Goal: Task Accomplishment & Management: Complete application form

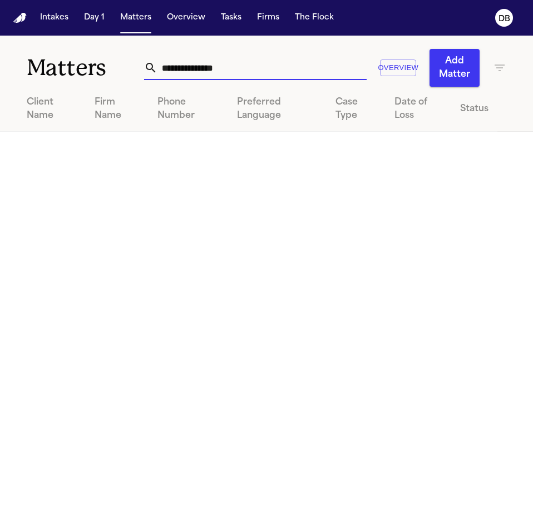
drag, startPoint x: 349, startPoint y: 58, endPoint x: 111, endPoint y: 66, distance: 238.1
click at [111, 66] on div "**********" at bounding box center [266, 61] width 533 height 51
click at [86, 100] on th "Client Name" at bounding box center [43, 109] width 86 height 45
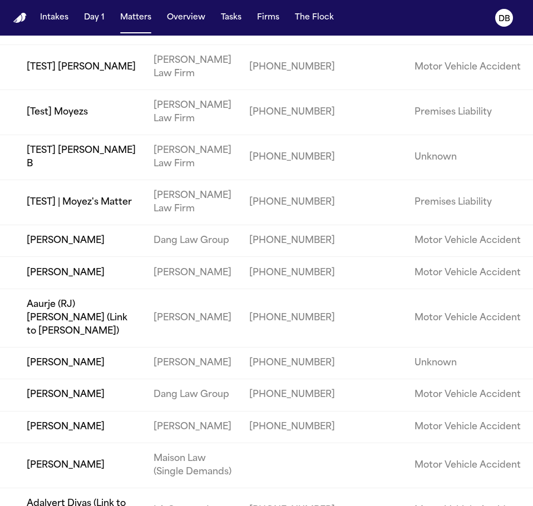
click at [359, 256] on td at bounding box center [375, 241] width 62 height 32
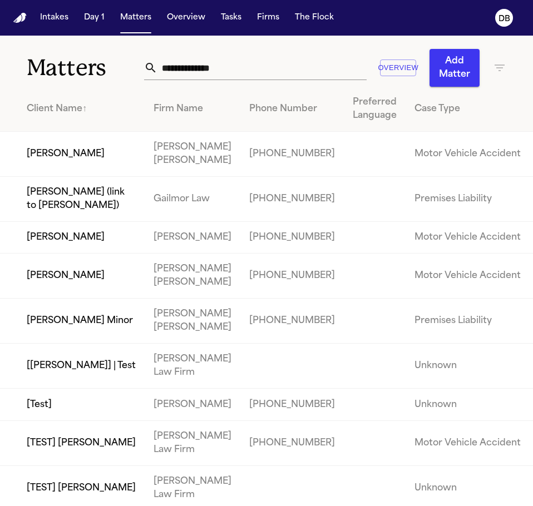
click at [190, 102] on th "Firm Name" at bounding box center [193, 109] width 96 height 45
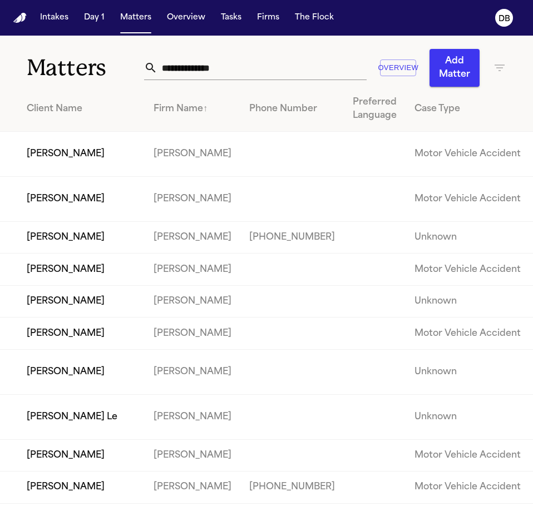
click at [225, 116] on div "Firm Name ↑" at bounding box center [192, 108] width 78 height 13
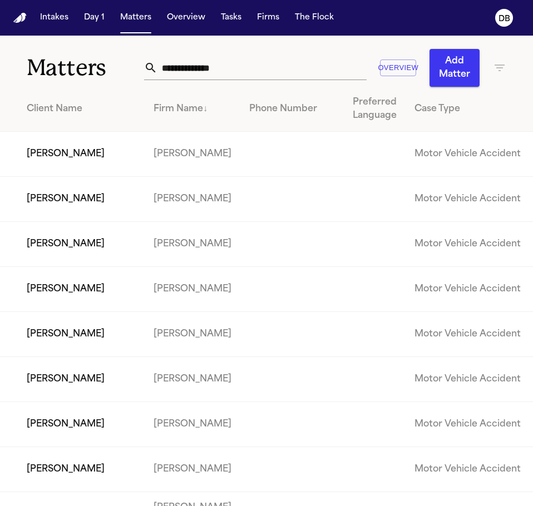
click at [214, 127] on th "Firm Name ↓" at bounding box center [193, 109] width 96 height 45
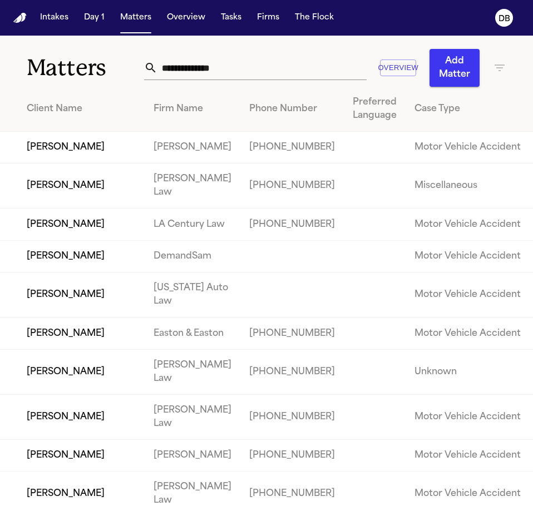
click at [485, 80] on div "Overview Add Matter" at bounding box center [325, 68] width 362 height 38
click at [494, 65] on icon "button" at bounding box center [499, 67] width 10 height 7
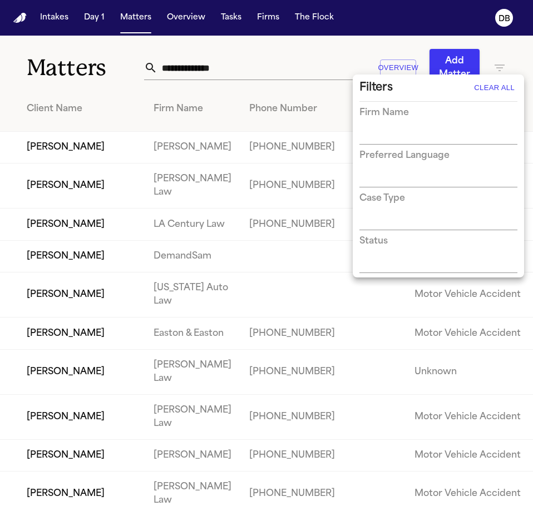
click at [451, 216] on input "text" at bounding box center [429, 222] width 141 height 16
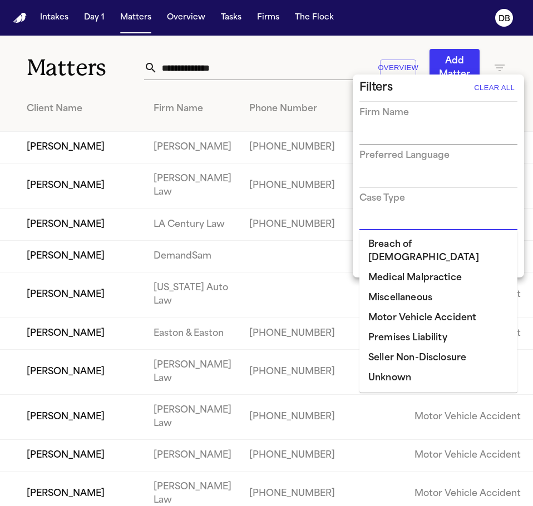
click at [443, 143] on input "text" at bounding box center [429, 136] width 141 height 16
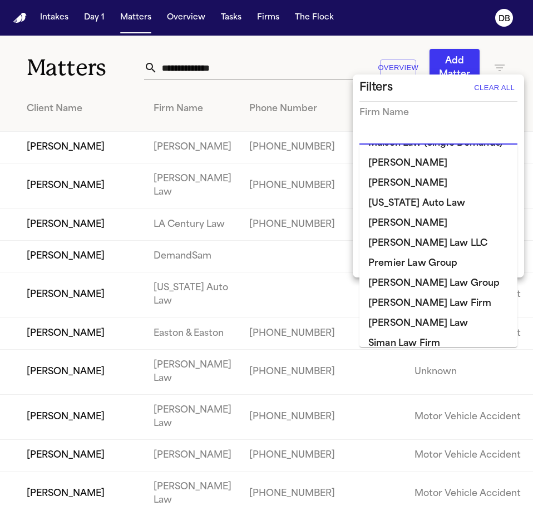
scroll to position [667, 0]
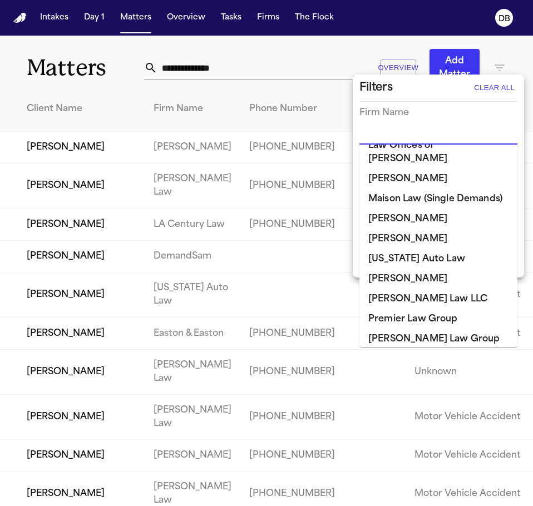
click at [427, 269] on li "[PERSON_NAME]" at bounding box center [438, 279] width 158 height 20
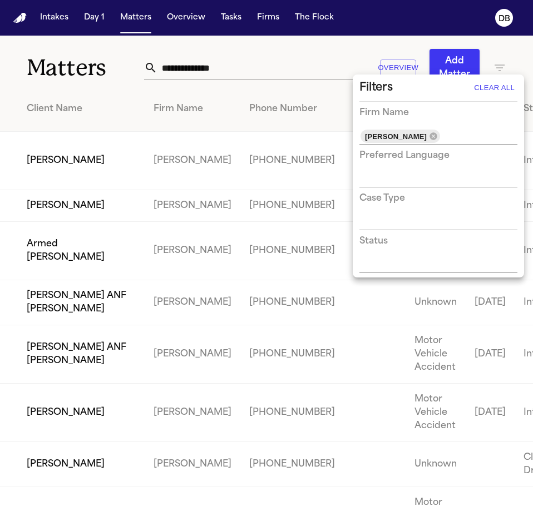
click at [234, 91] on div at bounding box center [266, 253] width 533 height 506
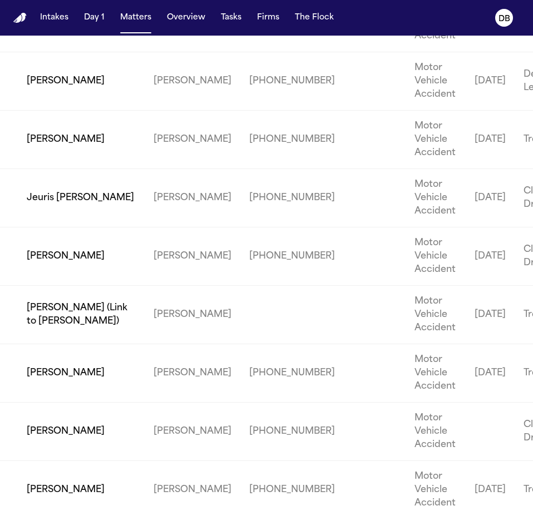
scroll to position [2566, 0]
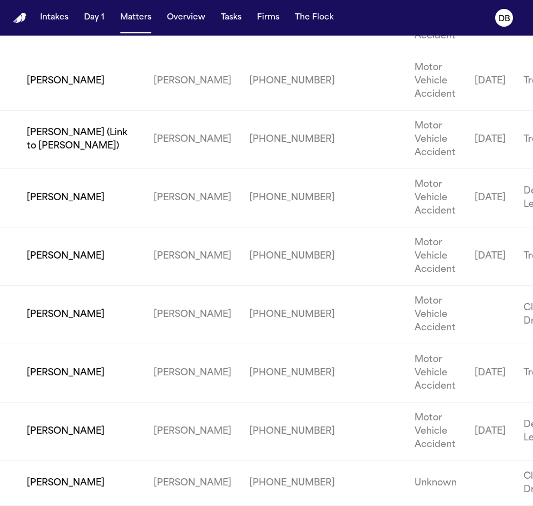
drag, startPoint x: 59, startPoint y: 439, endPoint x: 44, endPoint y: 444, distance: 15.3
click at [44, 444] on td "[PERSON_NAME]" at bounding box center [72, 432] width 145 height 58
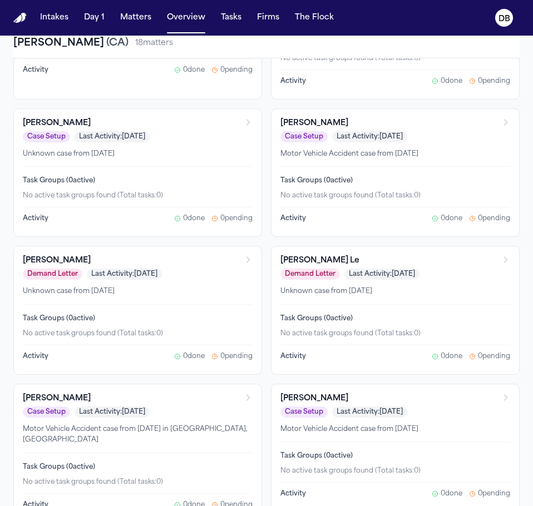
scroll to position [314, 0]
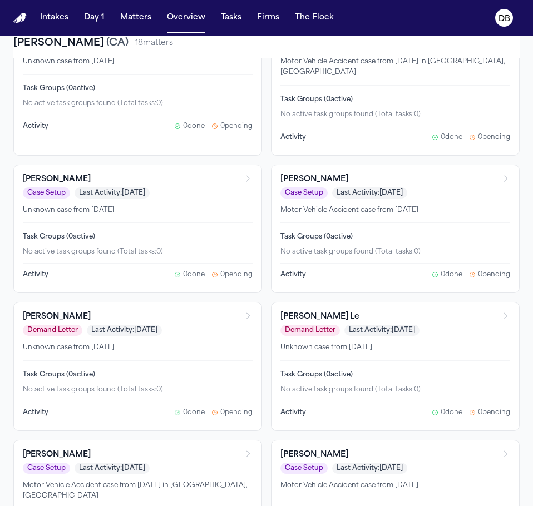
click at [130, 7] on nav "Intakes Day 1 Matters Overview Tasks Firms The Flock DB" at bounding box center [266, 18] width 533 height 36
click at [131, 14] on button "Matters" at bounding box center [136, 18] width 40 height 20
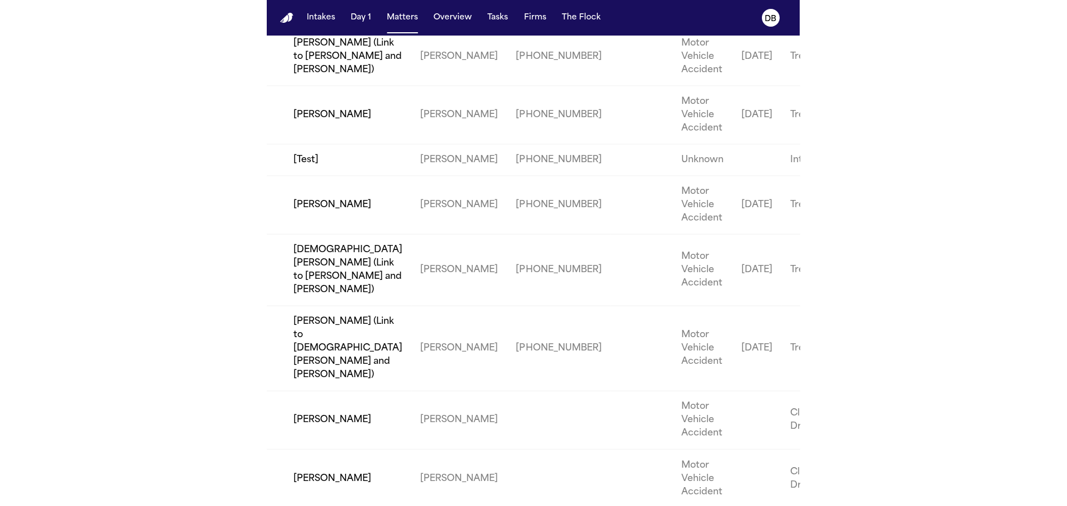
scroll to position [1343, 0]
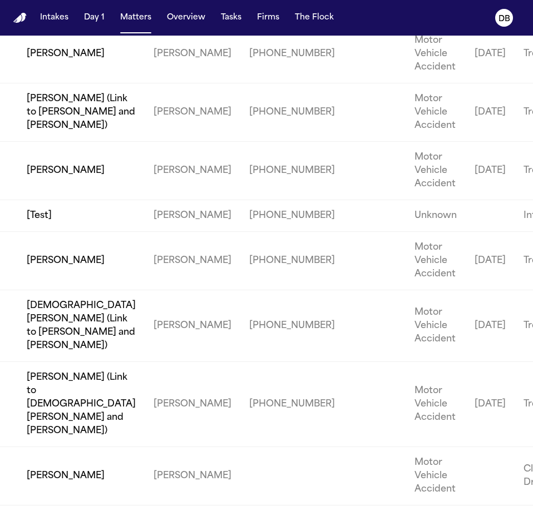
click at [250, 148] on div at bounding box center [266, 253] width 533 height 506
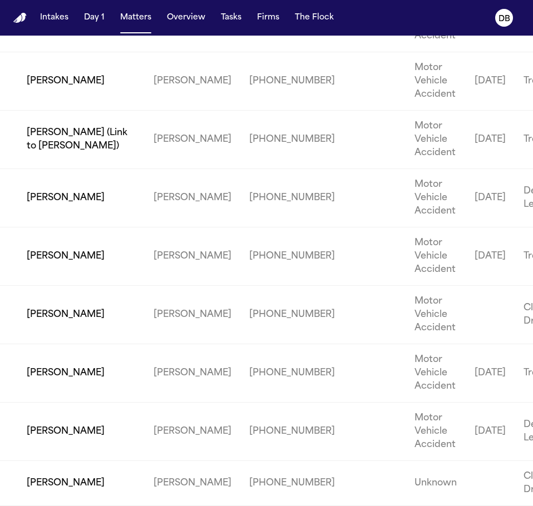
scroll to position [2566, 0]
drag, startPoint x: 69, startPoint y: 475, endPoint x: 62, endPoint y: 483, distance: 10.2
click at [62, 483] on td "[PERSON_NAME]" at bounding box center [72, 483] width 145 height 45
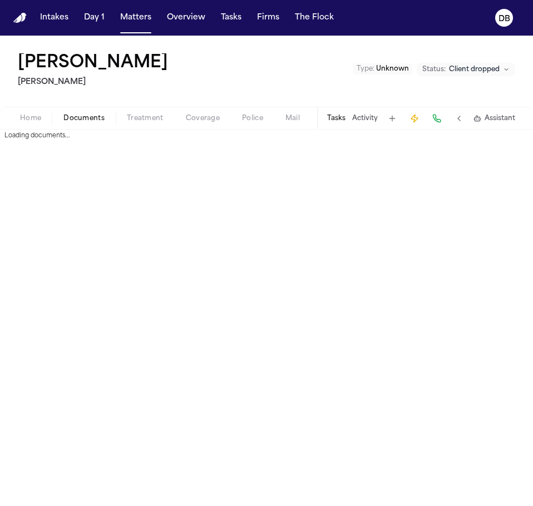
click at [103, 114] on span "Documents" at bounding box center [83, 118] width 41 height 9
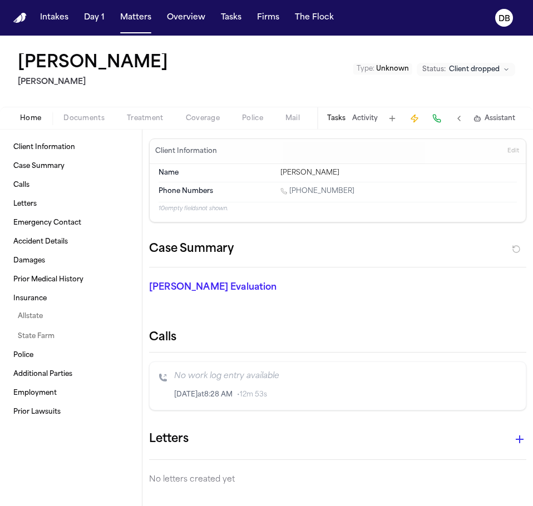
click at [45, 116] on button "Home" at bounding box center [30, 118] width 43 height 13
click at [461, 111] on button at bounding box center [459, 119] width 16 height 16
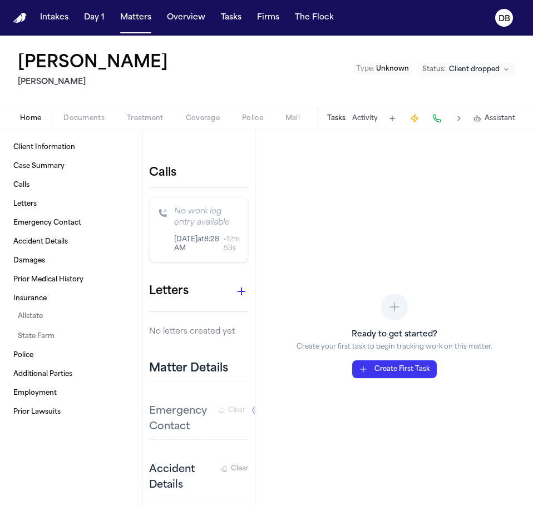
scroll to position [222, 0]
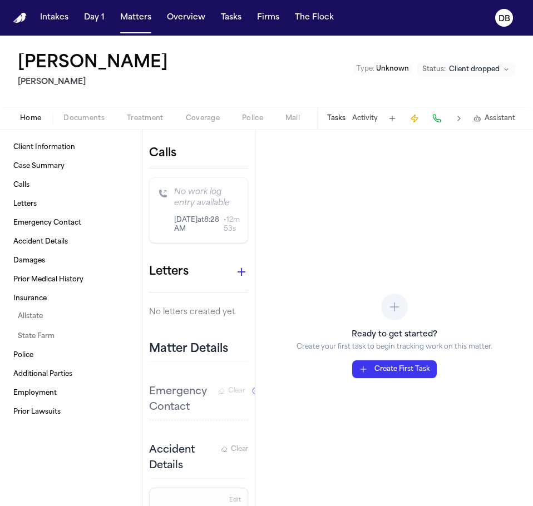
click at [459, 121] on button at bounding box center [459, 119] width 16 height 16
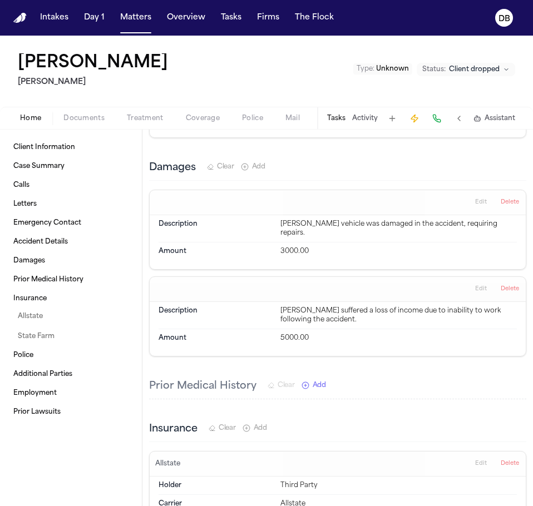
scroll to position [569, 0]
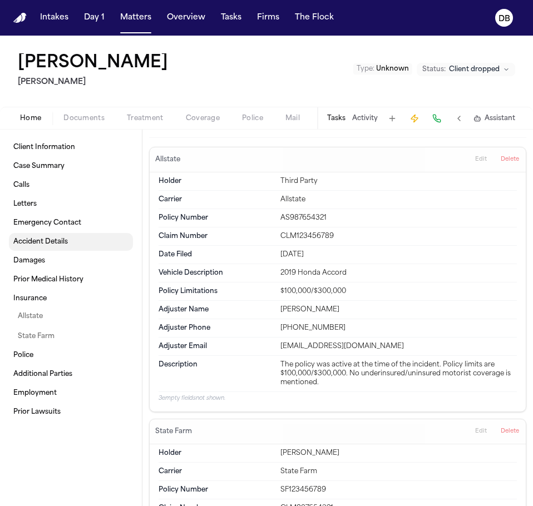
click at [87, 236] on link "Accident Details" at bounding box center [71, 242] width 124 height 18
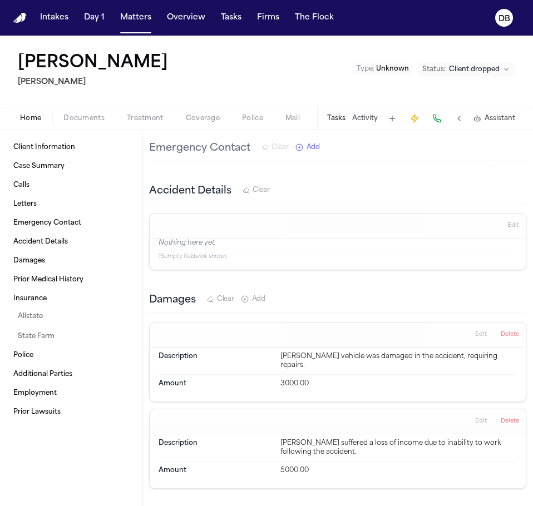
scroll to position [391, 0]
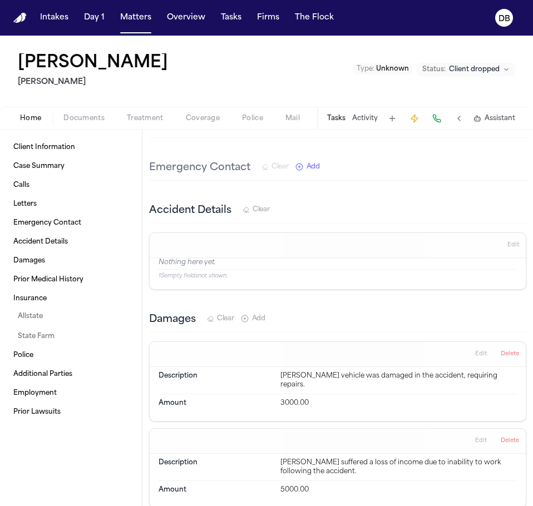
click at [73, 119] on button "Documents" at bounding box center [83, 118] width 63 height 13
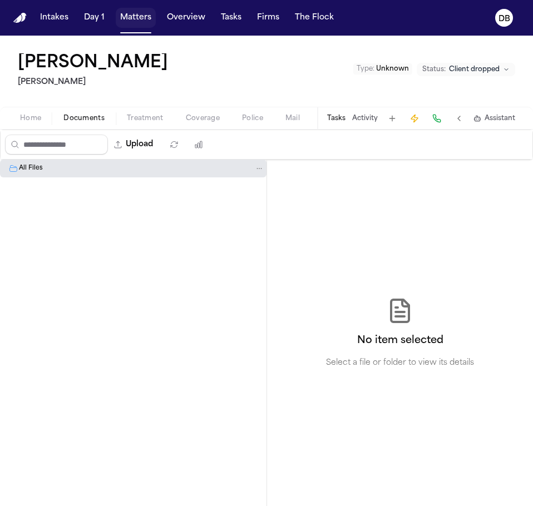
click at [148, 8] on button "Matters" at bounding box center [136, 18] width 40 height 20
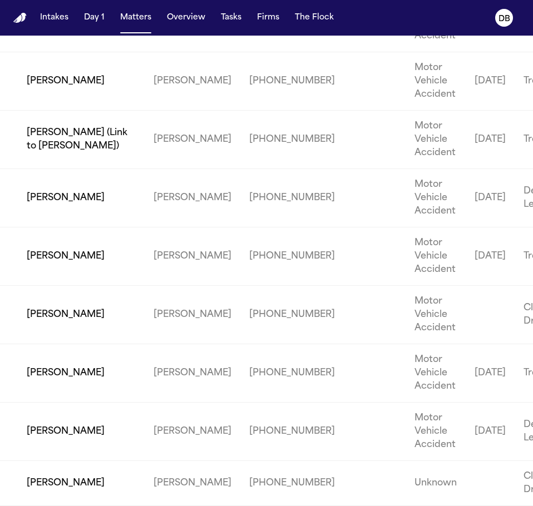
scroll to position [2566, 0]
click at [145, 435] on td "[PERSON_NAME]" at bounding box center [193, 432] width 96 height 58
click at [44, 429] on td "[PERSON_NAME]" at bounding box center [72, 432] width 145 height 58
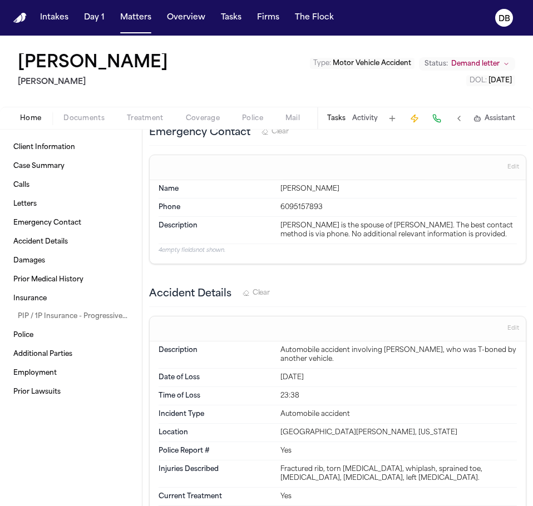
scroll to position [500, 0]
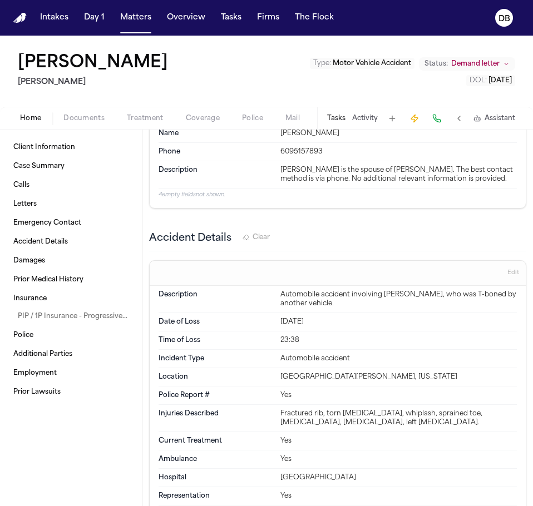
drag, startPoint x: 366, startPoint y: 326, endPoint x: 272, endPoint y: 317, distance: 94.4
click at [272, 317] on div "Date of Loss Aug 6, 2024" at bounding box center [337, 322] width 358 height 18
copy div "Aug 6, 2024"
drag, startPoint x: 286, startPoint y: 312, endPoint x: 294, endPoint y: 320, distance: 11.4
click at [294, 320] on div "Aug 6, 2024" at bounding box center [398, 321] width 236 height 9
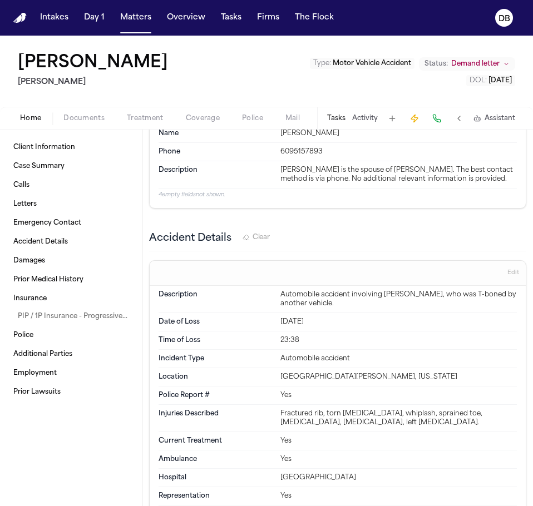
drag, startPoint x: 301, startPoint y: 317, endPoint x: 278, endPoint y: 322, distance: 23.5
click at [280, 322] on div "Aug 6, 2024" at bounding box center [398, 321] width 236 height 9
copy div "Aug 6, 2024"
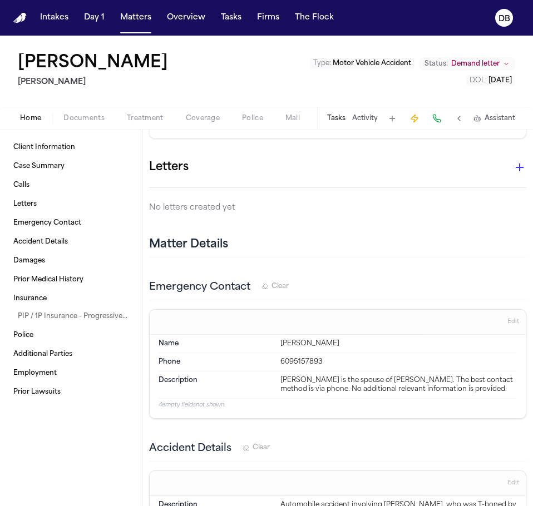
scroll to position [111, 0]
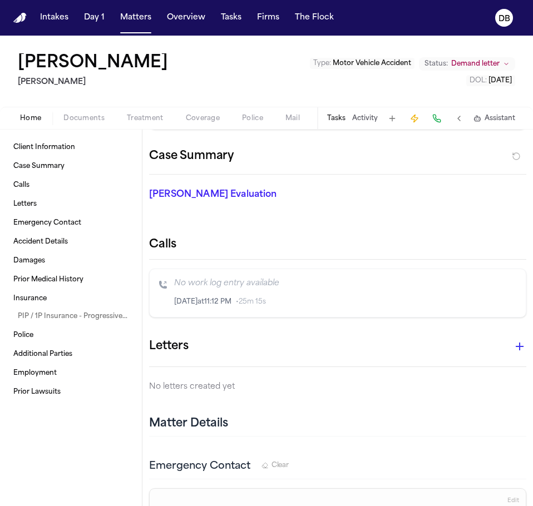
click at [265, 241] on h2 "Calls" at bounding box center [337, 245] width 377 height 16
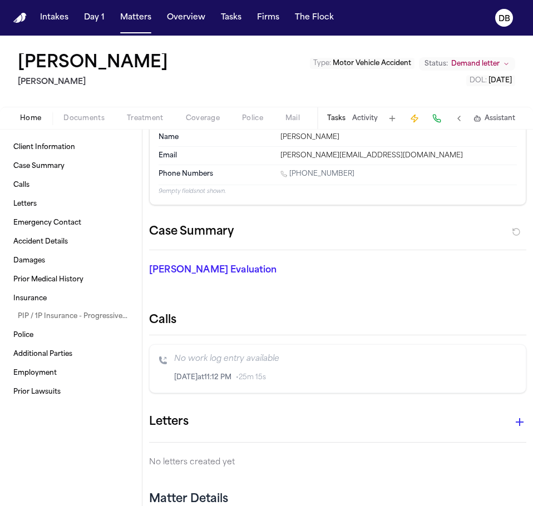
scroll to position [0, 0]
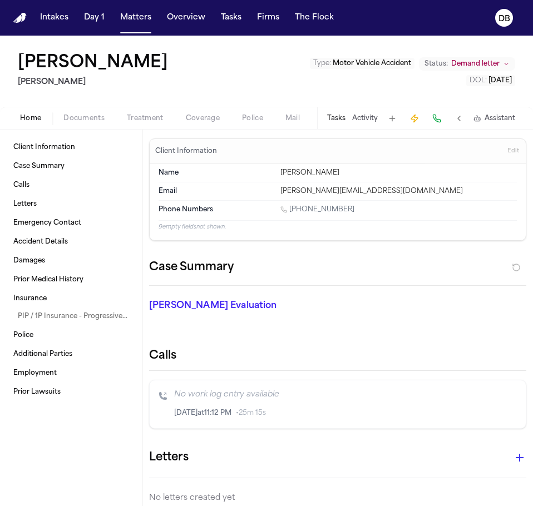
click at [462, 118] on button at bounding box center [459, 119] width 16 height 16
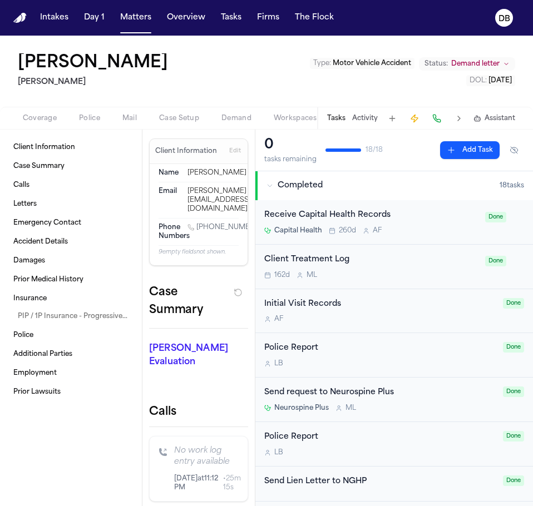
scroll to position [0, 165]
click at [225, 112] on button "Demand" at bounding box center [234, 118] width 52 height 13
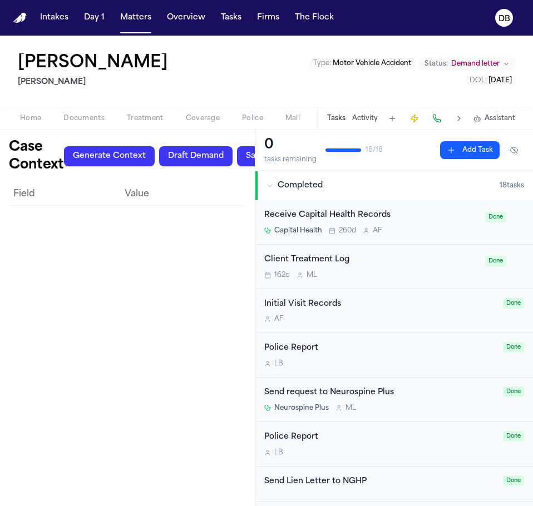
click at [459, 122] on button at bounding box center [459, 119] width 16 height 16
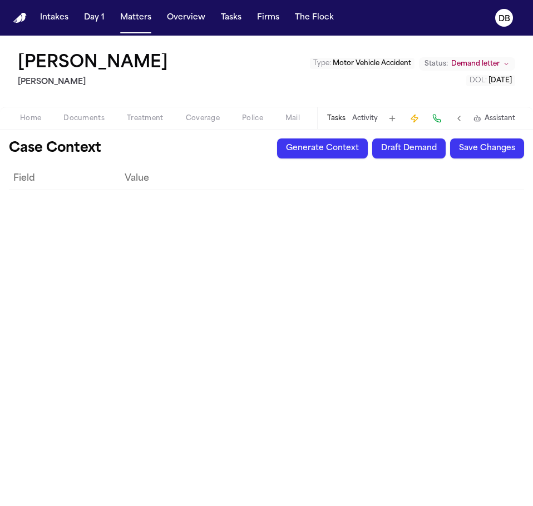
click at [459, 122] on button at bounding box center [459, 119] width 16 height 16
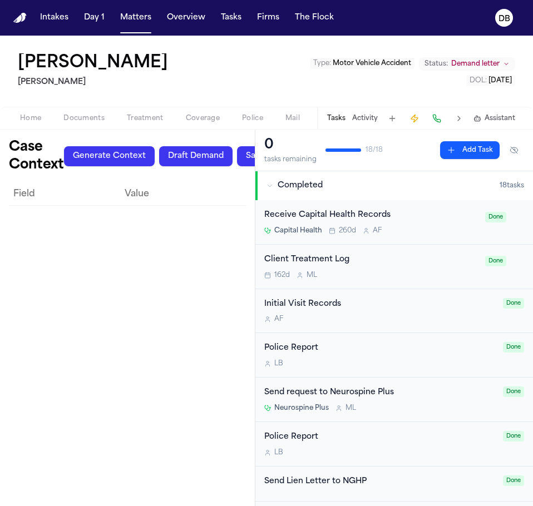
click at [27, 118] on button "Home" at bounding box center [30, 118] width 43 height 13
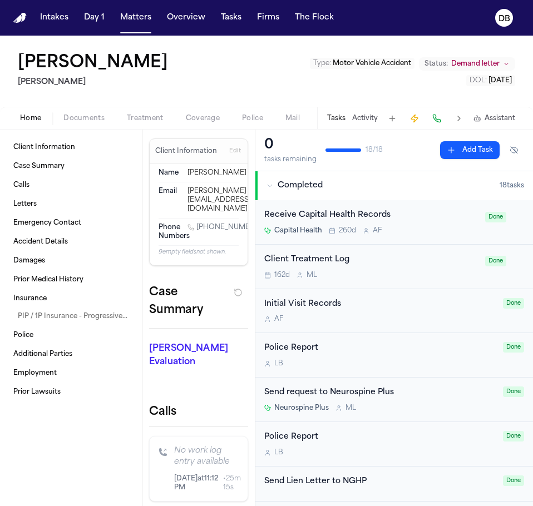
click at [367, 275] on div "162d M L" at bounding box center [371, 275] width 214 height 9
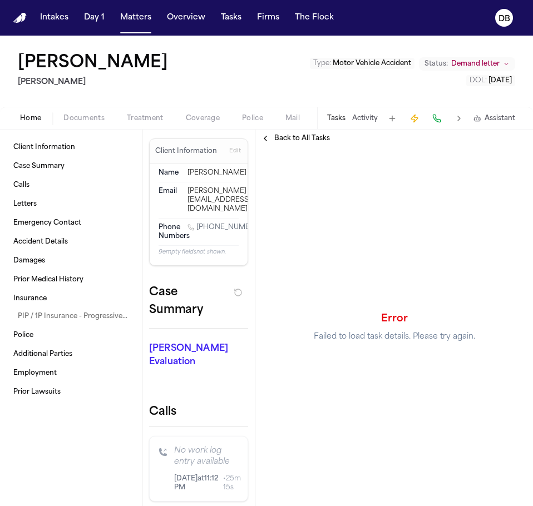
click at [274, 141] on span "Back to All Tasks" at bounding box center [302, 138] width 56 height 9
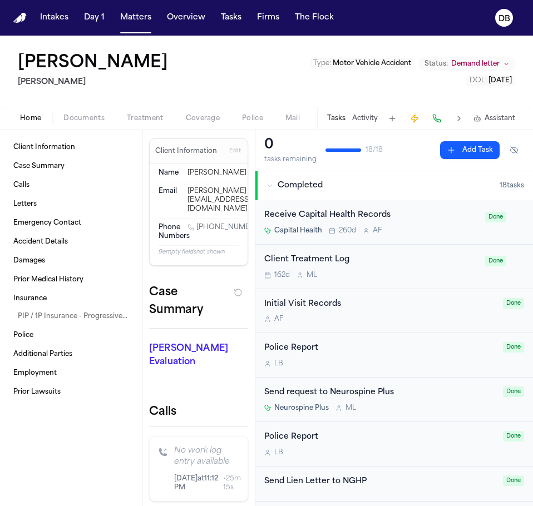
click at [459, 125] on button at bounding box center [459, 119] width 16 height 16
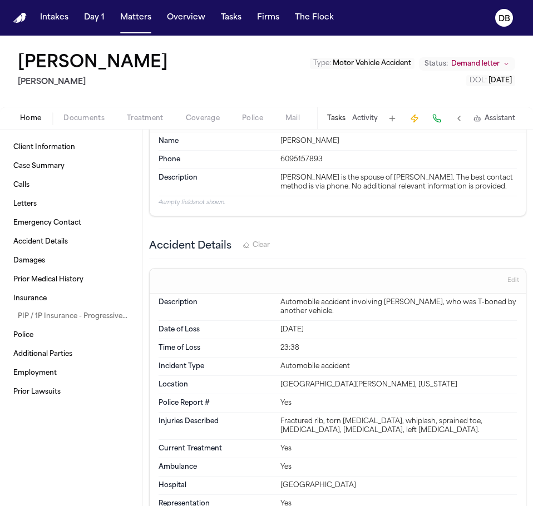
scroll to position [612, 0]
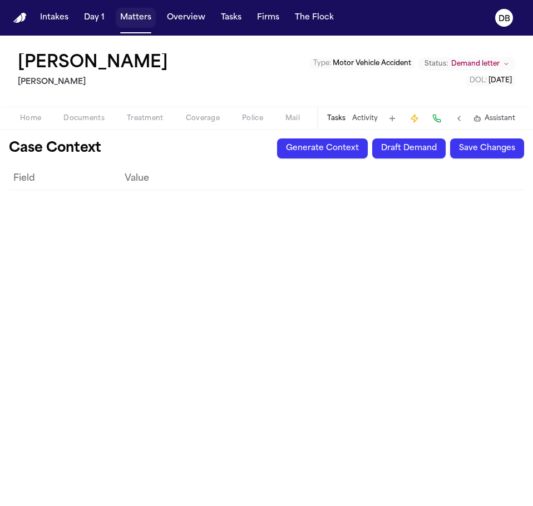
click at [145, 18] on button "Matters" at bounding box center [136, 18] width 40 height 20
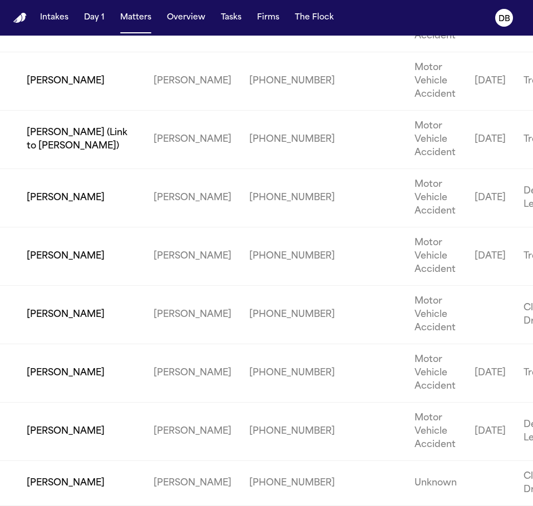
scroll to position [2566, 0]
click at [73, 374] on td "[PERSON_NAME]" at bounding box center [72, 373] width 145 height 58
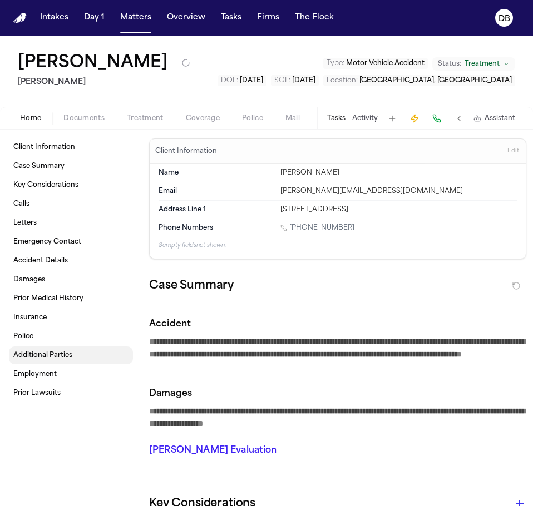
type textarea "*"
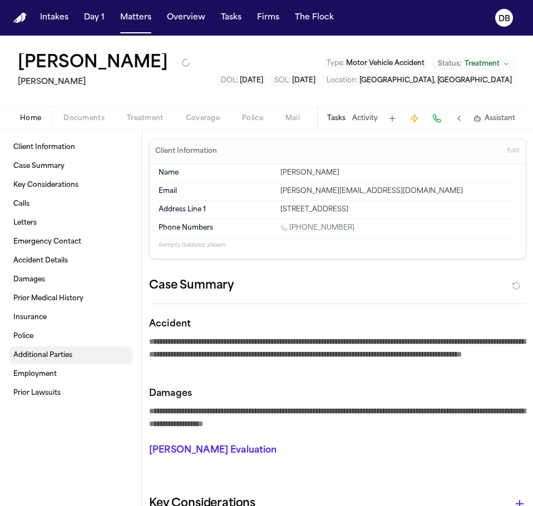
type textarea "*"
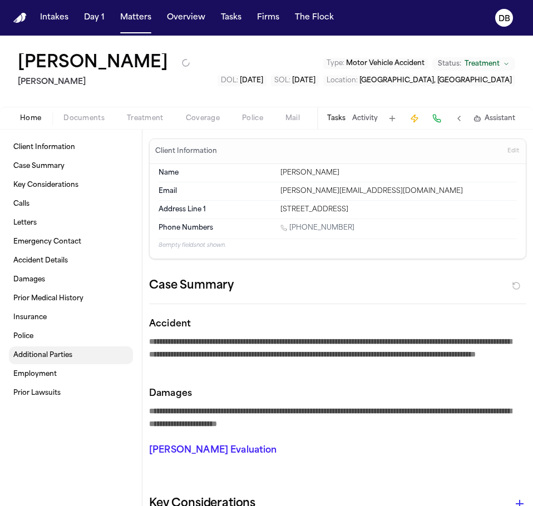
type textarea "*"
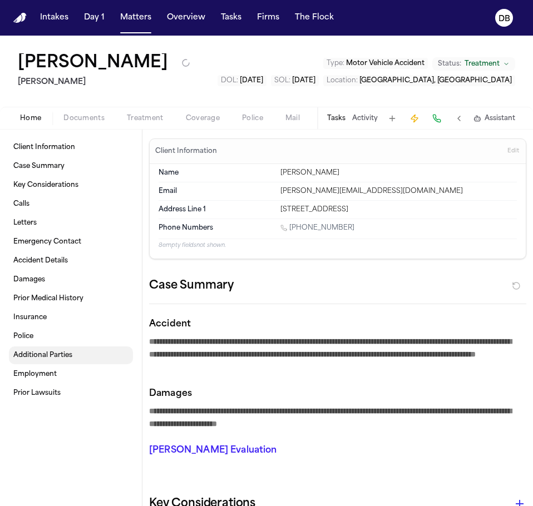
type textarea "*"
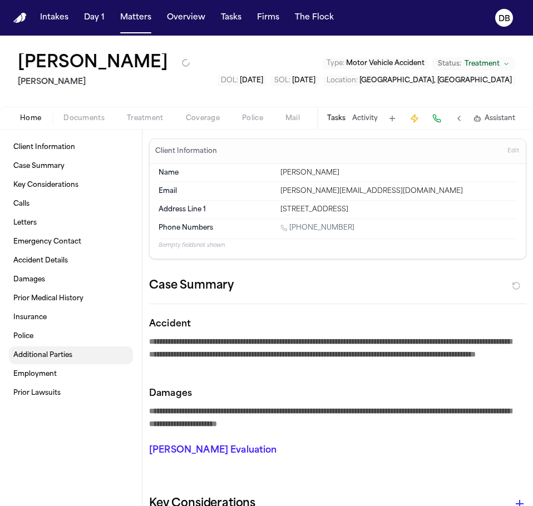
type textarea "*"
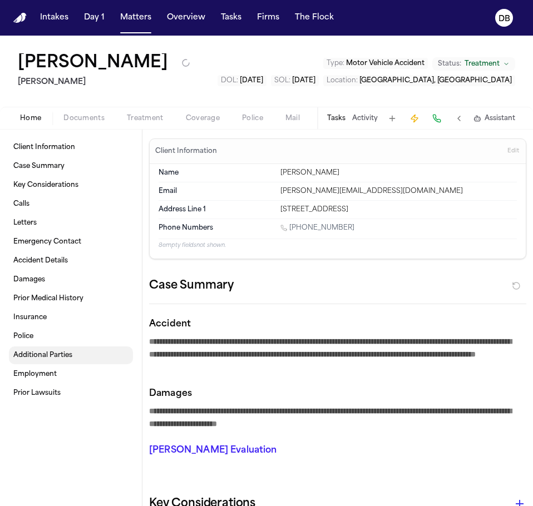
type textarea "*"
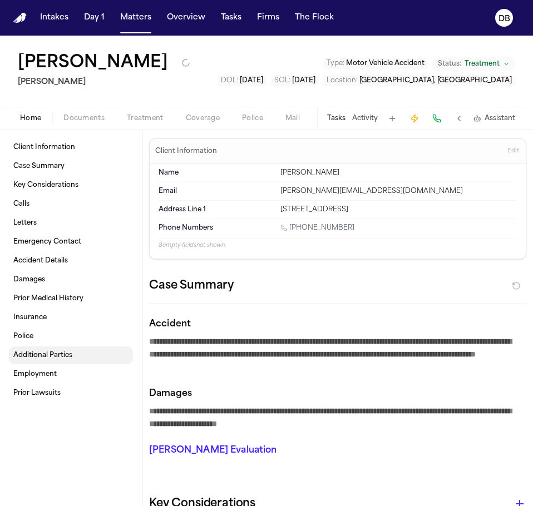
type textarea "*"
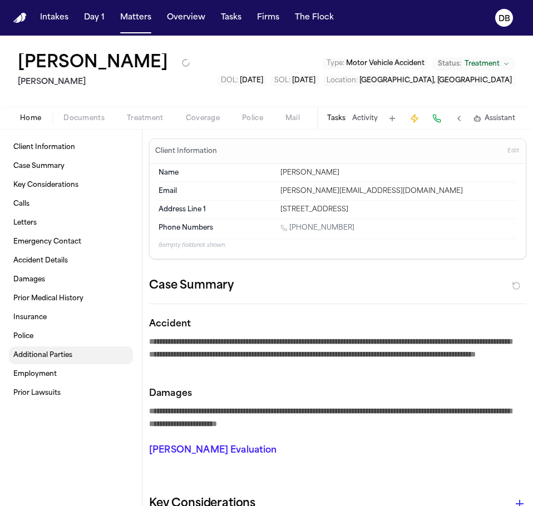
type textarea "*"
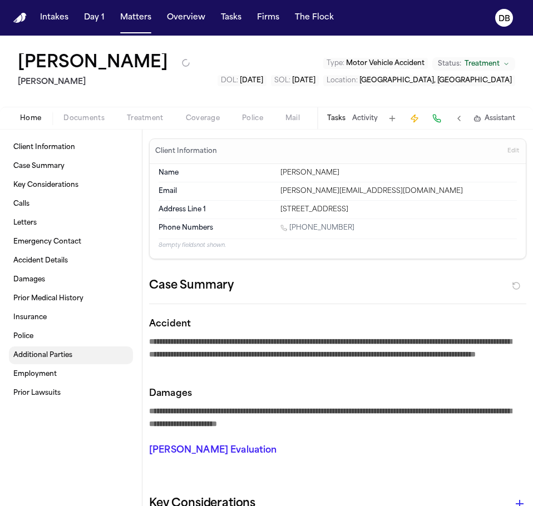
type textarea "*"
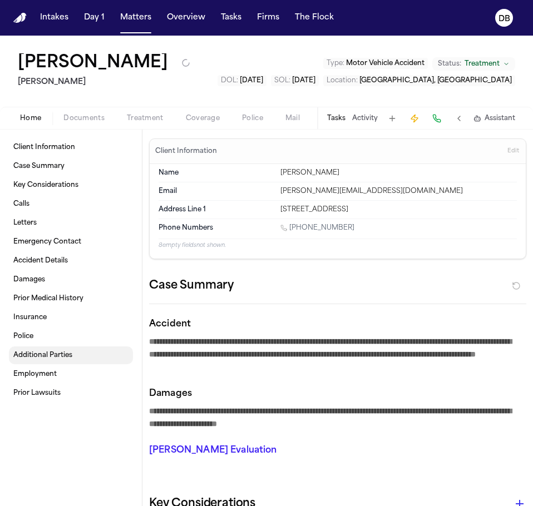
type textarea "*"
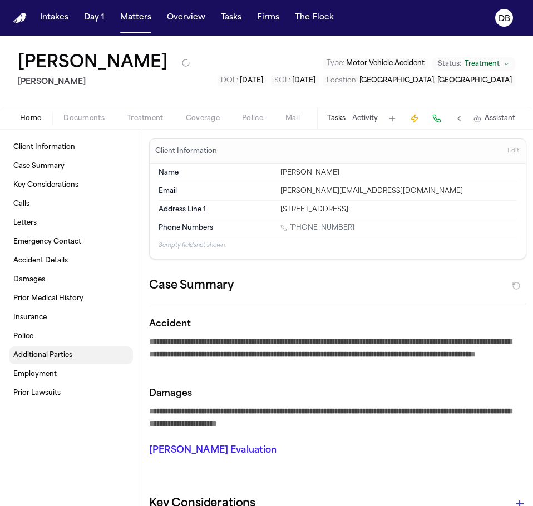
type textarea "*"
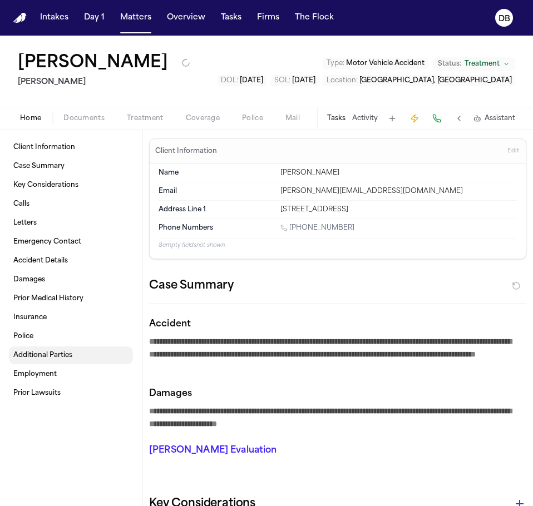
type textarea "*"
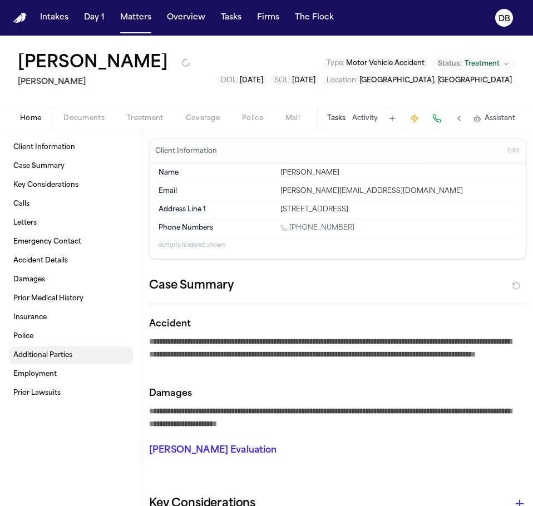
type textarea "*"
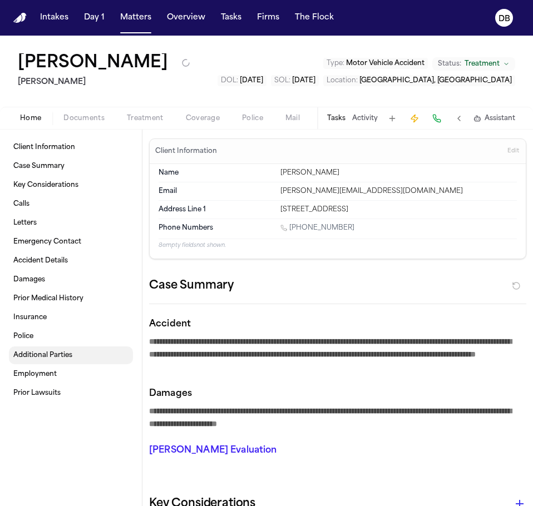
type textarea "*"
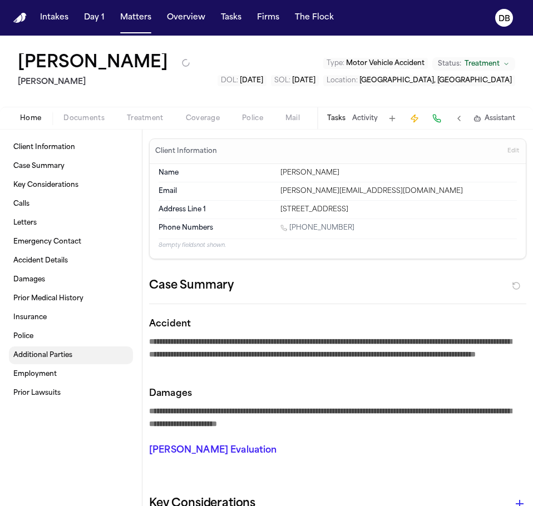
type textarea "*"
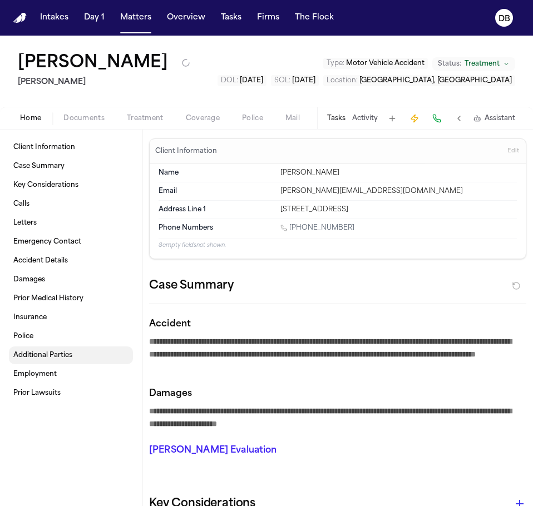
type textarea "*"
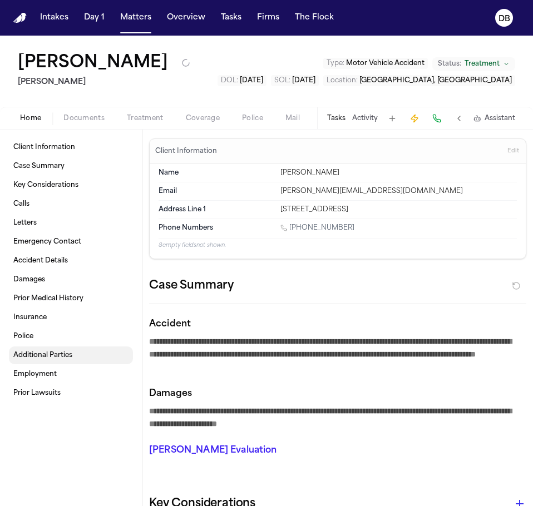
type textarea "*"
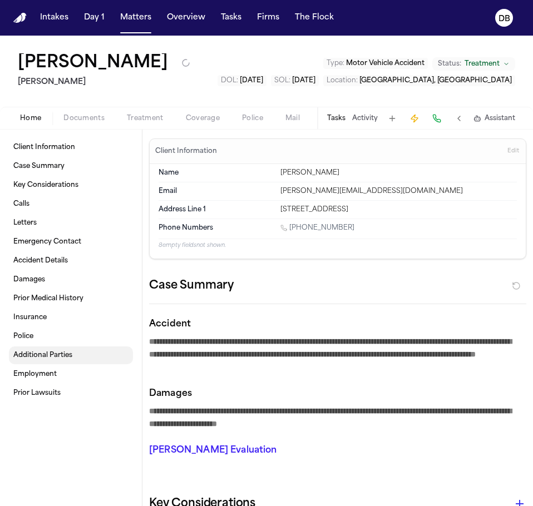
type textarea "*"
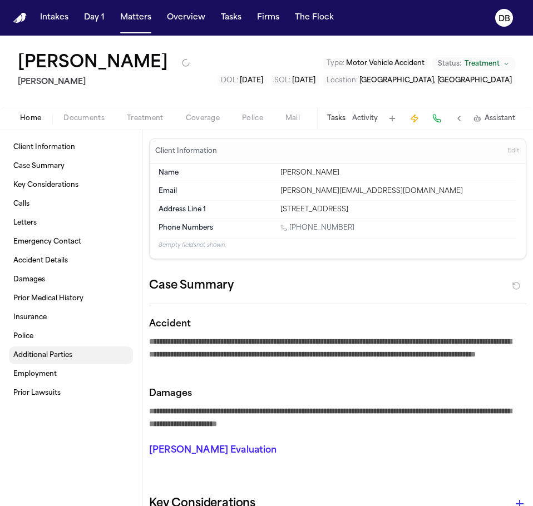
type textarea "*"
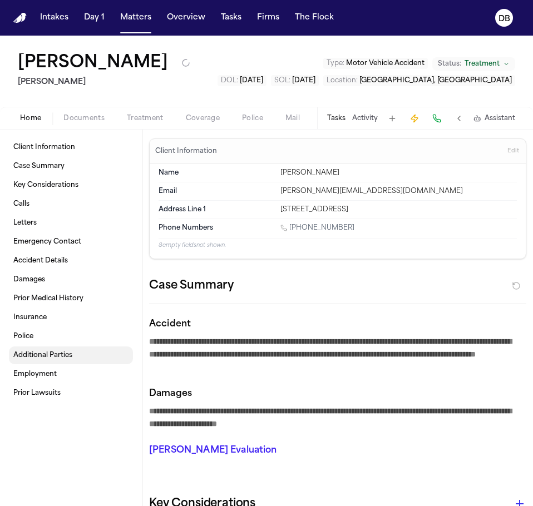
type textarea "*"
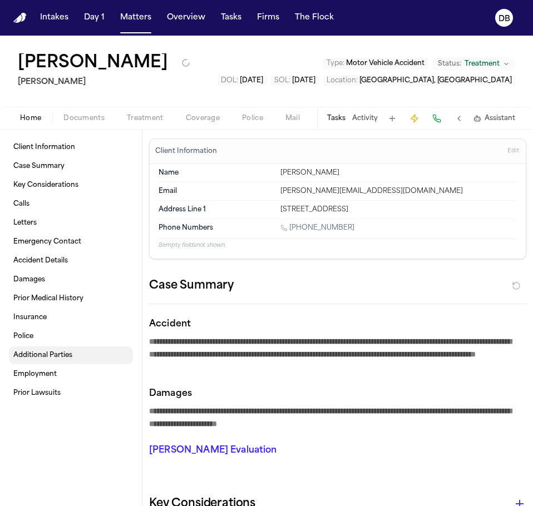
type textarea "*"
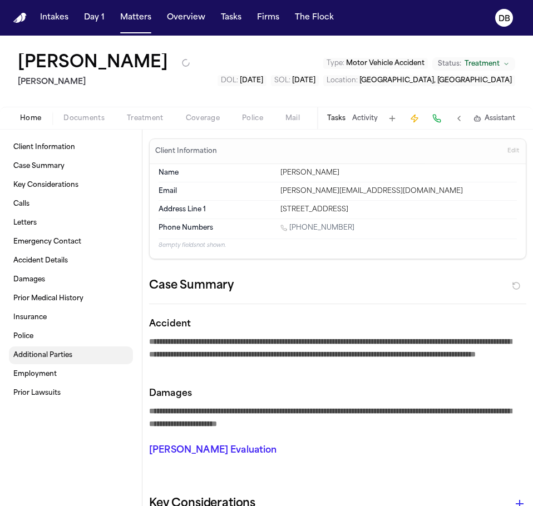
type textarea "*"
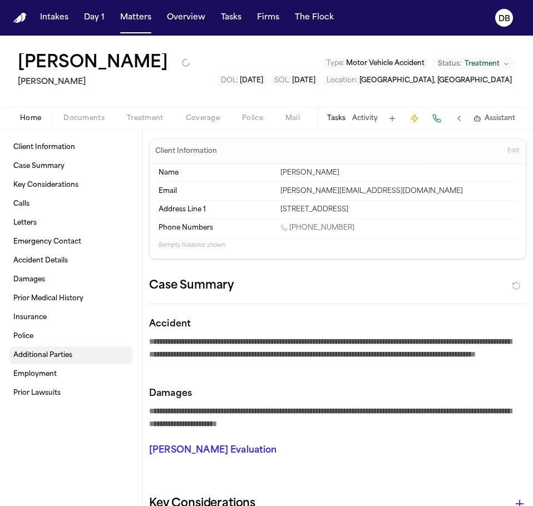
type textarea "*"
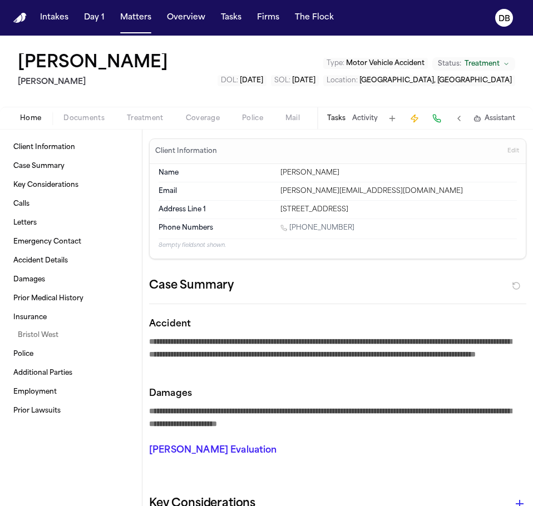
type textarea "*"
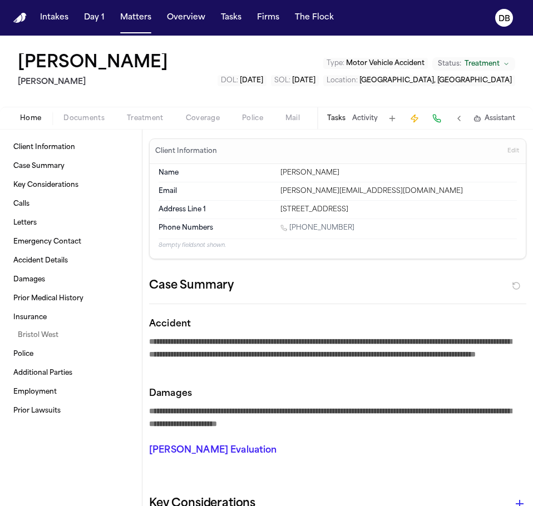
type textarea "*"
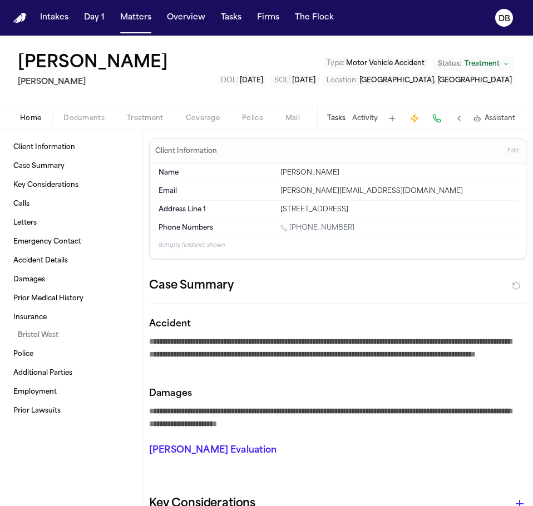
type textarea "*"
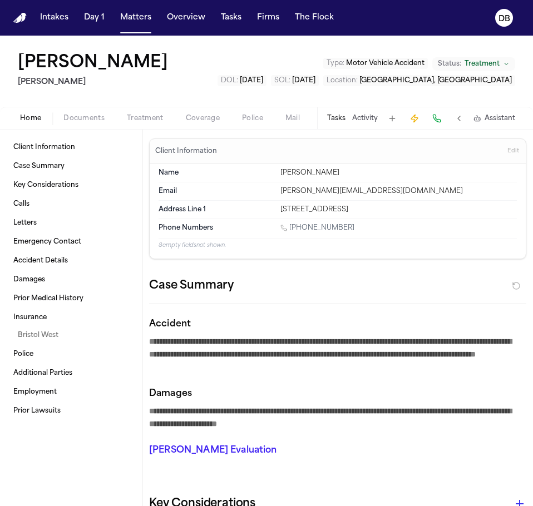
type textarea "*"
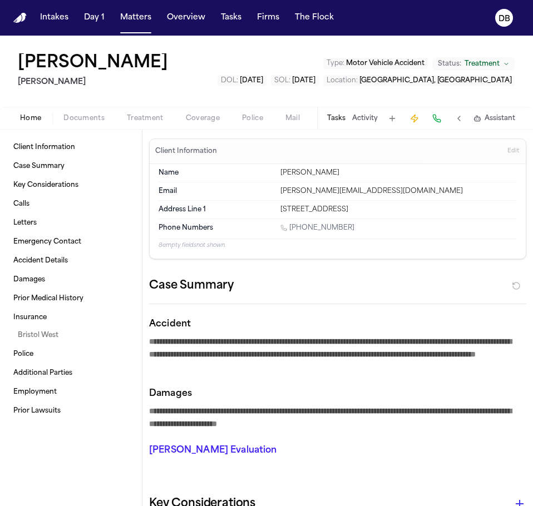
type textarea "*"
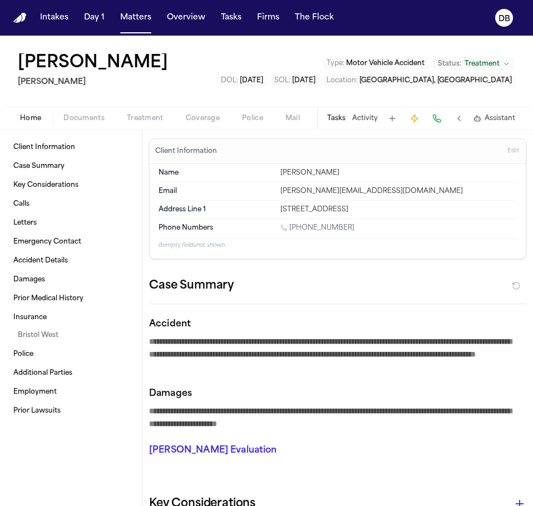
type textarea "*"
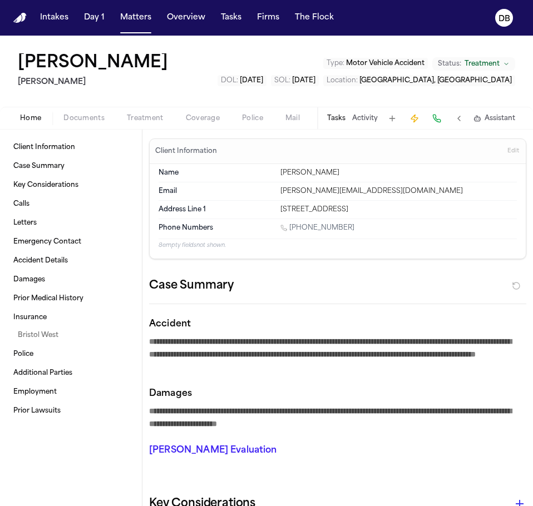
type textarea "*"
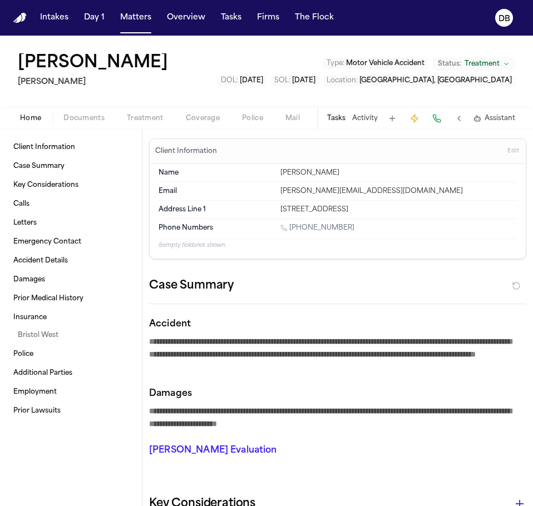
type textarea "*"
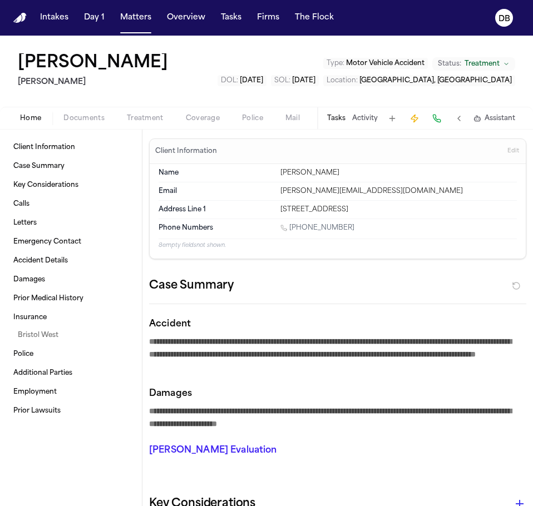
type textarea "*"
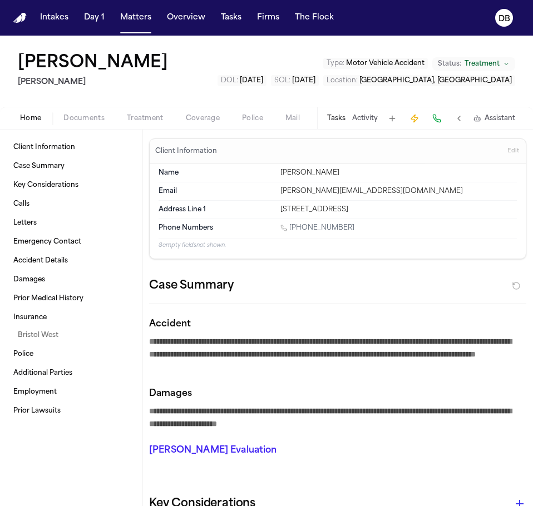
type textarea "*"
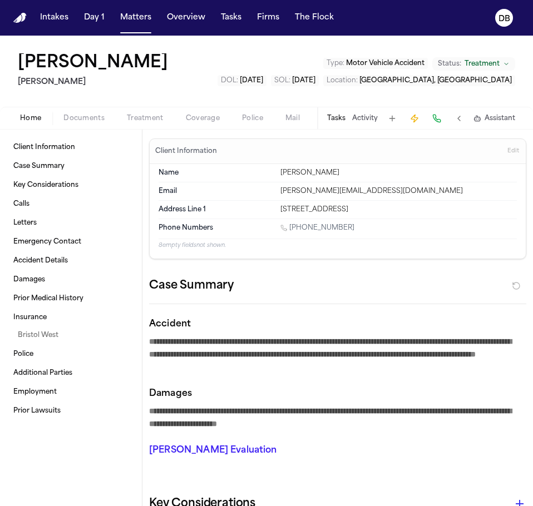
type textarea "*"
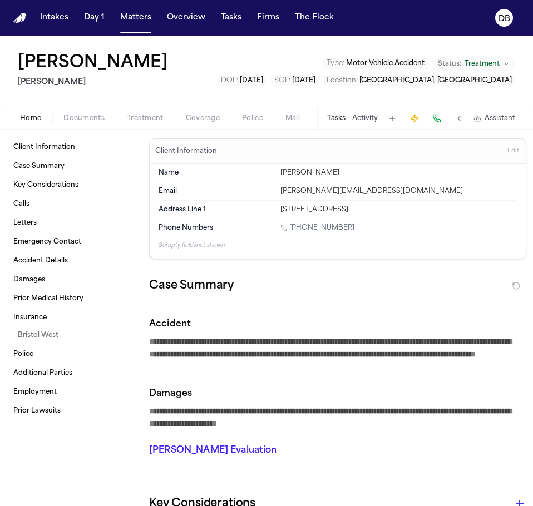
type textarea "*"
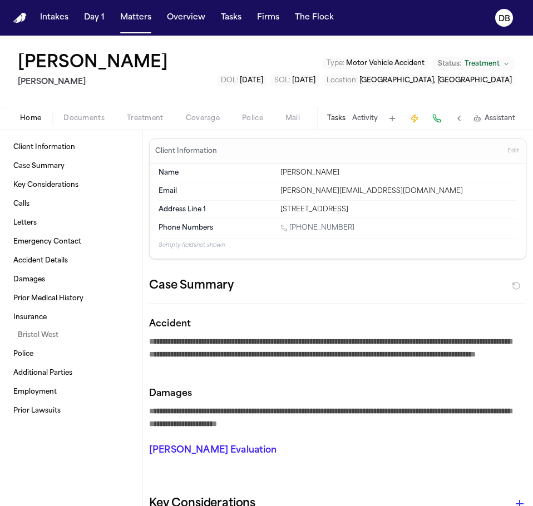
type textarea "*"
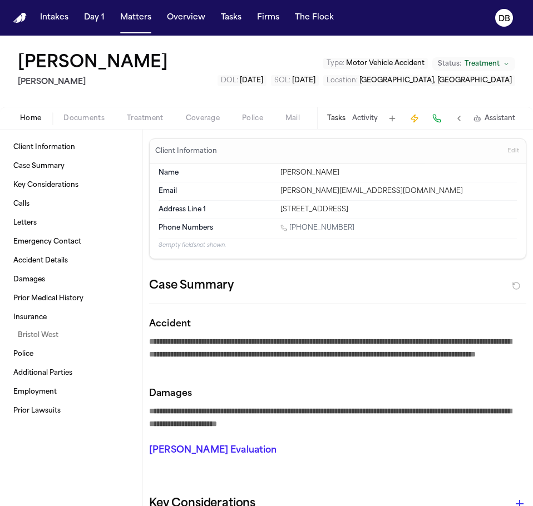
type textarea "*"
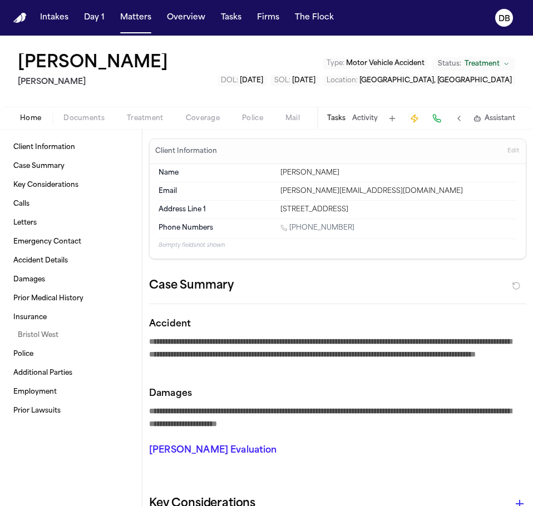
type textarea "*"
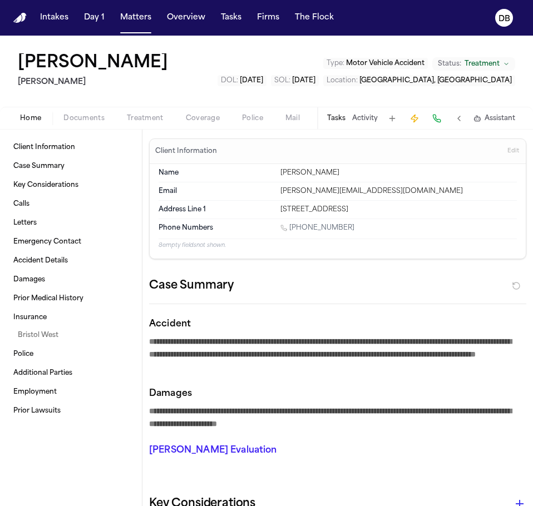
type textarea "*"
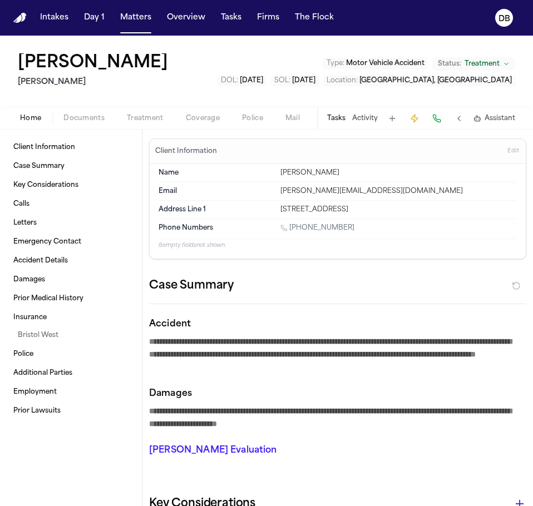
type textarea "*"
click at [461, 117] on button at bounding box center [459, 119] width 16 height 16
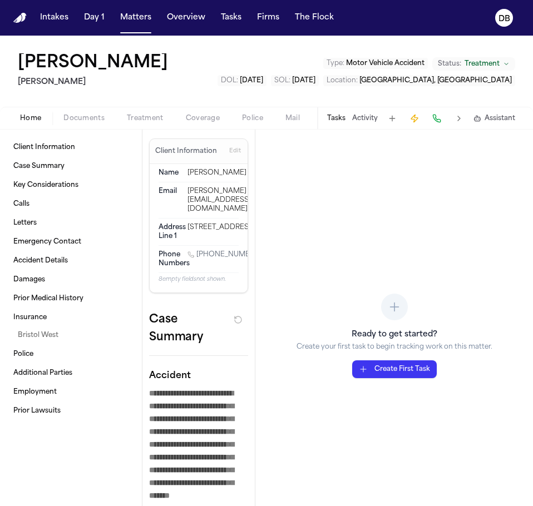
click at [460, 121] on button at bounding box center [459, 119] width 16 height 16
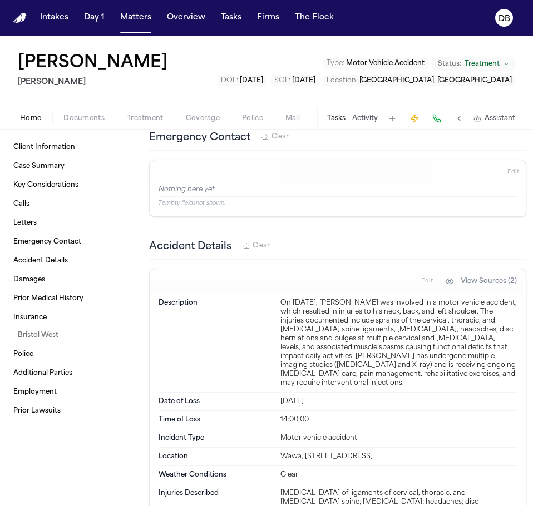
scroll to position [2279, 0]
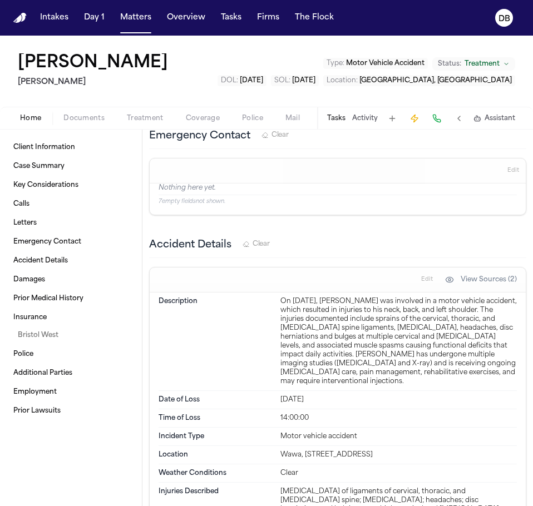
drag, startPoint x: 326, startPoint y: 381, endPoint x: 277, endPoint y: 386, distance: 49.2
click at [277, 391] on div "Date of Loss Jan 1, 2025" at bounding box center [337, 400] width 358 height 18
copy div "Jan 1, 2025"
drag, startPoint x: 459, startPoint y: 127, endPoint x: 457, endPoint y: 119, distance: 8.1
click at [459, 127] on div "Tasks Activity Assistant" at bounding box center [420, 118] width 207 height 22
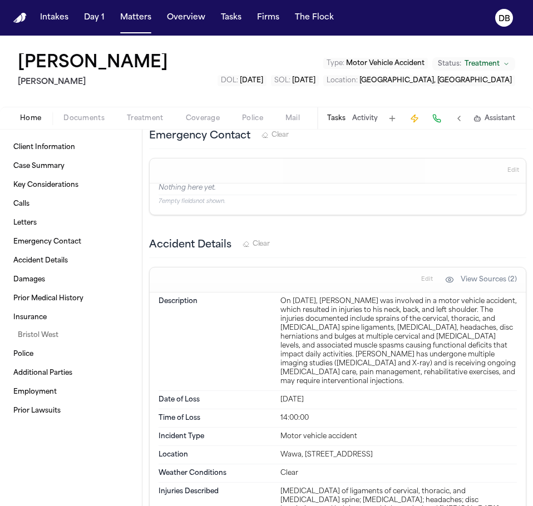
click at [456, 117] on button at bounding box center [459, 119] width 16 height 16
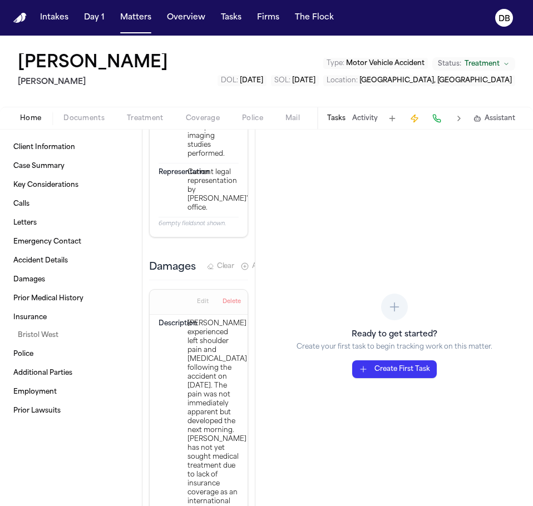
scroll to position [6419, 0]
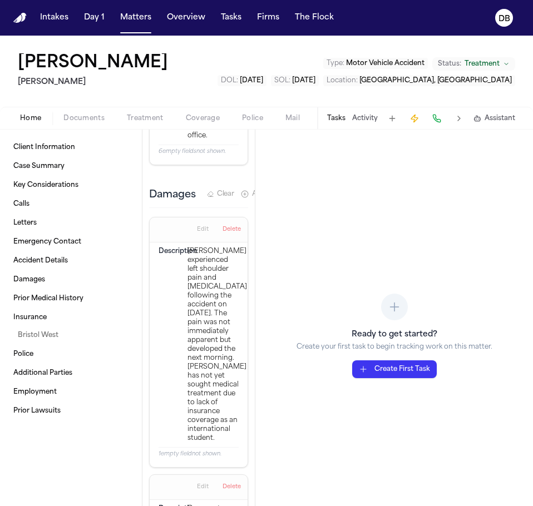
click at [372, 120] on button "Activity" at bounding box center [365, 118] width 26 height 9
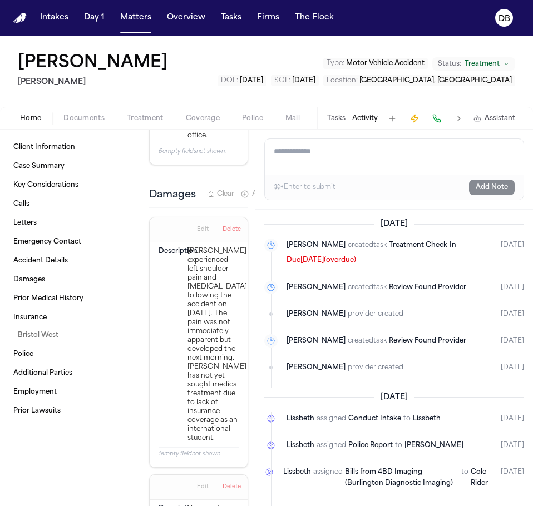
click at [339, 119] on button "Tasks" at bounding box center [336, 118] width 18 height 9
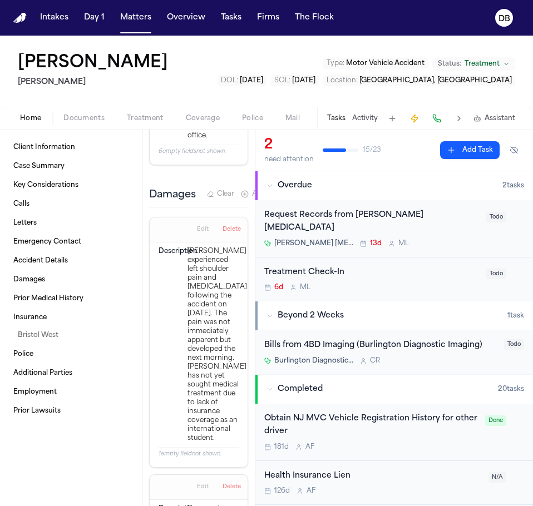
click at [432, 236] on div "Request Records from Panaia Chiropractic Panaia Chiropractic 13d M L Todo" at bounding box center [393, 228] width 277 height 57
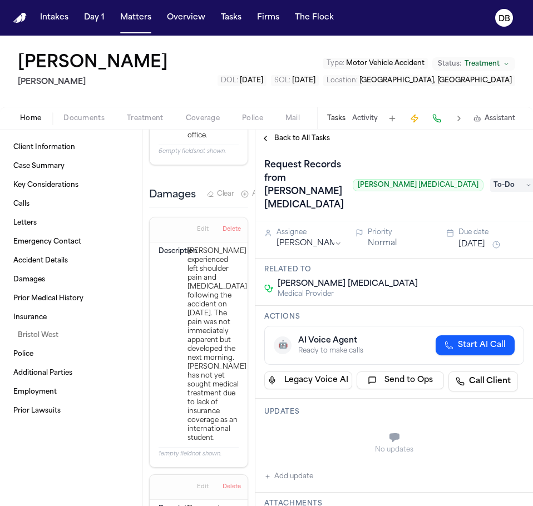
click at [296, 142] on span "Back to All Tasks" at bounding box center [302, 138] width 56 height 9
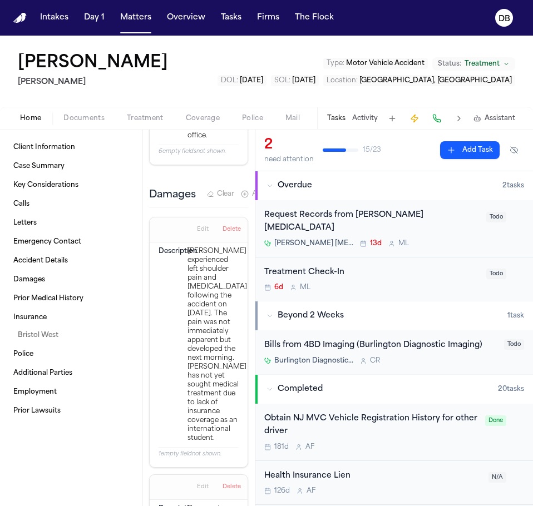
click at [407, 221] on div "Request Records from Panaia Chiropractic" at bounding box center [371, 222] width 215 height 26
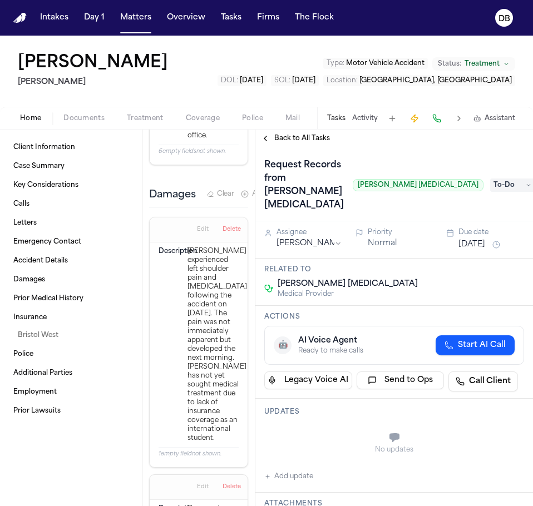
click at [321, 134] on span "Back to All Tasks" at bounding box center [302, 138] width 56 height 9
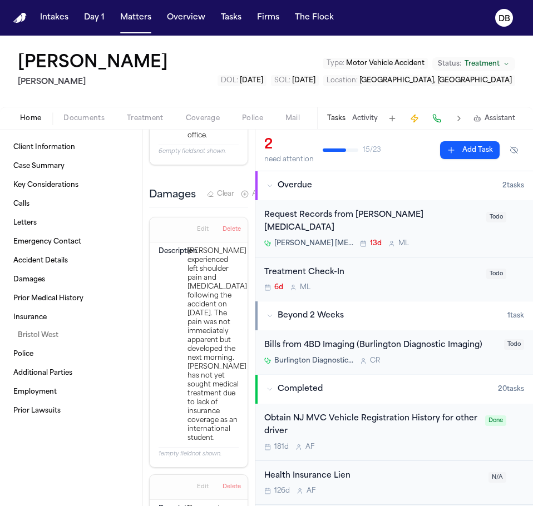
click at [459, 239] on div "Panaia Chiropractic 13d M L" at bounding box center [371, 243] width 215 height 9
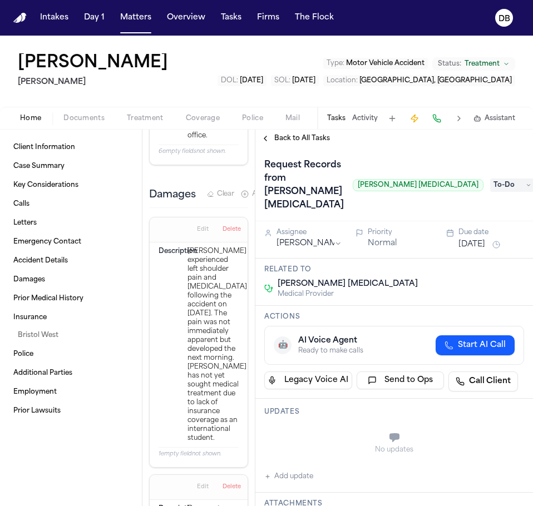
click at [290, 144] on div "Back to All Tasks" at bounding box center [393, 139] width 277 height 18
click at [291, 138] on span "Back to All Tasks" at bounding box center [302, 138] width 56 height 9
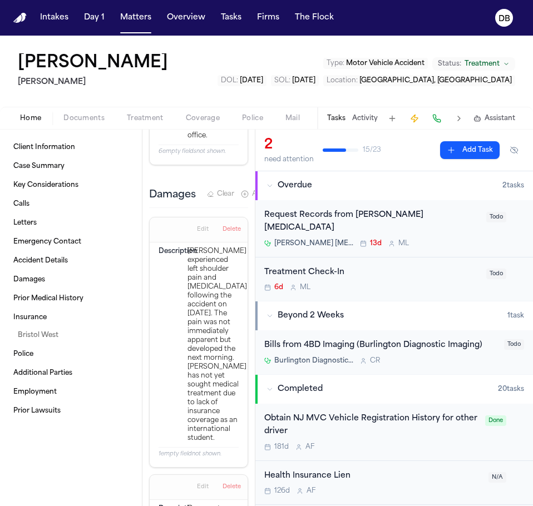
click at [125, 95] on div "Ghassan Alshekhhossin Mohamed K Ahmed Type : Motor Vehicle Accident Status: Tre…" at bounding box center [266, 71] width 533 height 71
click at [148, 117] on span "Treatment" at bounding box center [145, 118] width 37 height 9
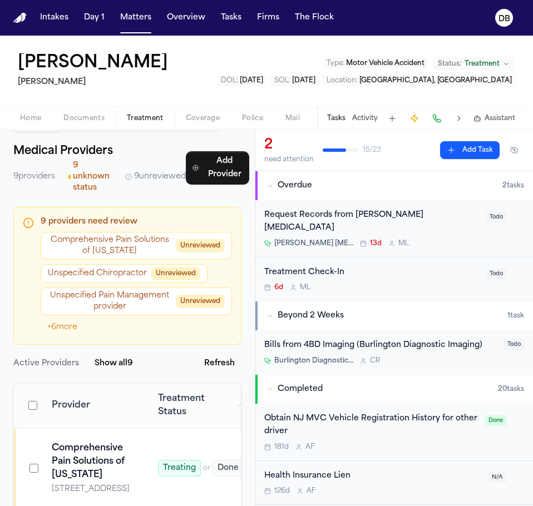
scroll to position [56, 0]
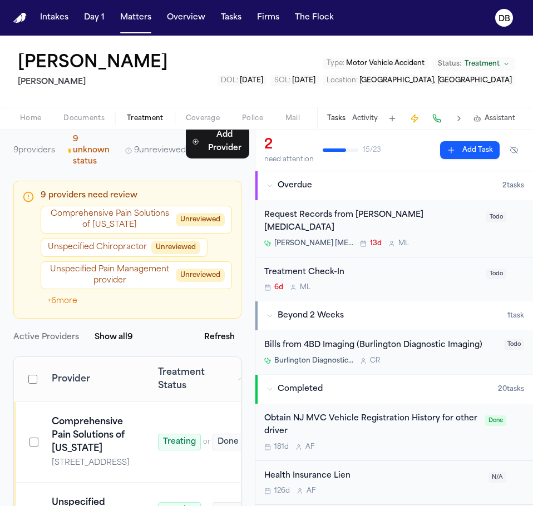
click at [61, 295] on span "+ 6 more" at bounding box center [62, 302] width 43 height 16
click at [61, 296] on span "+ 6 more" at bounding box center [62, 302] width 43 height 16
click at [62, 299] on span "+ 6 more" at bounding box center [62, 302] width 43 height 16
click at [55, 303] on span "+ 6 more" at bounding box center [62, 302] width 43 height 16
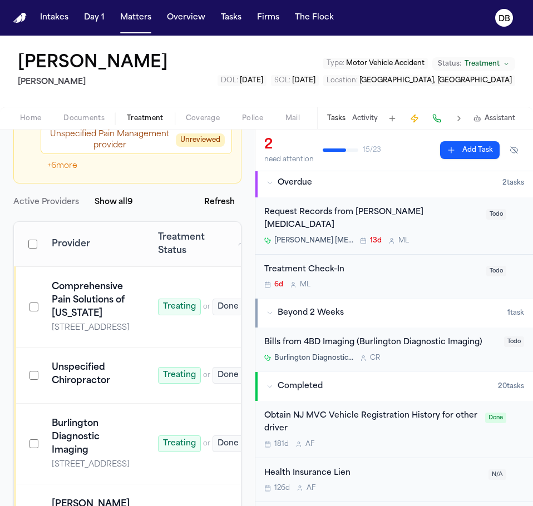
scroll to position [0, 0]
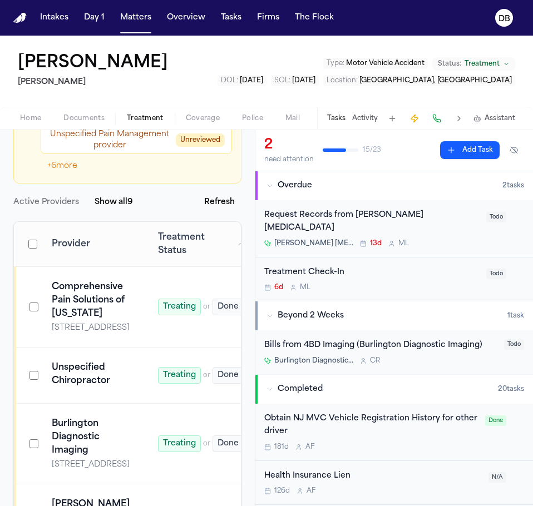
click at [433, 239] on div "Panaia Chiropractic 13d M L" at bounding box center [371, 243] width 215 height 9
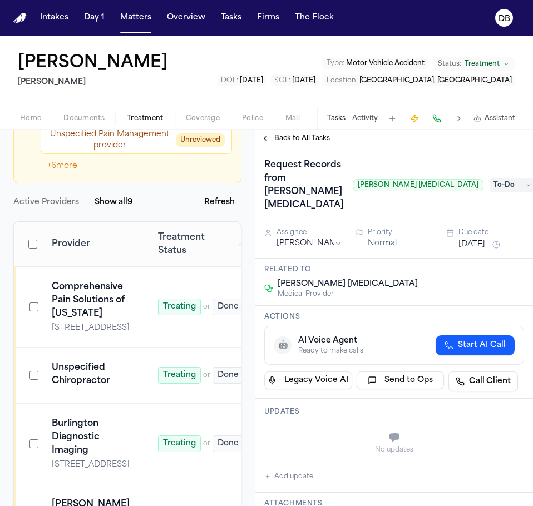
click at [306, 140] on span "Back to All Tasks" at bounding box center [302, 138] width 56 height 9
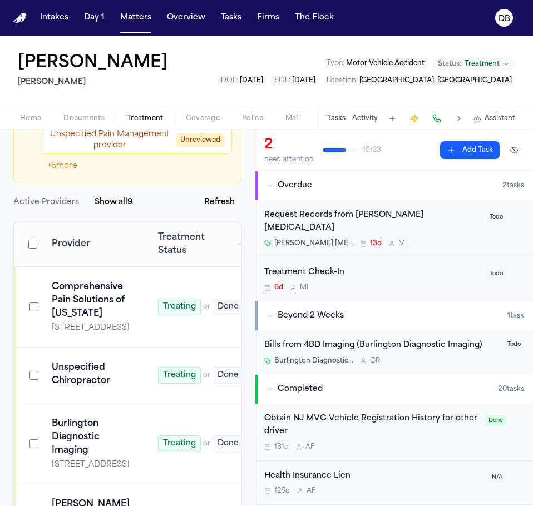
click at [83, 86] on h2 "[PERSON_NAME]" at bounding box center [95, 82] width 155 height 13
click at [86, 114] on span "Documents" at bounding box center [83, 118] width 41 height 9
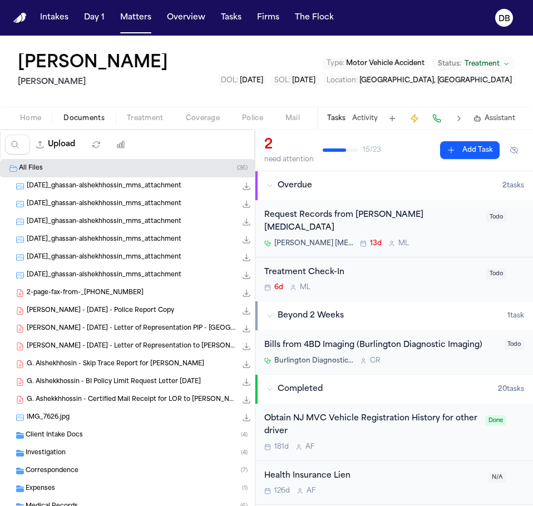
click at [49, 117] on button "Home" at bounding box center [30, 118] width 43 height 13
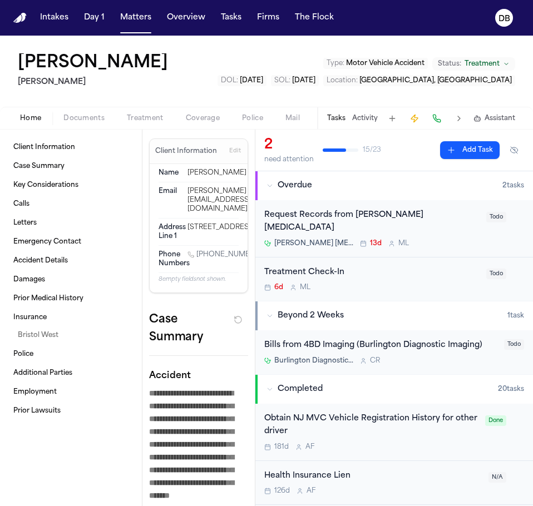
click at [111, 115] on button "Documents" at bounding box center [83, 118] width 63 height 13
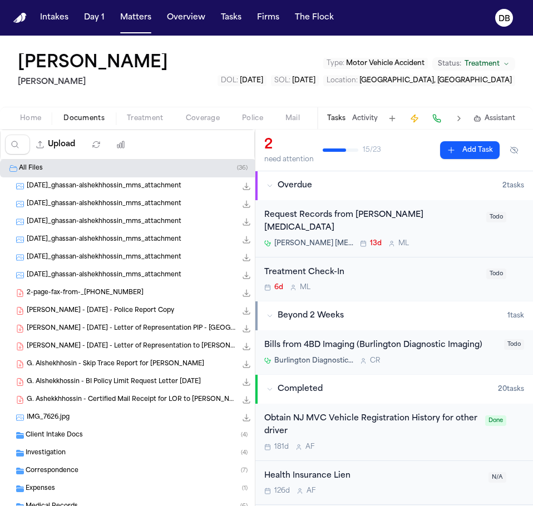
click at [98, 439] on div "Client Intake Docs ( 4 )" at bounding box center [145, 435] width 239 height 10
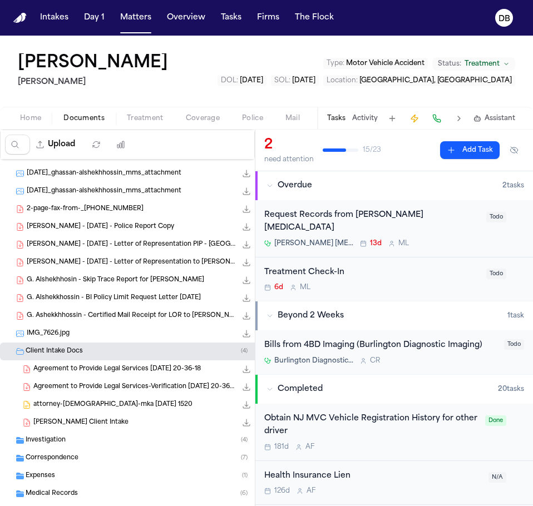
scroll to position [111, 0]
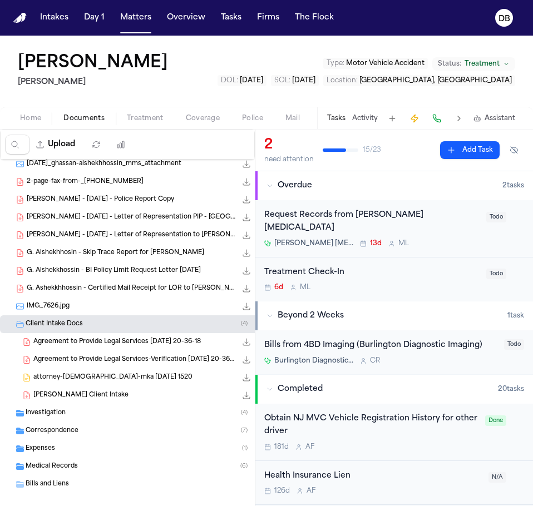
click at [123, 384] on div "attorney-employment-contract-mka 2025-01-08 1520 24.5 KB • DOCX" at bounding box center [133, 378] width 266 height 18
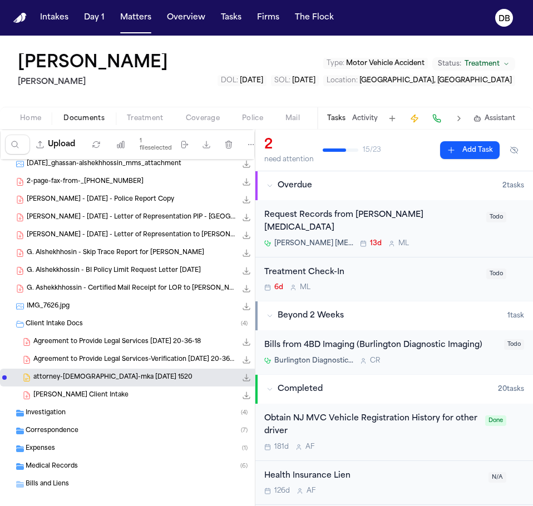
drag, startPoint x: 127, startPoint y: 399, endPoint x: 131, endPoint y: 406, distance: 8.5
click at [127, 401] on div "Ghassan Alsheikh - Finch Client Intake 201.7 KB • PDF" at bounding box center [133, 395] width 266 height 18
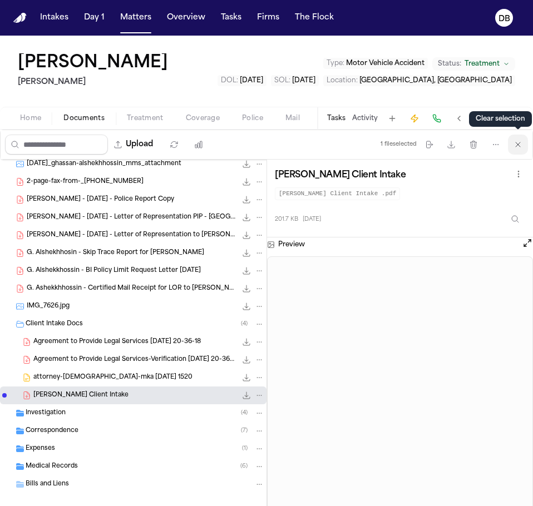
click at [512, 152] on button "Clear selection" at bounding box center [518, 145] width 20 height 20
click at [128, 17] on button "Matters" at bounding box center [136, 18] width 40 height 20
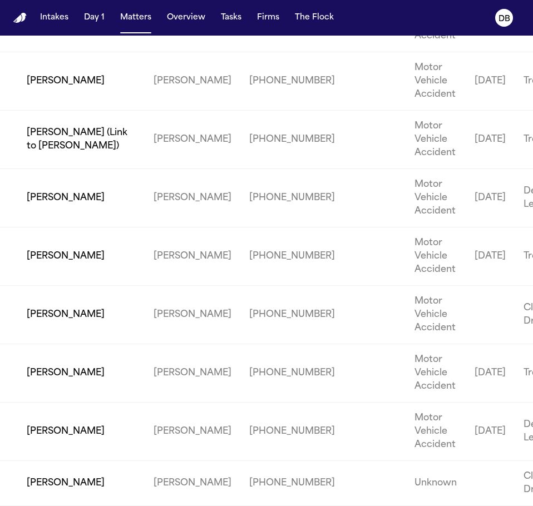
scroll to position [2566, 0]
click at [58, 320] on td "[PERSON_NAME]" at bounding box center [72, 315] width 145 height 58
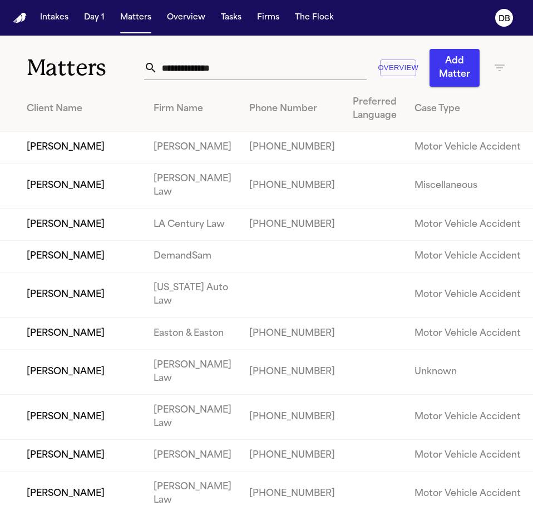
click at [287, 69] on input "text" at bounding box center [262, 68] width 210 height 24
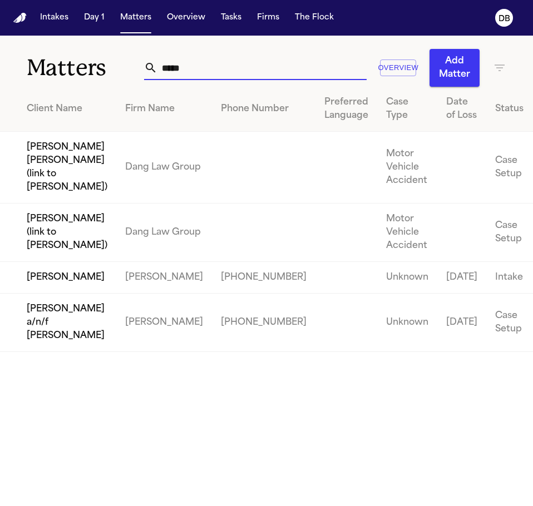
type input "*****"
click at [23, 320] on tbody "[PERSON_NAME] [PERSON_NAME] (link to [PERSON_NAME]) Dang Law Group Motor Vehicl…" at bounding box center [284, 242] width 568 height 220
click at [27, 294] on td "[PERSON_NAME]" at bounding box center [58, 278] width 116 height 32
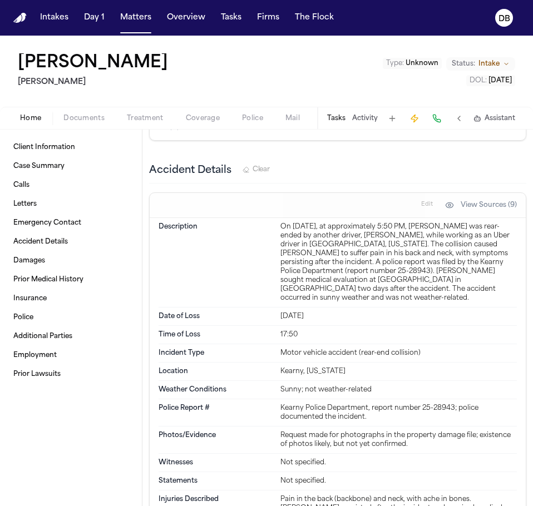
scroll to position [1668, 0]
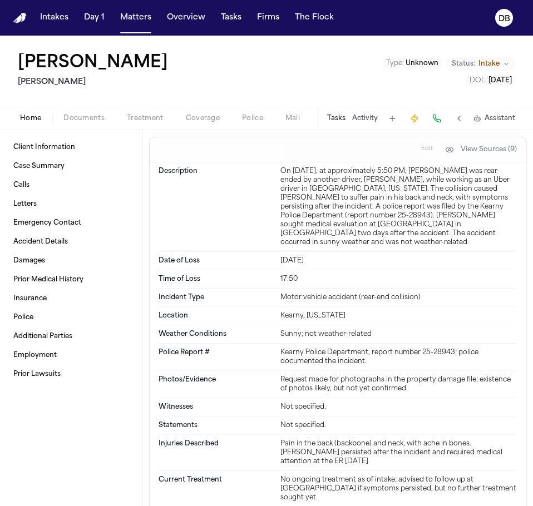
click at [142, 400] on div "Client Information Edit Name Abdul Hakeem Email abdul9894296@gmail.com Date of …" at bounding box center [337, 46] width 390 height 3168
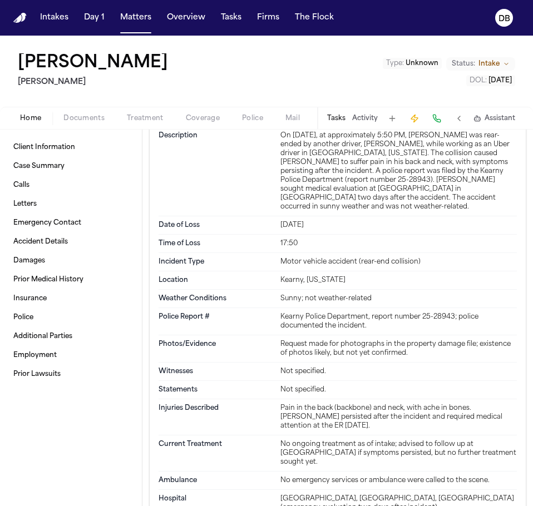
scroll to position [1724, 0]
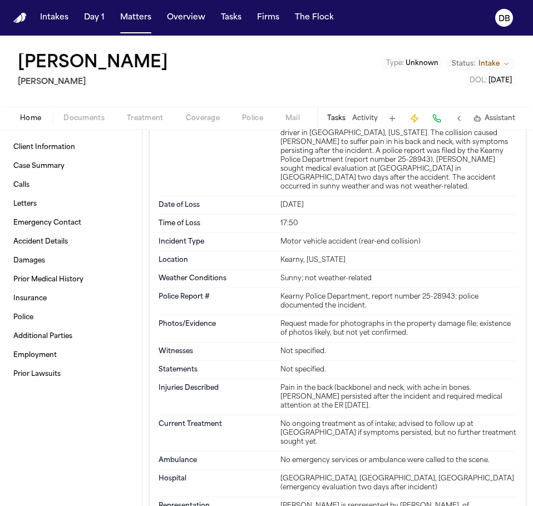
click at [365, 276] on div "Weather Conditions Sunny; not weather-related" at bounding box center [337, 279] width 358 height 18
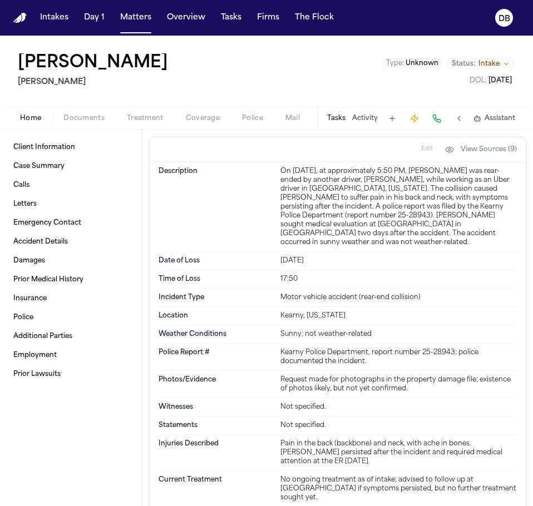
click at [94, 112] on button "Documents" at bounding box center [83, 118] width 63 height 13
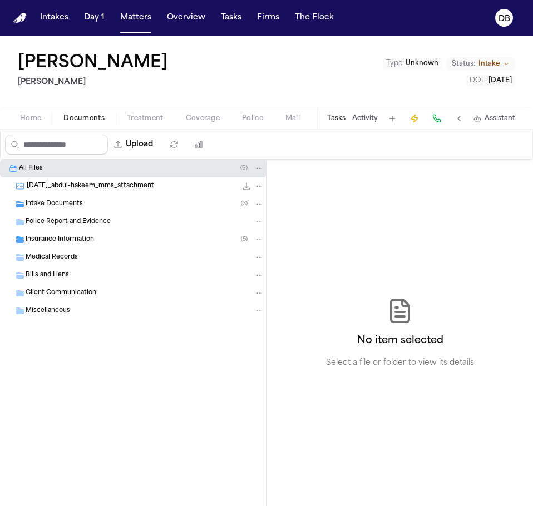
click at [70, 200] on span "Intake Documents" at bounding box center [54, 204] width 57 height 9
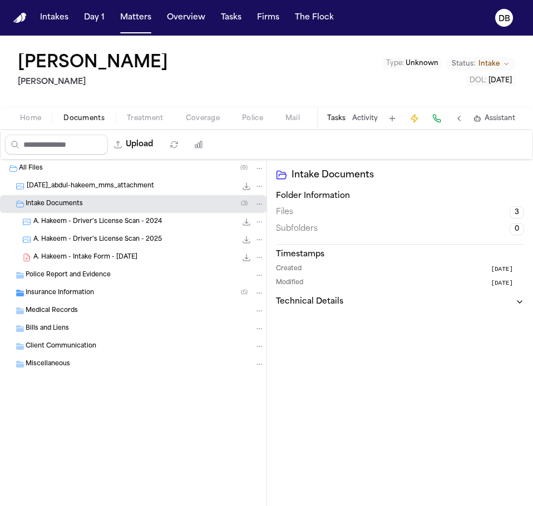
click at [122, 253] on span "A. Hakeem - Intake Form - 8.4.25" at bounding box center [85, 257] width 104 height 9
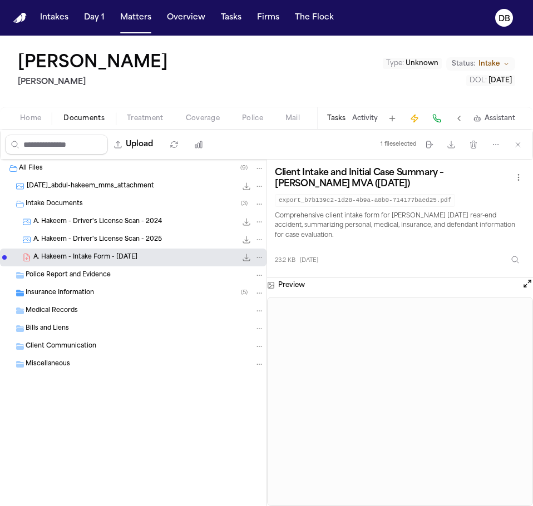
click at [249, 261] on icon "File: A. Hakeem - Intake Form - 8.4.25" at bounding box center [246, 257] width 9 height 9
click at [212, 76] on div "Abdul Hakeem Mohamed K Ahmed Type : Unknown Status: Intake DOL : 2025-07-29" at bounding box center [266, 71] width 533 height 71
click at [466, 117] on button at bounding box center [459, 119] width 16 height 16
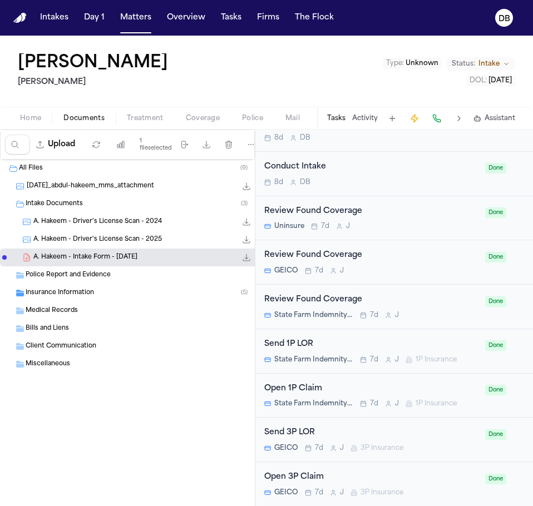
scroll to position [721, 0]
click at [322, 356] on span "State Farm Indemnity Company" at bounding box center [313, 359] width 79 height 9
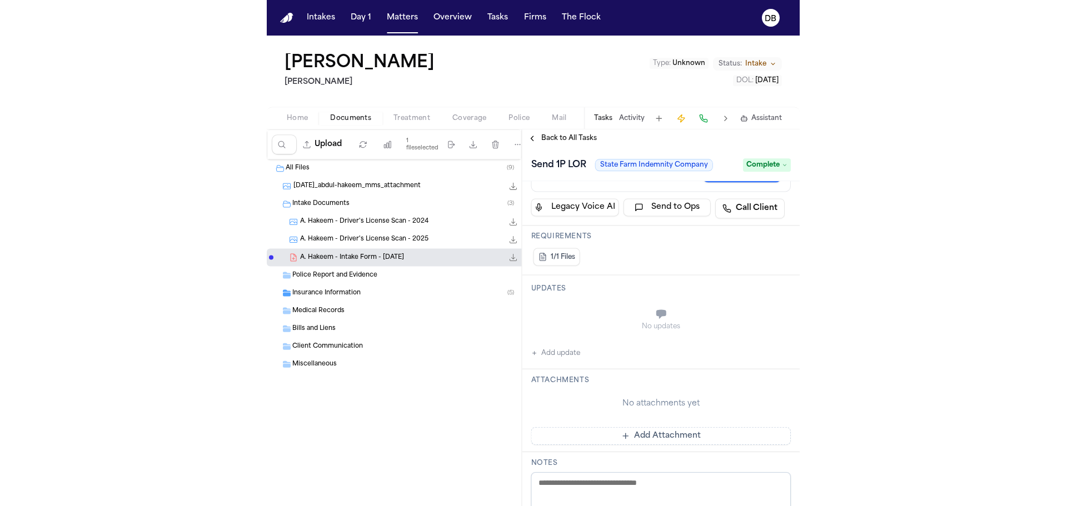
scroll to position [167, 0]
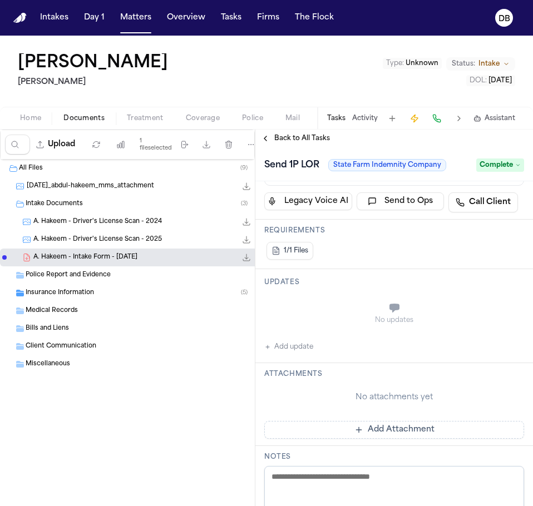
click at [158, 296] on div "Insurance Information ( 5 )" at bounding box center [145, 293] width 239 height 10
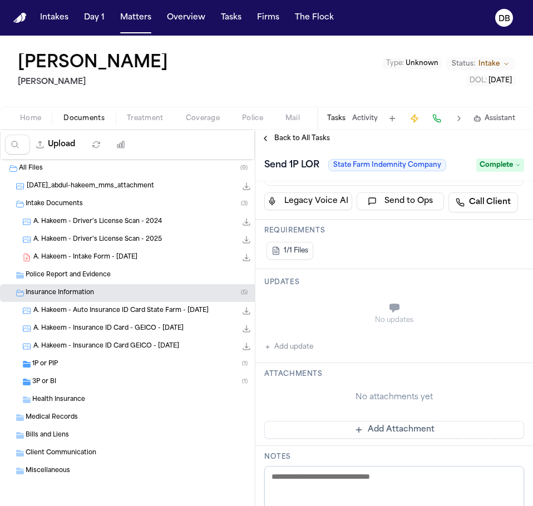
click at [97, 361] on div "1P or PIP ( 1 )" at bounding box center [148, 364] width 232 height 10
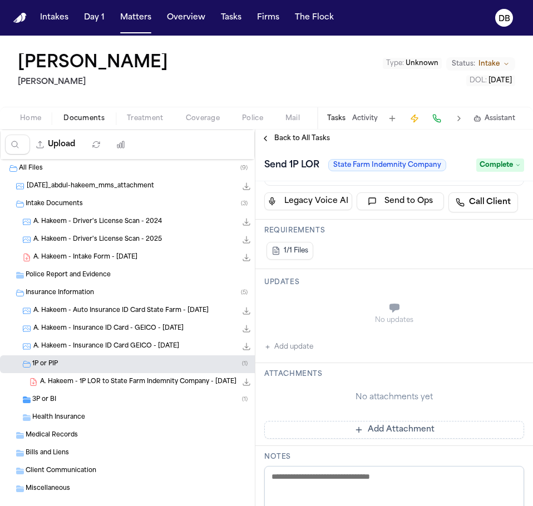
click at [103, 379] on span "A. Hakeem - 1P LOR to State Farm Indemnity Company - 8.12.25" at bounding box center [138, 382] width 196 height 9
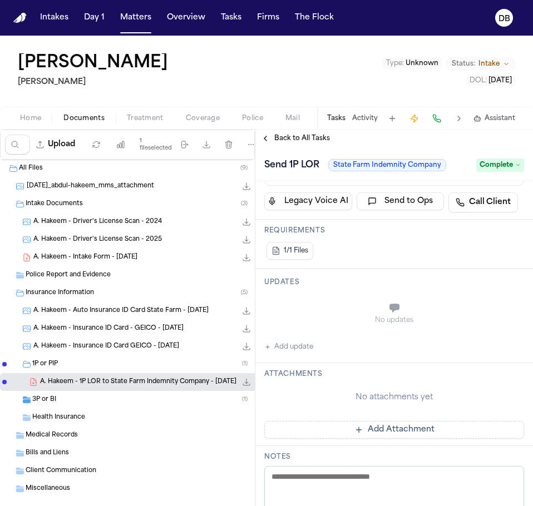
click at [305, 131] on div "Back to All Tasks" at bounding box center [393, 139] width 277 height 18
click at [305, 133] on div "Back to All Tasks" at bounding box center [393, 139] width 277 height 18
click at [305, 145] on div "Back to All Tasks" at bounding box center [393, 139] width 277 height 18
click at [309, 139] on span "Back to All Tasks" at bounding box center [302, 138] width 56 height 9
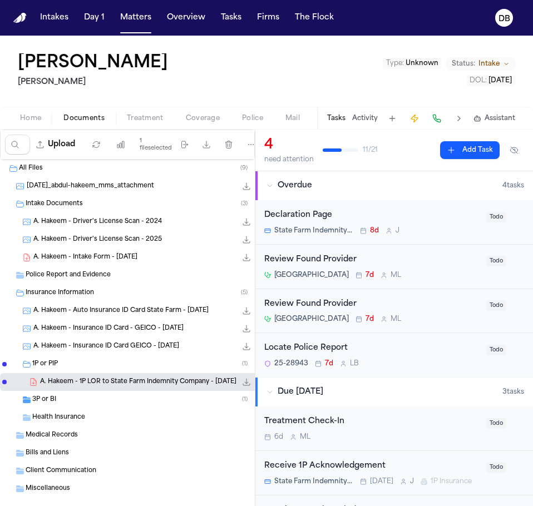
click at [0, 0] on span "177.4 KB • PDF" at bounding box center [0, 0] width 0 height 0
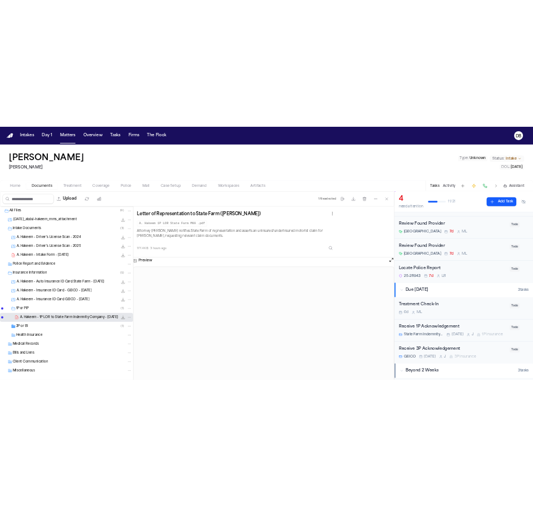
scroll to position [111, 0]
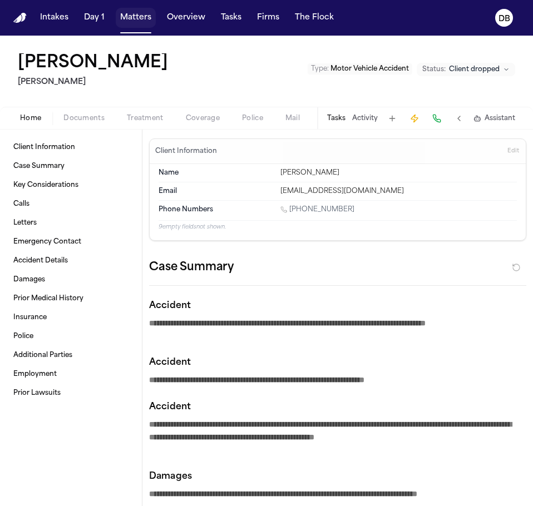
click at [136, 22] on button "Matters" at bounding box center [136, 18] width 40 height 20
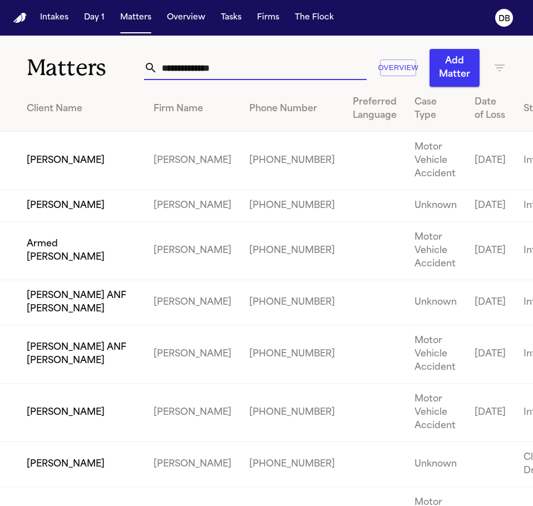
click at [236, 63] on input "text" at bounding box center [262, 68] width 210 height 24
paste input "**********"
type input "**********"
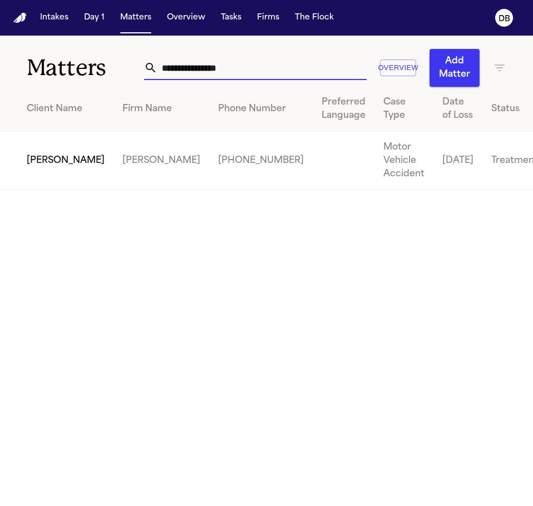
drag, startPoint x: 247, startPoint y: 73, endPoint x: 35, endPoint y: 54, distance: 213.2
click at [35, 54] on div "**********" at bounding box center [266, 61] width 533 height 51
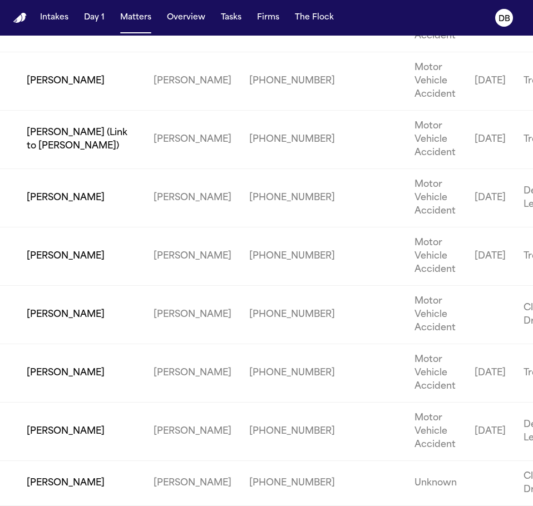
scroll to position [2566, 0]
click at [47, 256] on td "[PERSON_NAME]" at bounding box center [72, 256] width 145 height 58
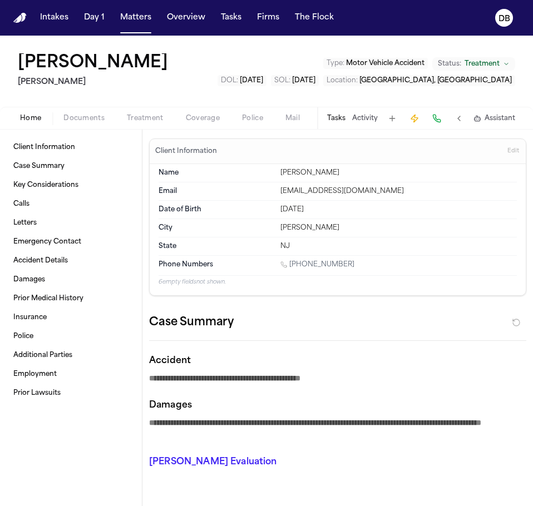
type textarea "*"
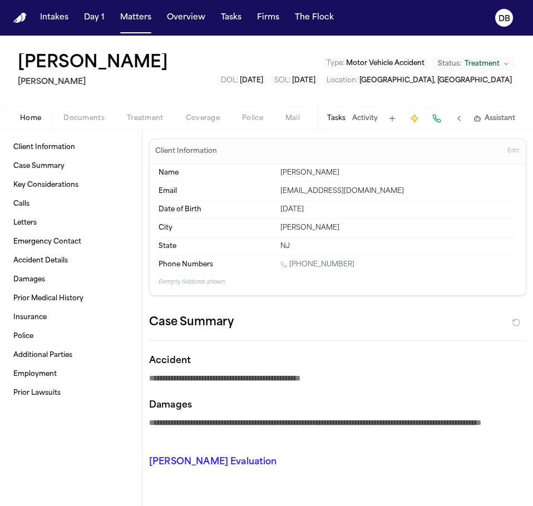
type textarea "*"
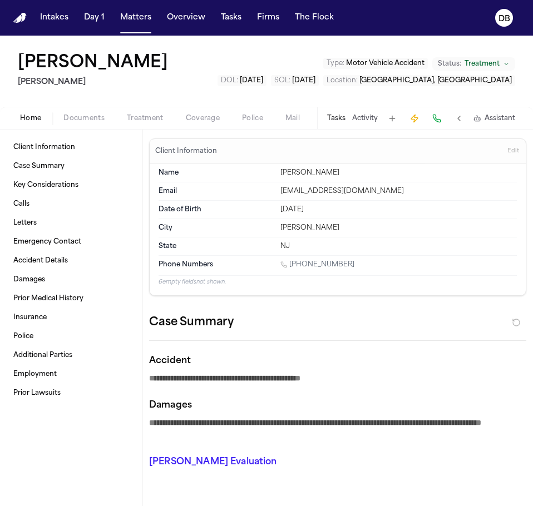
type textarea "*"
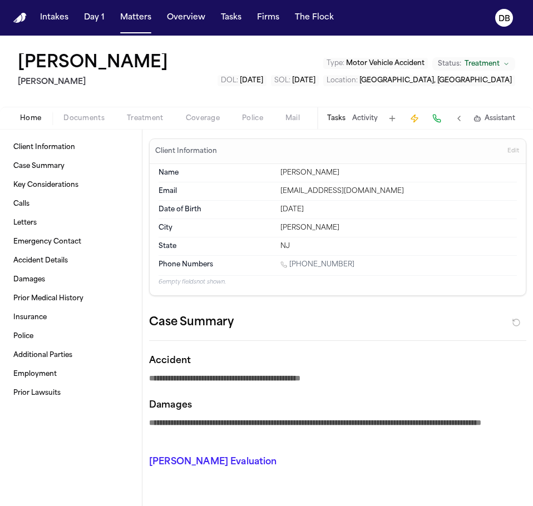
type textarea "*"
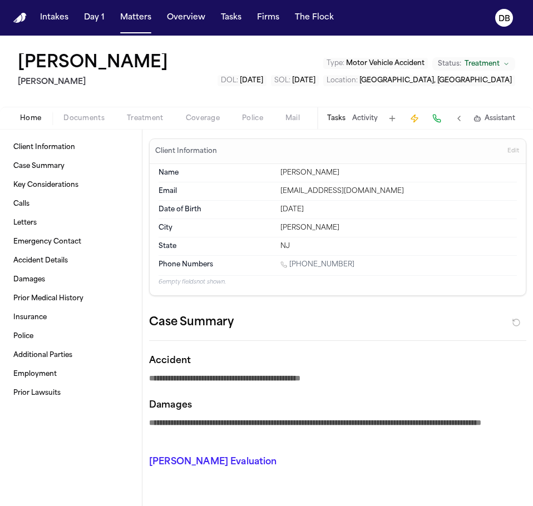
type textarea "*"
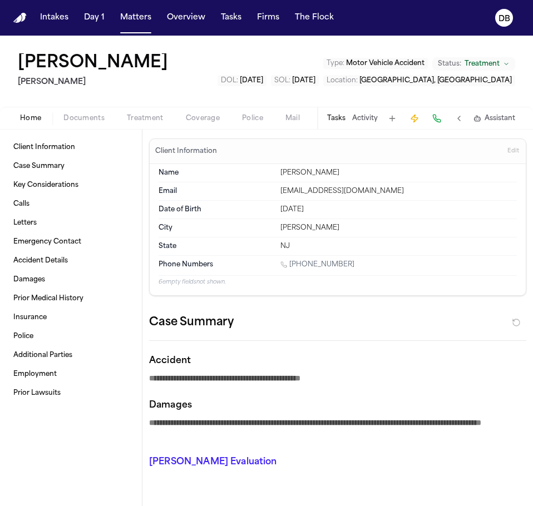
type textarea "*"
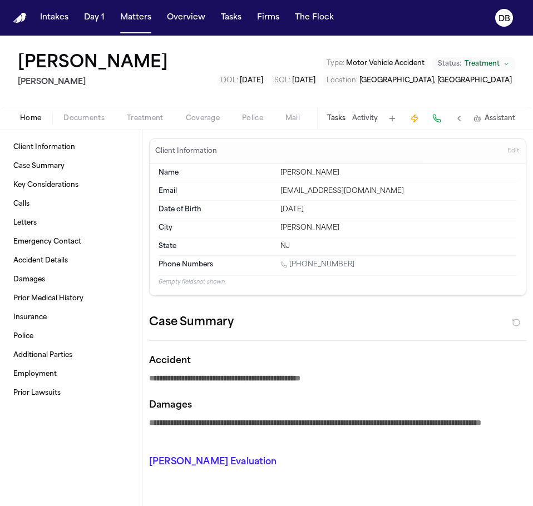
type textarea "*"
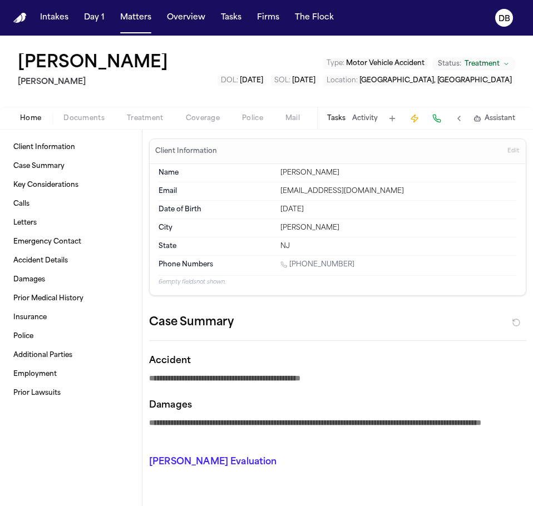
type textarea "*"
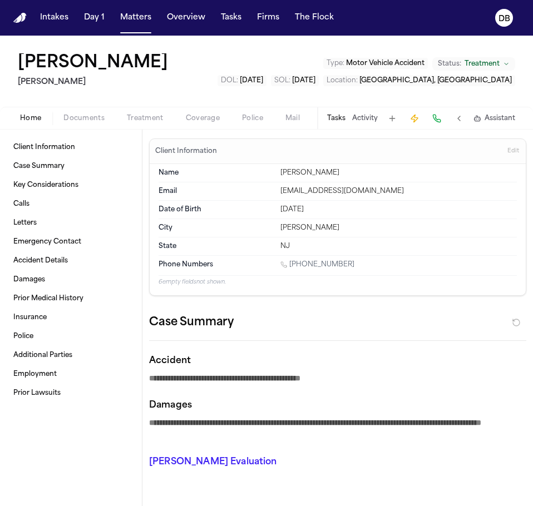
type textarea "*"
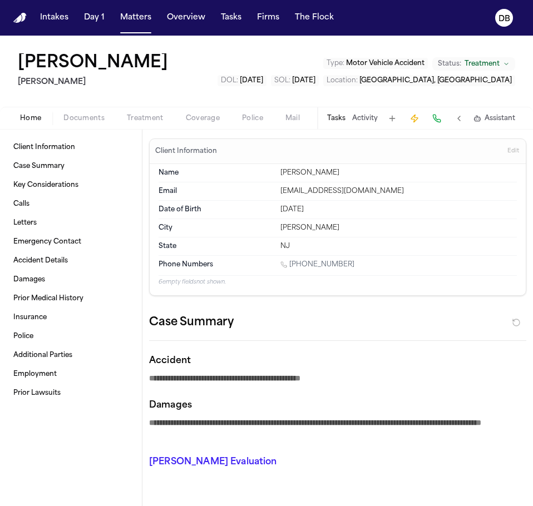
type textarea "*"
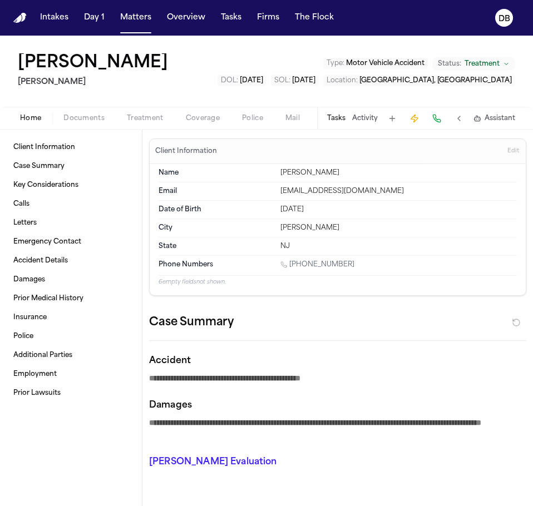
type textarea "*"
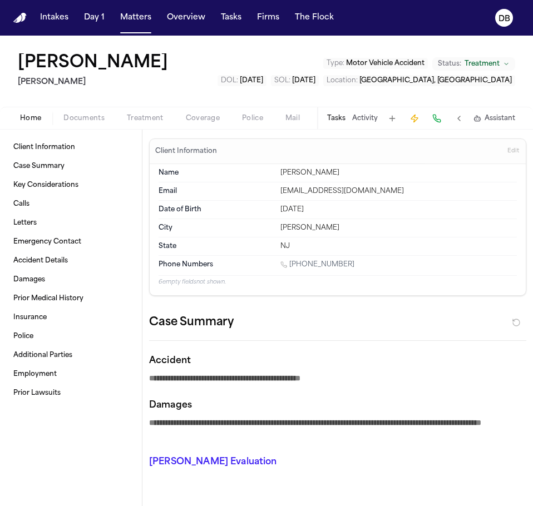
type textarea "*"
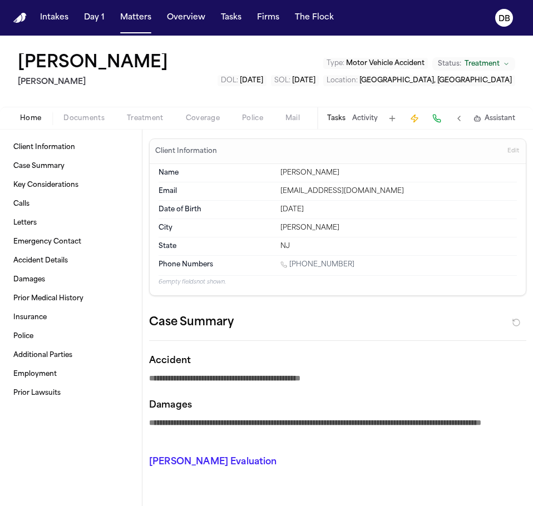
type textarea "*"
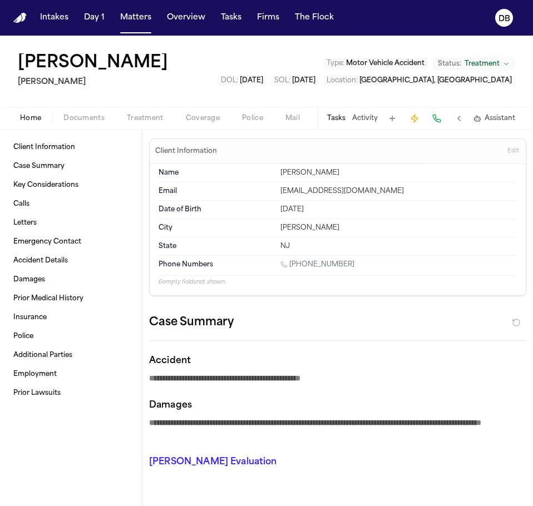
type textarea "*"
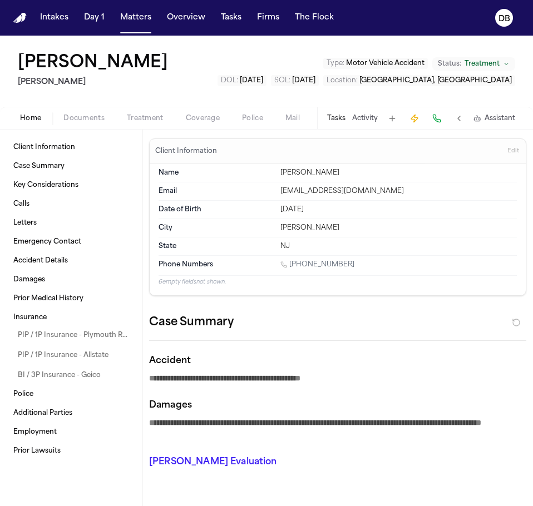
type textarea "*"
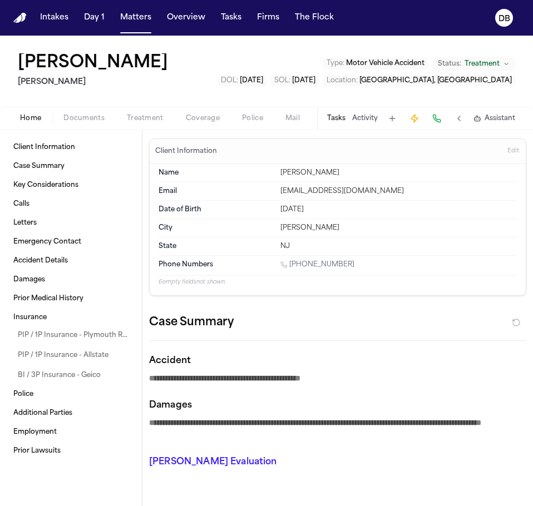
type textarea "*"
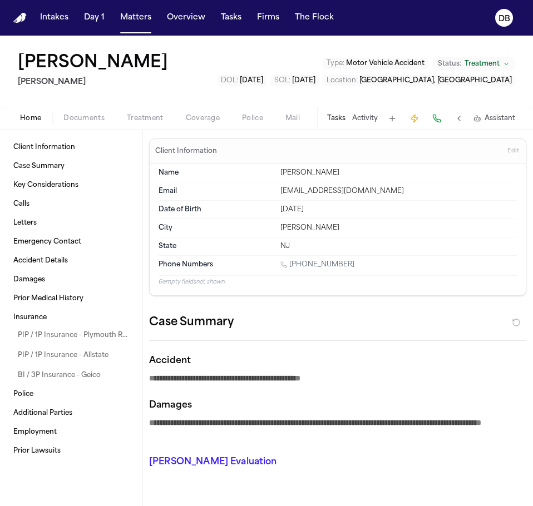
type textarea "*"
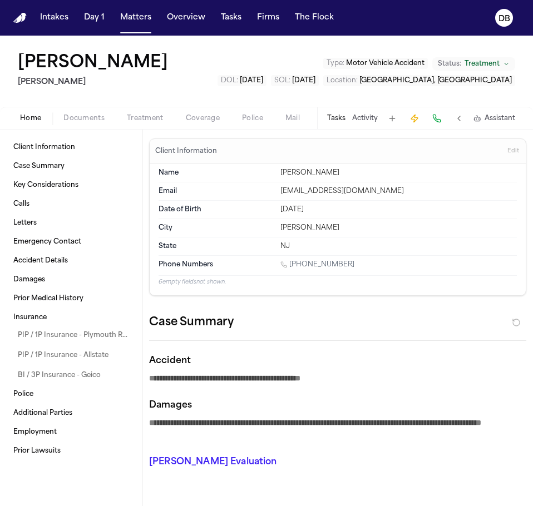
type textarea "*"
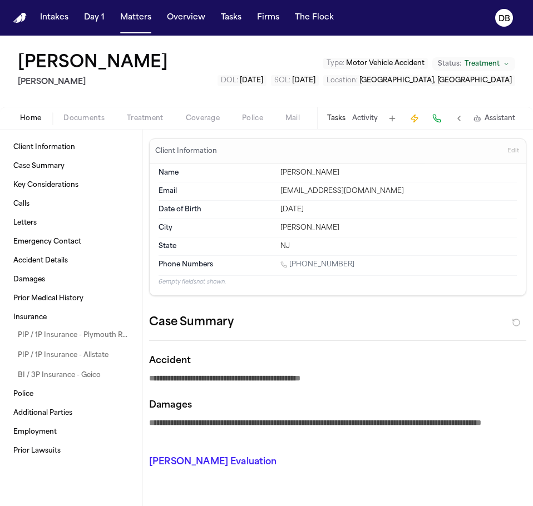
type textarea "*"
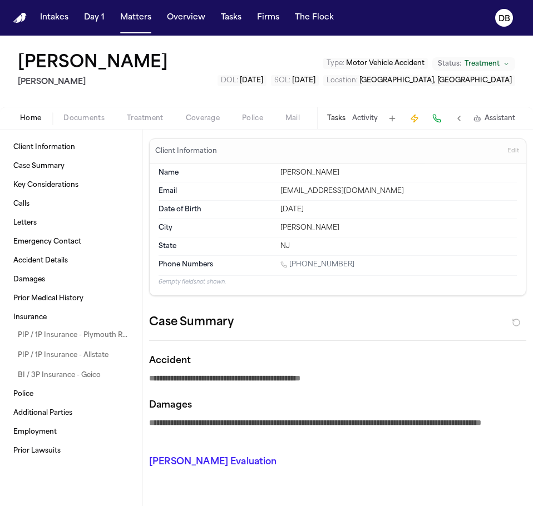
type textarea "*"
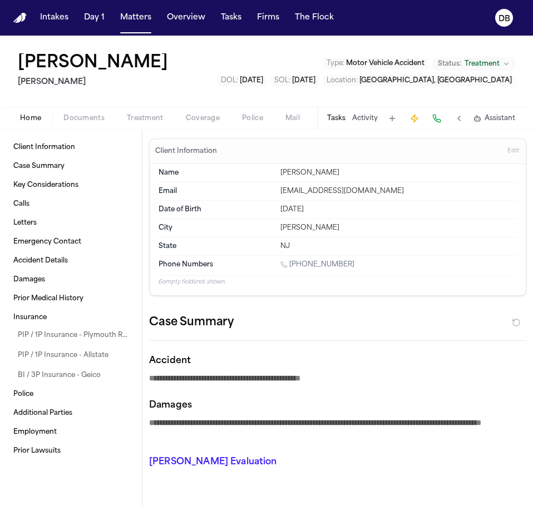
type textarea "*"
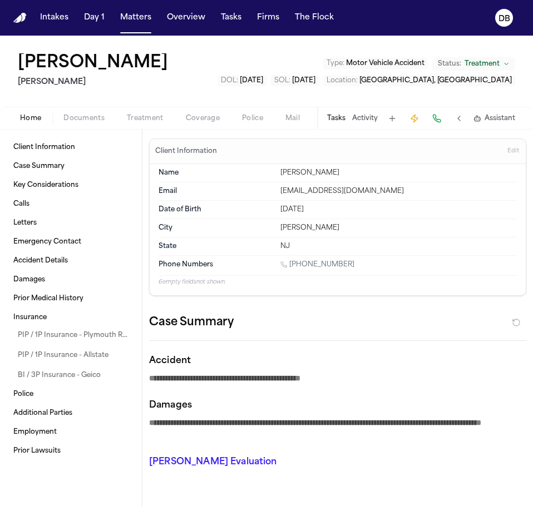
type textarea "*"
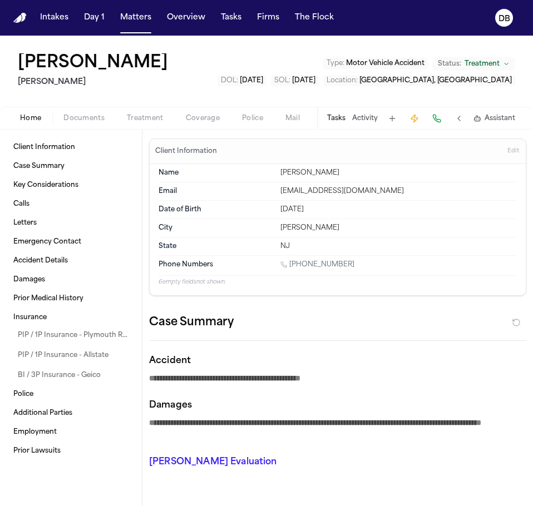
type textarea "*"
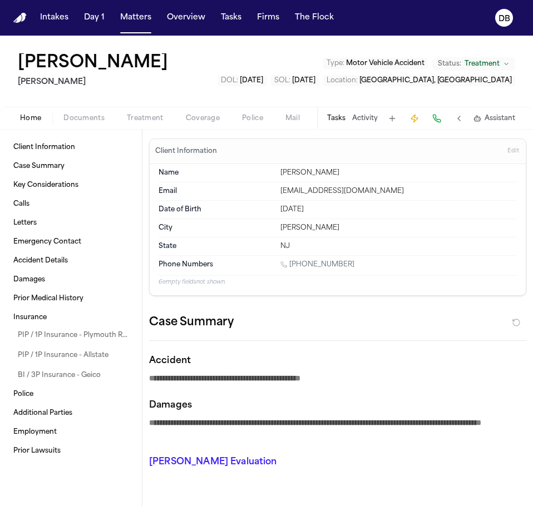
type textarea "*"
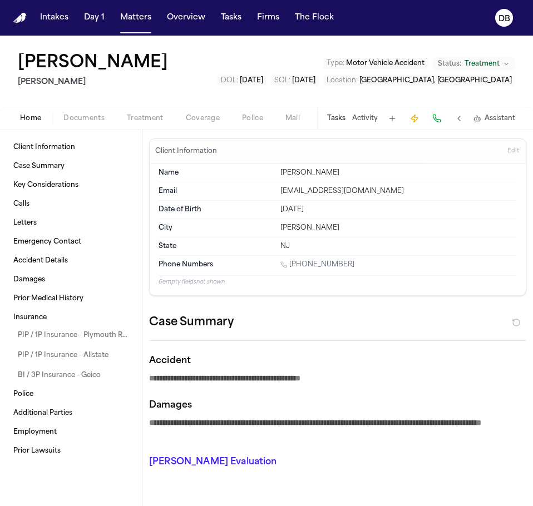
type textarea "*"
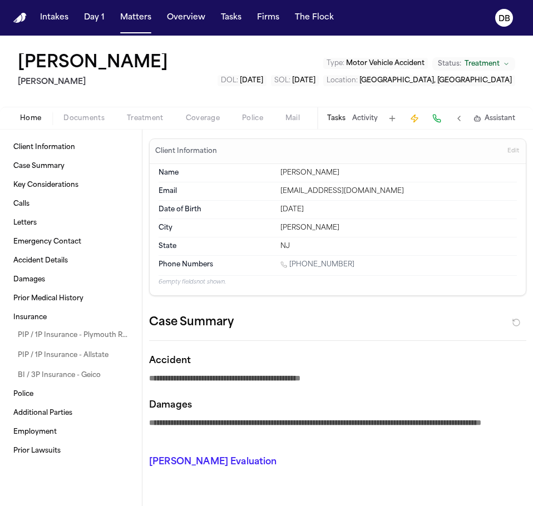
type textarea "*"
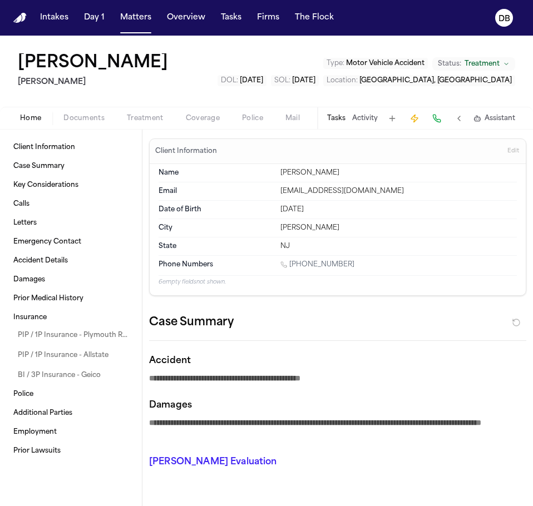
type textarea "*"
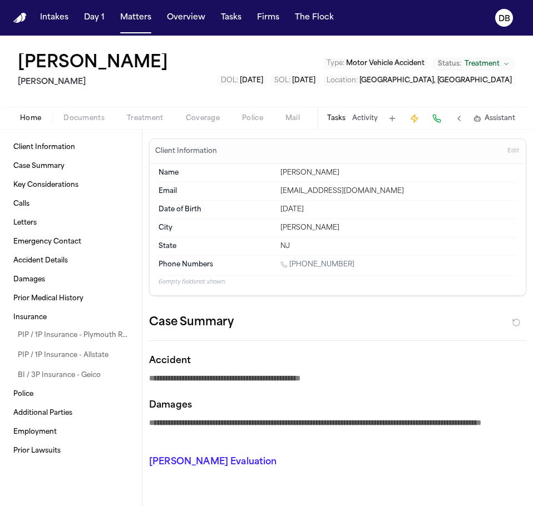
type textarea "*"
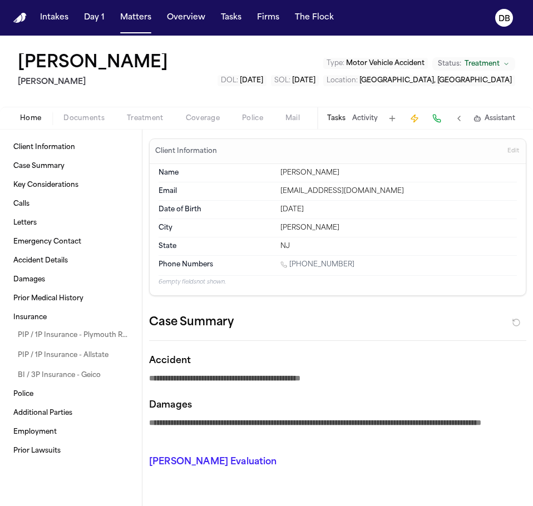
type textarea "*"
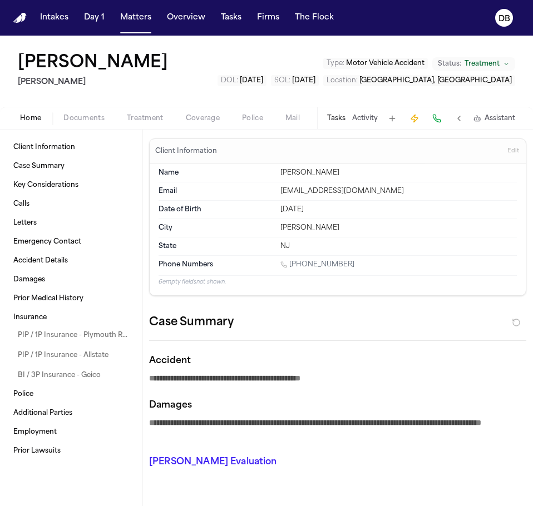
type textarea "*"
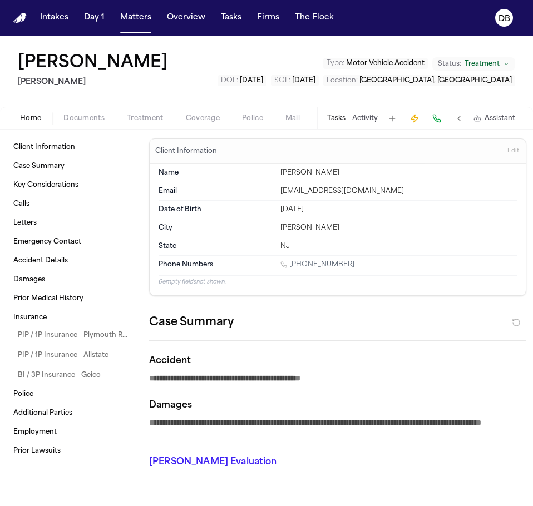
type textarea "*"
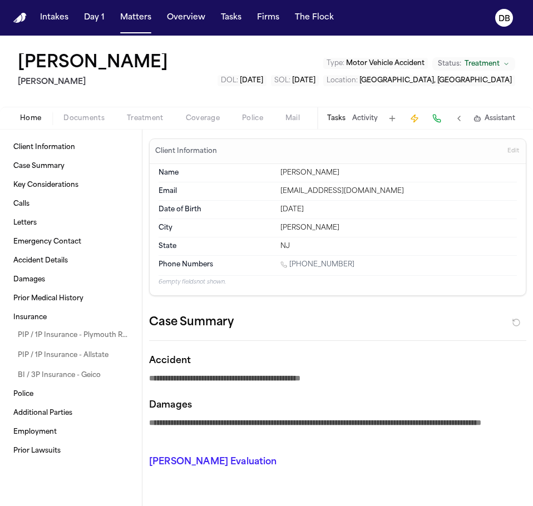
type textarea "*"
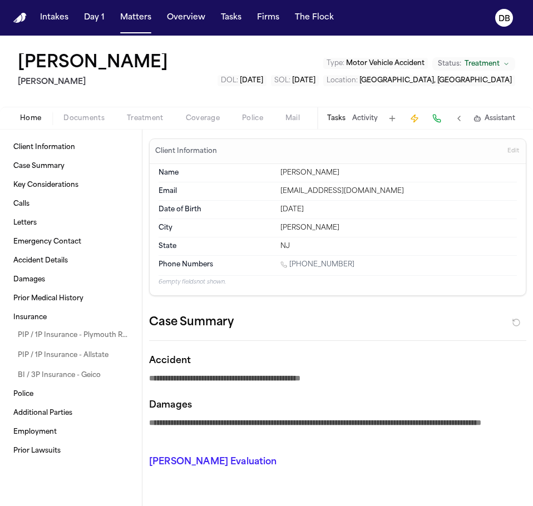
type textarea "*"
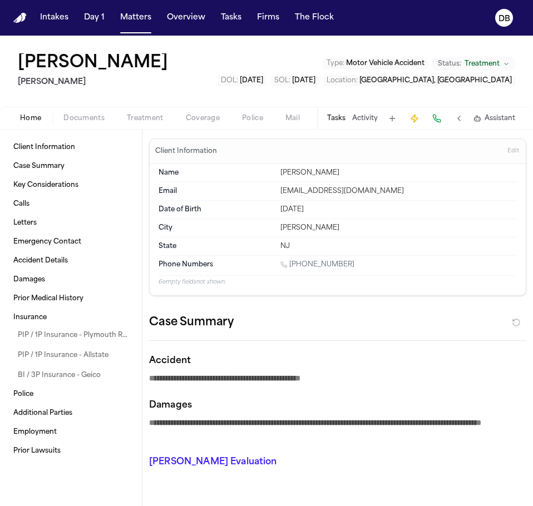
type textarea "*"
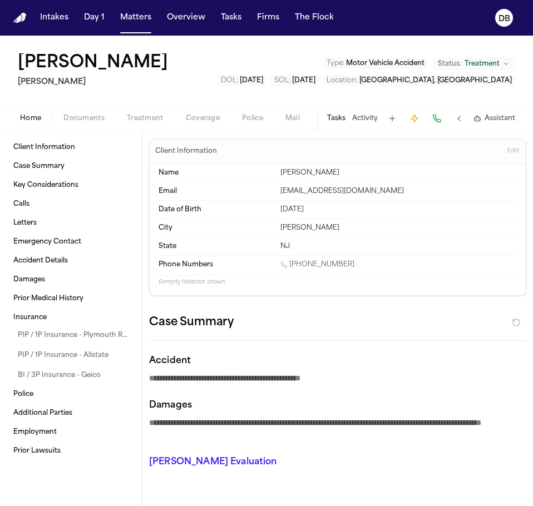
type textarea "*"
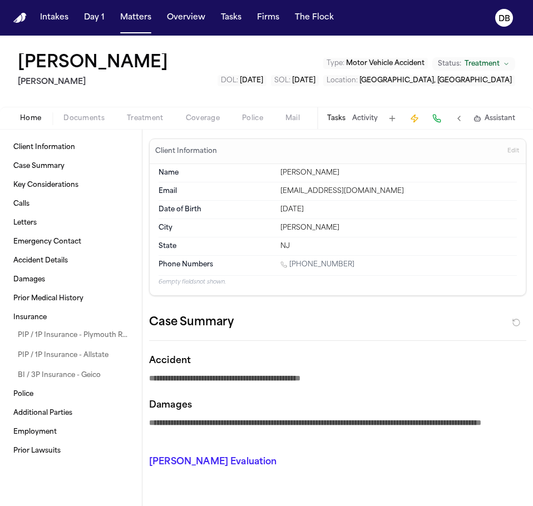
type textarea "*"
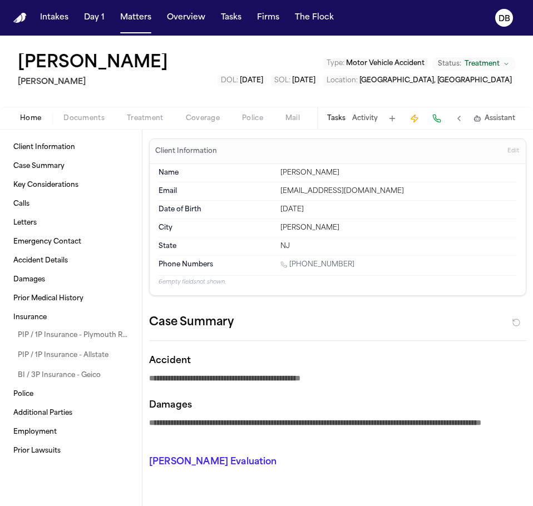
type textarea "*"
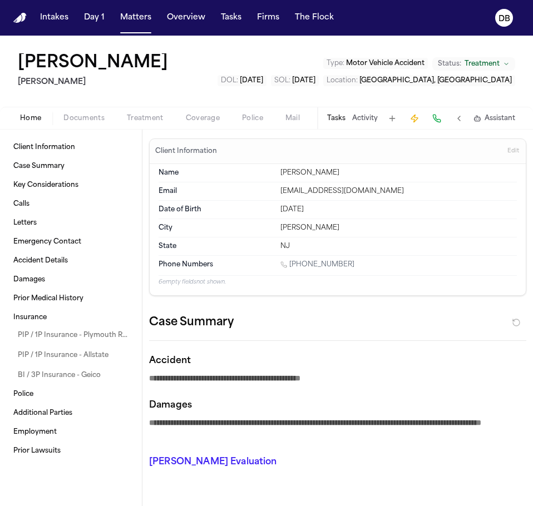
type textarea "*"
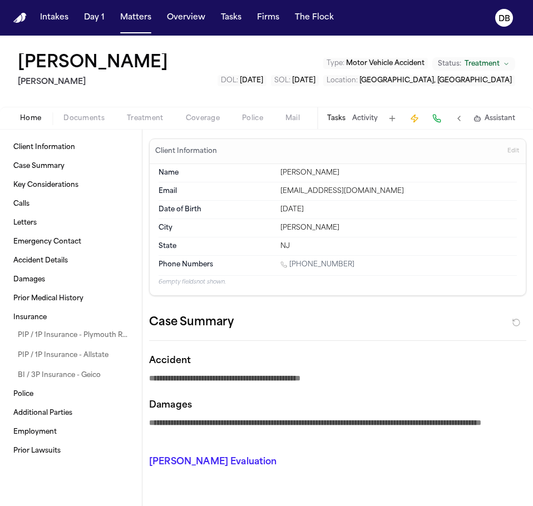
type textarea "*"
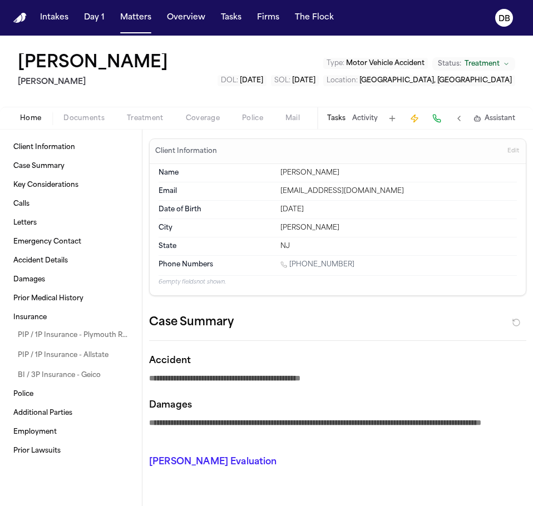
type textarea "*"
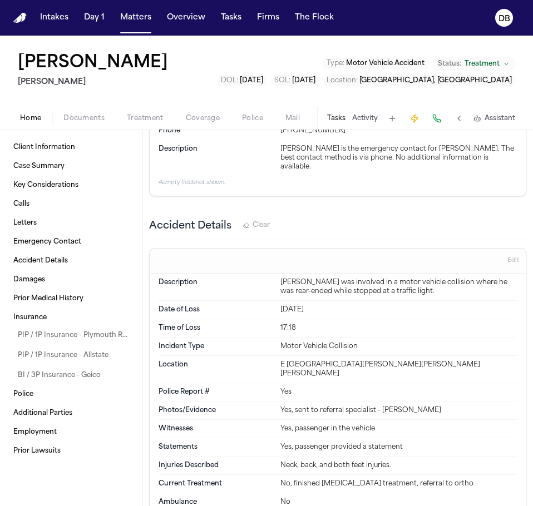
scroll to position [890, 0]
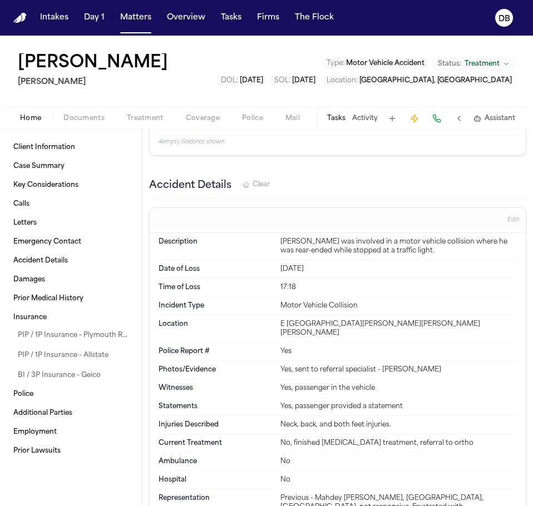
drag, startPoint x: 333, startPoint y: 266, endPoint x: 277, endPoint y: 275, distance: 56.3
click at [277, 275] on div "Date of Loss Jul 26, 2024" at bounding box center [337, 269] width 358 height 18
copy div "Jul 26, 2024"
click at [335, 322] on div "E Commodore Boulevard and Jackson Mills Road, Jackson, NJ 08527" at bounding box center [398, 329] width 236 height 18
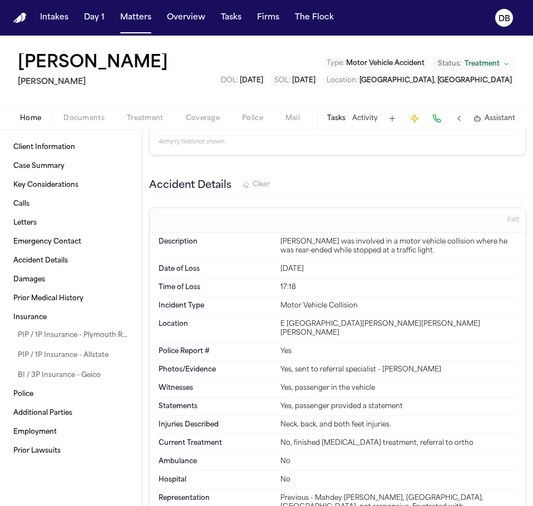
click at [464, 118] on button at bounding box center [459, 119] width 16 height 16
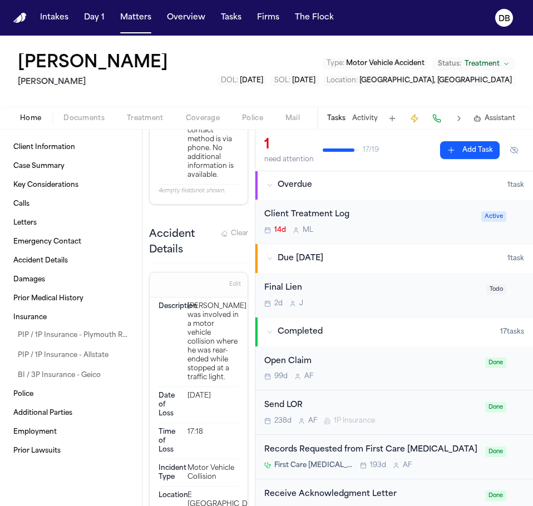
scroll to position [0, 0]
click at [404, 210] on div "Client Treatment Log" at bounding box center [369, 215] width 210 height 13
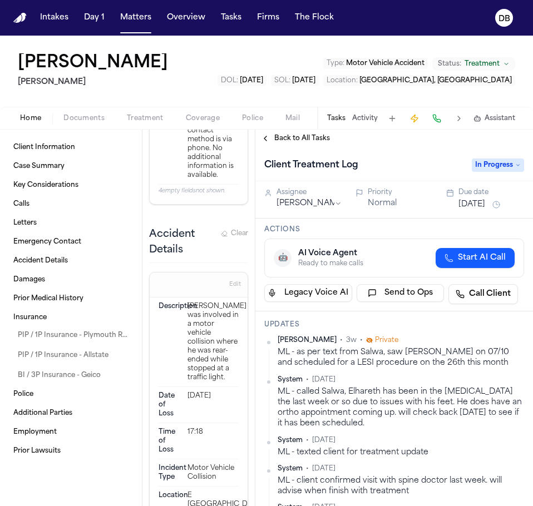
click at [307, 142] on span "Back to All Tasks" at bounding box center [302, 138] width 56 height 9
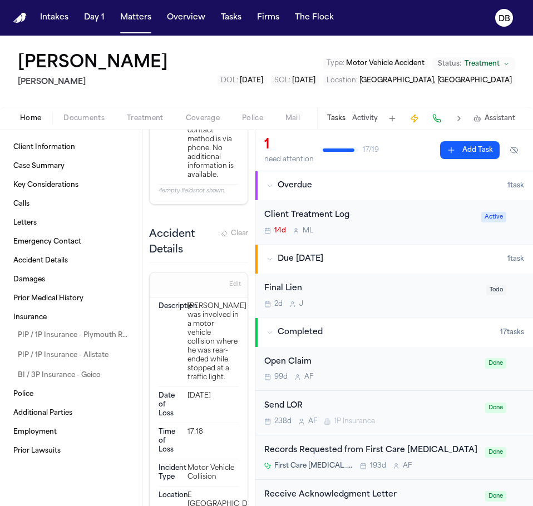
click at [375, 230] on div "14d M L" at bounding box center [369, 230] width 210 height 9
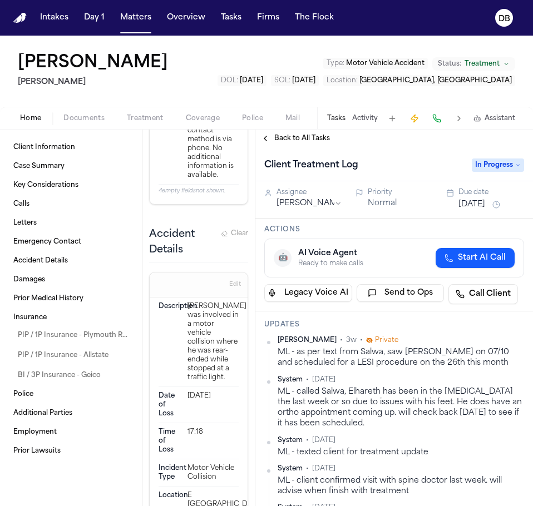
click at [321, 140] on span "Back to All Tasks" at bounding box center [302, 138] width 56 height 9
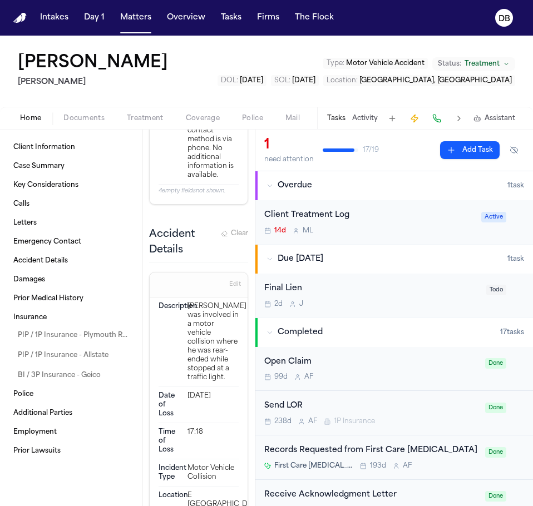
click at [389, 217] on div "Client Treatment Log" at bounding box center [369, 215] width 210 height 13
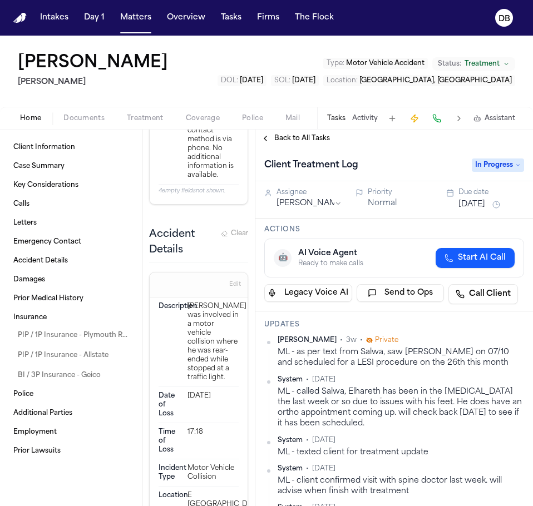
click at [154, 119] on button "Treatment" at bounding box center [145, 118] width 59 height 13
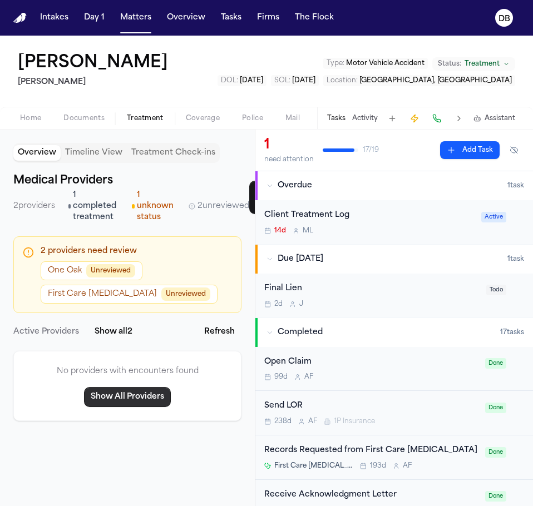
click at [141, 396] on button "Show All Providers" at bounding box center [127, 397] width 87 height 20
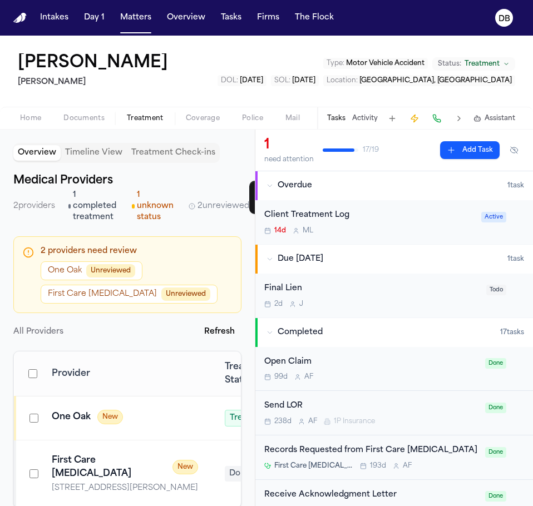
scroll to position [32, 0]
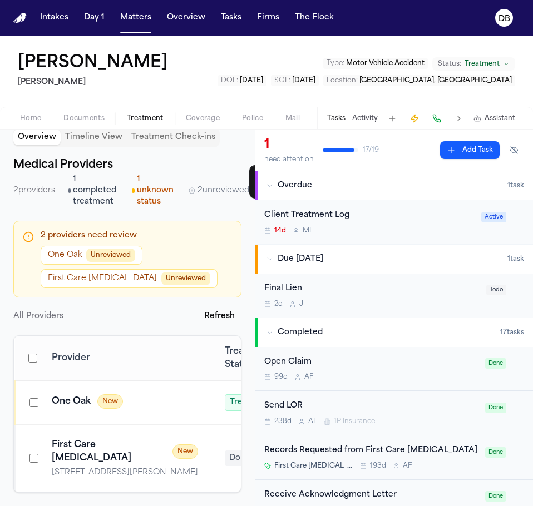
click at [211, 394] on td "Treating or Done" at bounding box center [267, 403] width 112 height 44
click at [100, 124] on span "button" at bounding box center [84, 124] width 54 height 1
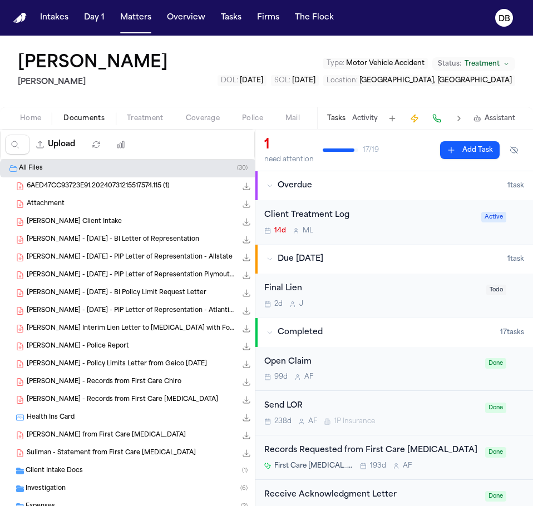
click at [68, 466] on span "Client Intake Docs" at bounding box center [54, 470] width 57 height 9
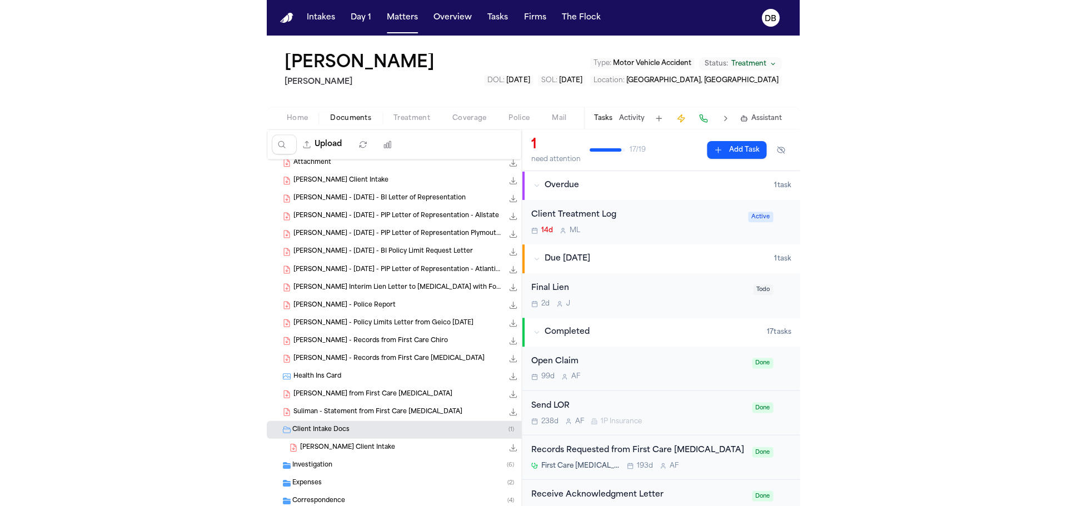
scroll to position [106, 0]
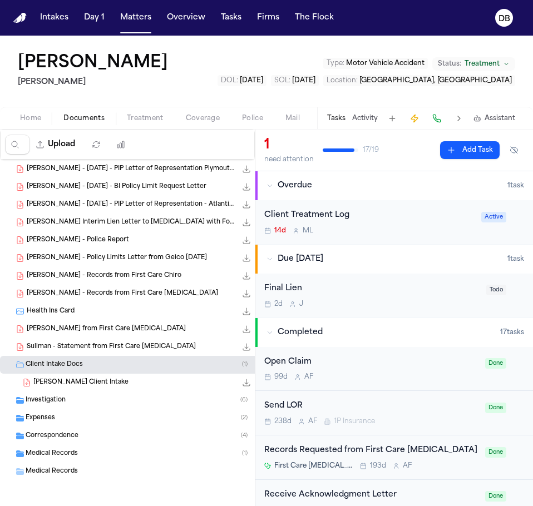
click at [91, 383] on span "E. Suliman - Finch Client Intake" at bounding box center [80, 382] width 95 height 9
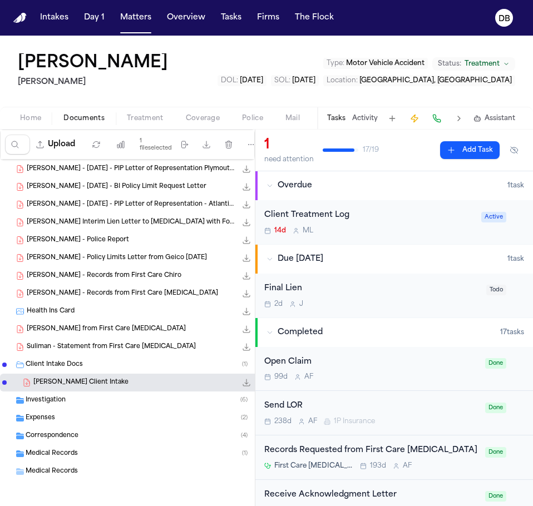
click at [90, 387] on span "E. Suliman - Finch Client Intake" at bounding box center [80, 382] width 95 height 9
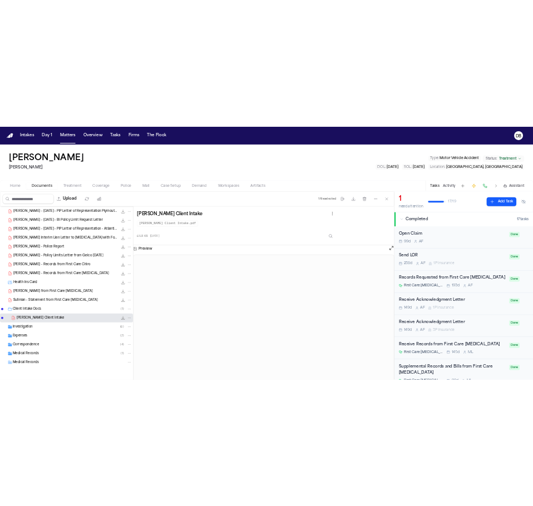
scroll to position [167, 0]
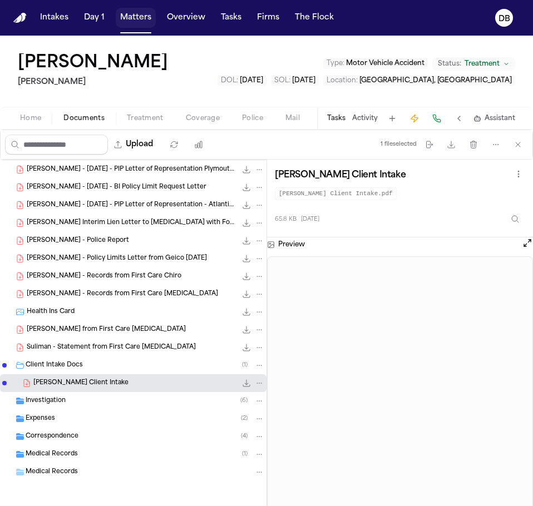
click at [139, 24] on button "Matters" at bounding box center [136, 18] width 40 height 20
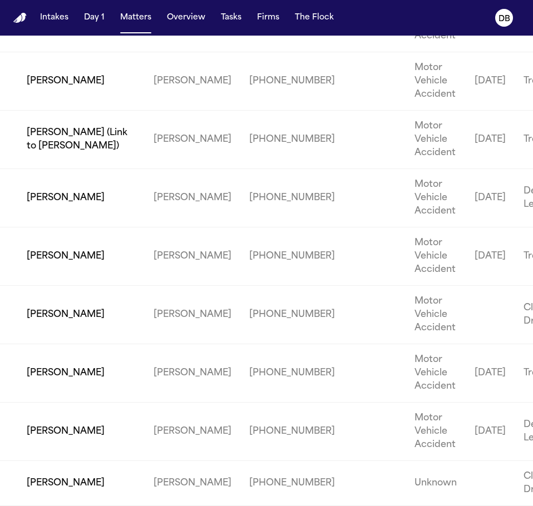
scroll to position [2566, 0]
click at [81, 190] on td "[PERSON_NAME]" at bounding box center [72, 198] width 145 height 58
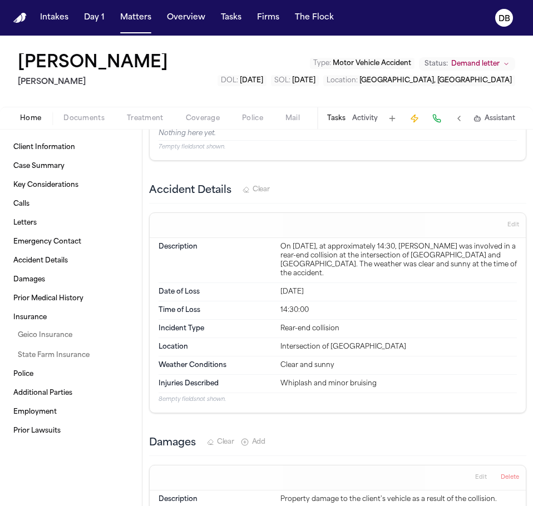
scroll to position [778, 0]
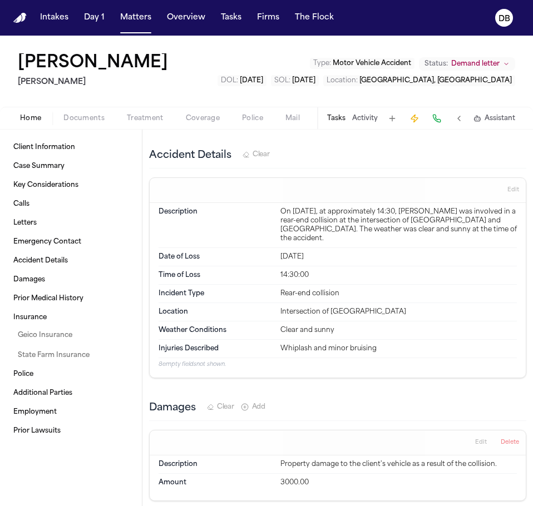
drag, startPoint x: 326, startPoint y: 257, endPoint x: 274, endPoint y: 255, distance: 52.9
click at [274, 255] on div "Date of Loss Feb 10, 2025" at bounding box center [337, 257] width 358 height 18
copy div "Feb 10, 2025"
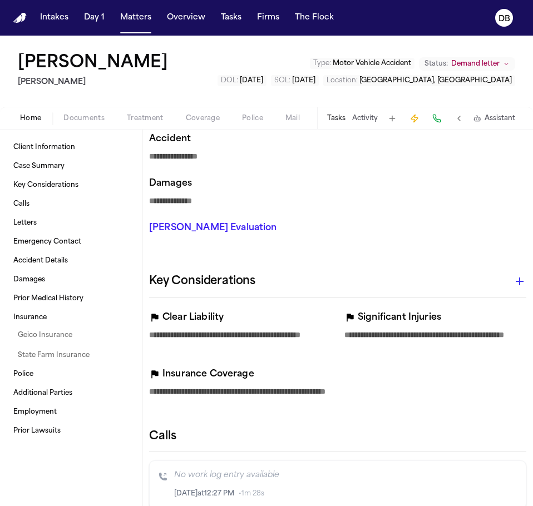
scroll to position [0, 0]
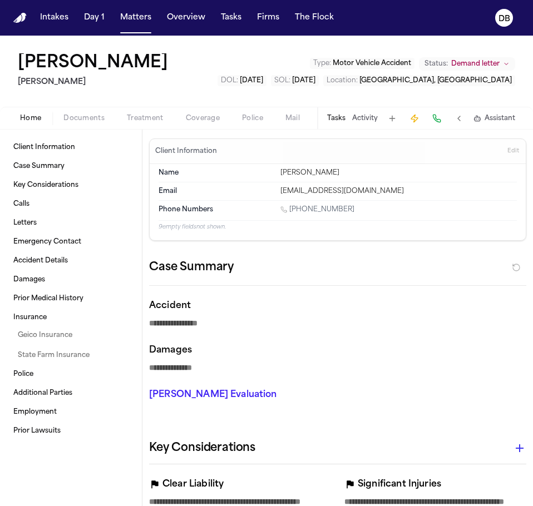
click at [464, 116] on button at bounding box center [459, 119] width 16 height 16
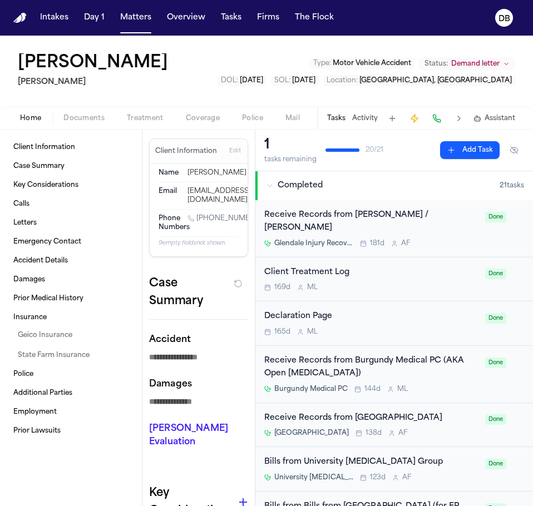
click at [155, 117] on span "Treatment" at bounding box center [145, 118] width 37 height 9
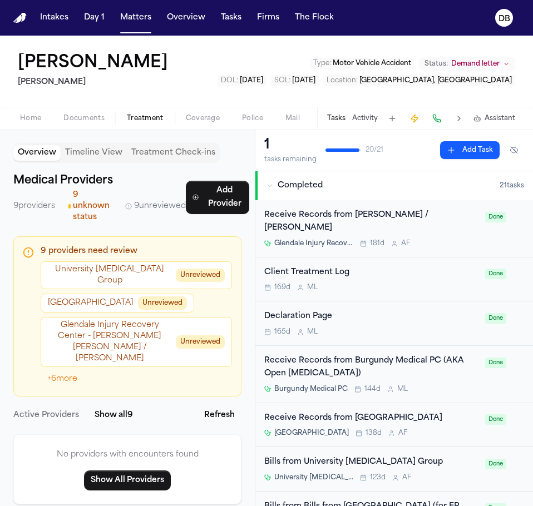
click at [133, 472] on div "No providers with encounters found Show All Providers" at bounding box center [127, 469] width 228 height 70
click at [129, 470] on button "Show All Providers" at bounding box center [127, 480] width 87 height 20
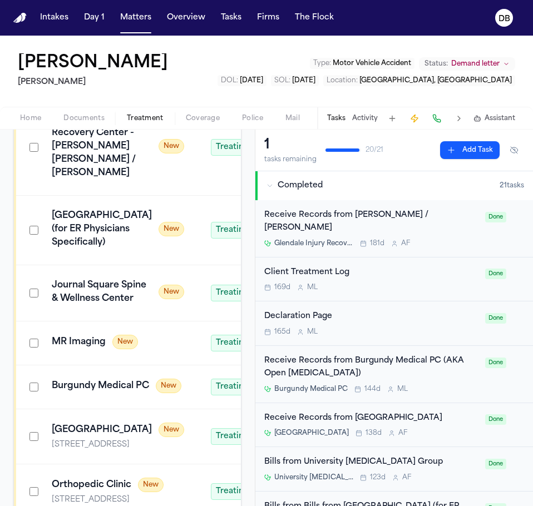
click at [96, 114] on span "Documents" at bounding box center [83, 118] width 41 height 9
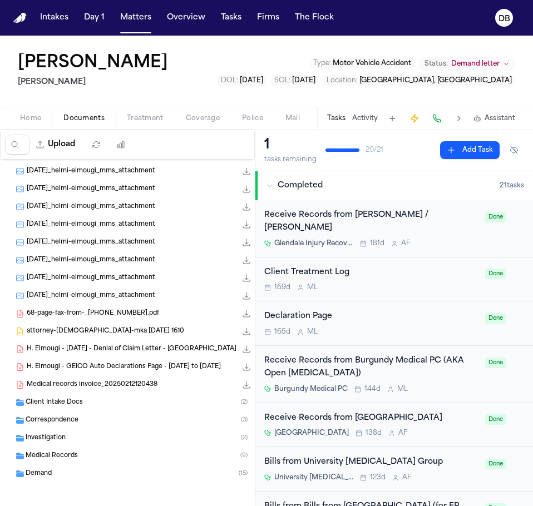
scroll to position [106, 0]
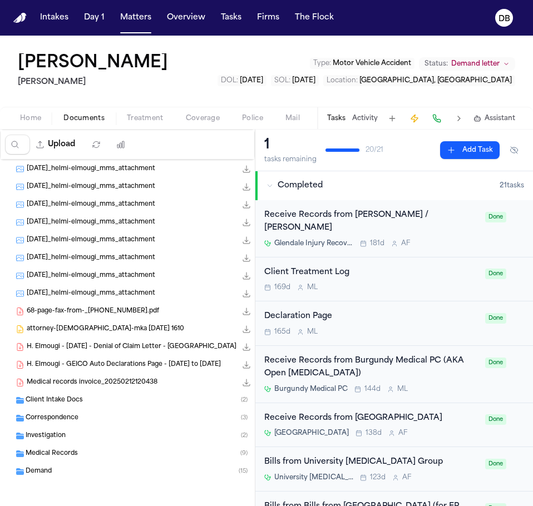
click at [112, 406] on div "Client Intake Docs ( 2 )" at bounding box center [133, 400] width 266 height 18
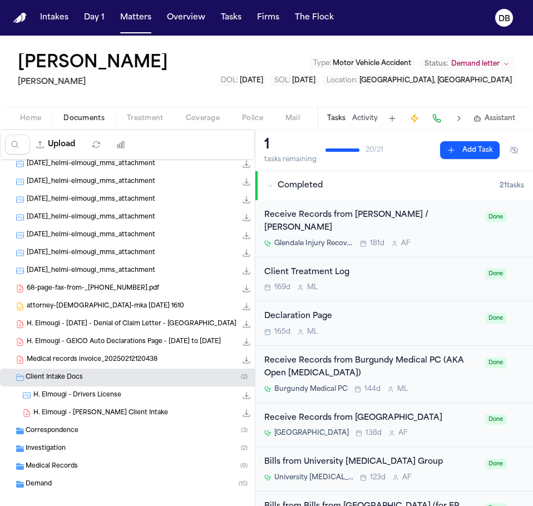
scroll to position [142, 0]
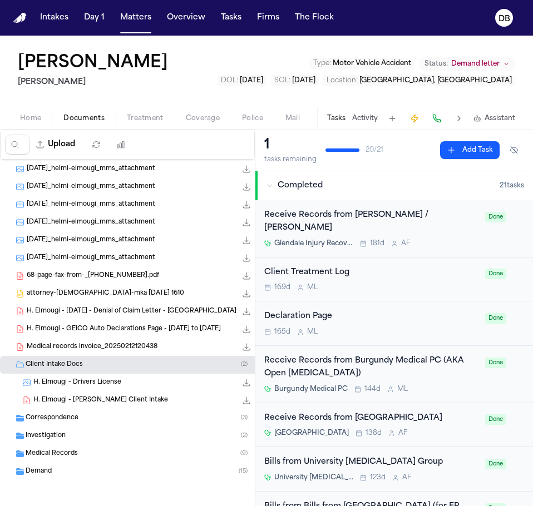
click at [116, 411] on div "Correspondence ( 3 )" at bounding box center [133, 418] width 266 height 18
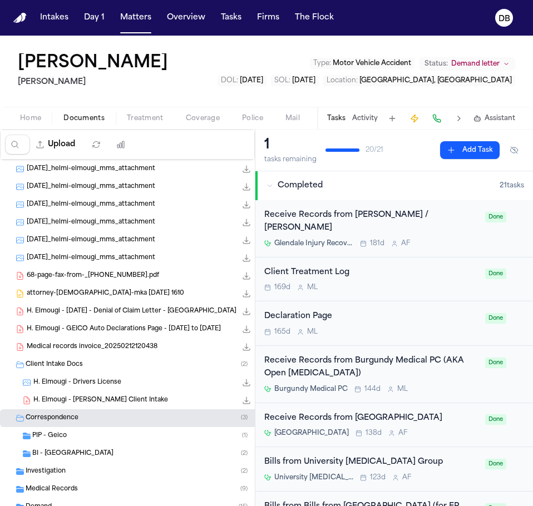
click at [109, 430] on div "PIP - Geico ( 1 )" at bounding box center [133, 436] width 266 height 18
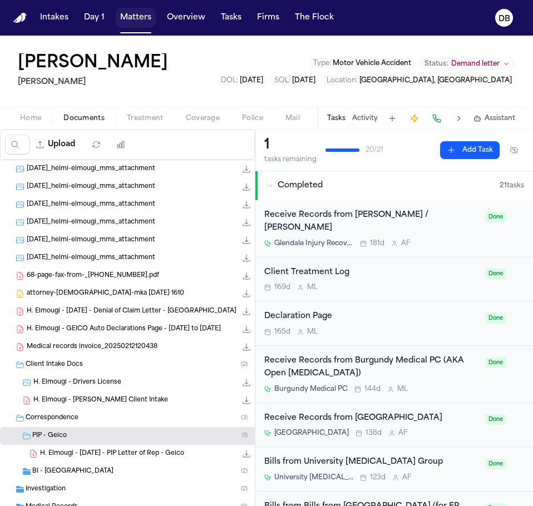
click at [131, 13] on button "Matters" at bounding box center [136, 18] width 40 height 20
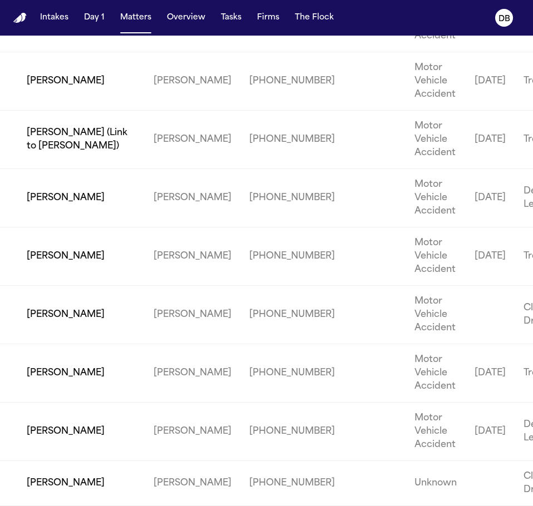
scroll to position [2566, 0]
click at [62, 116] on td "[PERSON_NAME] (Link to [PERSON_NAME])" at bounding box center [72, 140] width 145 height 58
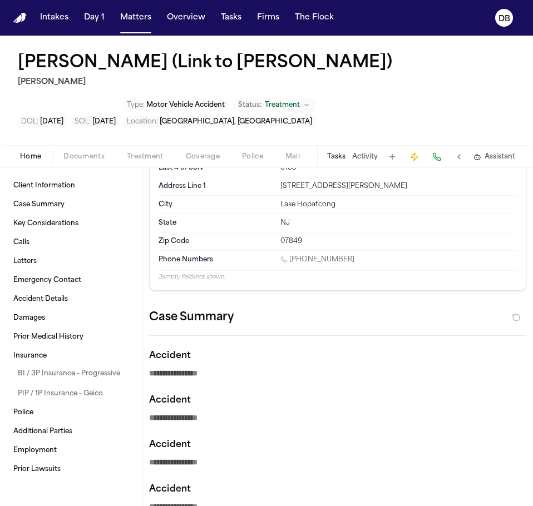
scroll to position [111, 0]
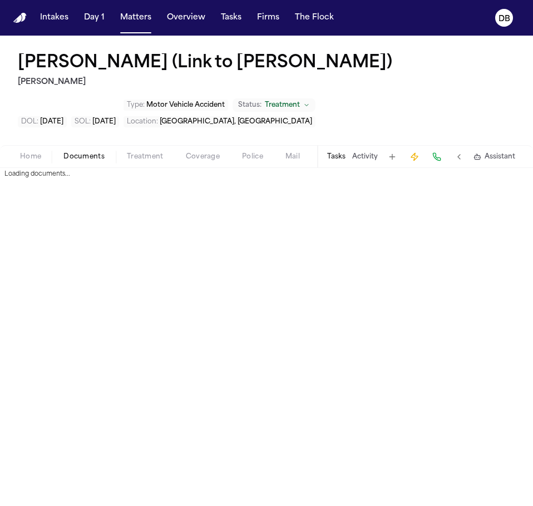
click at [96, 154] on span "Documents" at bounding box center [83, 156] width 41 height 9
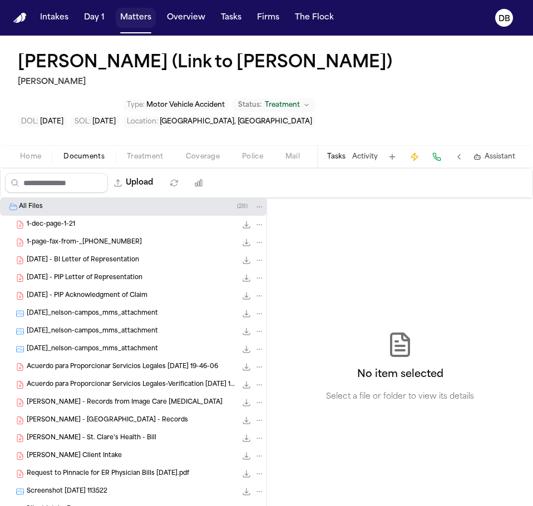
click at [124, 17] on button "Matters" at bounding box center [136, 18] width 40 height 20
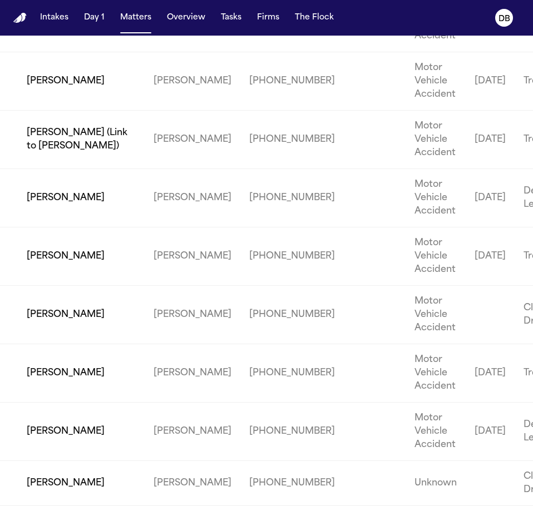
scroll to position [2344, 0]
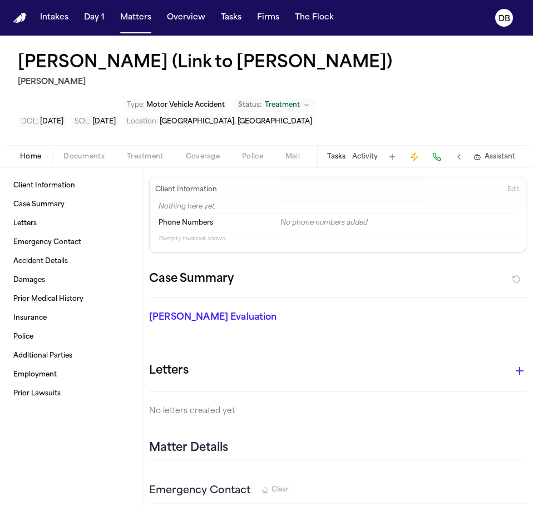
click at [129, 152] on span "Treatment" at bounding box center [145, 156] width 37 height 9
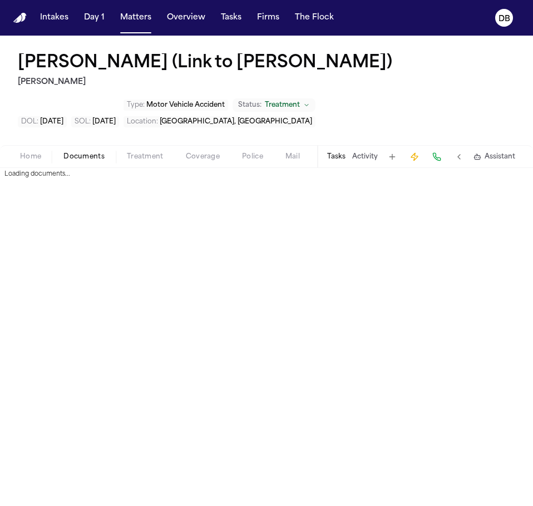
click at [97, 152] on span "Documents" at bounding box center [83, 156] width 41 height 9
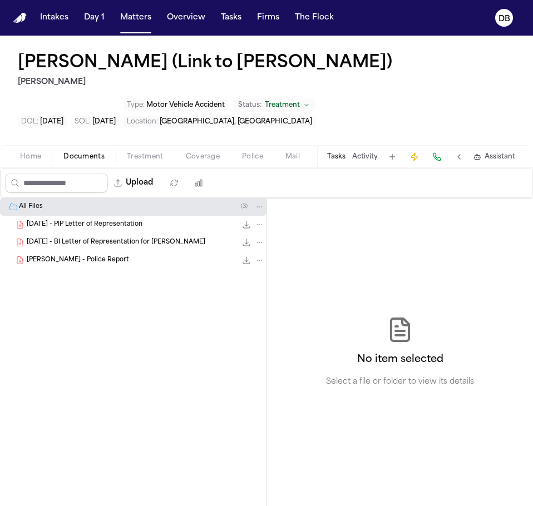
click at [140, 152] on span "Treatment" at bounding box center [145, 156] width 37 height 9
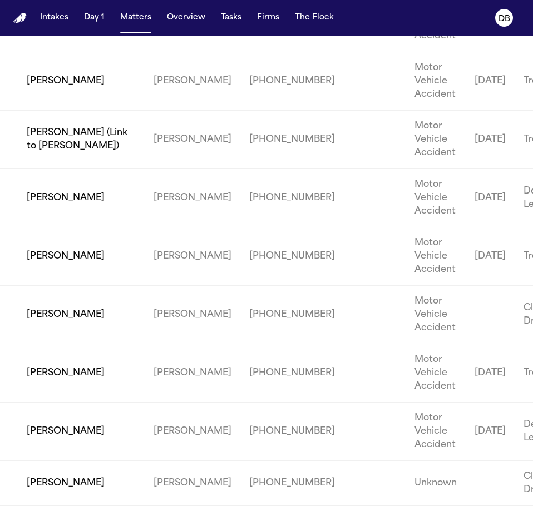
scroll to position [2511, 0]
click at [67, 169] on td "[PERSON_NAME] (Link to [PERSON_NAME])" at bounding box center [72, 140] width 145 height 58
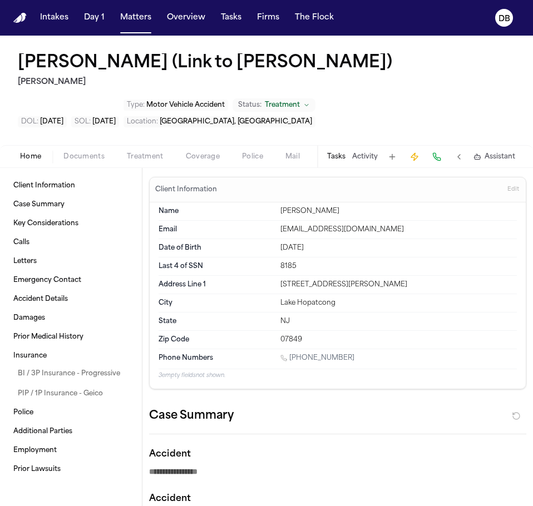
click at [89, 153] on span "Documents" at bounding box center [83, 156] width 41 height 9
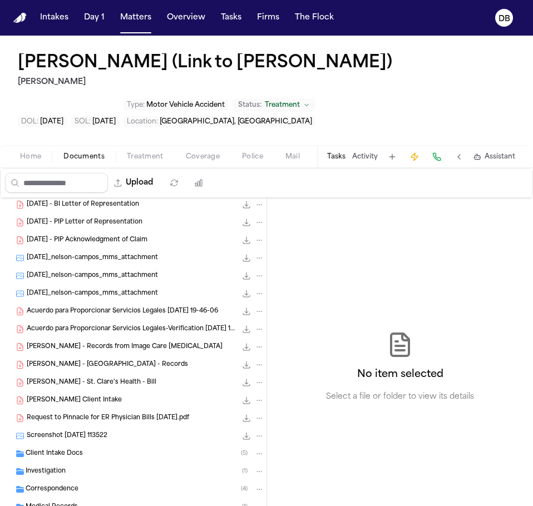
scroll to position [109, 0]
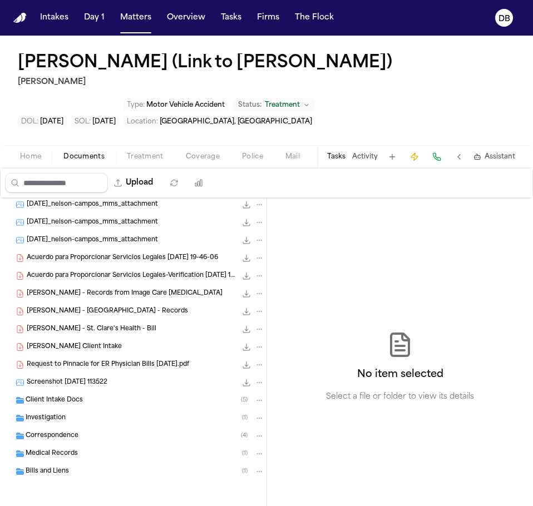
click at [138, 404] on div "Client Intake Docs ( 5 )" at bounding box center [145, 400] width 239 height 10
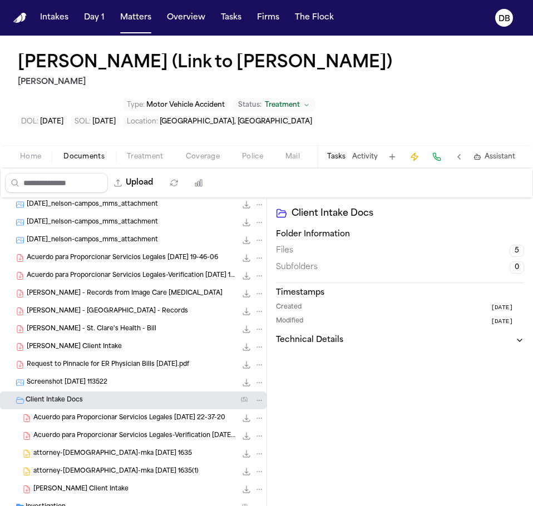
click at [135, 478] on div "attorney-employment-contract-mka 2025-01-15 1635(1) 25.0 KB • DOCX" at bounding box center [133, 472] width 266 height 18
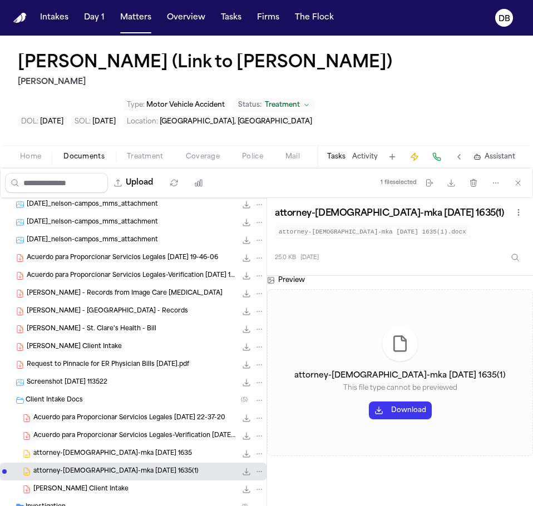
click at [128, 486] on span "Nelson Campos - Finch Client Intake" at bounding box center [80, 489] width 95 height 9
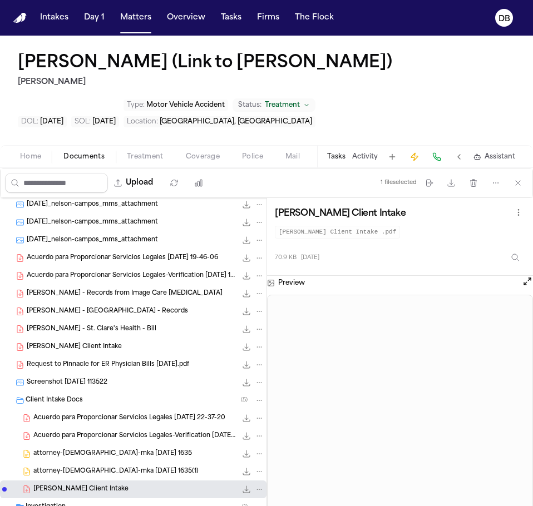
click at [459, 150] on button at bounding box center [459, 157] width 16 height 16
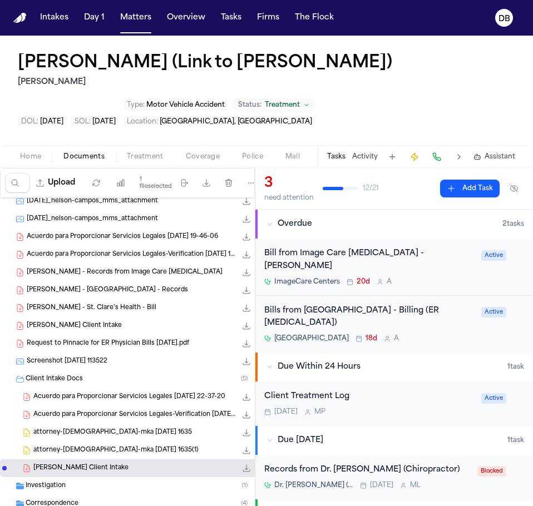
scroll to position [198, 0]
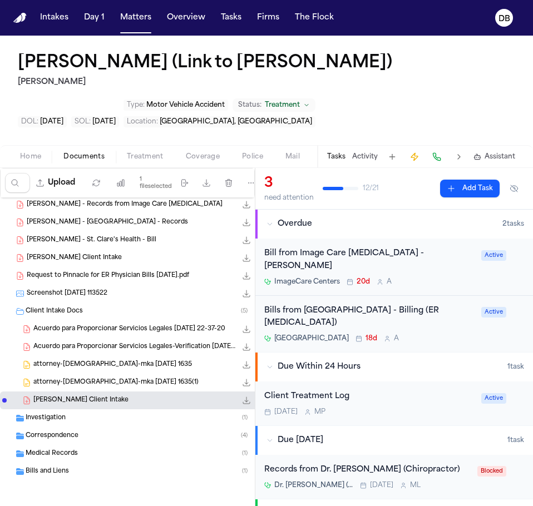
click at [189, 419] on div "Investigation ( 1 )" at bounding box center [145, 418] width 239 height 10
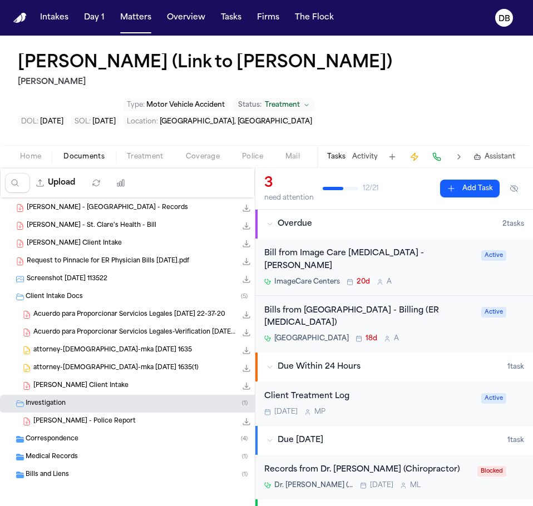
scroll to position [216, 0]
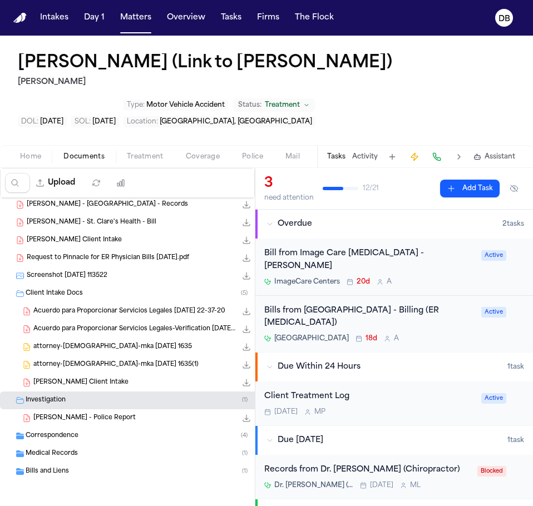
click at [112, 436] on div "Correspondence ( 4 )" at bounding box center [145, 436] width 239 height 10
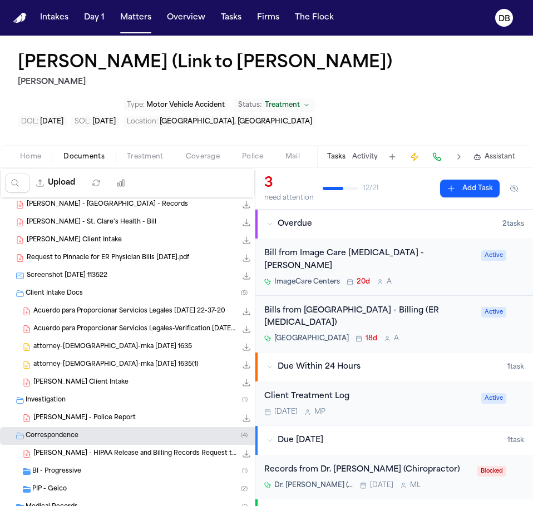
click at [121, 474] on div "BI - Progressive ( 1 )" at bounding box center [148, 471] width 232 height 10
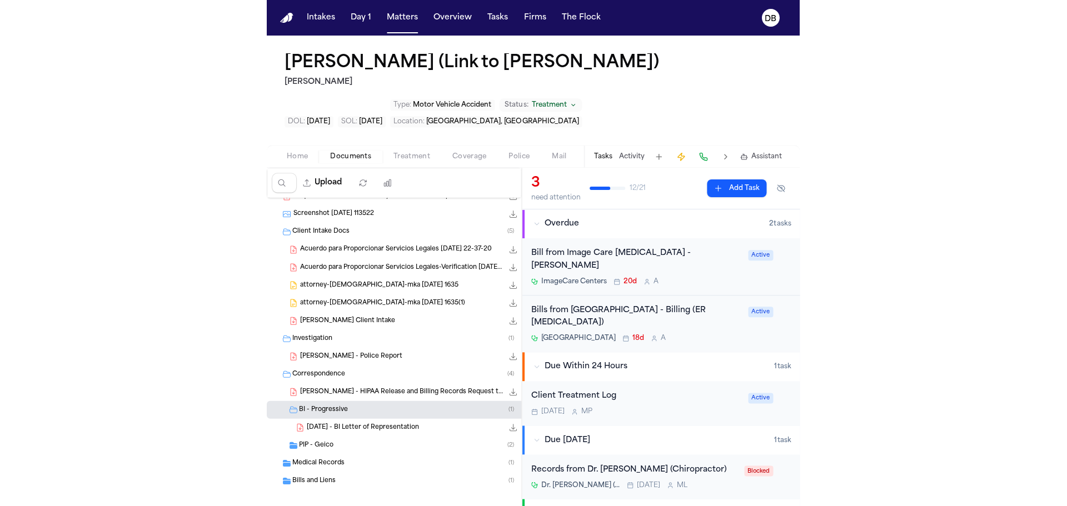
scroll to position [287, 0]
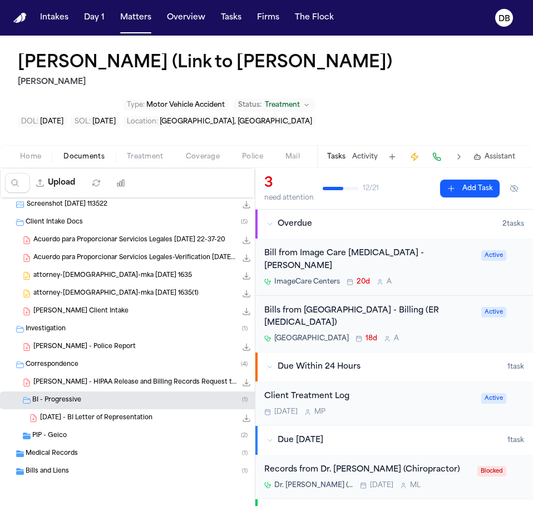
click at [92, 432] on div "PIP - Geico ( 2 )" at bounding box center [148, 436] width 232 height 10
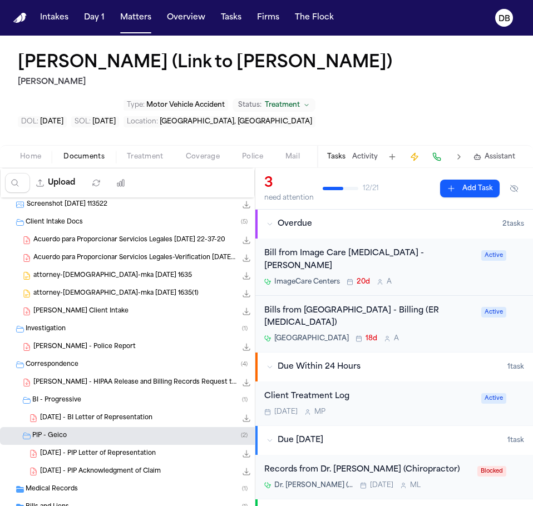
drag, startPoint x: 121, startPoint y: 452, endPoint x: 120, endPoint y: 466, distance: 14.6
click at [120, 463] on div "N. Campos - Records from Image Care Radiology 349.0 KB • PDF N. Campos - Saint …" at bounding box center [133, 241] width 266 height 660
click at [125, 454] on span "2025.01.17 - PIP Letter of Representation" at bounding box center [98, 453] width 116 height 9
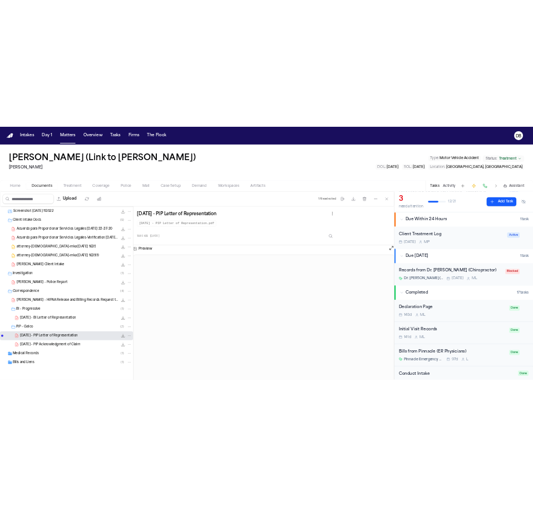
scroll to position [167, 0]
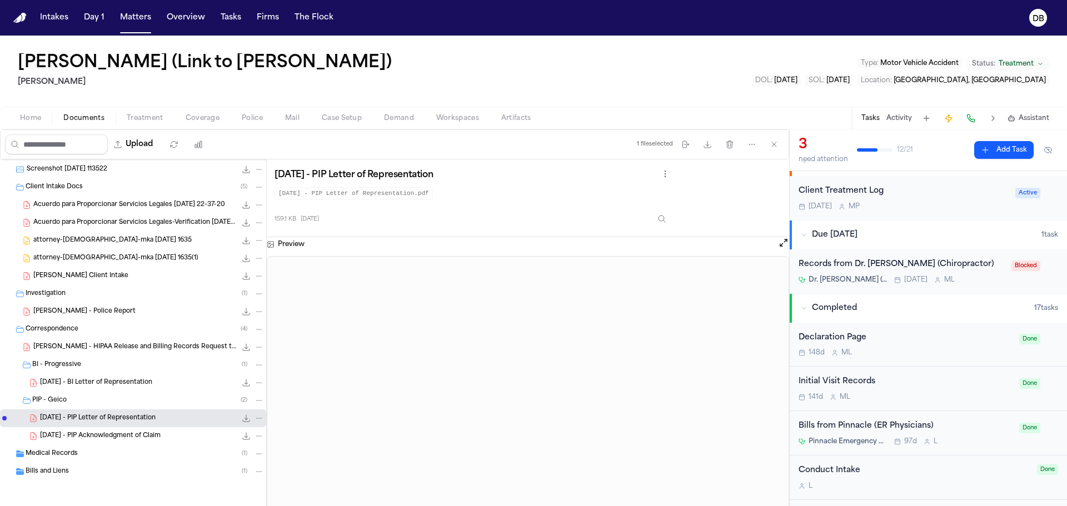
click at [154, 436] on span "2025.01.21 - PIP Acknowledgment of Claim" at bounding box center [100, 436] width 121 height 9
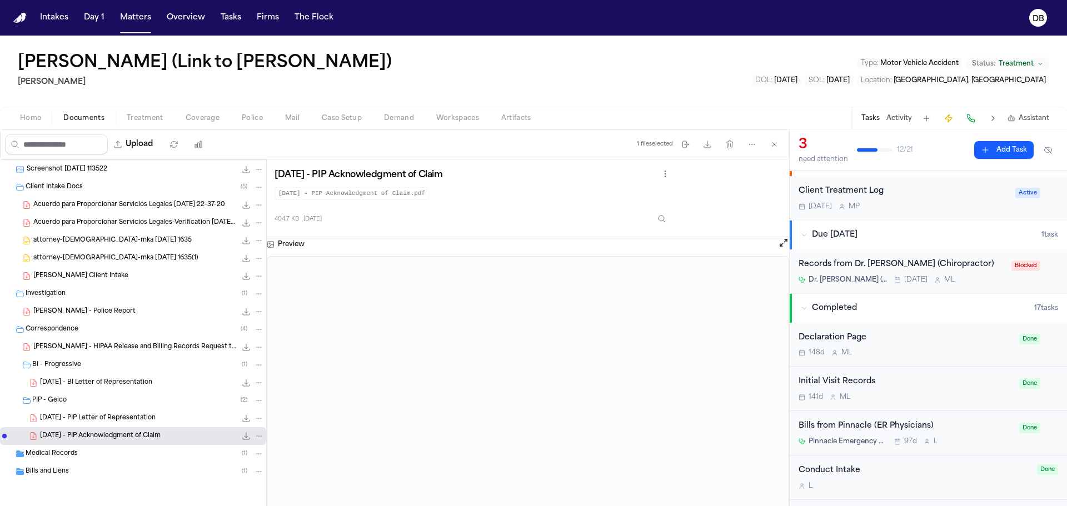
click at [156, 418] on span "2025.01.17 - PIP Letter of Representation" at bounding box center [98, 418] width 116 height 9
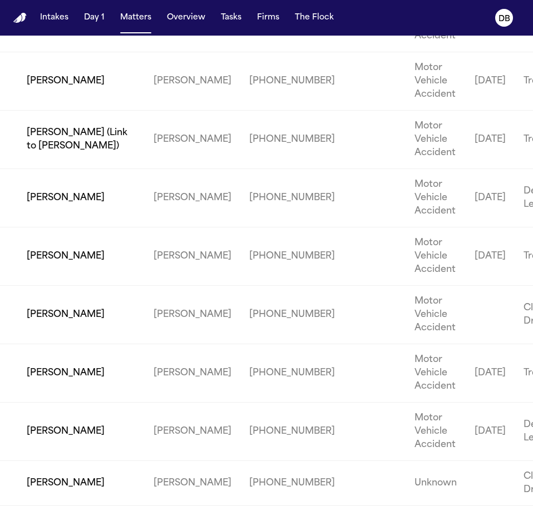
scroll to position [2344, 0]
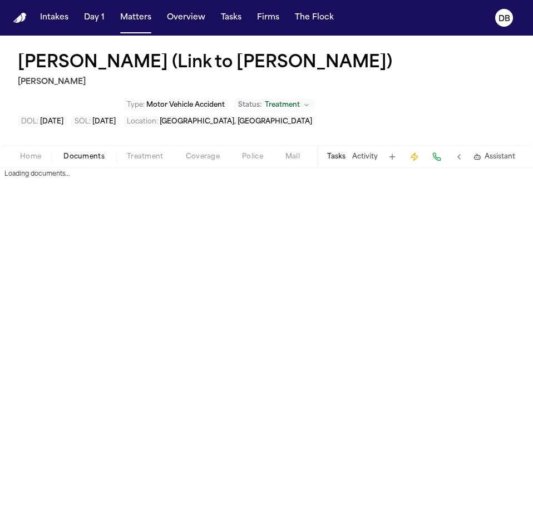
click at [95, 152] on span "Documents" at bounding box center [83, 156] width 41 height 9
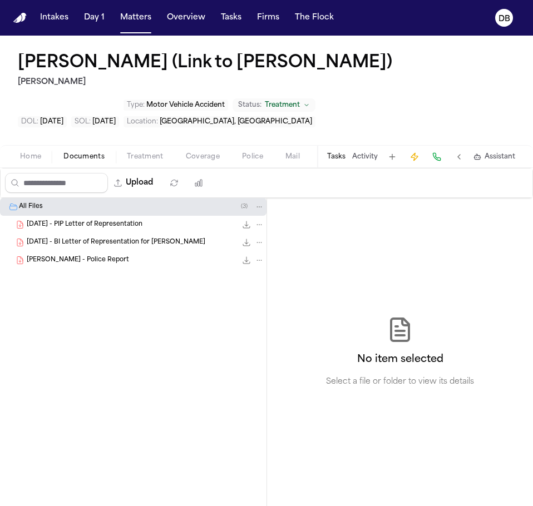
click at [145, 152] on span "Treatment" at bounding box center [145, 156] width 37 height 9
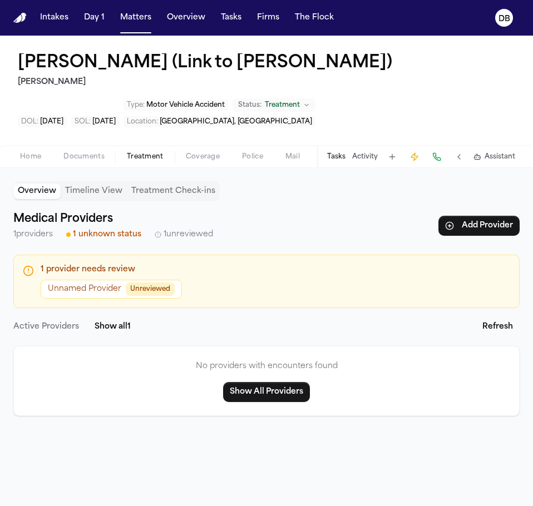
click at [458, 160] on button at bounding box center [459, 157] width 16 height 16
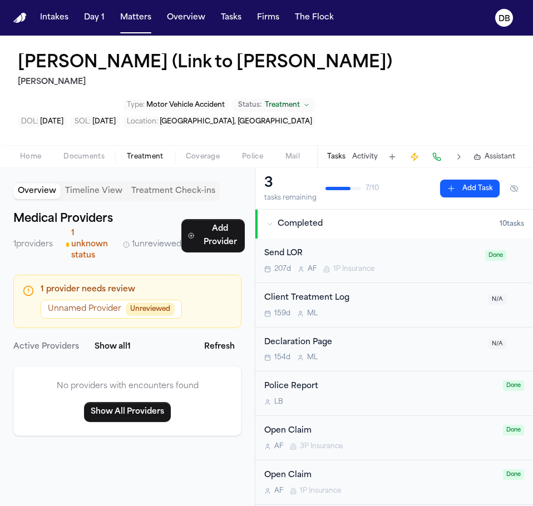
click at [150, 403] on button "Show All Providers" at bounding box center [127, 412] width 87 height 20
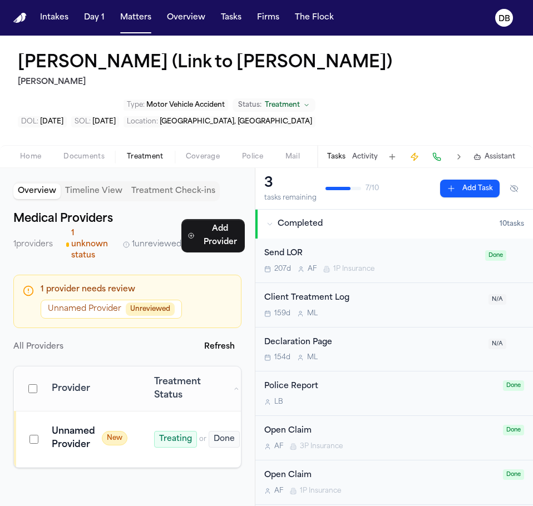
click at [409, 312] on div "159d M L" at bounding box center [372, 313] width 217 height 9
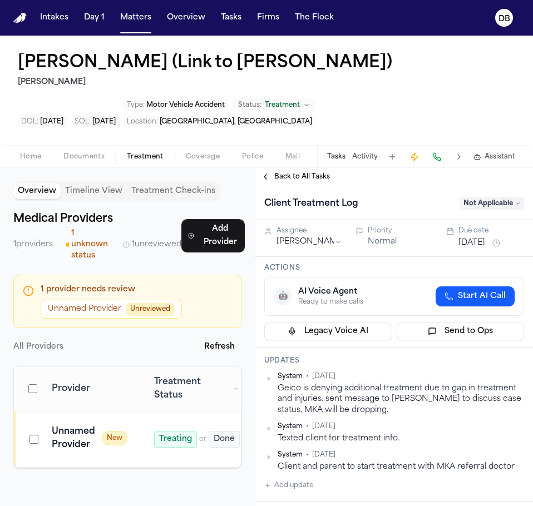
click at [271, 179] on button "Back to All Tasks" at bounding box center [295, 176] width 80 height 9
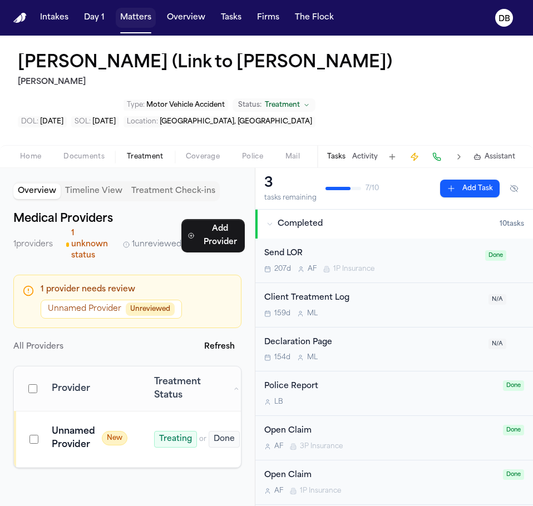
click at [152, 13] on button "Matters" at bounding box center [136, 18] width 40 height 20
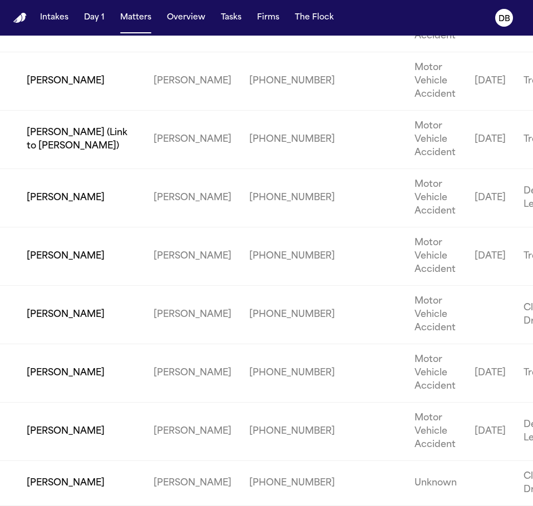
scroll to position [2566, 0]
click at [56, 73] on td "[PERSON_NAME]" at bounding box center [72, 81] width 145 height 58
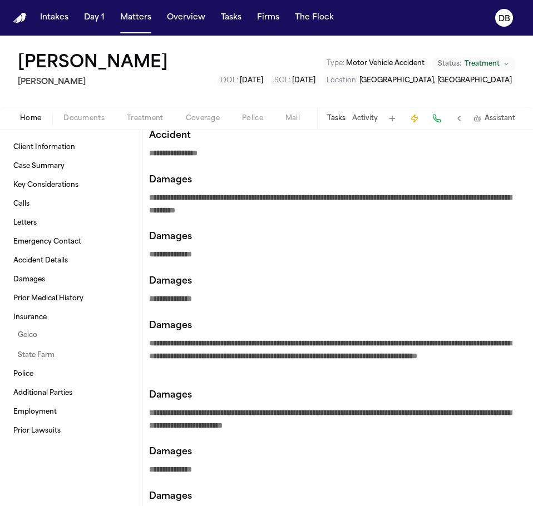
scroll to position [556, 0]
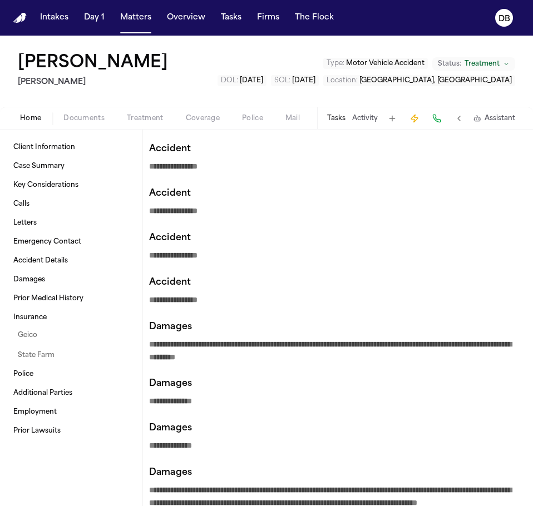
click at [463, 121] on button at bounding box center [459, 119] width 16 height 16
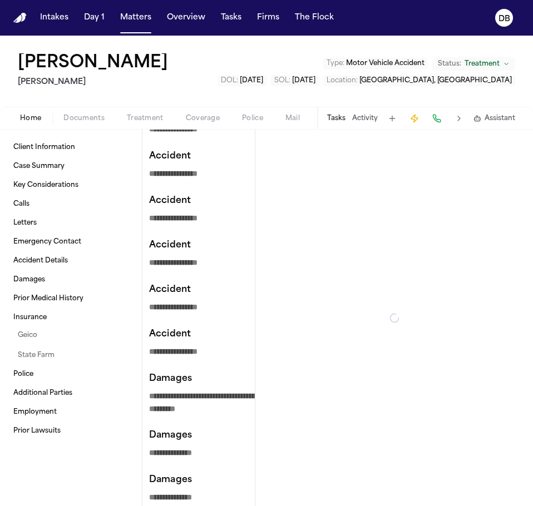
scroll to position [739, 0]
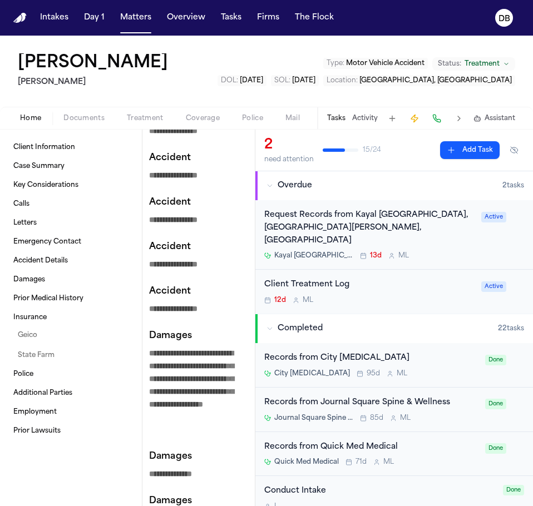
click at [92, 114] on span "Documents" at bounding box center [83, 118] width 41 height 9
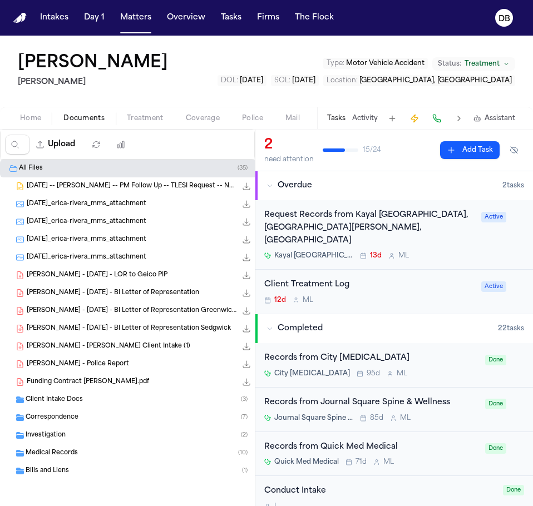
click at [120, 400] on div "Client Intake Docs ( 3 )" at bounding box center [145, 400] width 239 height 10
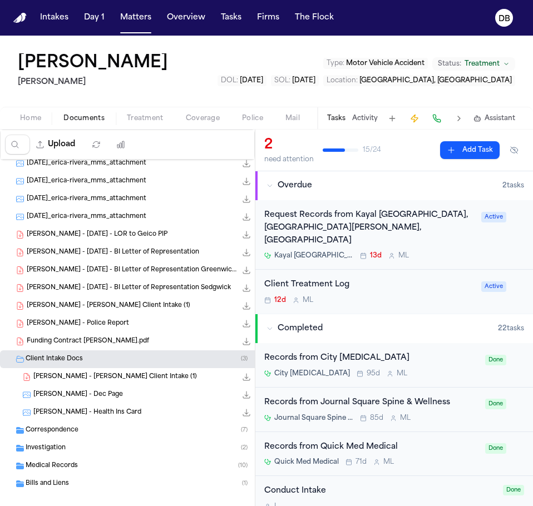
scroll to position [53, 0]
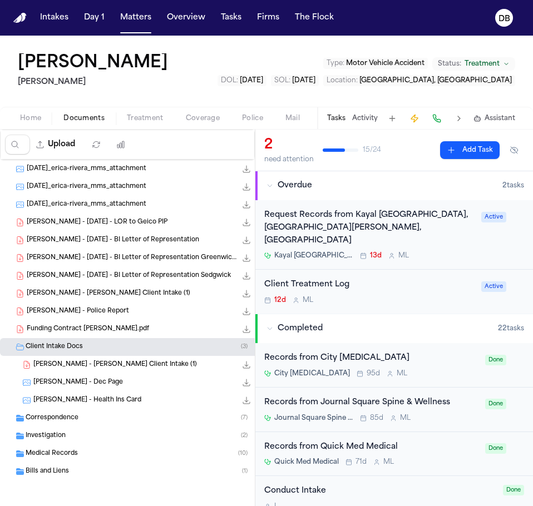
click at [97, 421] on div "Correspondence ( 7 )" at bounding box center [145, 418] width 239 height 10
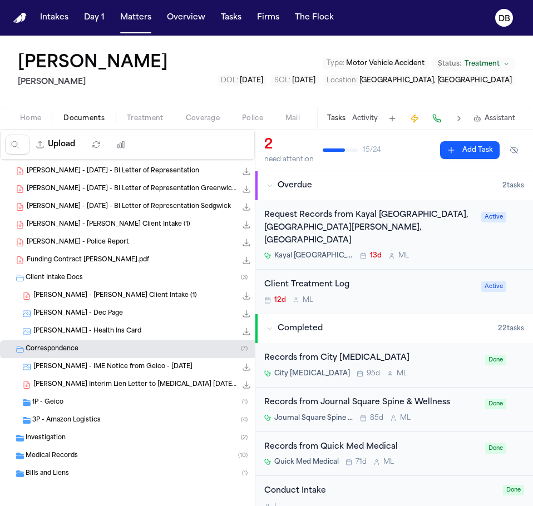
scroll to position [124, 0]
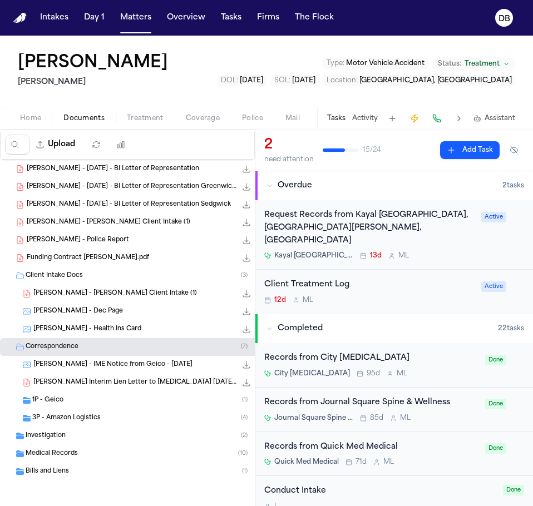
click at [89, 406] on div "1P - Geico ( 1 )" at bounding box center [133, 400] width 266 height 18
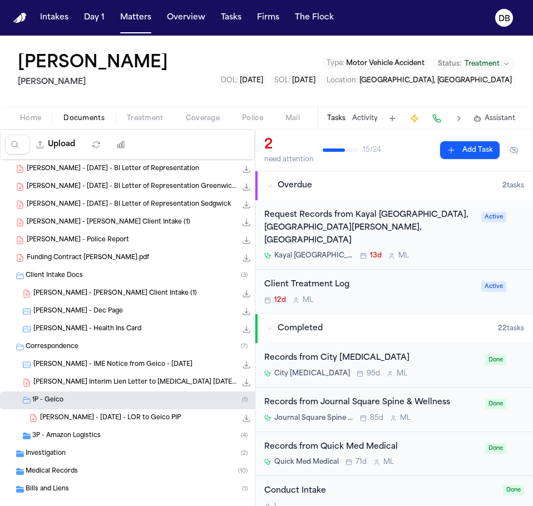
click at [95, 443] on div "3P - Amazon Logistics ( 4 )" at bounding box center [133, 436] width 266 height 18
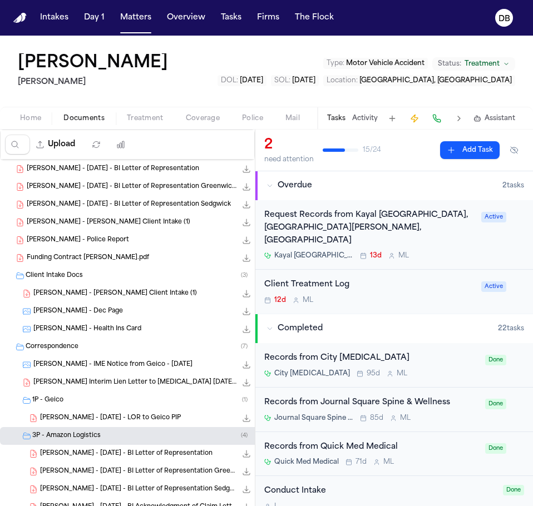
click at [103, 296] on span "Erica Rivera - Finch Client Intake (1)" at bounding box center [114, 293] width 163 height 9
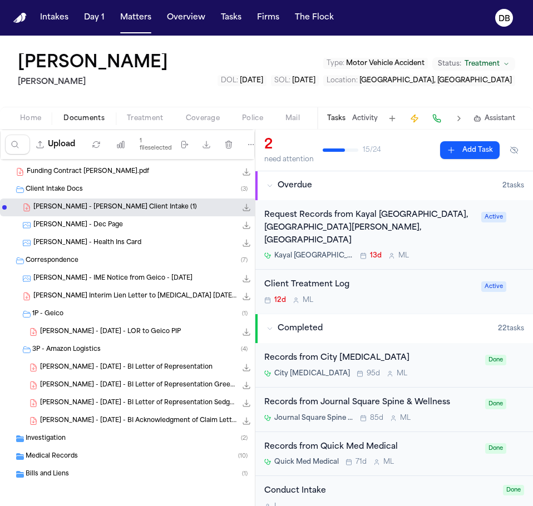
scroll to position [213, 0]
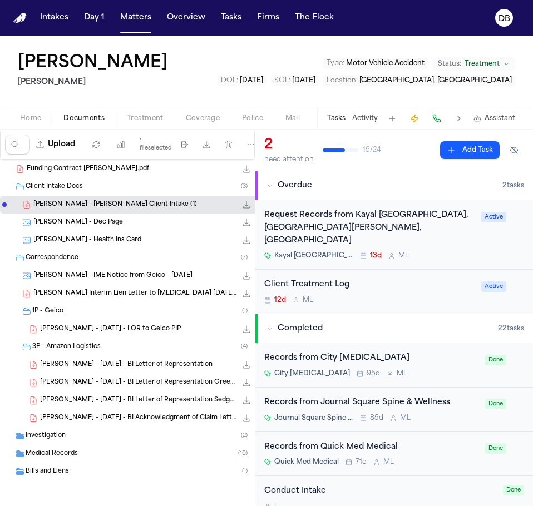
click at [38, 114] on span "Home" at bounding box center [30, 118] width 21 height 9
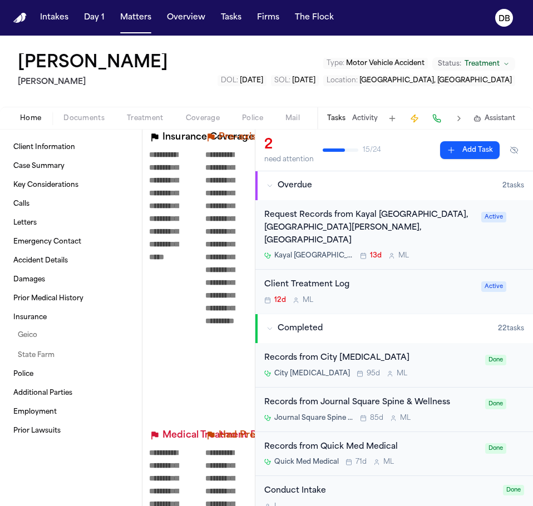
scroll to position [2446, 0]
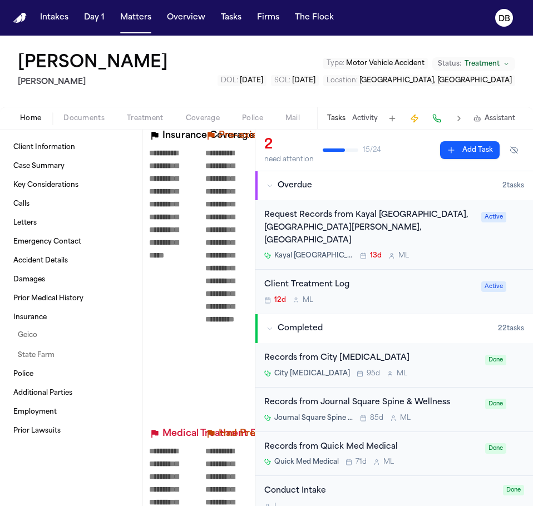
click at [463, 123] on button at bounding box center [459, 119] width 16 height 16
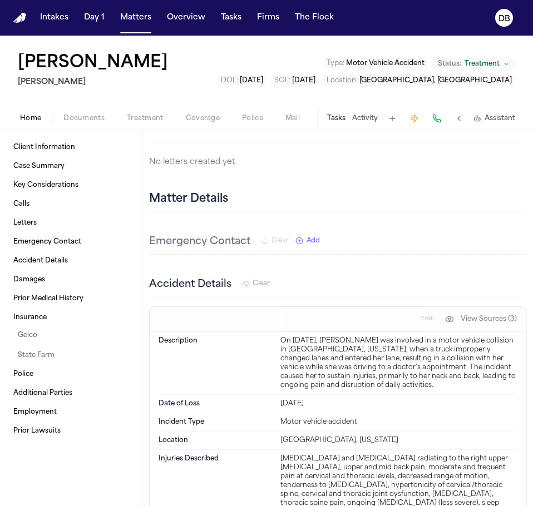
scroll to position [2938, 0]
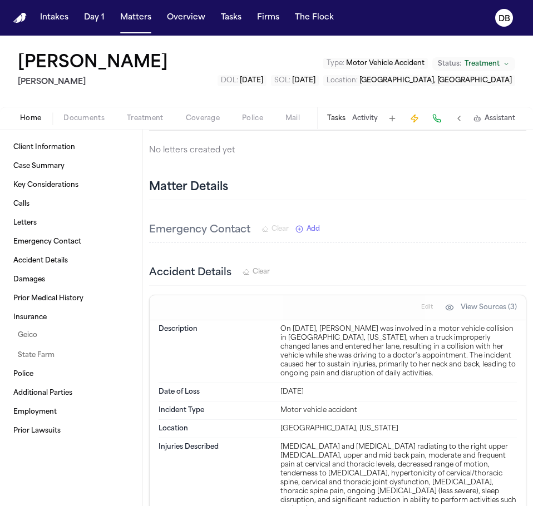
click at [94, 114] on span "Documents" at bounding box center [83, 118] width 41 height 9
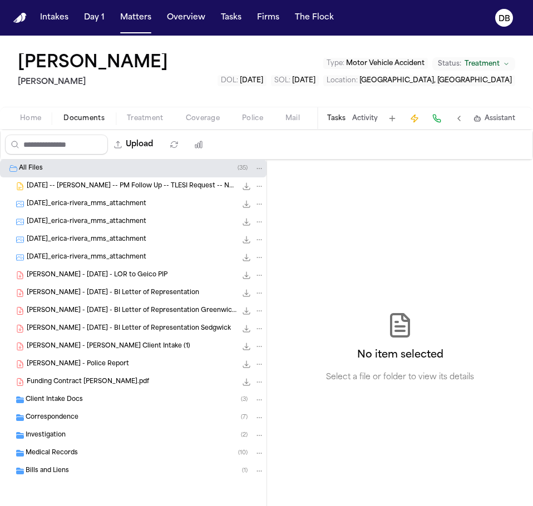
click at [465, 120] on button at bounding box center [459, 119] width 16 height 16
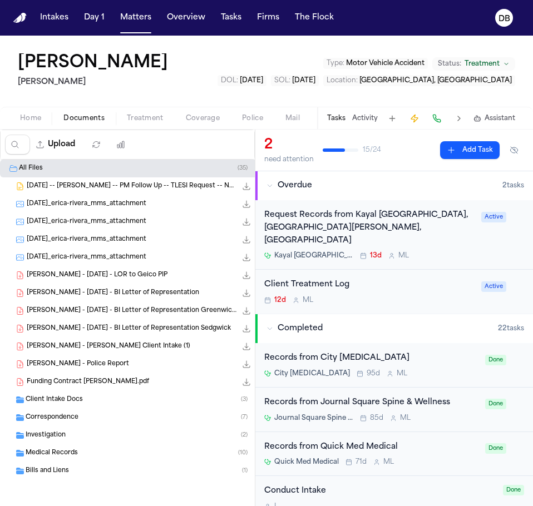
click at [400, 169] on div "2 need attention 15 / 24 Add Task" at bounding box center [393, 151] width 277 height 42
click at [147, 352] on div "Erica Rivera - Finch Client Intake (1) 83.4 KB • PDF" at bounding box center [133, 346] width 266 height 18
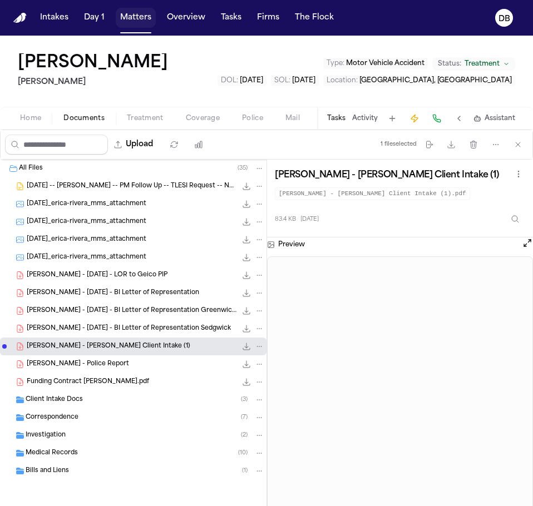
click at [140, 25] on button "Matters" at bounding box center [136, 18] width 40 height 20
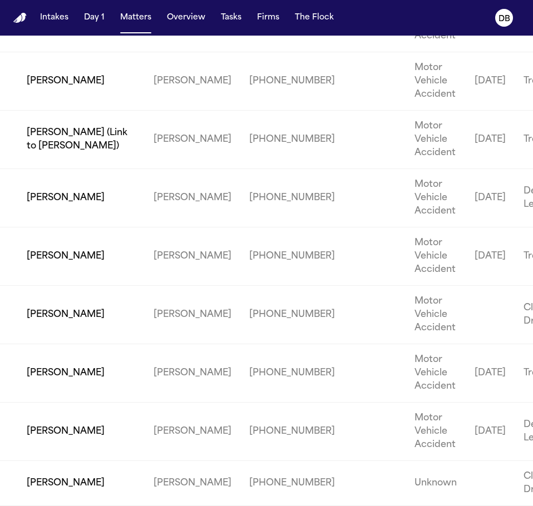
scroll to position [2400, 0]
click at [64, 52] on td "[PERSON_NAME]" at bounding box center [72, 23] width 145 height 58
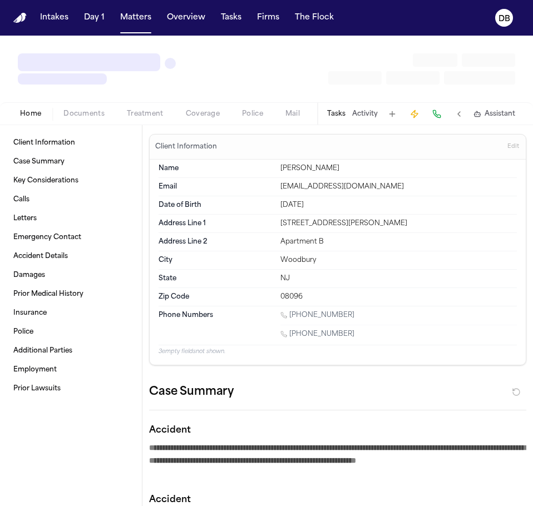
type textarea "*"
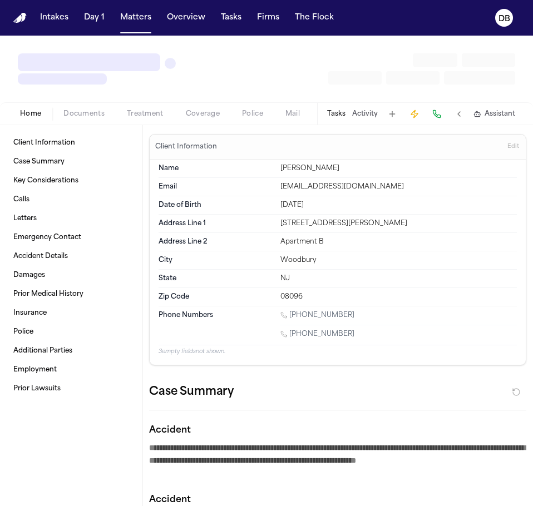
type textarea "*"
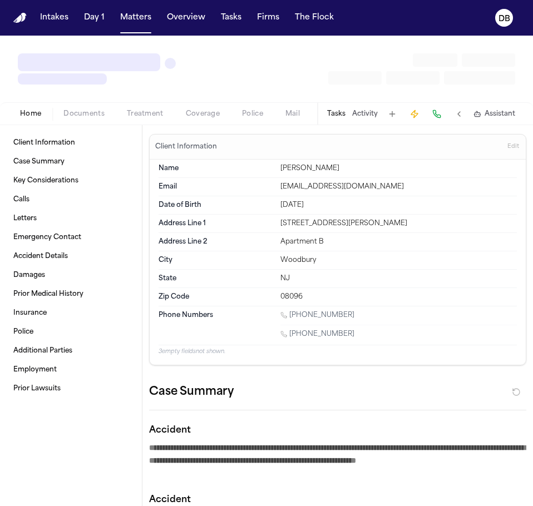
type textarea "*"
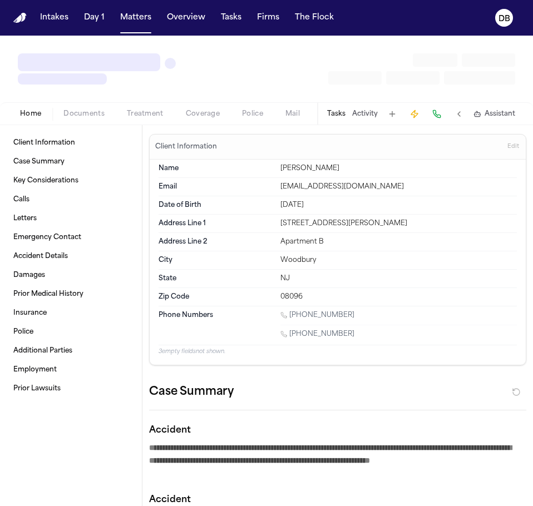
type textarea "*"
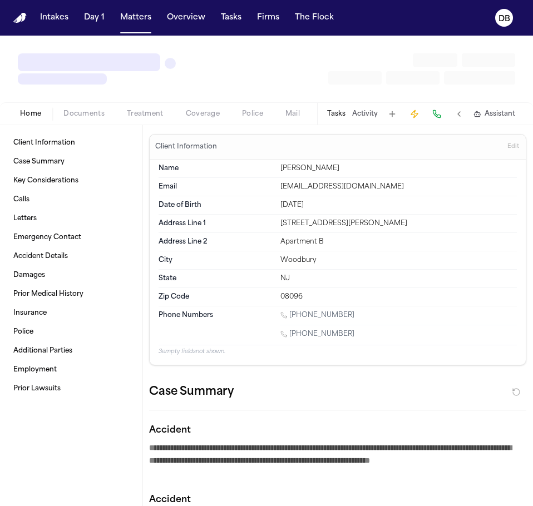
type textarea "*"
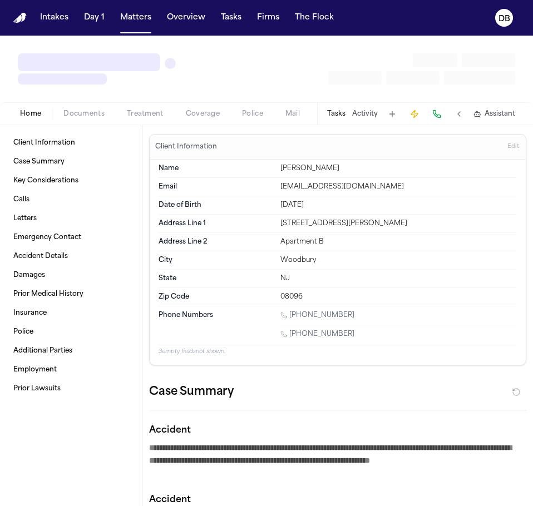
type textarea "*"
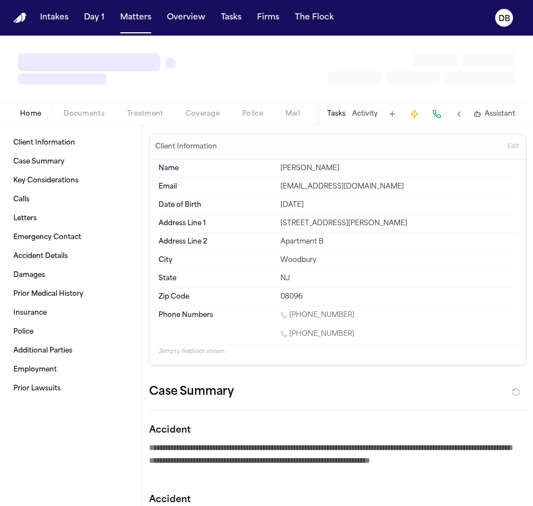
type textarea "*"
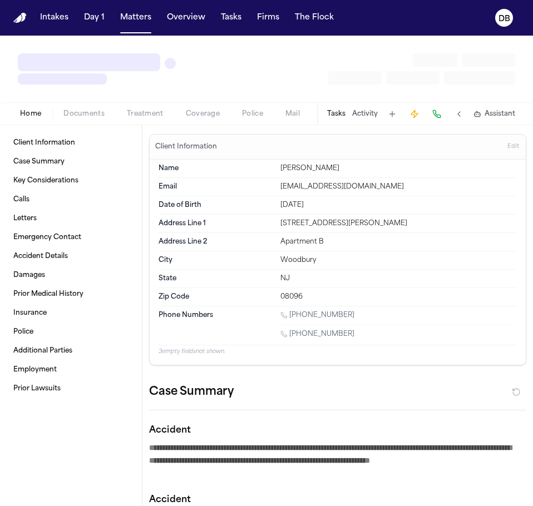
type textarea "*"
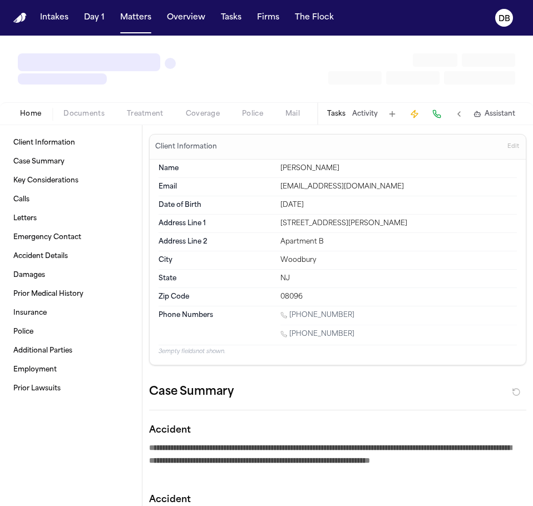
type textarea "*"
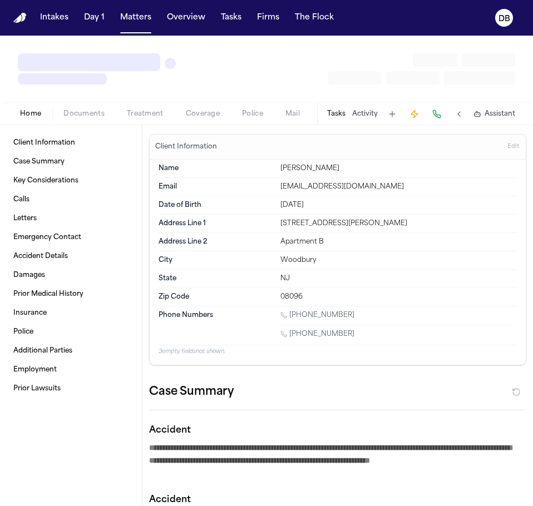
type textarea "*"
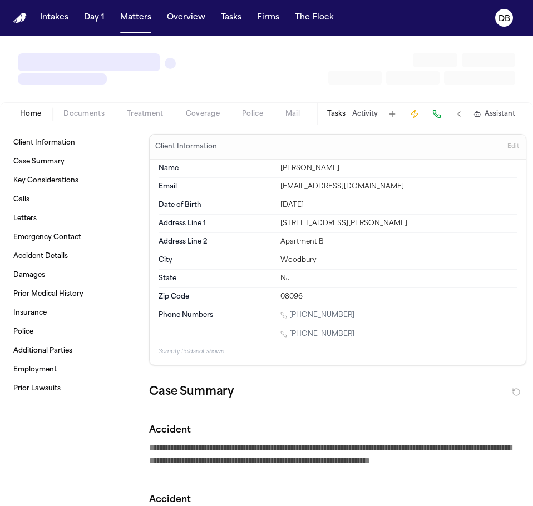
type textarea "*"
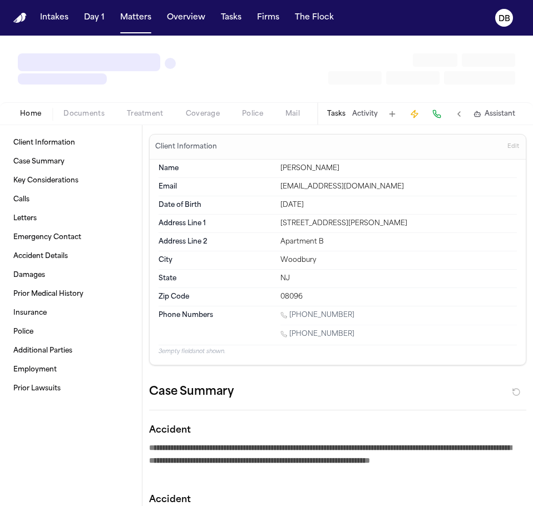
type textarea "*"
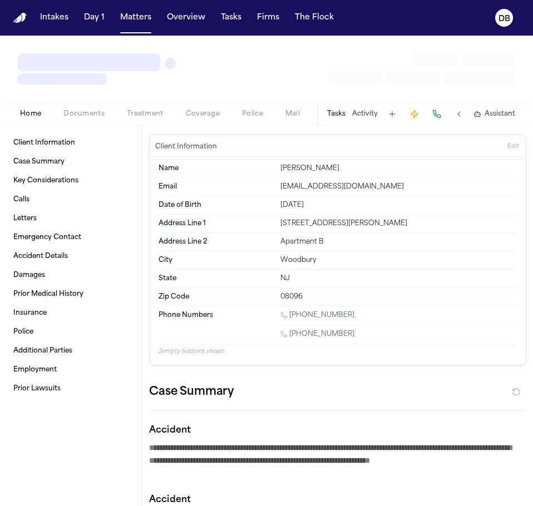
type textarea "*"
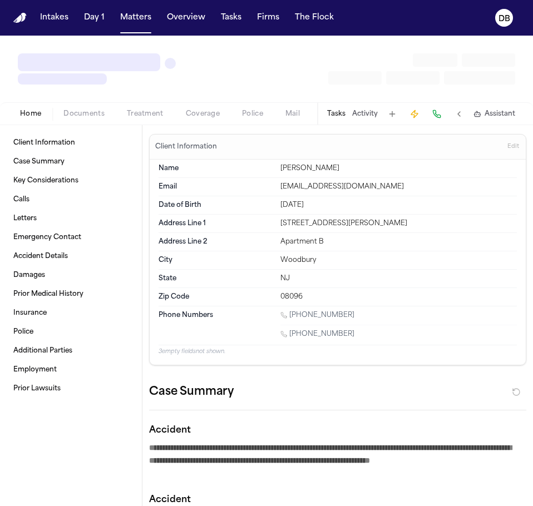
type textarea "*"
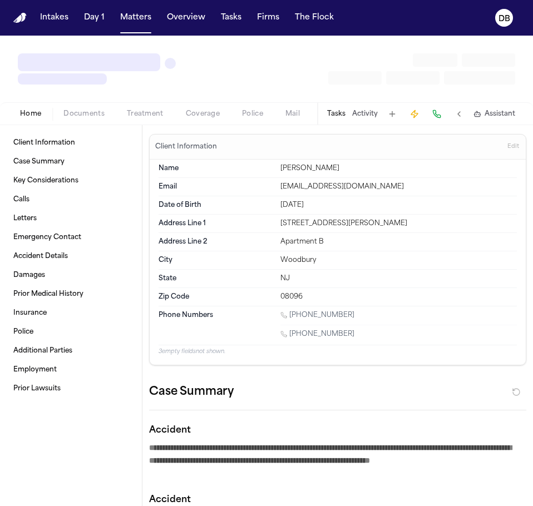
type textarea "*"
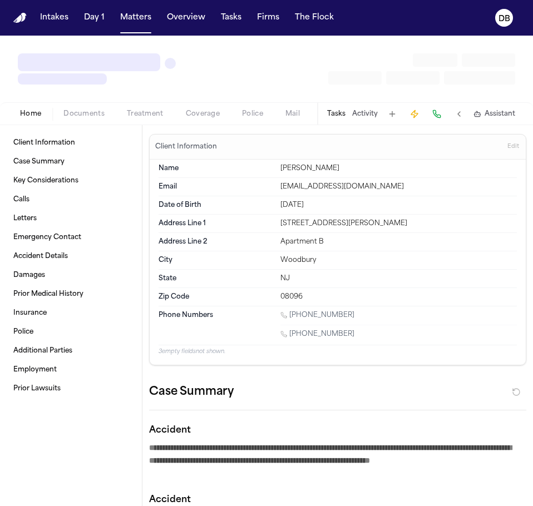
type textarea "*"
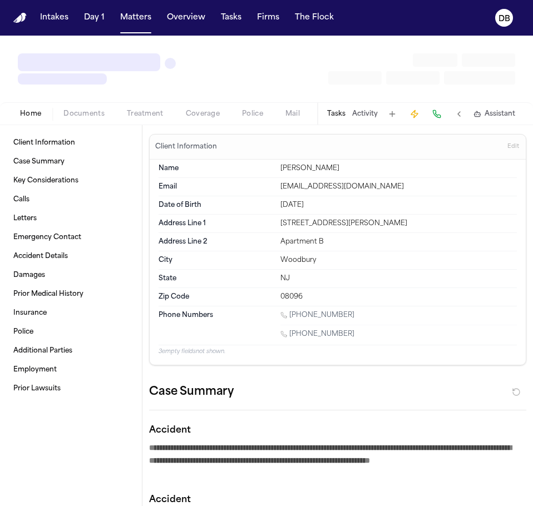
type textarea "*"
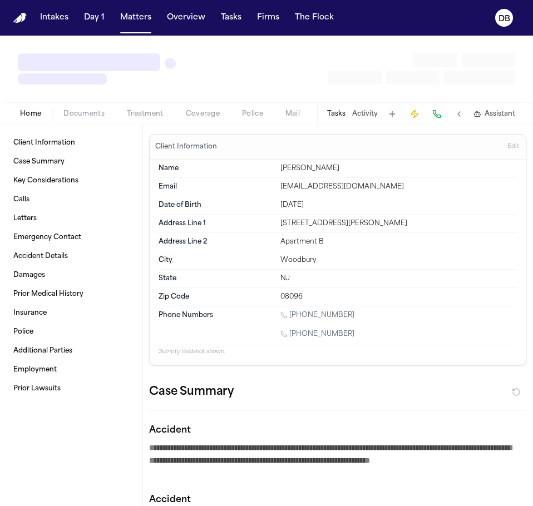
type textarea "*"
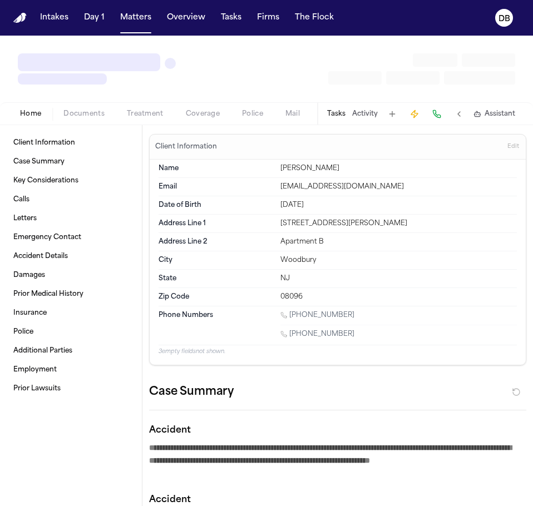
type textarea "*"
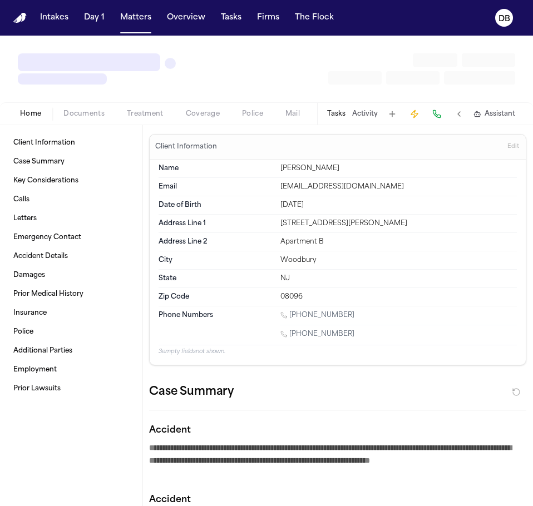
type textarea "*"
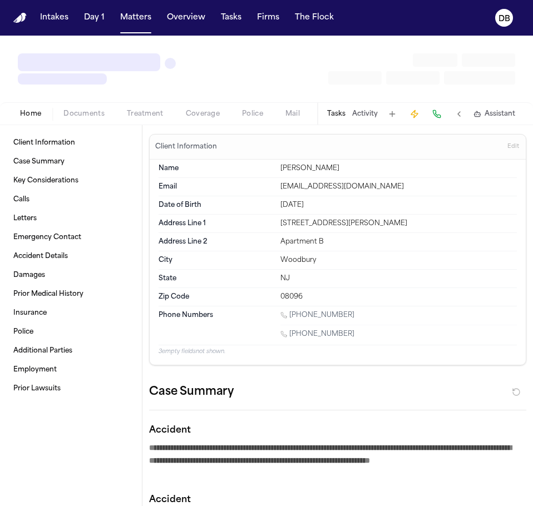
type textarea "*"
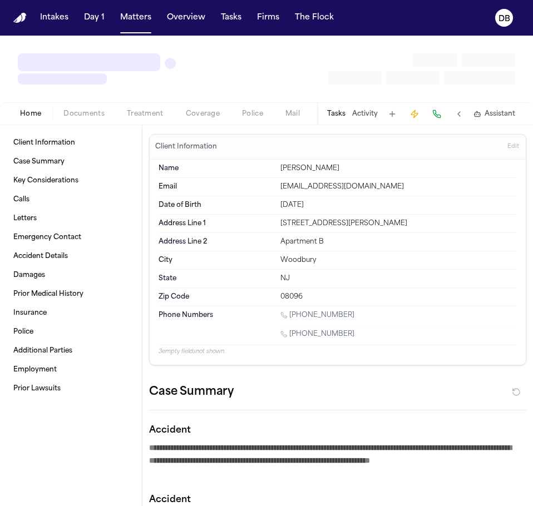
type textarea "*"
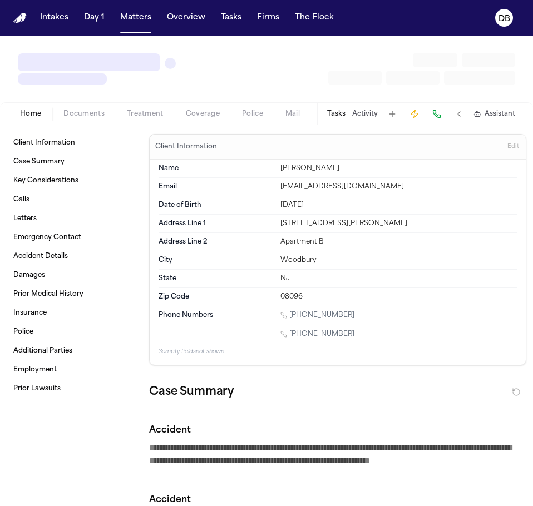
type textarea "*"
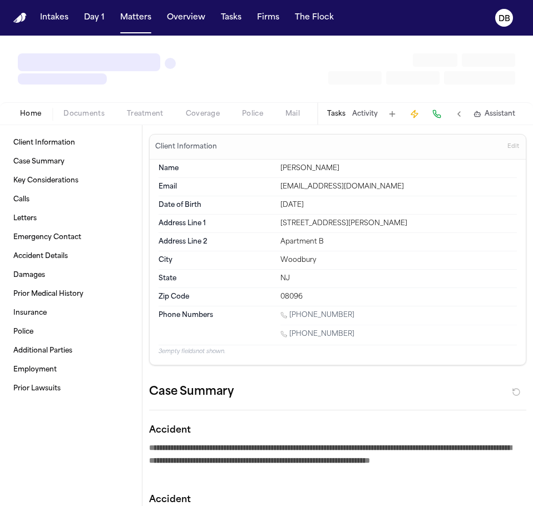
type textarea "*"
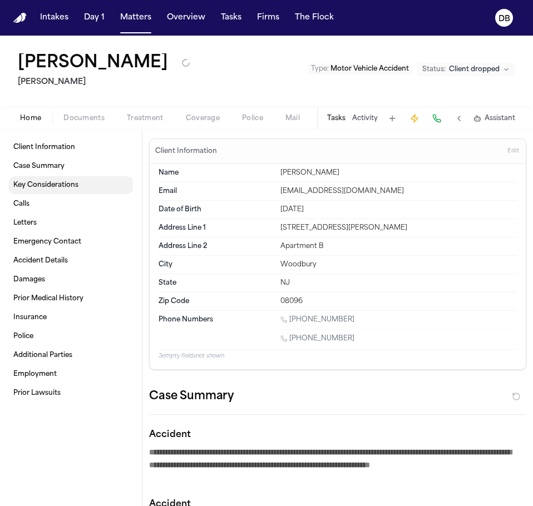
type textarea "*"
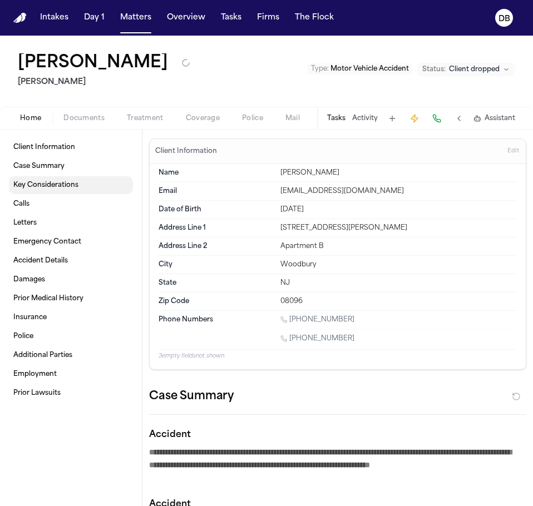
type textarea "*"
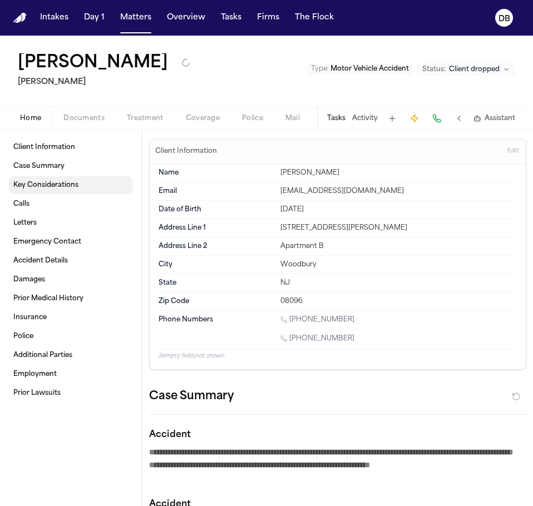
type textarea "*"
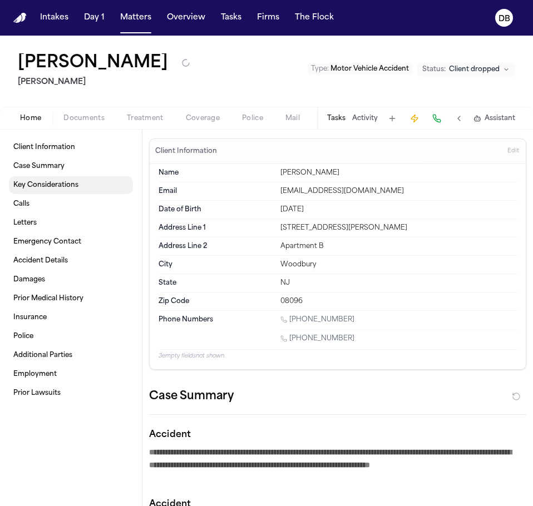
type textarea "*"
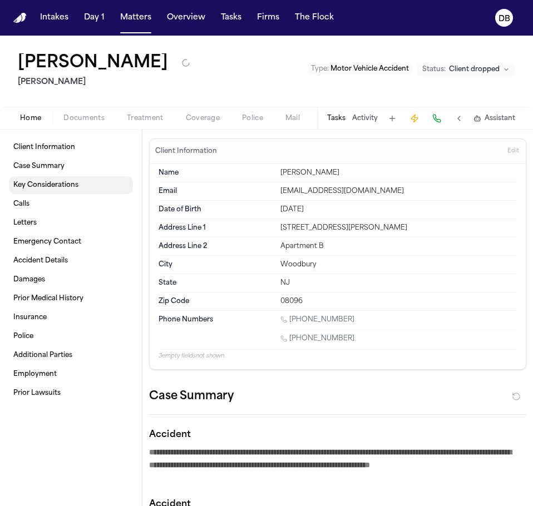
type textarea "*"
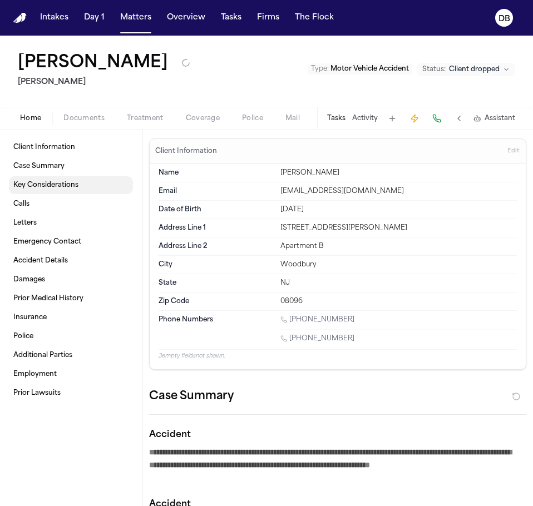
type textarea "*"
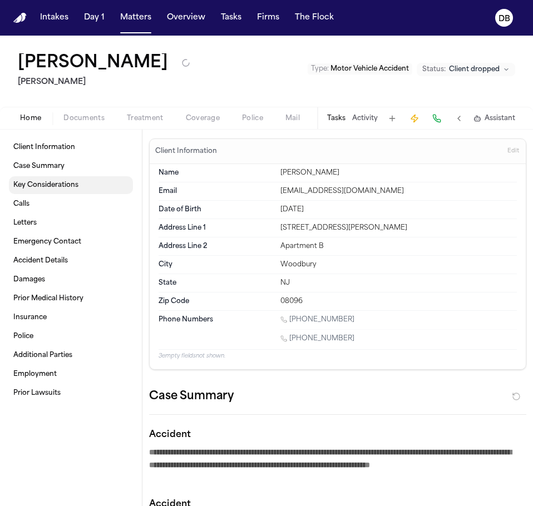
type textarea "*"
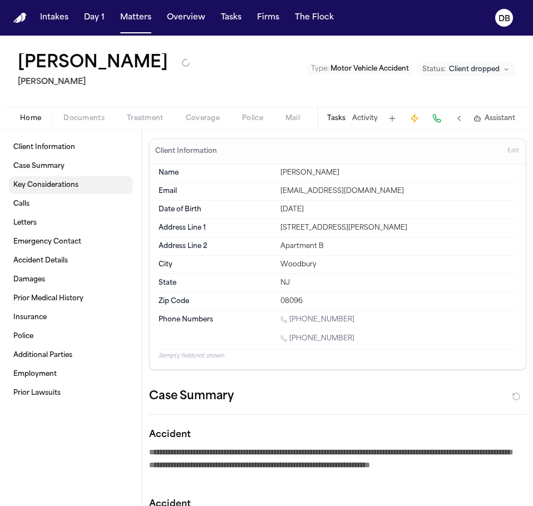
type textarea "*"
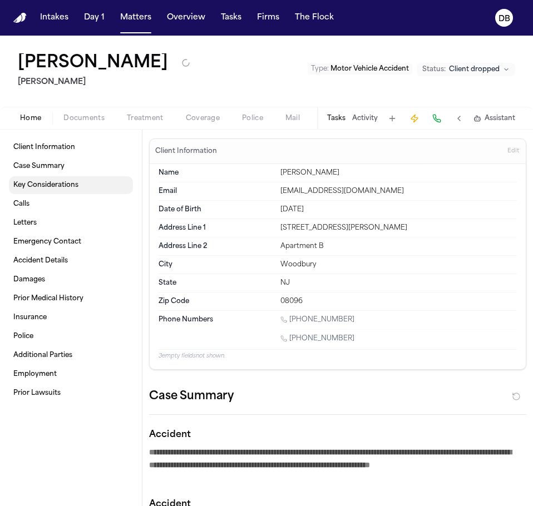
type textarea "*"
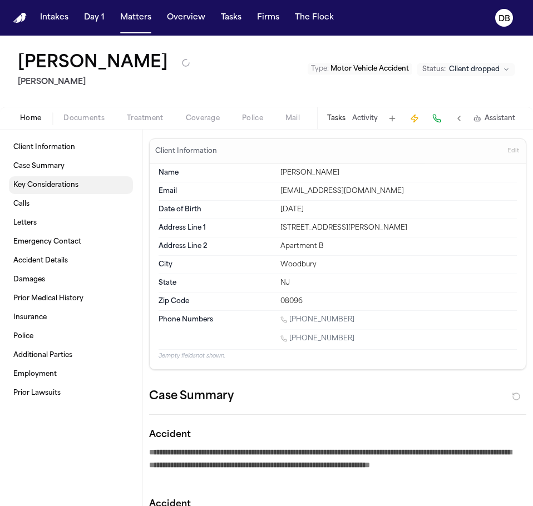
type textarea "*"
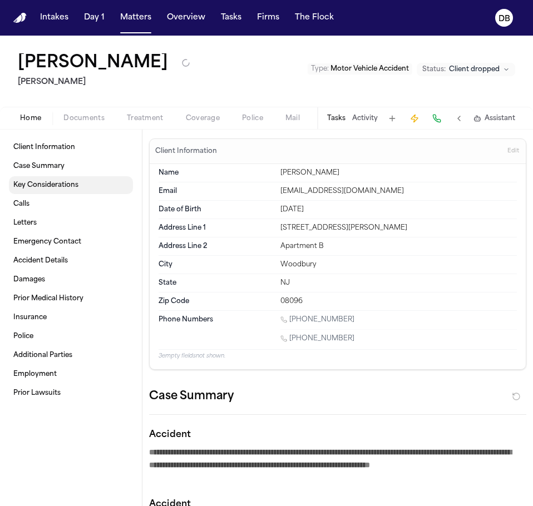
type textarea "*"
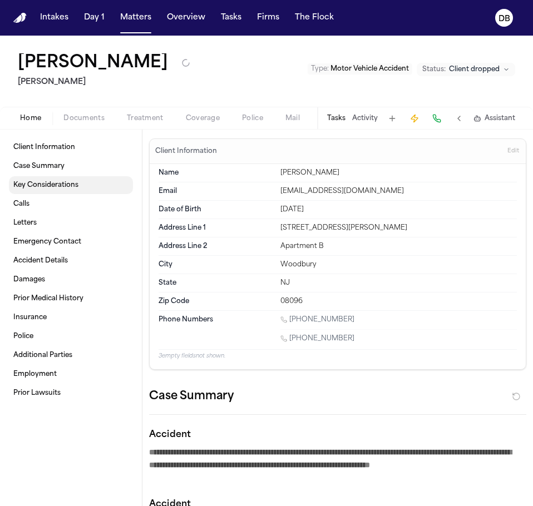
type textarea "*"
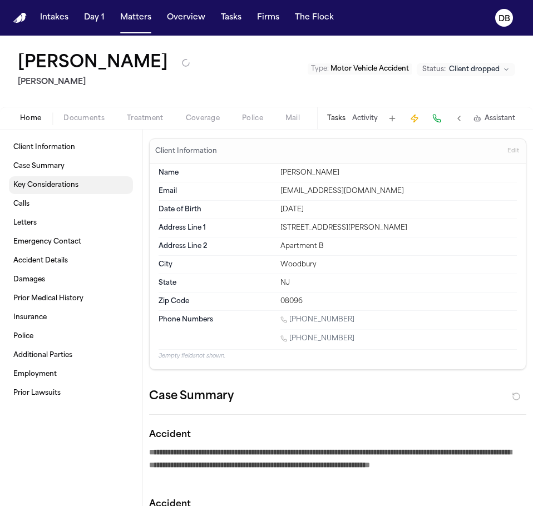
type textarea "*"
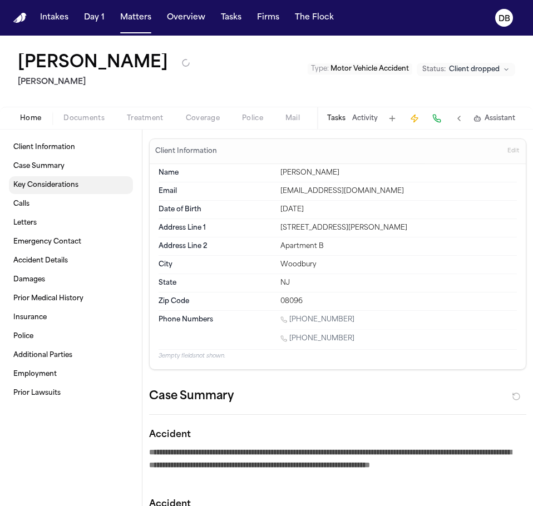
type textarea "*"
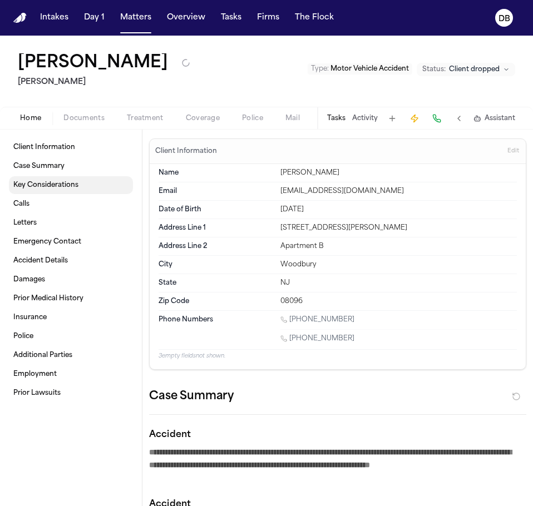
type textarea "*"
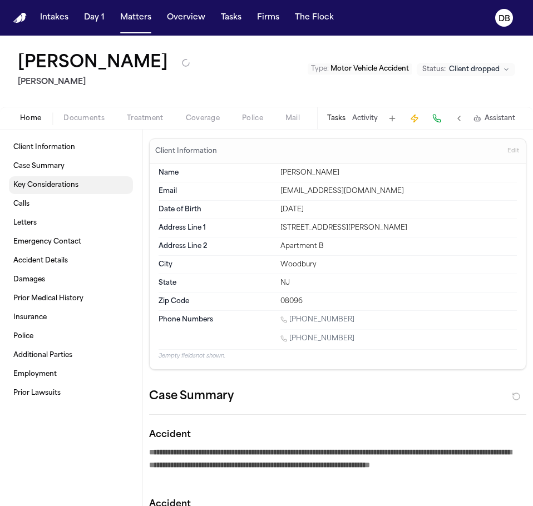
type textarea "*"
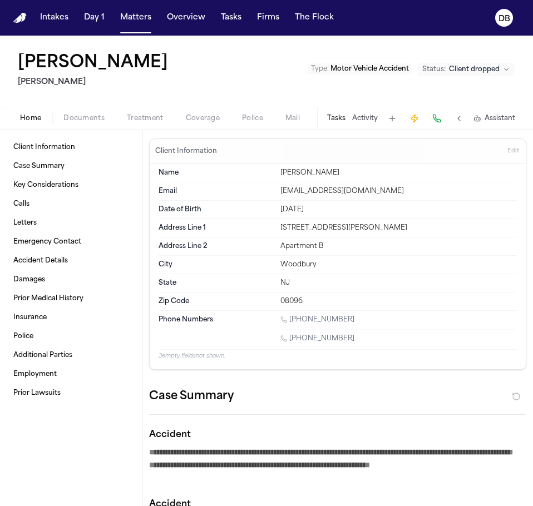
click at [94, 114] on span "Documents" at bounding box center [83, 118] width 41 height 9
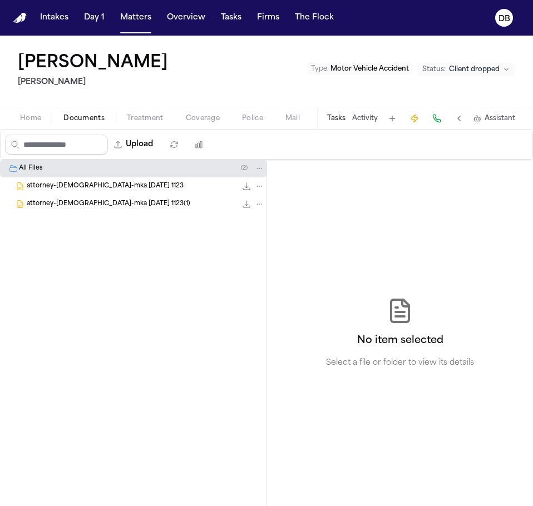
click at [459, 115] on button at bounding box center [459, 119] width 16 height 16
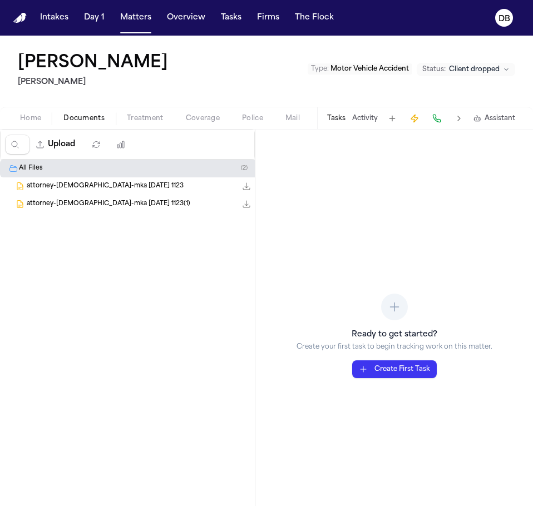
click at [459, 115] on button at bounding box center [459, 119] width 16 height 16
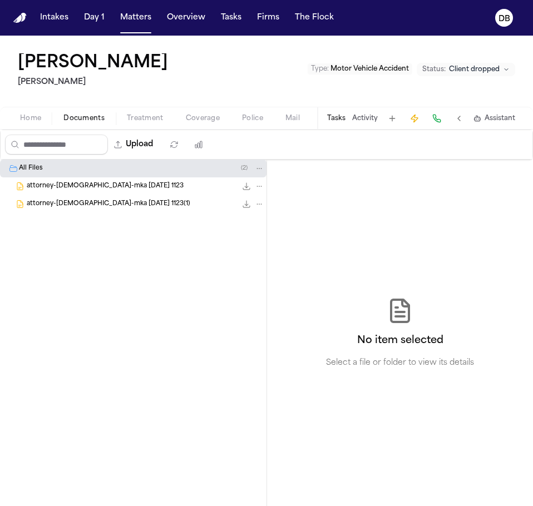
click at [361, 117] on button "Activity" at bounding box center [365, 118] width 26 height 9
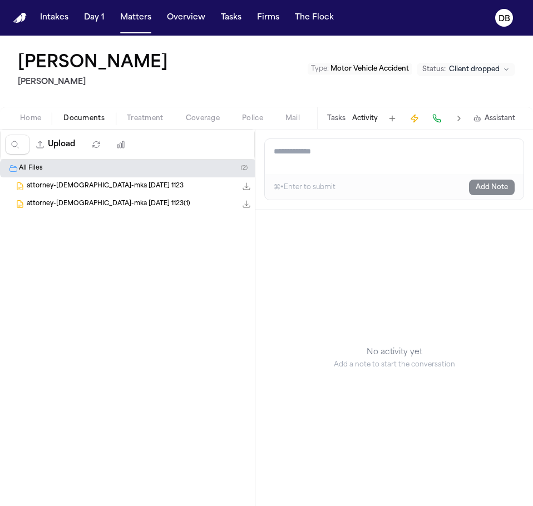
click at [338, 117] on button "Tasks" at bounding box center [336, 118] width 18 height 9
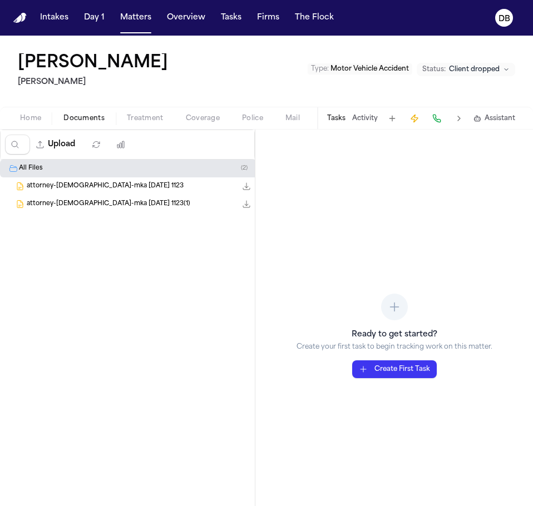
click at [121, 246] on div "All Files ( 2 ) attorney-employment-contract-mka 2025-01-20 1123 19.4 KB • DOCX…" at bounding box center [133, 214] width 266 height 109
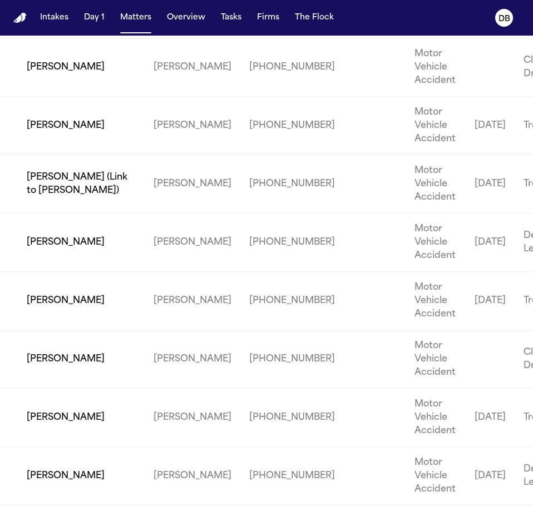
scroll to position [2335, 0]
click at [65, 39] on td "[PERSON_NAME]" at bounding box center [72, 10] width 145 height 58
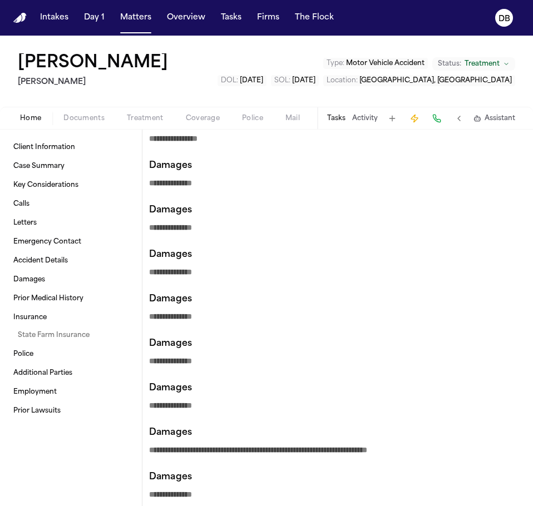
scroll to position [1112, 0]
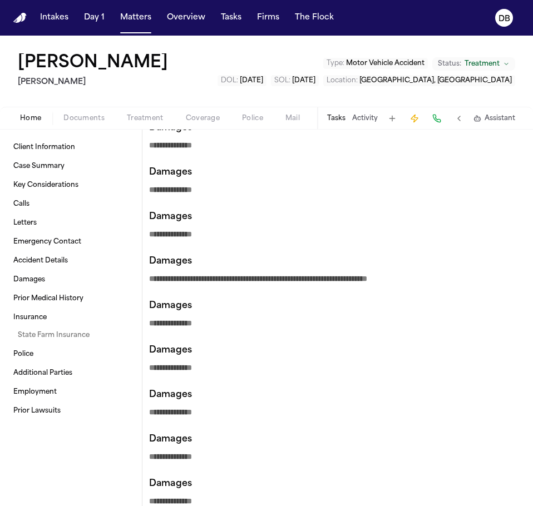
click at [88, 114] on span "Documents" at bounding box center [83, 118] width 41 height 9
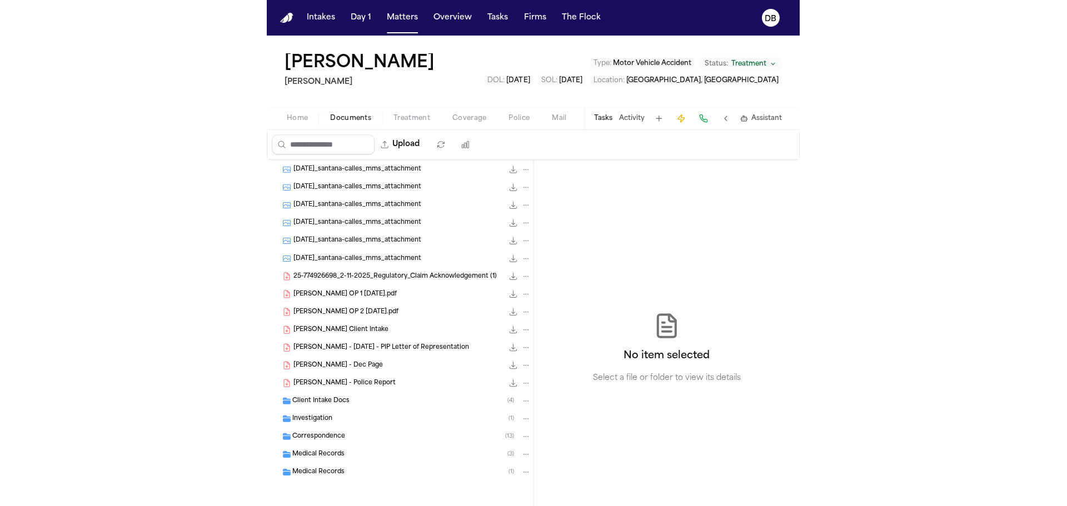
scroll to position [249, 0]
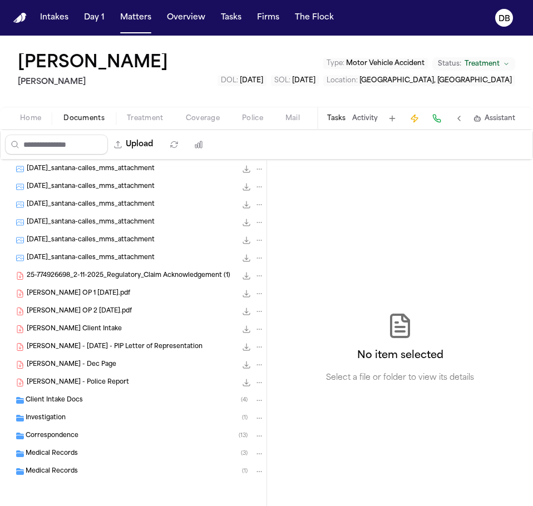
click at [122, 331] on span "Santana Calles - Finch Client Intake" at bounding box center [74, 329] width 95 height 9
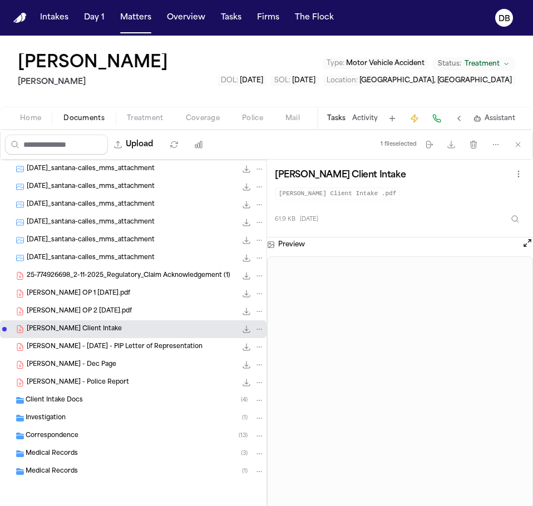
click at [459, 123] on button at bounding box center [459, 119] width 16 height 16
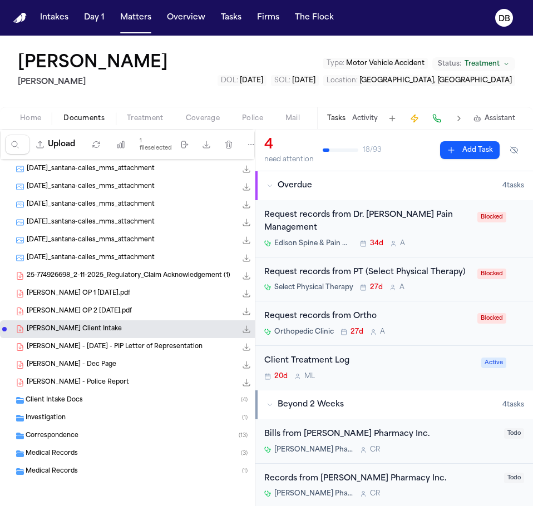
click at [342, 119] on button "Tasks" at bounding box center [336, 118] width 18 height 9
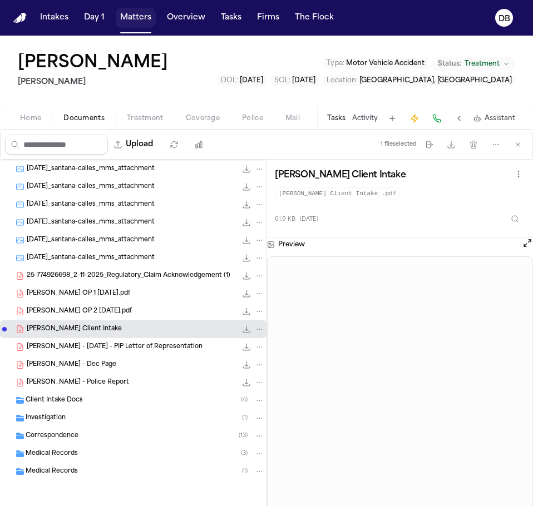
click at [135, 17] on button "Matters" at bounding box center [136, 18] width 40 height 20
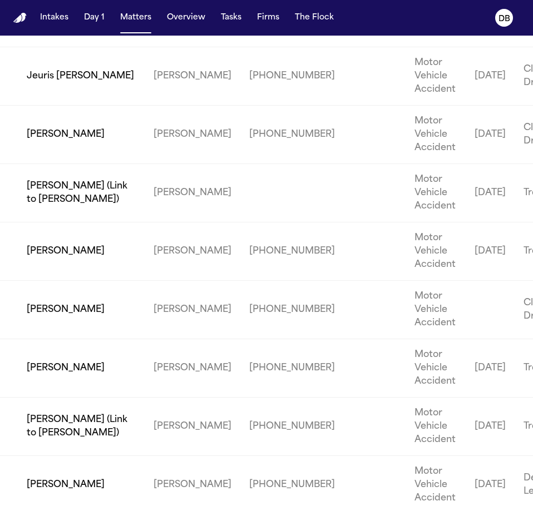
scroll to position [2113, 0]
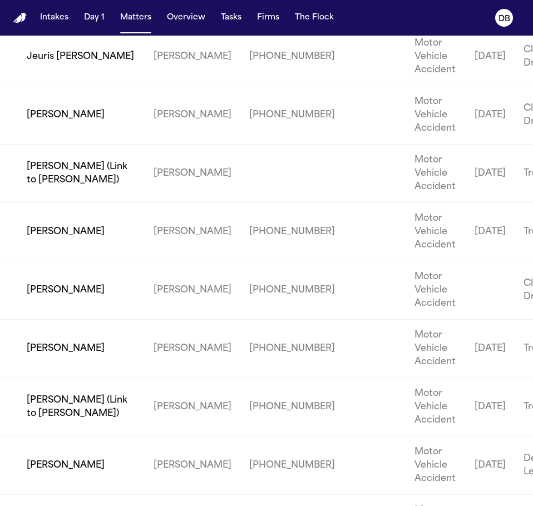
click at [80, 145] on td "[PERSON_NAME]" at bounding box center [72, 115] width 145 height 58
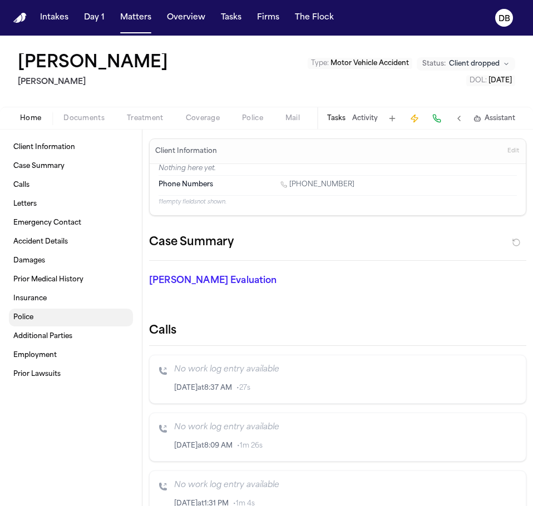
click at [120, 13] on button "Matters" at bounding box center [136, 18] width 40 height 20
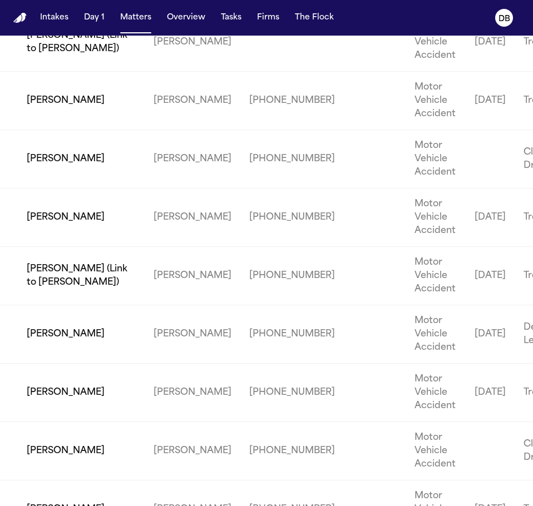
scroll to position [2224, 0]
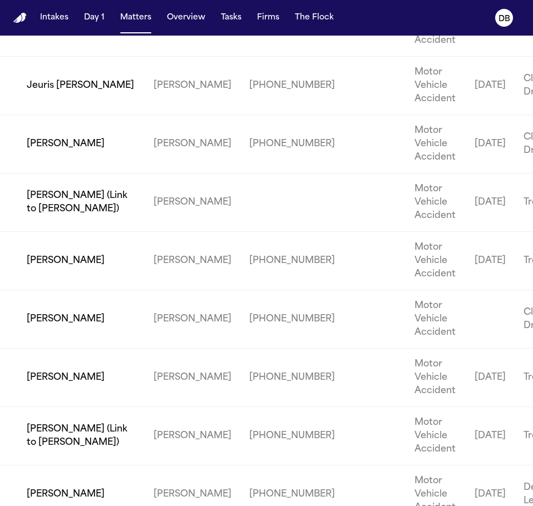
scroll to position [2066, 0]
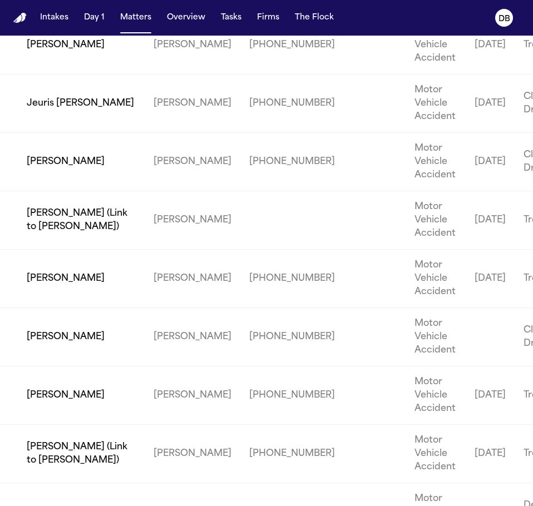
click at [29, 75] on td "[PERSON_NAME]" at bounding box center [72, 45] width 145 height 58
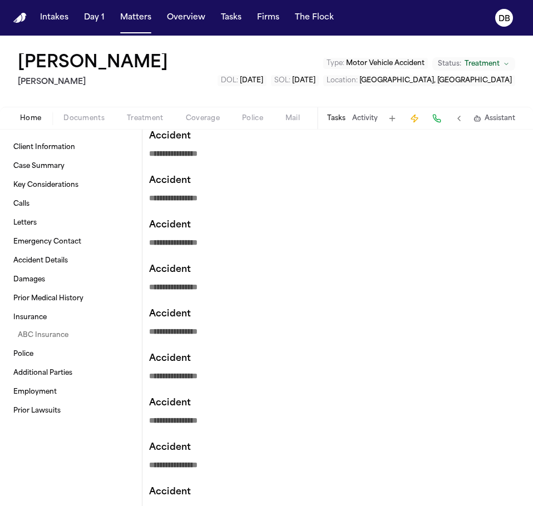
scroll to position [612, 0]
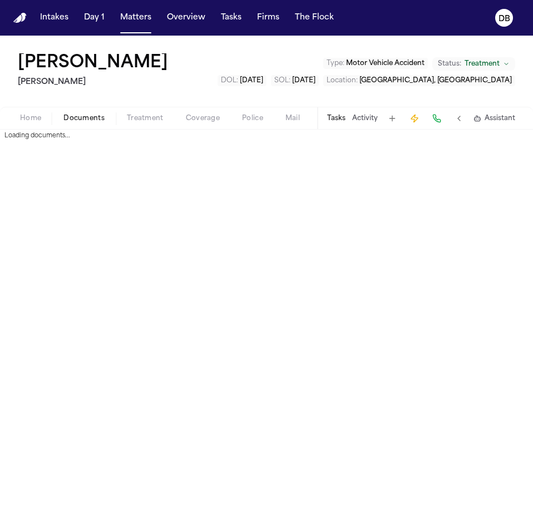
click at [105, 118] on button "Documents" at bounding box center [83, 118] width 63 height 13
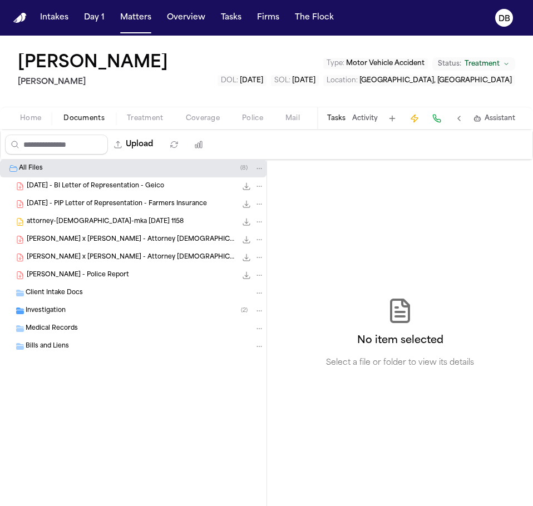
click at [105, 288] on div "Client Intake Docs" at bounding box center [145, 293] width 239 height 10
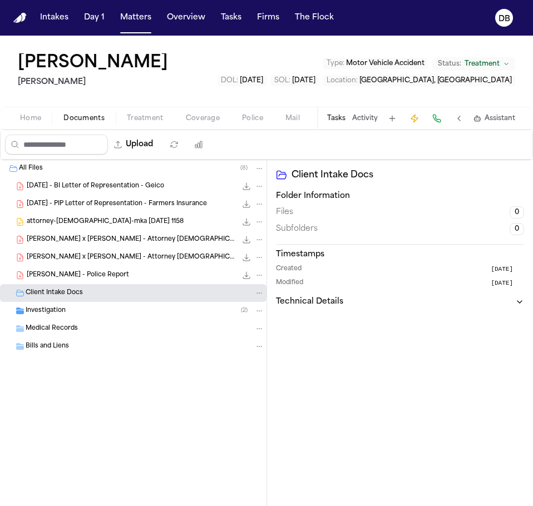
click at [98, 305] on div "Investigation ( 2 )" at bounding box center [133, 311] width 266 height 18
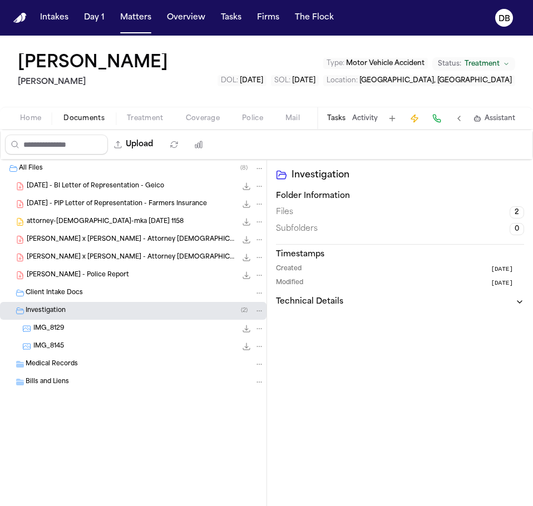
click at [36, 114] on span "Home" at bounding box center [30, 118] width 21 height 9
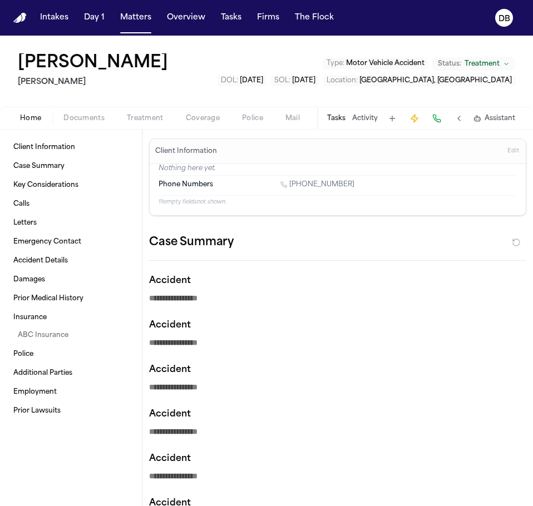
click at [96, 114] on span "Documents" at bounding box center [83, 118] width 41 height 9
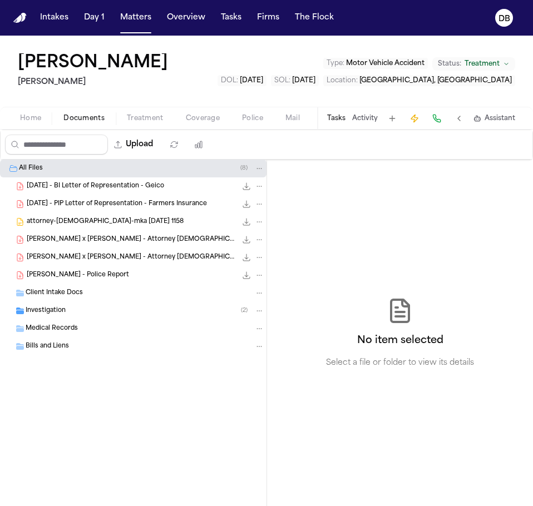
click at [88, 311] on div "Investigation ( 2 )" at bounding box center [145, 311] width 239 height 10
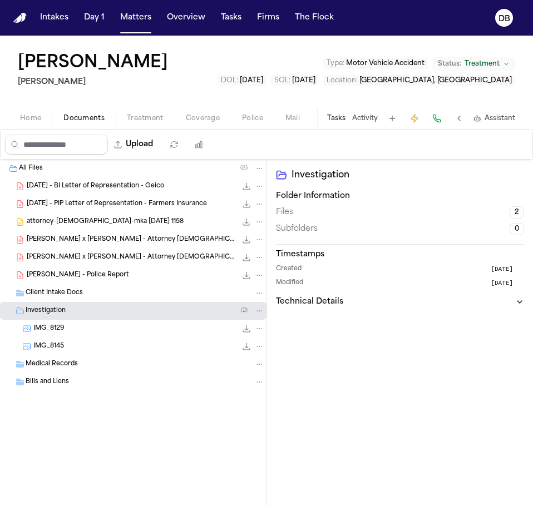
click at [464, 116] on button at bounding box center [459, 119] width 16 height 16
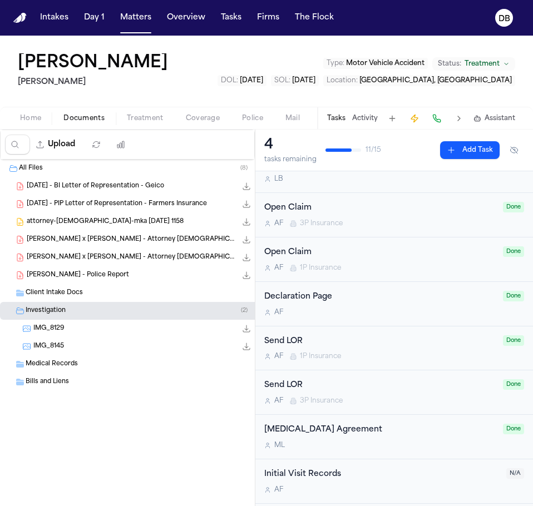
scroll to position [359, 0]
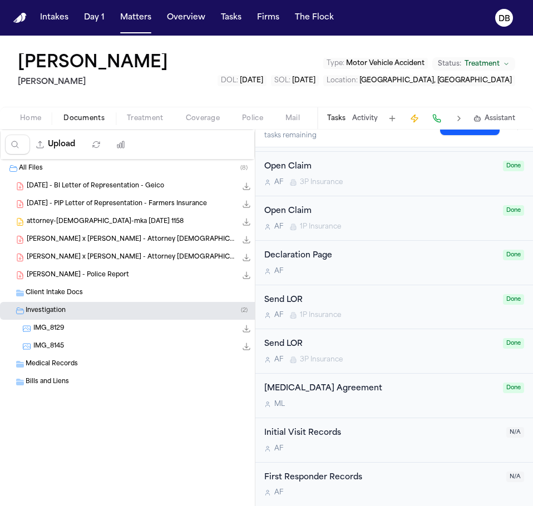
click at [148, 112] on button "Treatment" at bounding box center [145, 118] width 59 height 13
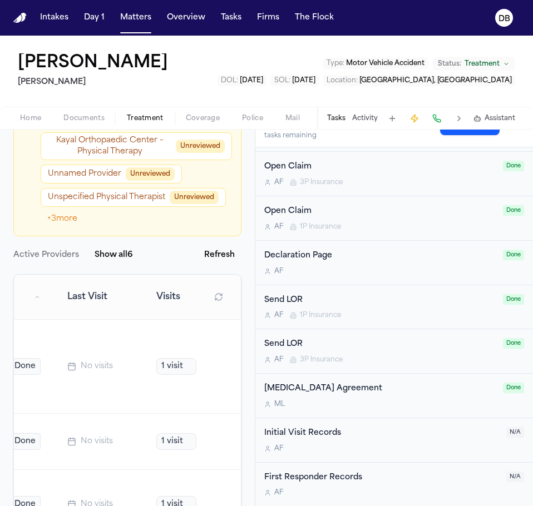
scroll to position [0, 147]
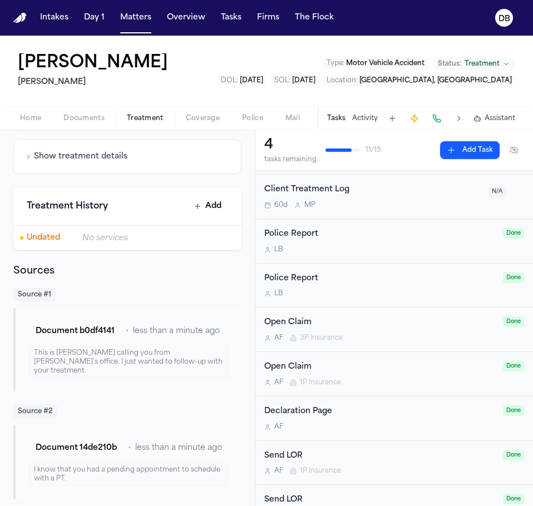
scroll to position [222, 0]
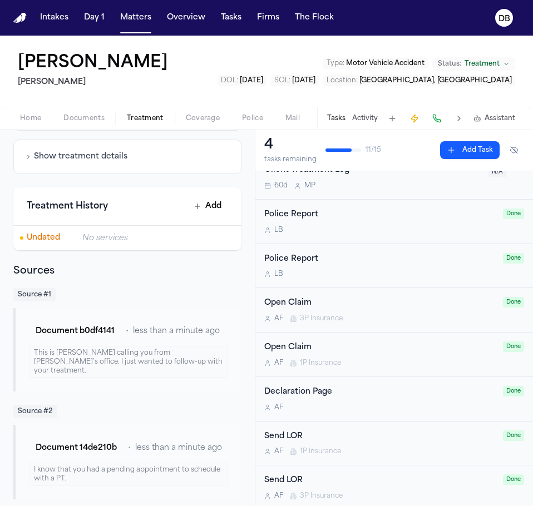
click at [440, 177] on div "Client Treatment Log 60d M P" at bounding box center [372, 177] width 217 height 26
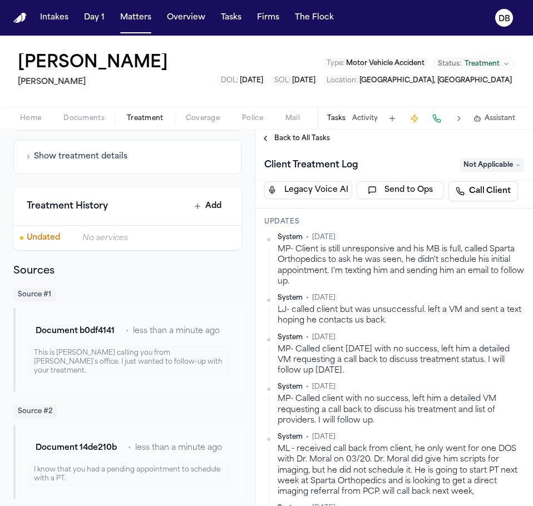
scroll to position [111, 0]
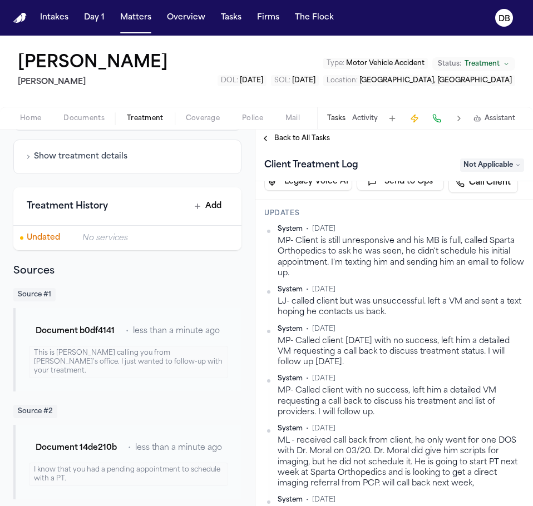
click at [262, 141] on button "Back to All Tasks" at bounding box center [295, 138] width 80 height 9
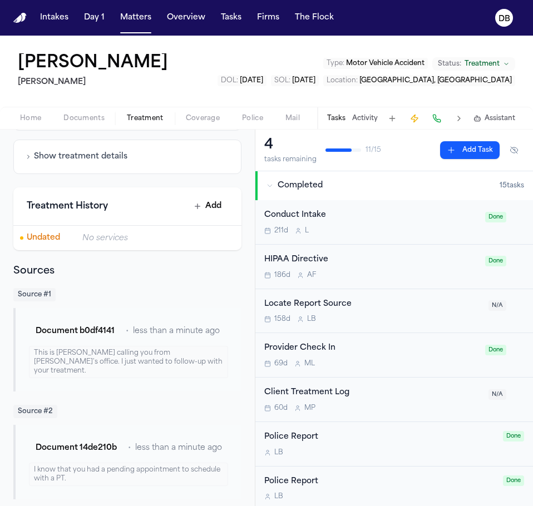
click at [365, 232] on div "211d L" at bounding box center [371, 230] width 214 height 9
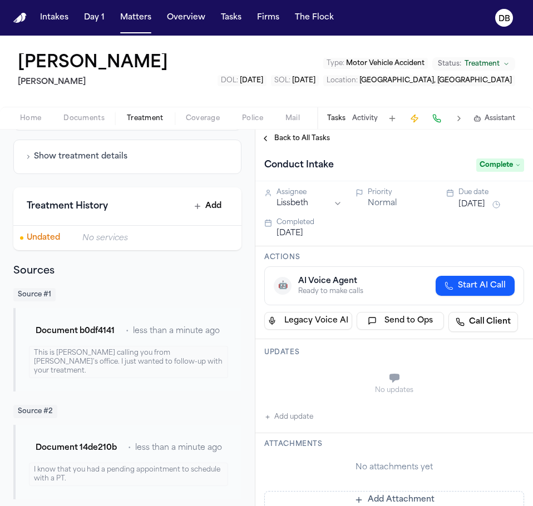
click at [284, 137] on span "Back to All Tasks" at bounding box center [302, 138] width 56 height 9
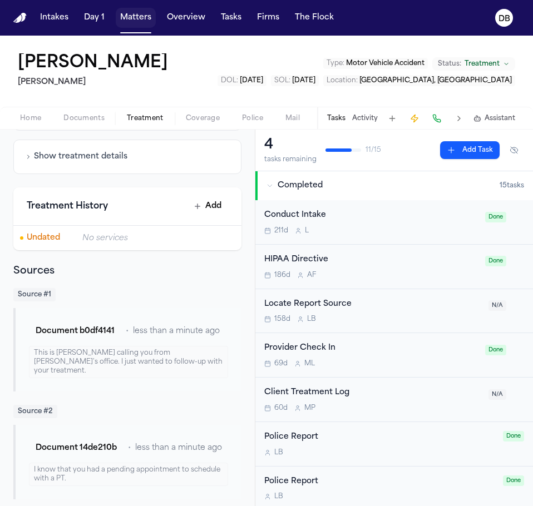
click at [142, 8] on button "Matters" at bounding box center [136, 18] width 40 height 20
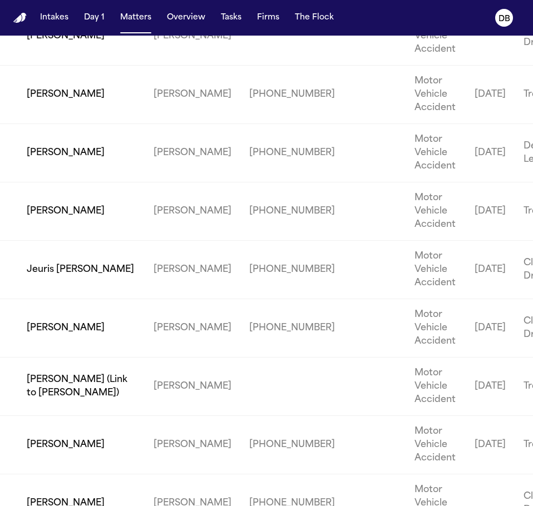
scroll to position [1899, 0]
click at [54, 183] on td "[PERSON_NAME]" at bounding box center [72, 154] width 145 height 58
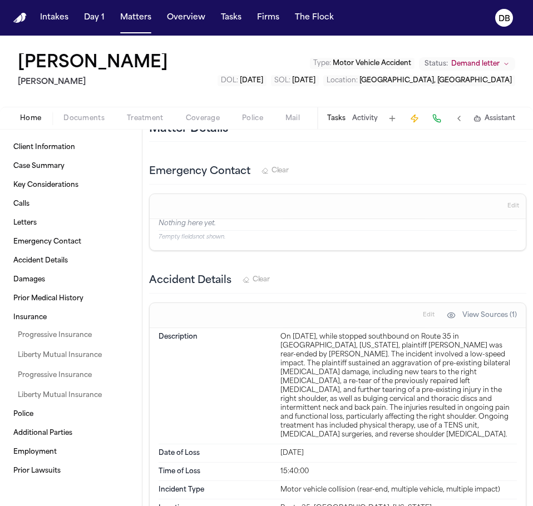
scroll to position [1056, 0]
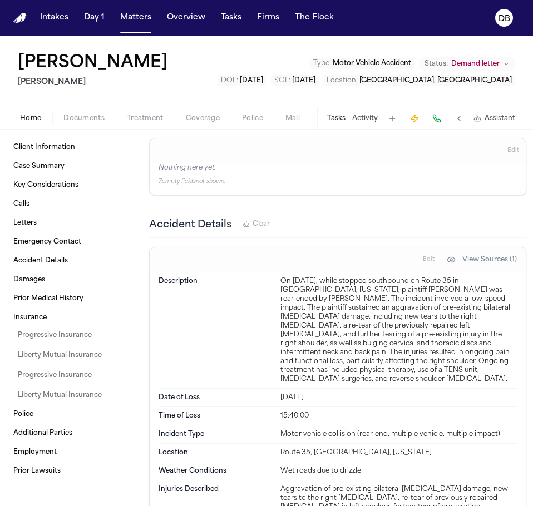
click at [202, 90] on div "Omar Hammouda Mohamed K Ahmed Type : Motor Vehicle Accident Status: Demand lett…" at bounding box center [266, 71] width 533 height 71
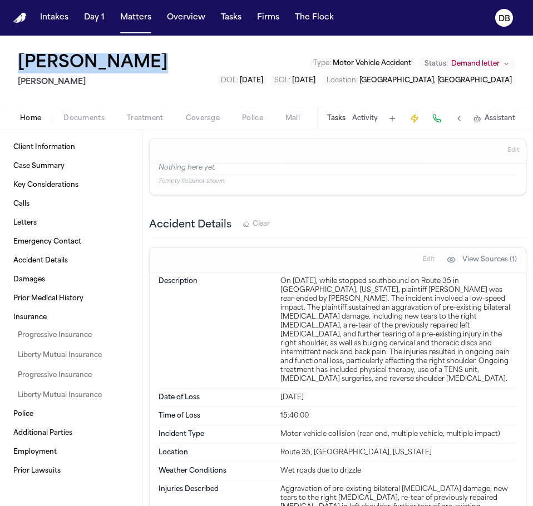
drag, startPoint x: 185, startPoint y: 64, endPoint x: 20, endPoint y: 57, distance: 165.3
click at [20, 57] on div "Omar Hammouda Mohamed K Ahmed Type : Motor Vehicle Accident Status: Demand lett…" at bounding box center [266, 71] width 533 height 71
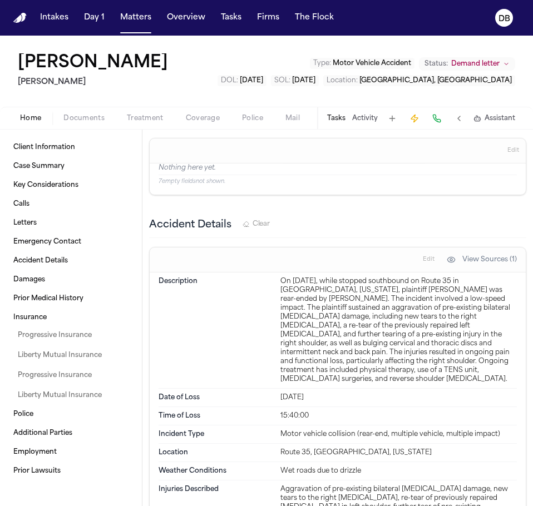
click at [153, 96] on div "Omar Hammouda Mohamed K Ahmed Type : Motor Vehicle Accident Status: Demand lett…" at bounding box center [266, 71] width 533 height 71
drag, startPoint x: 153, startPoint y: 96, endPoint x: 16, endPoint y: 67, distance: 139.9
click at [16, 67] on div "Omar Hammouda Mohamed K Ahmed Type : Motor Vehicle Accident Status: Demand lett…" at bounding box center [266, 71] width 533 height 71
click at [111, 77] on h2 "[PERSON_NAME]" at bounding box center [95, 82] width 155 height 13
drag, startPoint x: 113, startPoint y: 81, endPoint x: 116, endPoint y: 90, distance: 9.5
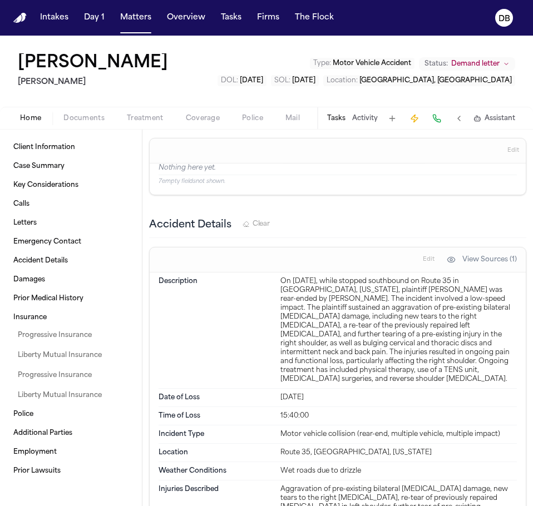
click at [117, 91] on div "Omar Hammouda Mohamed K Ahmed Type : Motor Vehicle Accident Status: Demand lett…" at bounding box center [266, 71] width 533 height 71
click at [116, 90] on div "Omar Hammouda Mohamed K Ahmed Type : Motor Vehicle Accident Status: Demand lett…" at bounding box center [266, 71] width 533 height 71
click at [463, 122] on button at bounding box center [459, 119] width 16 height 16
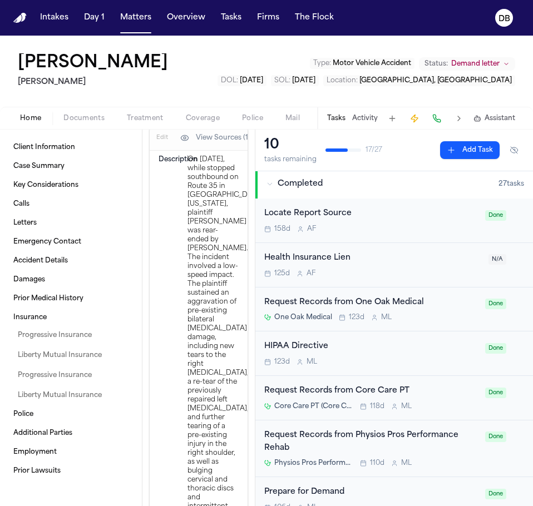
scroll to position [0, 0]
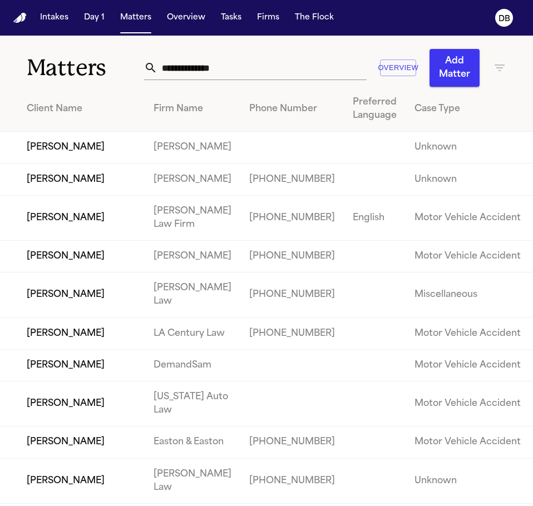
click at [431, 73] on button "Add Matter" at bounding box center [454, 68] width 50 height 38
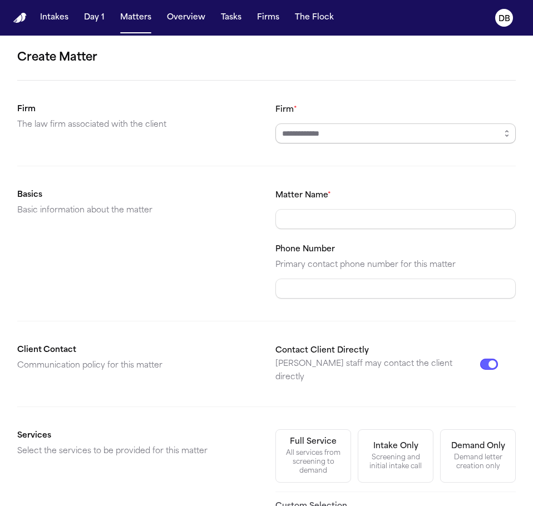
click at [359, 131] on input "Firm *" at bounding box center [395, 133] width 240 height 20
click at [51, 18] on button "Intakes" at bounding box center [54, 18] width 37 height 20
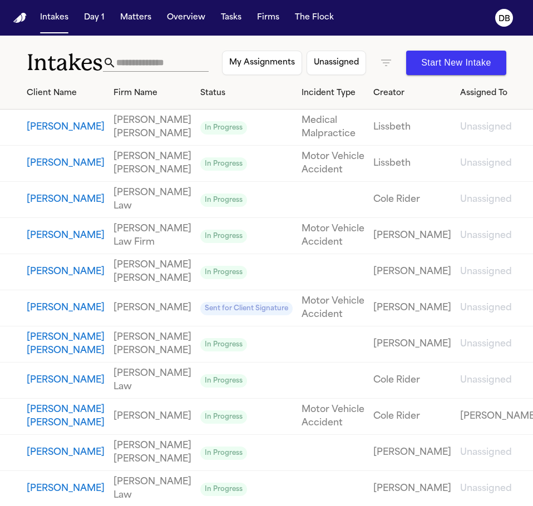
click at [419, 59] on button "Start New Intake" at bounding box center [456, 63] width 100 height 24
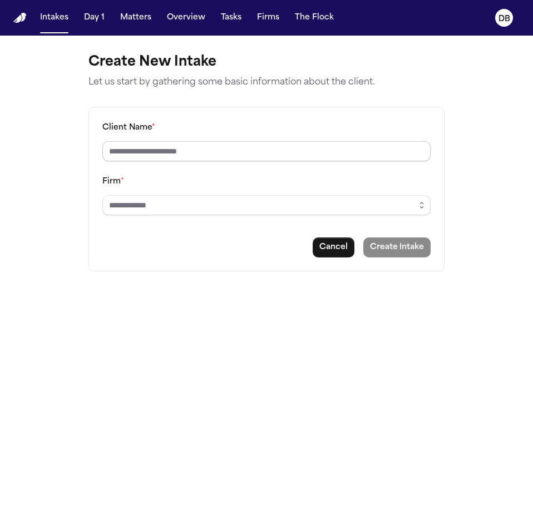
click at [273, 142] on input "Client Name *" at bounding box center [266, 151] width 328 height 20
click at [256, 199] on input "Firm *" at bounding box center [266, 205] width 328 height 20
click at [416, 210] on button "button" at bounding box center [422, 205] width 18 height 20
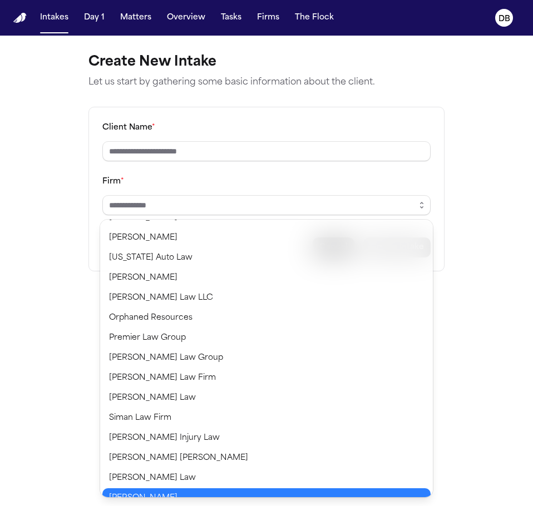
scroll to position [768, 0]
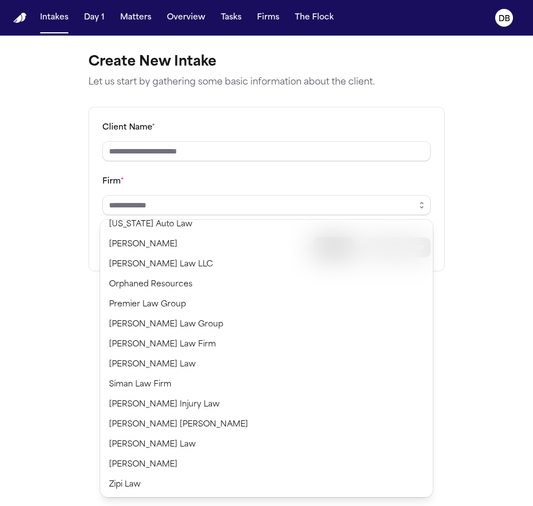
click at [294, 155] on div "Client Name * Firm * Cancel Create Intake" at bounding box center [266, 189] width 356 height 165
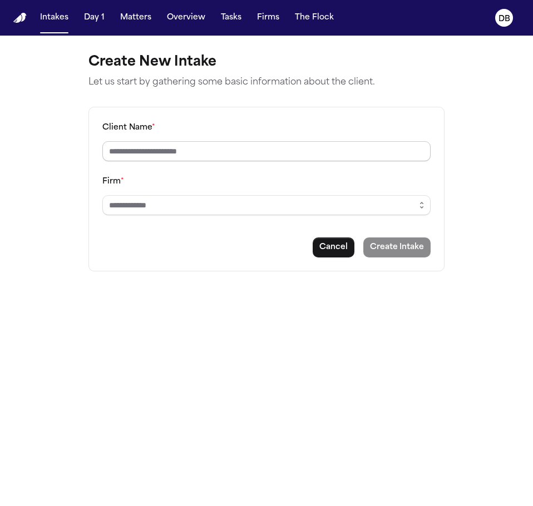
scroll to position [0, 0]
click at [292, 148] on input "Client Name *" at bounding box center [266, 151] width 328 height 20
click at [370, 148] on input "Client Name *" at bounding box center [266, 151] width 328 height 20
click at [347, 203] on input "Firm *" at bounding box center [266, 205] width 328 height 20
click at [420, 203] on icon "button" at bounding box center [421, 205] width 9 height 9
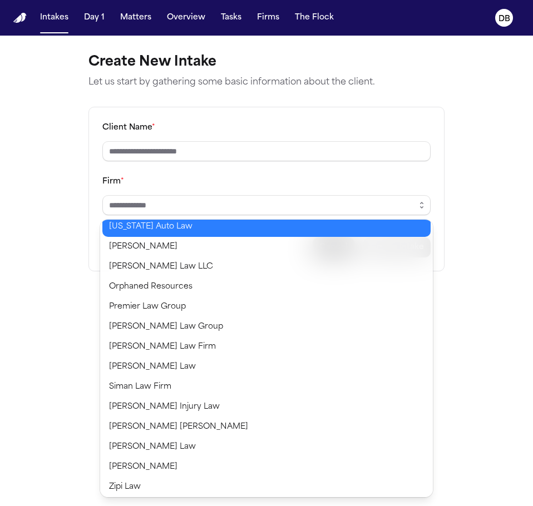
scroll to position [768, 0]
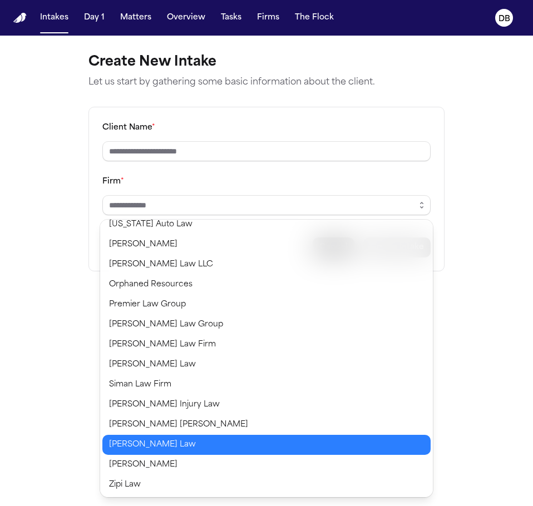
type input "**********"
click at [264, 444] on body "**********" at bounding box center [266, 253] width 533 height 506
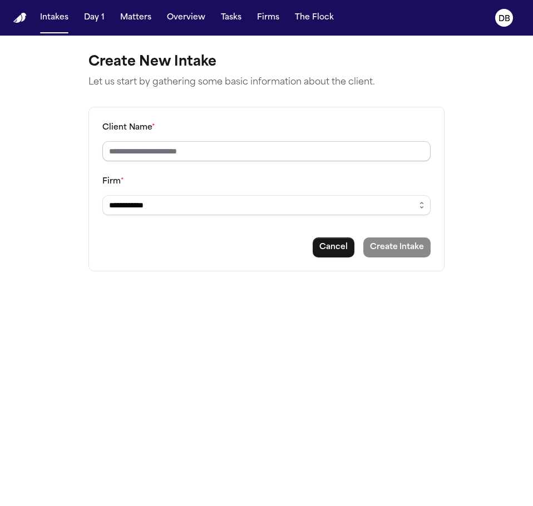
click at [299, 152] on input "Client Name *" at bounding box center [266, 151] width 328 height 20
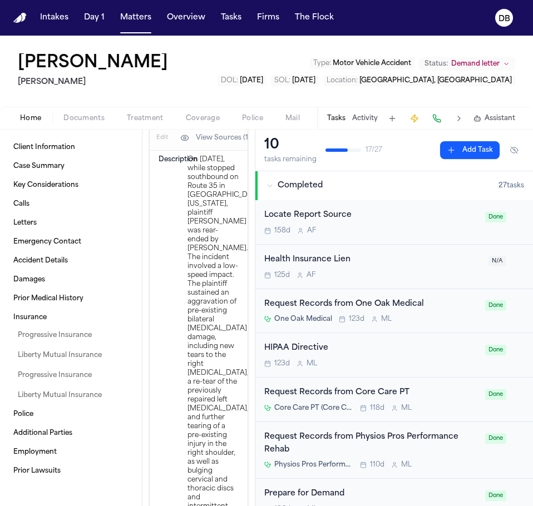
click at [125, 22] on button "Matters" at bounding box center [136, 18] width 40 height 20
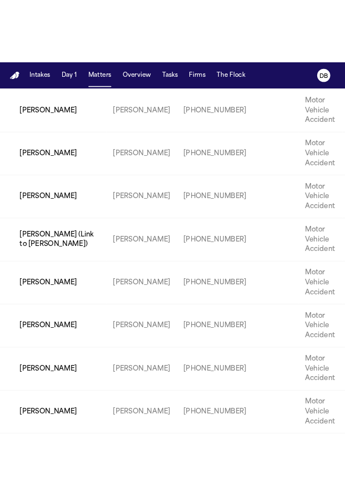
scroll to position [2306, 0]
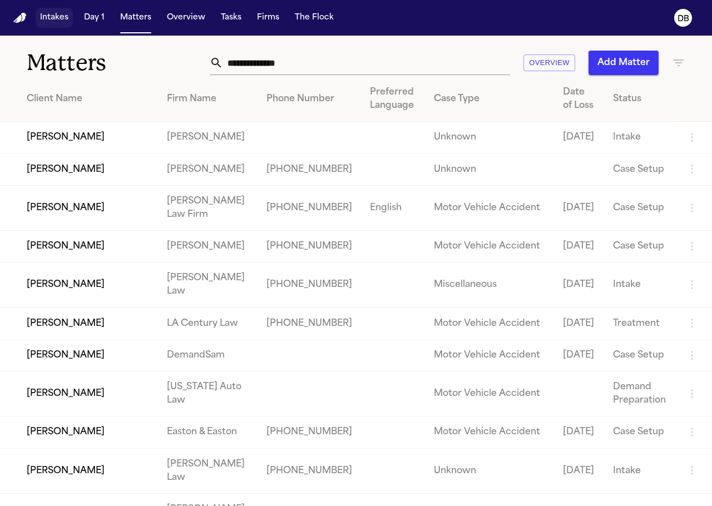
click at [59, 23] on button "Intakes" at bounding box center [54, 18] width 37 height 20
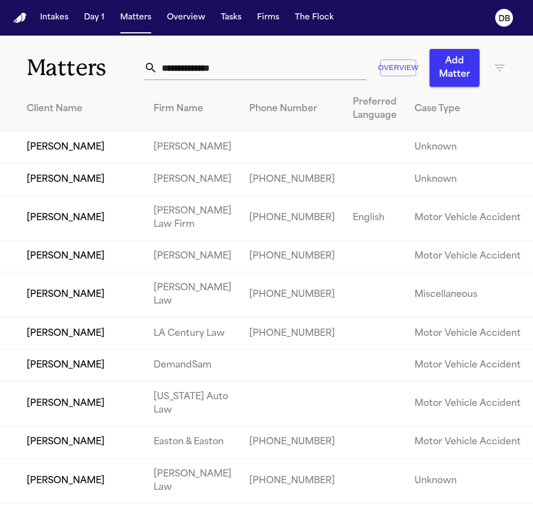
click at [54, 28] on nav "Intakes Day 1 Matters Overview Tasks Firms The Flock DB" at bounding box center [266, 18] width 533 height 36
click at [55, 24] on button "Intakes" at bounding box center [54, 18] width 37 height 20
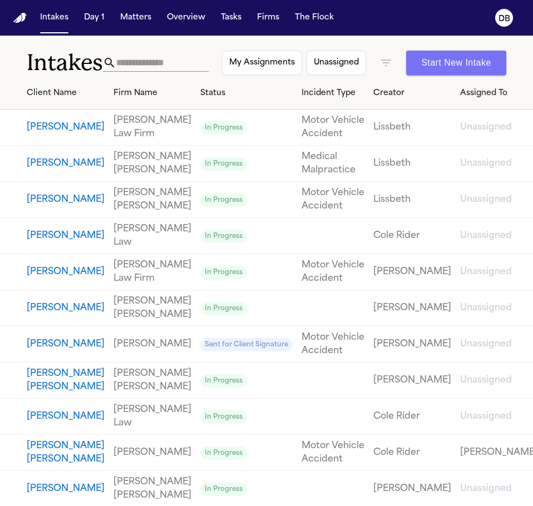
click at [438, 63] on button "Start New Intake" at bounding box center [456, 63] width 100 height 24
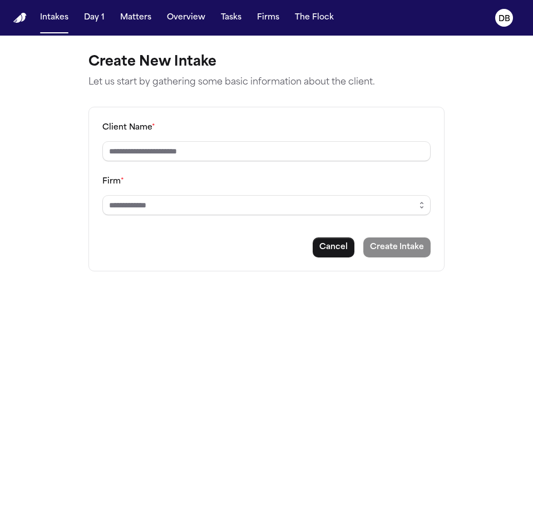
click at [286, 147] on input "Client Name *" at bounding box center [266, 151] width 328 height 20
click at [311, 143] on input "Client Name *" at bounding box center [266, 151] width 328 height 20
type input "**********"
click at [320, 217] on div "**********" at bounding box center [266, 189] width 356 height 165
click at [332, 214] on input "Firm *" at bounding box center [266, 205] width 328 height 20
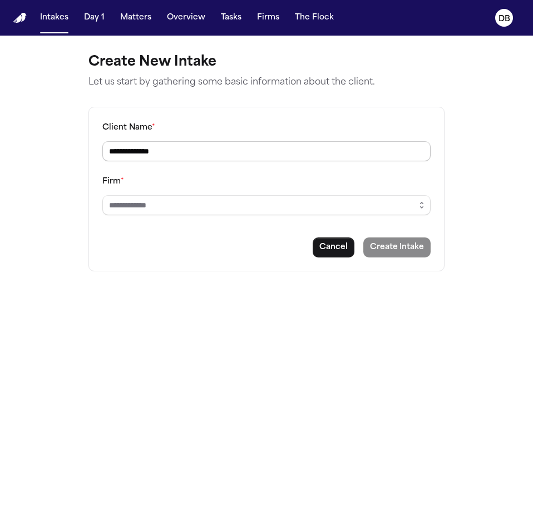
click at [383, 154] on input "**********" at bounding box center [266, 151] width 328 height 20
click at [423, 205] on icon "button" at bounding box center [421, 205] width 9 height 9
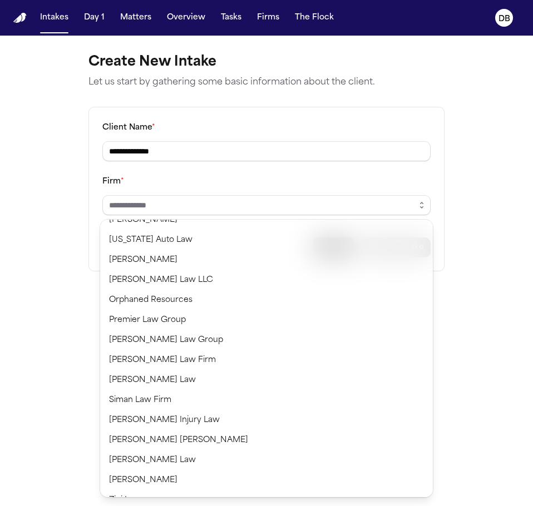
scroll to position [768, 0]
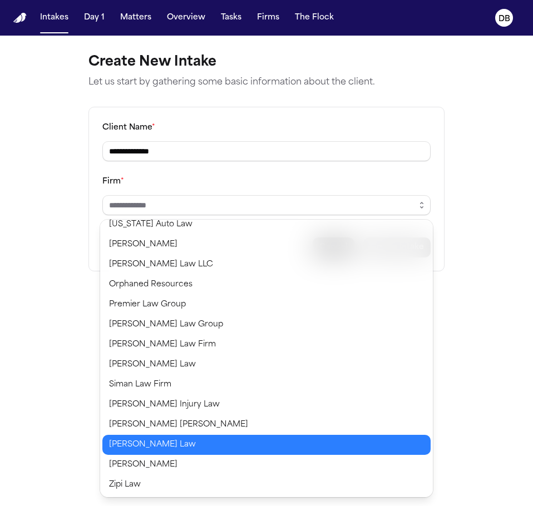
type input "**********"
click at [320, 447] on body "**********" at bounding box center [266, 253] width 533 height 506
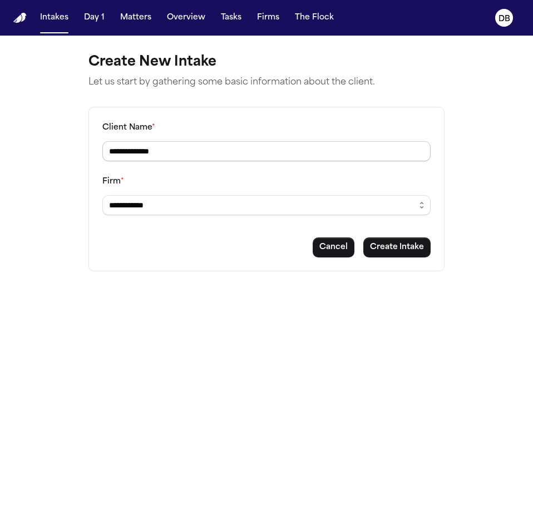
click at [350, 161] on input "**********" at bounding box center [266, 151] width 328 height 20
type input "**********"
click at [398, 245] on button "Create Intake" at bounding box center [396, 247] width 67 height 20
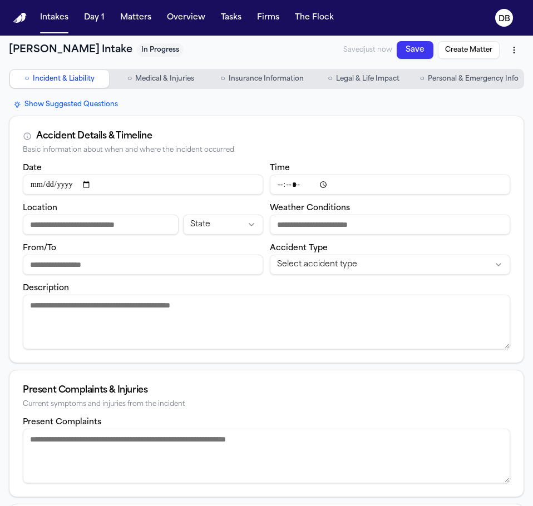
click at [493, 78] on span "Personal & Emergency Info" at bounding box center [473, 79] width 91 height 9
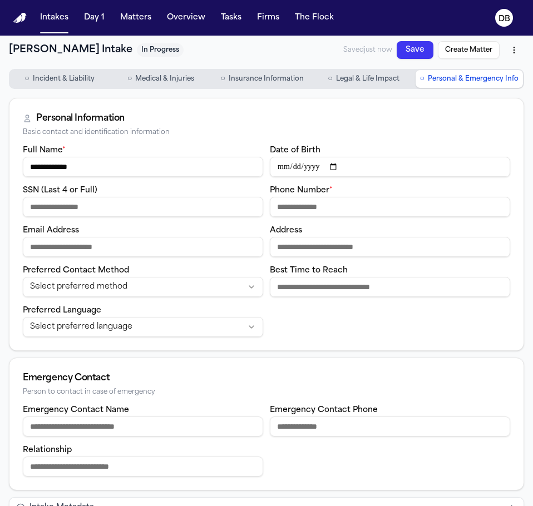
click at [171, 164] on input "**********" at bounding box center [143, 167] width 240 height 20
click at [142, 211] on input "SSN (Last 4 or Full)" at bounding box center [143, 207] width 240 height 20
click at [195, 256] on input "Email Address" at bounding box center [143, 247] width 240 height 20
click at [188, 258] on div "**********" at bounding box center [266, 239] width 487 height 193
click at [186, 256] on input "**" at bounding box center [143, 247] width 240 height 20
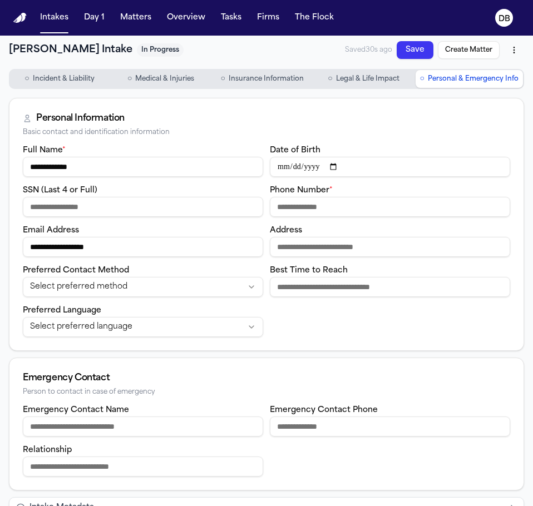
drag, startPoint x: 187, startPoint y: 238, endPoint x: 32, endPoint y: 251, distance: 155.6
click at [0, 251] on html "**********" at bounding box center [266, 253] width 533 height 506
type input "**********"
click at [279, 209] on input "Phone Number *" at bounding box center [390, 207] width 240 height 20
drag, startPoint x: 352, startPoint y: 210, endPoint x: 251, endPoint y: 208, distance: 101.8
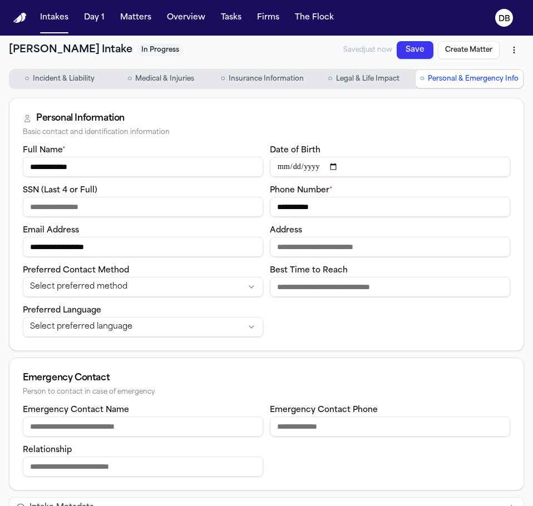
click at [251, 208] on div "**********" at bounding box center [266, 239] width 487 height 193
click at [287, 197] on input "**********" at bounding box center [390, 207] width 240 height 20
drag, startPoint x: 352, startPoint y: 213, endPoint x: 222, endPoint y: 209, distance: 130.2
click at [222, 209] on div "**********" at bounding box center [266, 239] width 487 height 193
type input "**********"
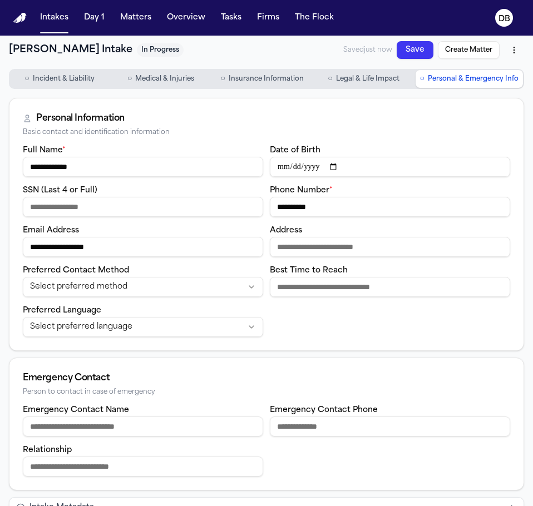
click at [276, 160] on input "Date of Birth" at bounding box center [390, 167] width 240 height 20
type input "**********"
drag, startPoint x: 322, startPoint y: 167, endPoint x: 269, endPoint y: 168, distance: 53.9
click at [270, 168] on input "**********" at bounding box center [390, 167] width 240 height 20
click at [220, 190] on div "SSN (Last 4 or Full)" at bounding box center [143, 199] width 240 height 33
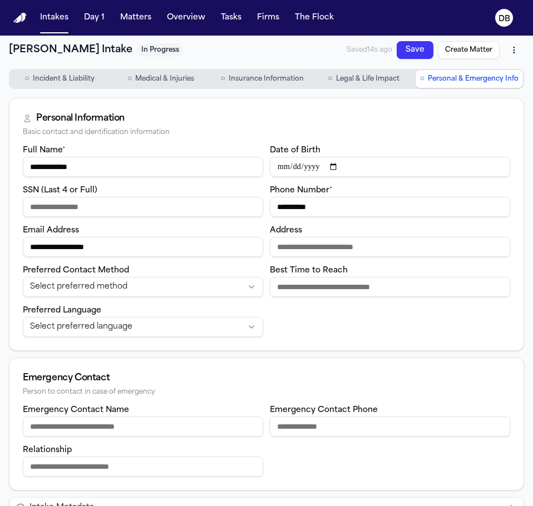
click at [221, 204] on input "SSN (Last 4 or Full)" at bounding box center [143, 207] width 240 height 20
click at [221, 204] on input "****" at bounding box center [143, 207] width 240 height 20
type input "****"
click at [433, 251] on input "Address" at bounding box center [390, 247] width 240 height 20
paste input "**********"
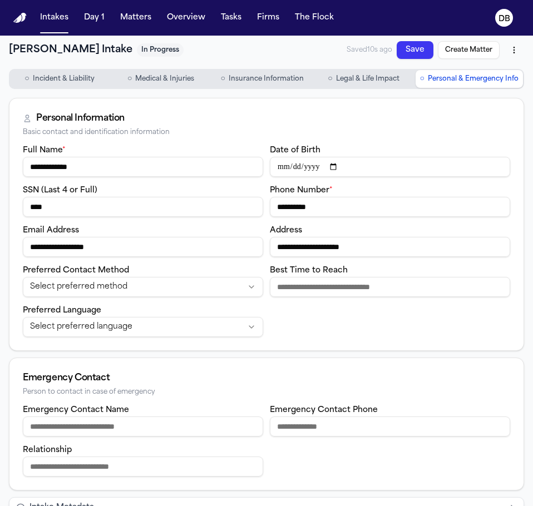
click at [366, 246] on input "**********" at bounding box center [390, 247] width 240 height 20
paste input "**********"
click at [332, 250] on input "**********" at bounding box center [390, 247] width 240 height 20
click at [428, 249] on input "**********" at bounding box center [390, 247] width 240 height 20
type input "**********"
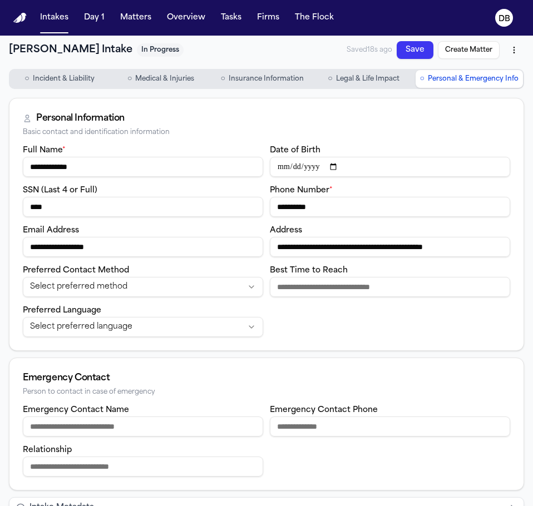
click at [57, 82] on span "Incident & Liability" at bounding box center [64, 79] width 62 height 9
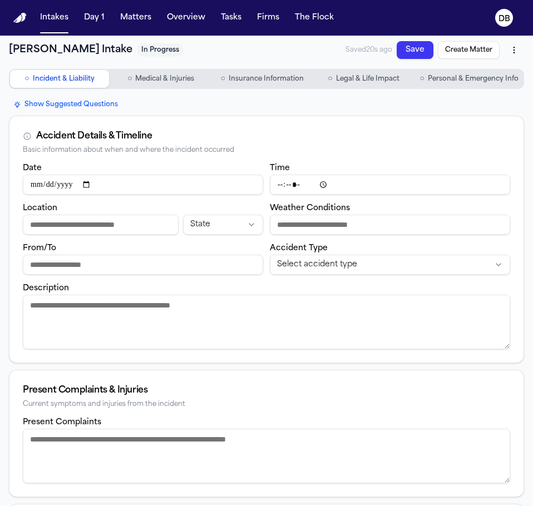
click at [44, 186] on input "Date" at bounding box center [143, 185] width 240 height 20
type input "**********"
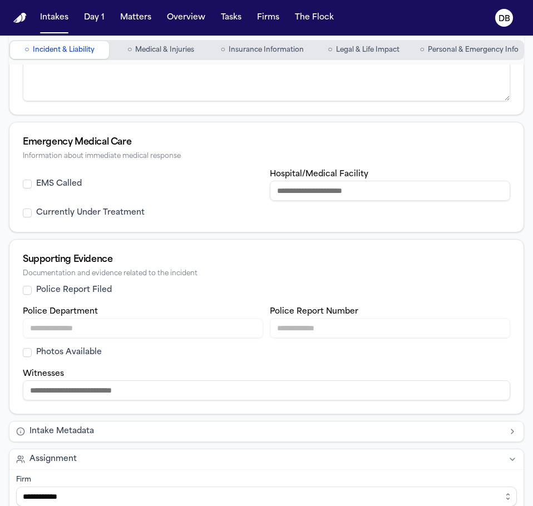
scroll to position [389, 0]
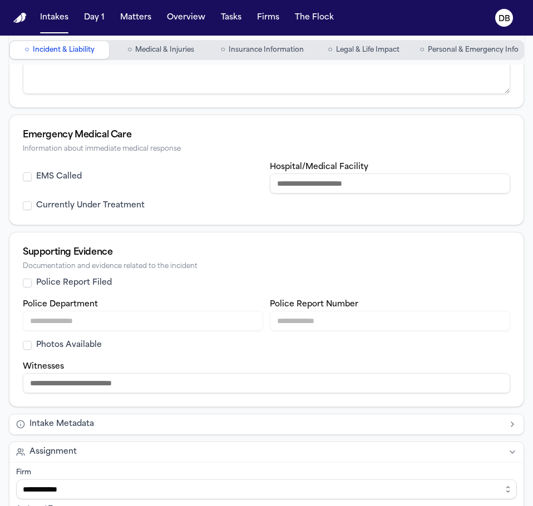
click at [73, 175] on label "EMS Called" at bounding box center [59, 176] width 46 height 11
click at [32, 175] on button "EMS Called" at bounding box center [27, 176] width 9 height 9
click at [59, 173] on label "EMS Called" at bounding box center [59, 176] width 46 height 11
click at [32, 173] on button "EMS Called" at bounding box center [27, 176] width 9 height 9
click at [59, 173] on label "EMS Called" at bounding box center [59, 176] width 46 height 11
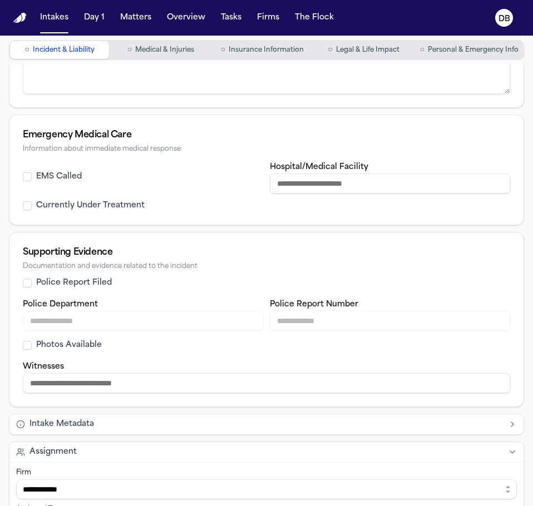
click at [32, 173] on button "EMS Called" at bounding box center [27, 176] width 9 height 9
click at [73, 283] on label "Police Report Filed" at bounding box center [74, 282] width 76 height 11
click at [32, 283] on button "Police Report Filed" at bounding box center [27, 283] width 9 height 9
click at [388, 187] on input "Hospital/Medical Facility" at bounding box center [390, 183] width 240 height 20
click at [220, 329] on input "Police Department" at bounding box center [143, 321] width 240 height 20
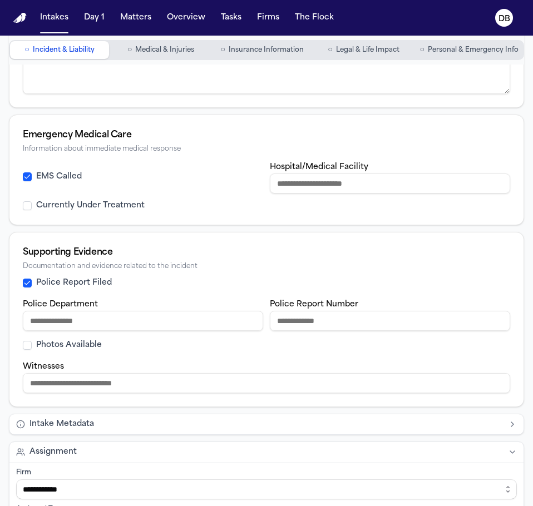
paste input "**********"
type input "**********"
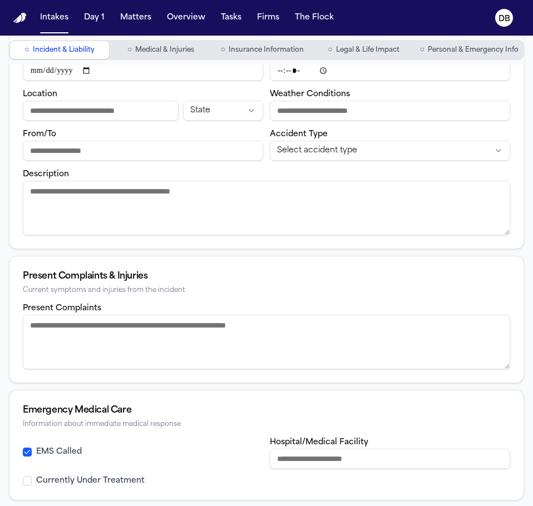
scroll to position [111, 0]
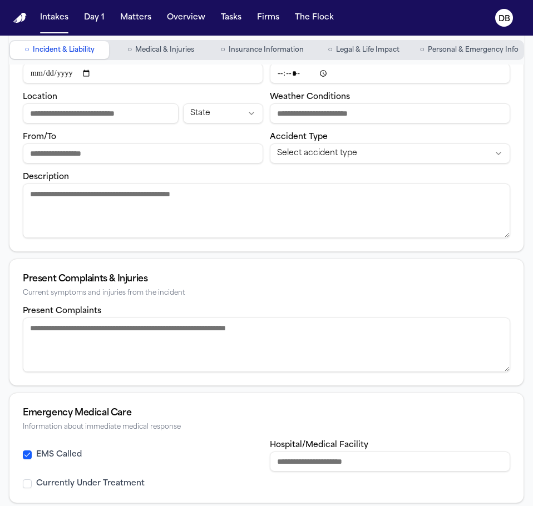
click at [446, 52] on span "Personal & Emergency Info" at bounding box center [473, 50] width 91 height 9
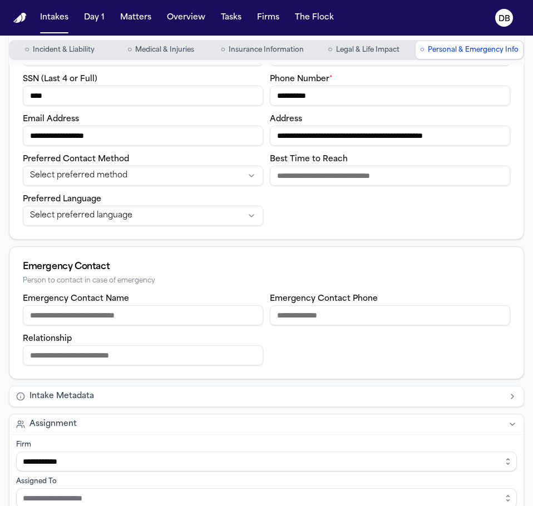
drag, startPoint x: 395, startPoint y: 86, endPoint x: 236, endPoint y: 100, distance: 160.2
click at [236, 100] on div "**********" at bounding box center [266, 128] width 487 height 193
click at [81, 53] on span "Incident & Liability" at bounding box center [64, 50] width 62 height 9
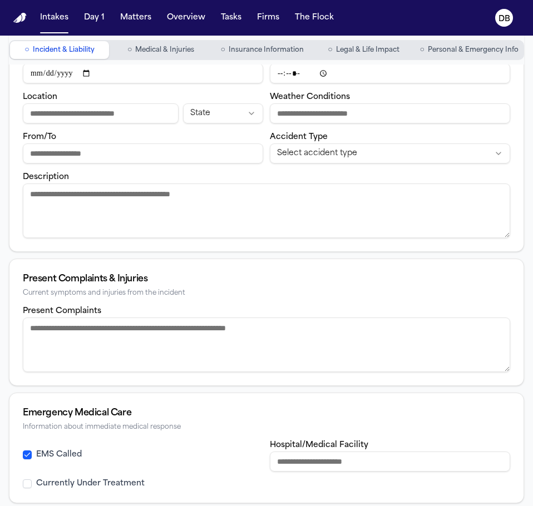
click at [231, 357] on textarea "Present Complaints" at bounding box center [266, 344] width 487 height 54
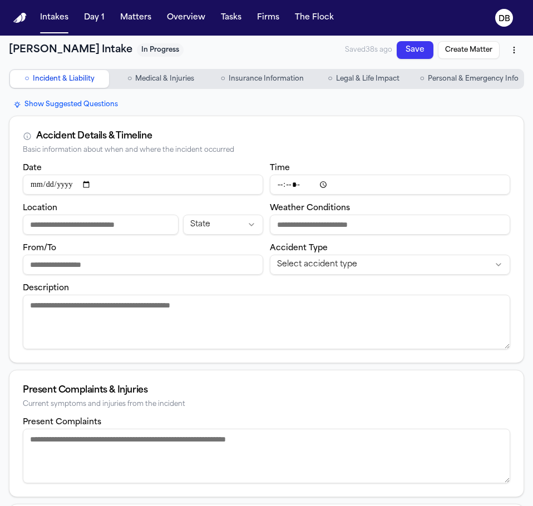
click at [366, 461] on textarea "Present Complaints" at bounding box center [266, 456] width 487 height 54
type textarea "**********"
click at [386, 259] on html "**********" at bounding box center [266, 253] width 533 height 506
click at [485, 130] on div "Accident Details & Timeline" at bounding box center [266, 136] width 487 height 13
click at [265, 342] on textarea "Description" at bounding box center [266, 322] width 487 height 54
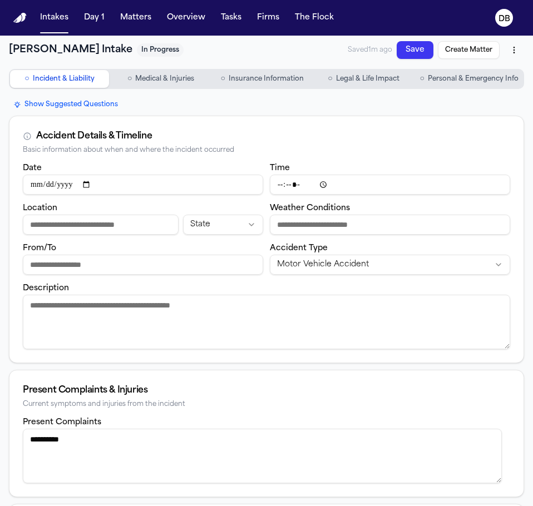
paste textarea "**********"
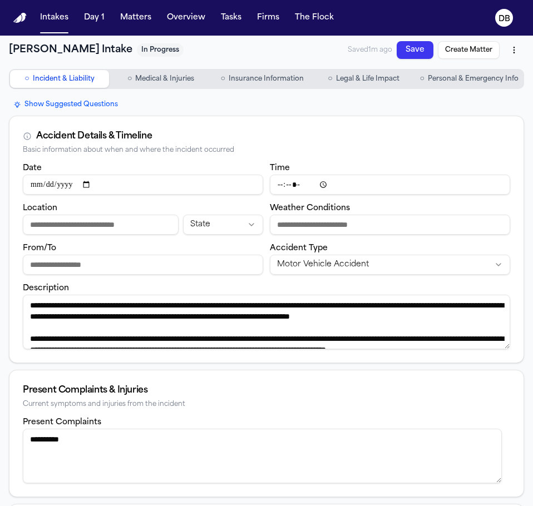
scroll to position [72, 0]
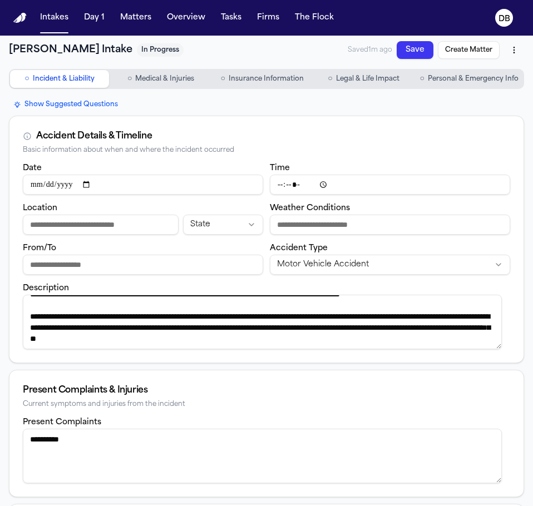
type textarea "**********"
click at [277, 181] on input "Time" at bounding box center [390, 185] width 240 height 20
type input "*****"
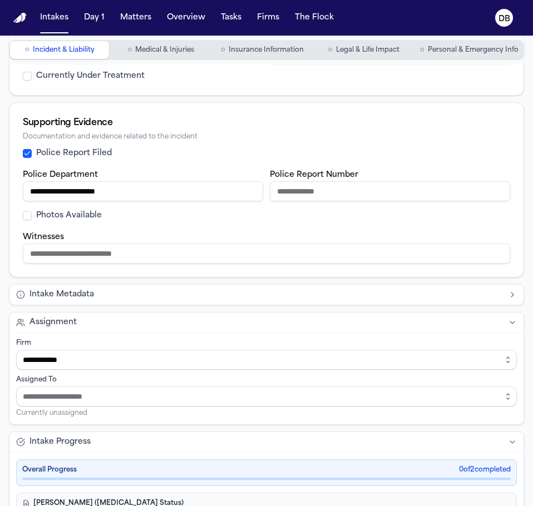
scroll to position [500, 0]
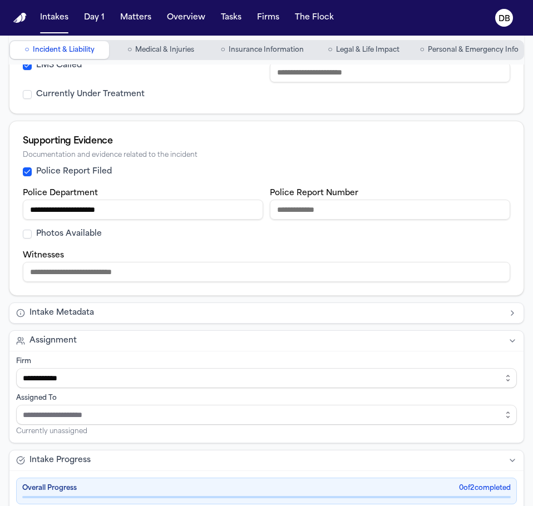
click at [96, 233] on label "Photos Available" at bounding box center [69, 234] width 66 height 11
click at [32, 233] on button "Photos Available" at bounding box center [27, 234] width 9 height 9
drag, startPoint x: 220, startPoint y: 212, endPoint x: 27, endPoint y: 213, distance: 192.9
click at [27, 213] on input "**********" at bounding box center [143, 210] width 240 height 20
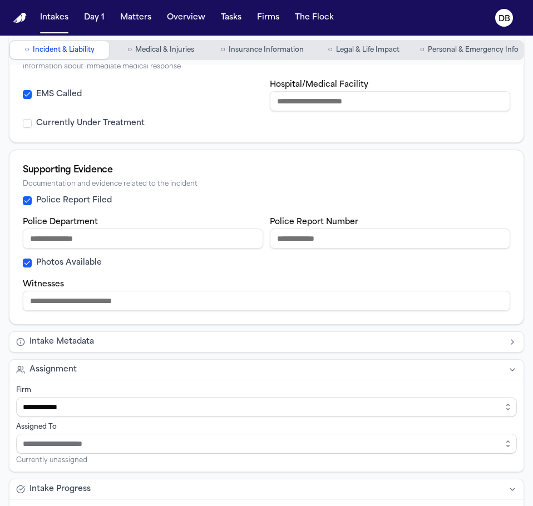
scroll to position [389, 0]
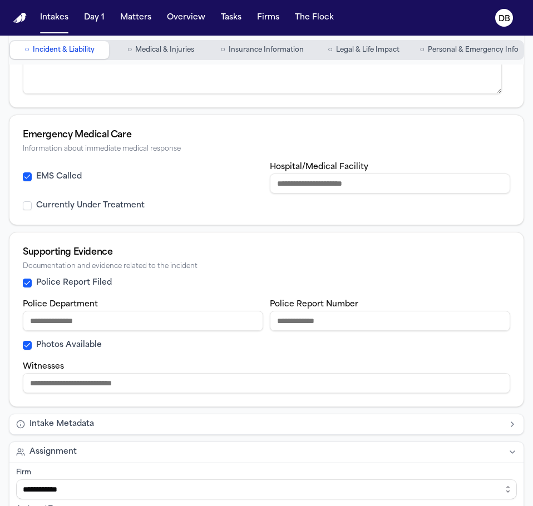
paste input "**********"
drag, startPoint x: 355, startPoint y: 181, endPoint x: 361, endPoint y: 190, distance: 10.8
click at [356, 183] on input "**********" at bounding box center [390, 183] width 240 height 20
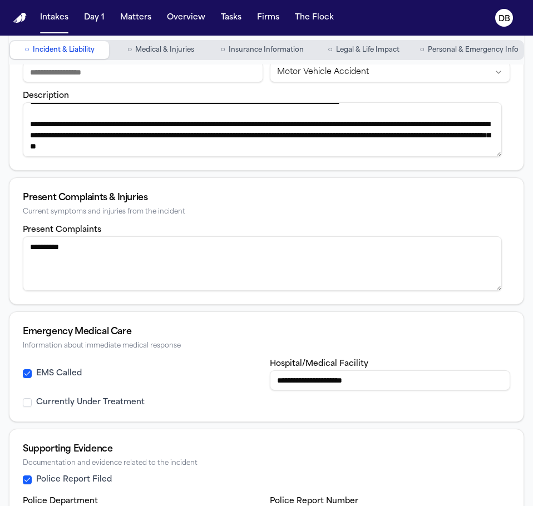
scroll to position [167, 0]
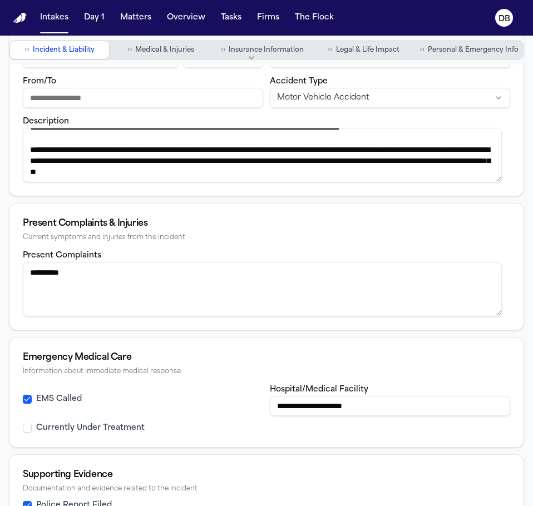
type input "**********"
click at [370, 48] on span "Legal & Life Impact" at bounding box center [367, 50] width 63 height 9
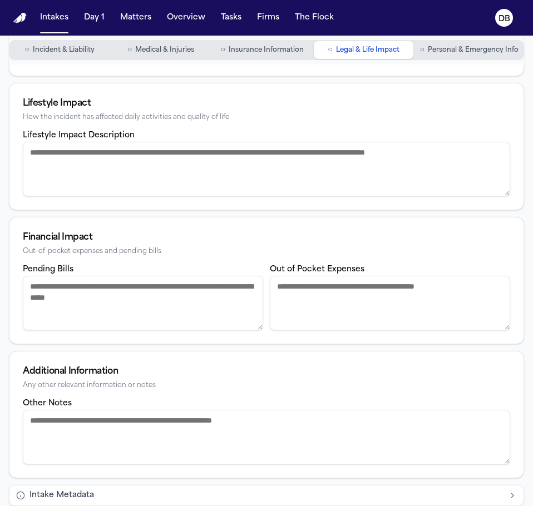
click at [265, 53] on span "Insurance Information" at bounding box center [266, 50] width 75 height 9
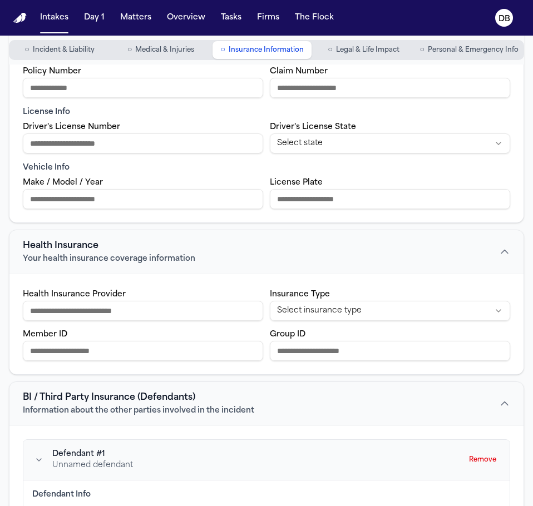
click at [165, 192] on input "Make / Model / Year" at bounding box center [143, 199] width 240 height 20
type input "*"
type input "***"
drag, startPoint x: 165, startPoint y: 203, endPoint x: 3, endPoint y: 198, distance: 161.8
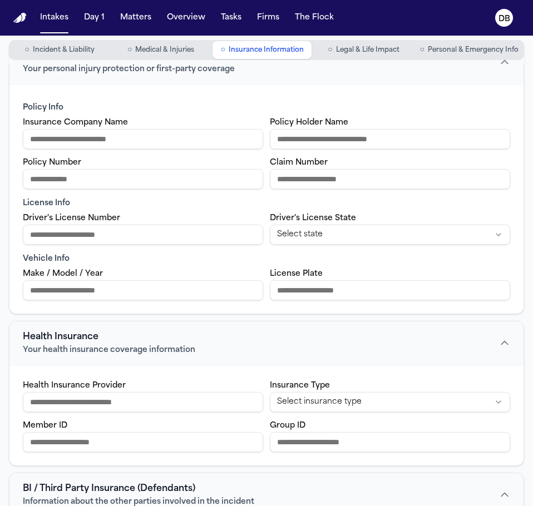
scroll to position [56, 0]
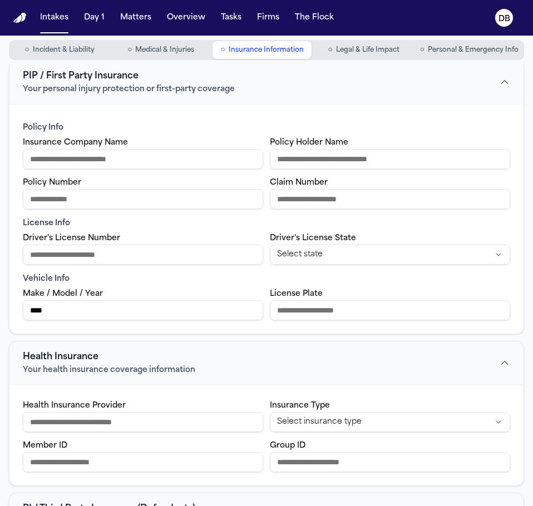
type input "****"
click at [68, 51] on span "Incident & Liability" at bounding box center [64, 50] width 62 height 9
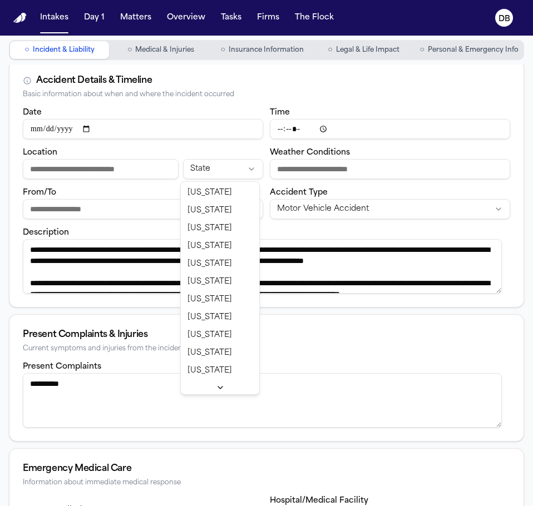
click at [246, 165] on html "**********" at bounding box center [266, 253] width 533 height 506
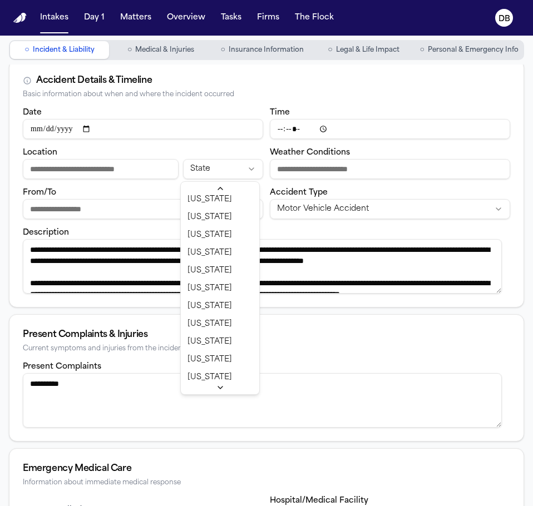
scroll to position [56, 0]
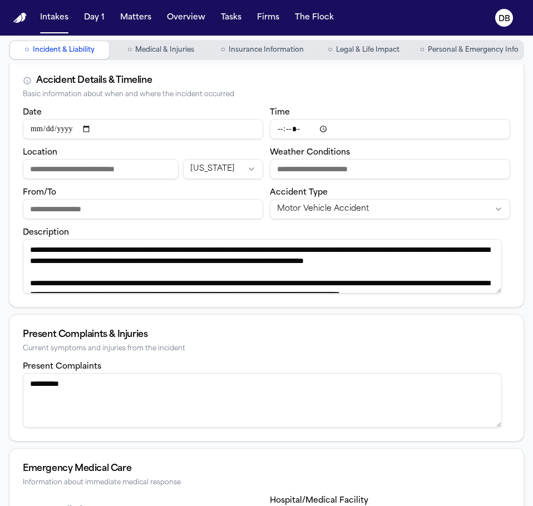
click at [451, 50] on span "Personal & Emergency Info" at bounding box center [473, 50] width 91 height 9
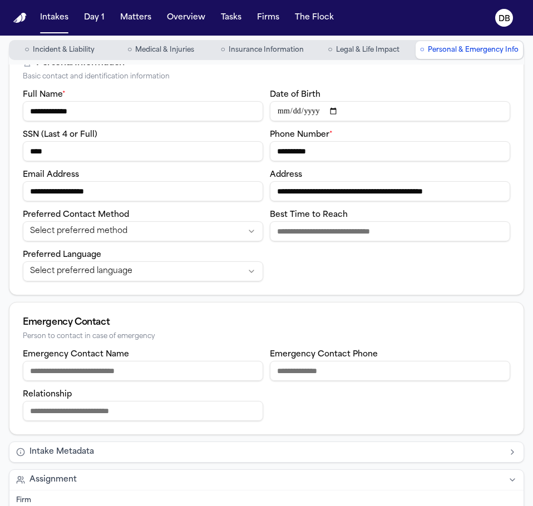
click at [351, 42] on button "○ Legal & Life Impact" at bounding box center [363, 50] width 99 height 18
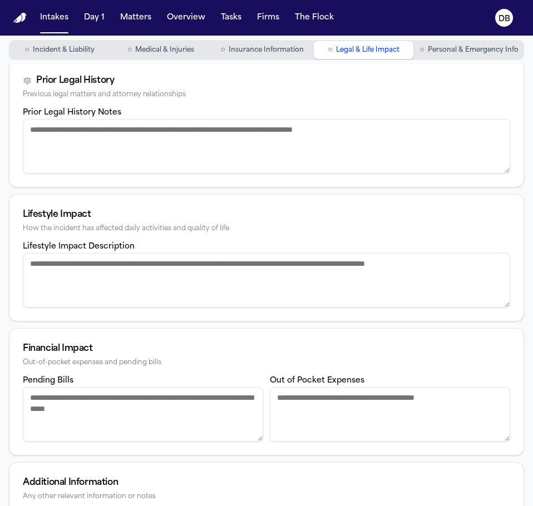
click at [280, 58] on button "○ Insurance Information" at bounding box center [261, 50] width 99 height 18
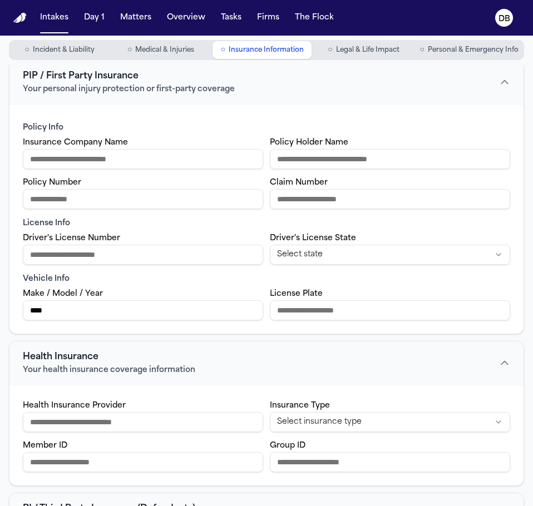
drag, startPoint x: 136, startPoint y: 314, endPoint x: -1, endPoint y: 317, distance: 136.8
click at [0, 317] on html "Intakes Day 1 Matters Overview Tasks Firms The Flock DB [PERSON_NAME] Intake In…" at bounding box center [266, 253] width 533 height 506
type input "**********"
click at [92, 42] on button "○ Incident & Liability" at bounding box center [59, 50] width 99 height 18
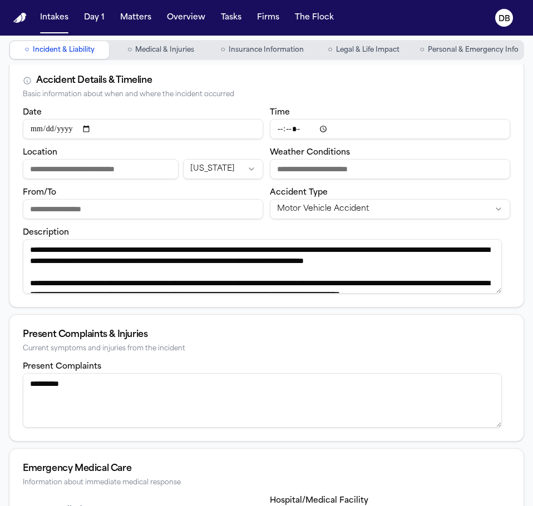
click at [157, 166] on input "Location" at bounding box center [101, 169] width 156 height 20
drag, startPoint x: 157, startPoint y: 166, endPoint x: -1, endPoint y: 168, distance: 157.4
click at [0, 168] on html "**********" at bounding box center [266, 253] width 533 height 506
type input "**********"
click at [212, 207] on input "From/To" at bounding box center [143, 209] width 240 height 20
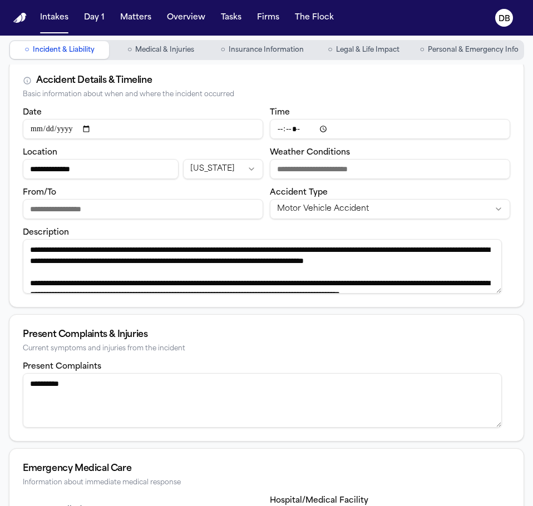
paste input "**********"
type input "**********"
drag, startPoint x: 391, startPoint y: 164, endPoint x: 398, endPoint y: 178, distance: 16.2
click at [391, 164] on input "Weather Conditions" at bounding box center [390, 169] width 240 height 20
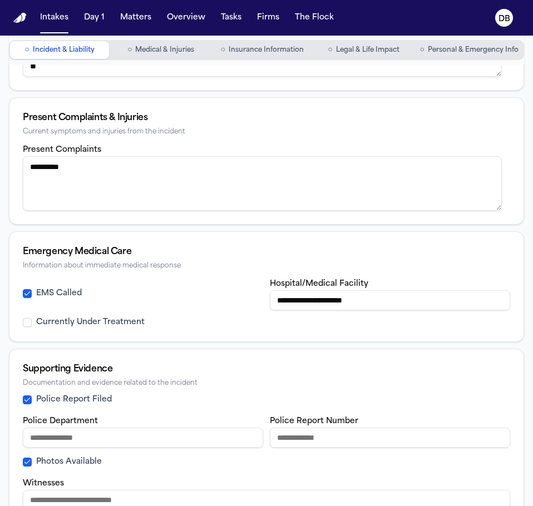
scroll to position [278, 0]
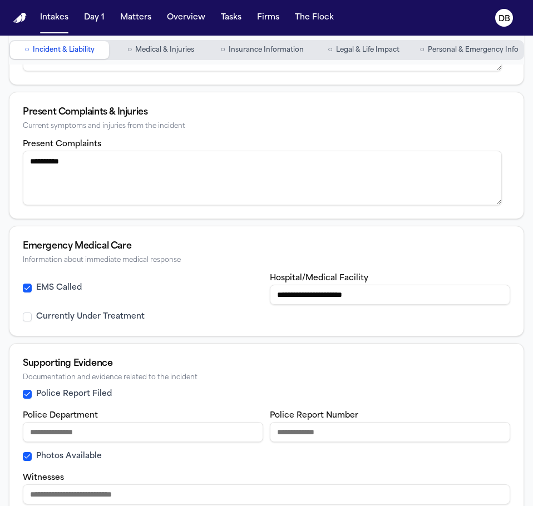
type input "*****"
click at [471, 54] on span "Personal & Emergency Info" at bounding box center [473, 50] width 91 height 9
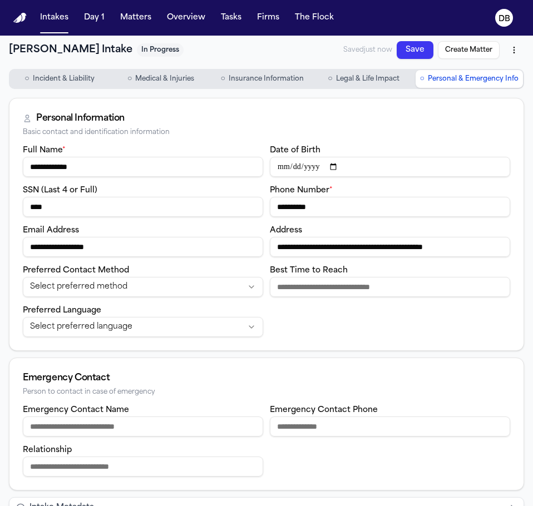
click at [72, 76] on span "Incident & Liability" at bounding box center [64, 79] width 62 height 9
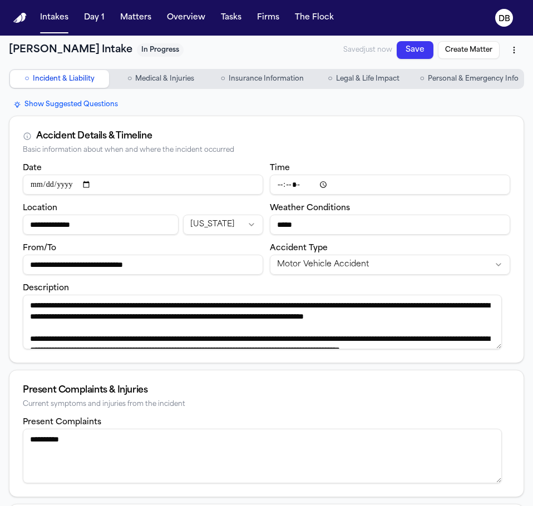
scroll to position [78, 0]
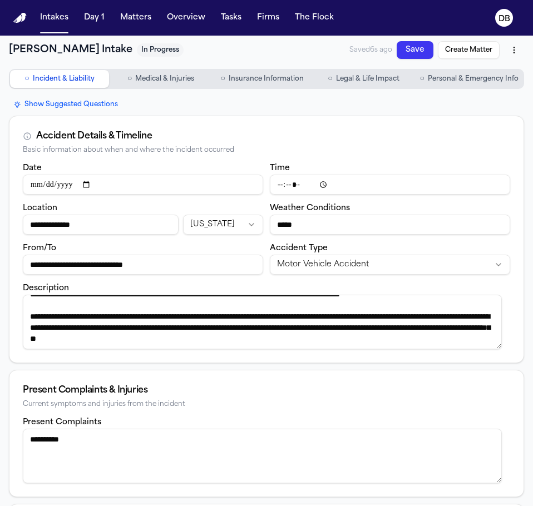
drag, startPoint x: 33, startPoint y: 298, endPoint x: 458, endPoint y: 393, distance: 435.2
click at [458, 393] on div "**********" at bounding box center [266, 447] width 515 height 698
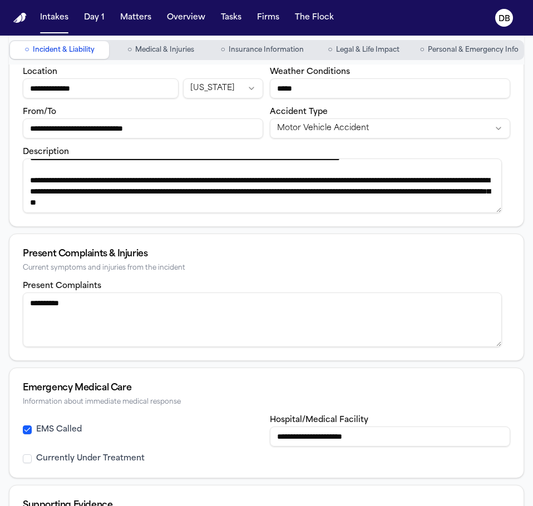
scroll to position [278, 0]
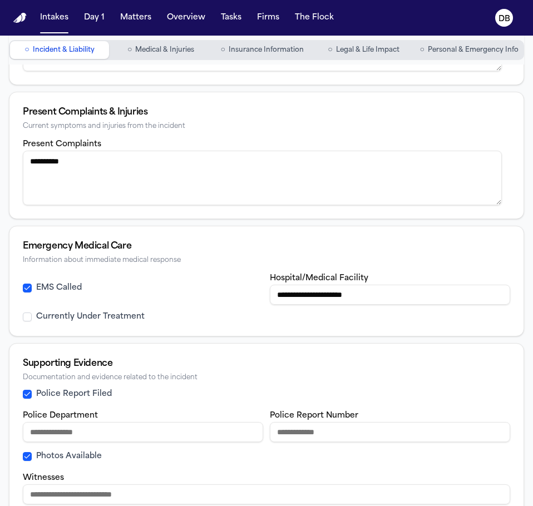
click at [167, 438] on input "Police Department" at bounding box center [143, 432] width 240 height 20
type input "**********"
click at [300, 431] on input "Police Report Number" at bounding box center [390, 432] width 240 height 20
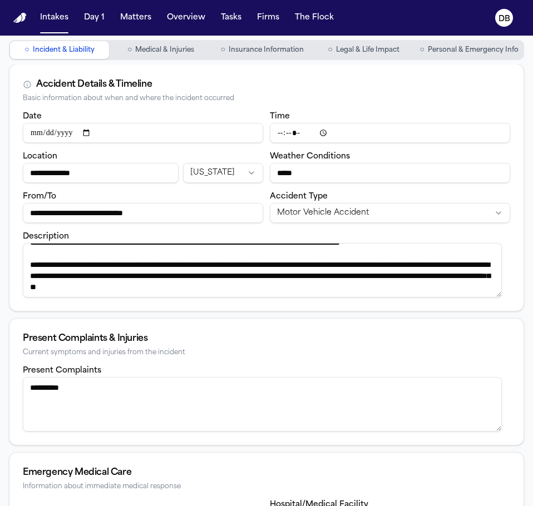
scroll to position [0, 0]
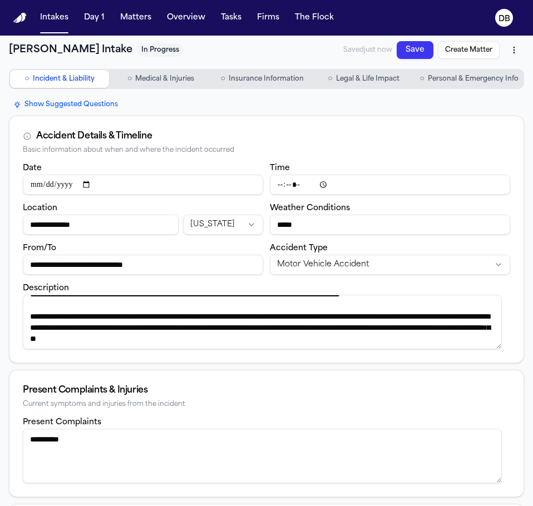
type input "*********"
click at [471, 85] on button "○ Personal & Emergency Info" at bounding box center [468, 79] width 107 height 18
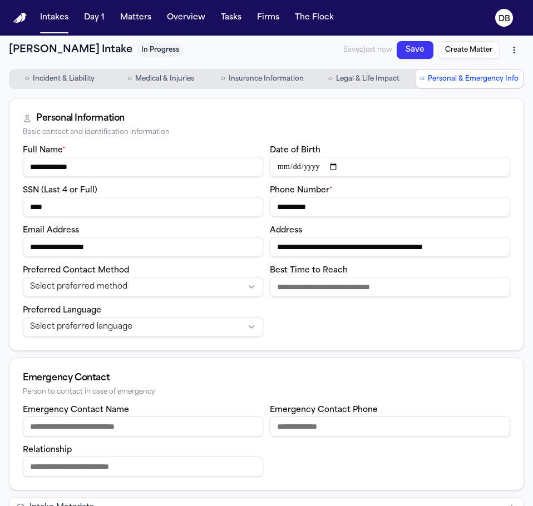
drag, startPoint x: 275, startPoint y: 79, endPoint x: 331, endPoint y: 95, distance: 59.0
click at [274, 78] on span "Insurance Information" at bounding box center [266, 79] width 75 height 9
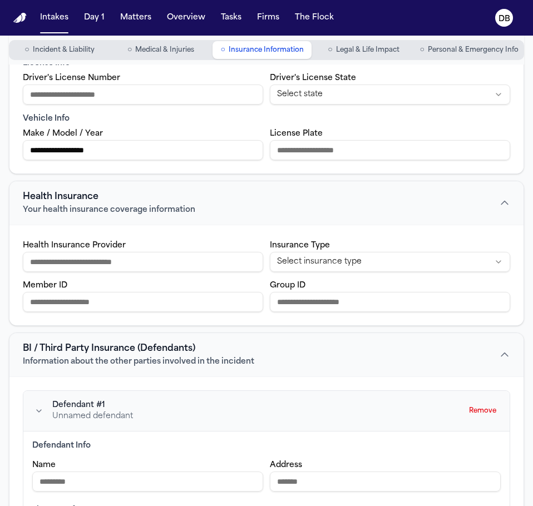
scroll to position [222, 0]
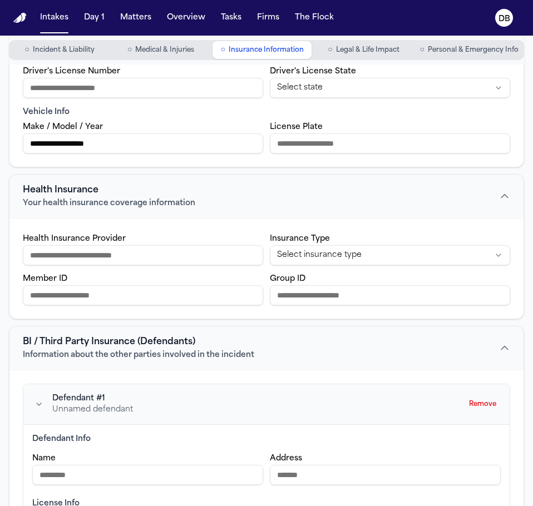
click at [221, 250] on input "Health Insurance Provider" at bounding box center [143, 255] width 240 height 20
type input "*********"
click at [212, 478] on input "Name" at bounding box center [147, 475] width 231 height 20
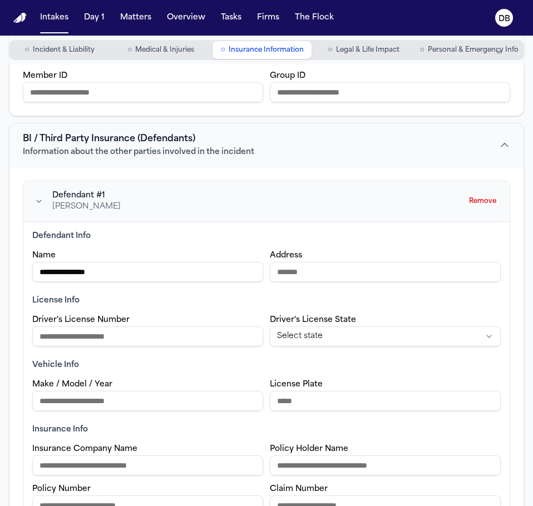
scroll to position [445, 0]
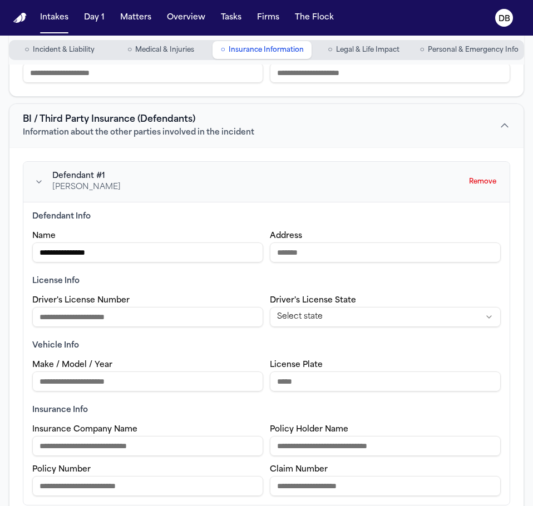
type input "**********"
click at [232, 310] on input "Driver's License Number" at bounding box center [147, 317] width 231 height 20
click at [251, 446] on input "Insurance Company Name" at bounding box center [147, 446] width 231 height 20
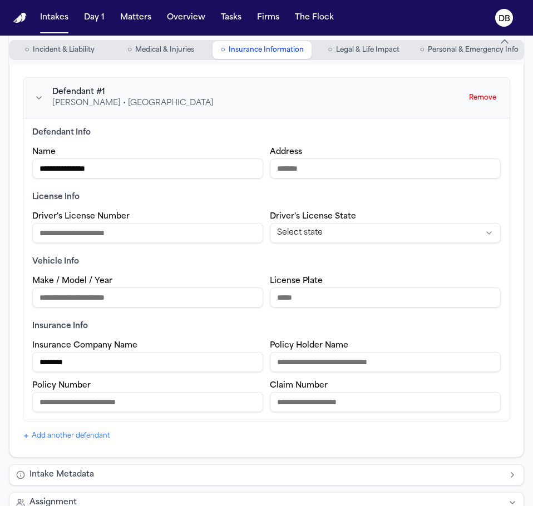
scroll to position [556, 0]
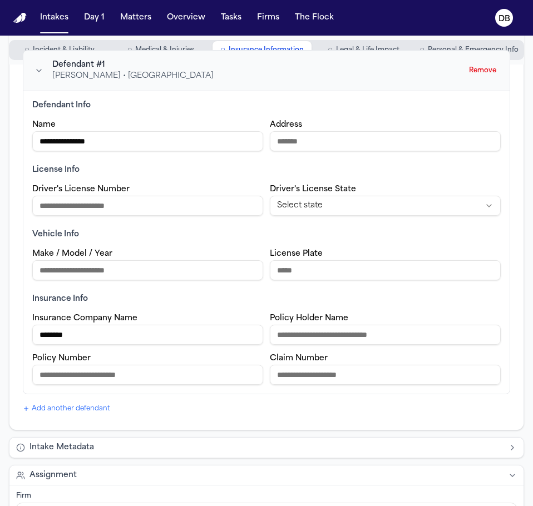
type input "********"
click at [307, 377] on input "Claim Number" at bounding box center [385, 375] width 231 height 20
click at [334, 276] on input "License Plate" at bounding box center [385, 270] width 231 height 20
type input "*******"
click at [297, 203] on html "**********" at bounding box center [266, 253] width 533 height 506
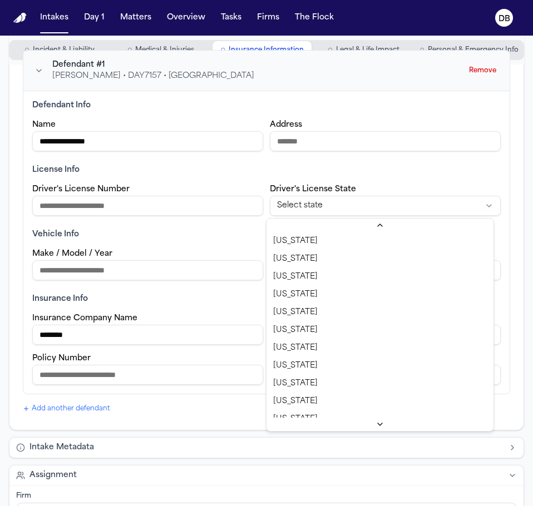
scroll to position [111, 0]
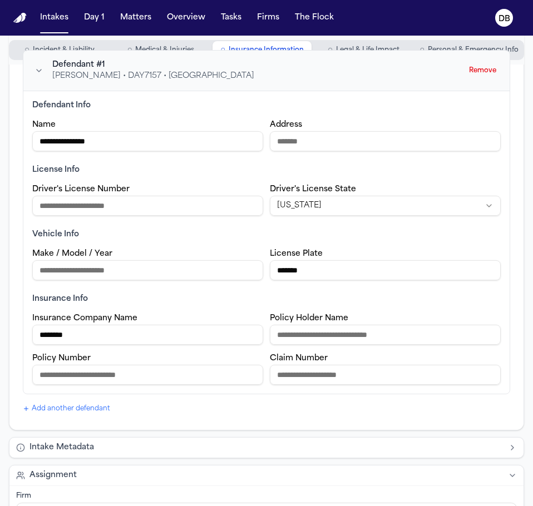
click at [175, 370] on input "Policy Number" at bounding box center [147, 375] width 231 height 20
type input "**********"
click at [292, 371] on input "Claim Number" at bounding box center [385, 375] width 231 height 20
click at [327, 332] on input "Policy Holder Name" at bounding box center [385, 335] width 231 height 20
drag, startPoint x: 152, startPoint y: 142, endPoint x: 23, endPoint y: 142, distance: 129.5
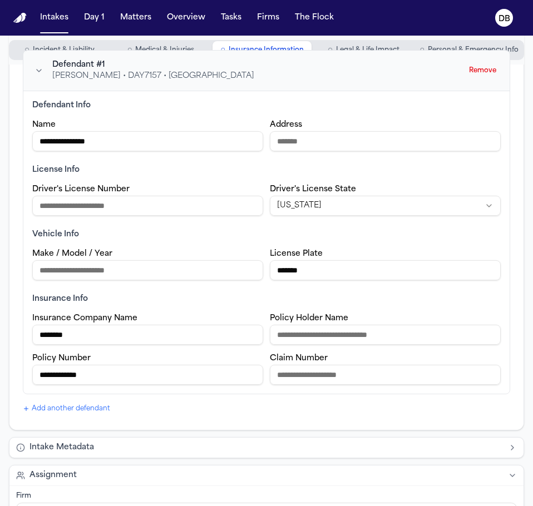
click at [23, 142] on div "**********" at bounding box center [266, 222] width 487 height 344
click at [329, 333] on input "Policy Holder Name" at bounding box center [385, 335] width 231 height 20
paste input "**********"
type input "**********"
click at [360, 140] on input "Address" at bounding box center [385, 141] width 231 height 20
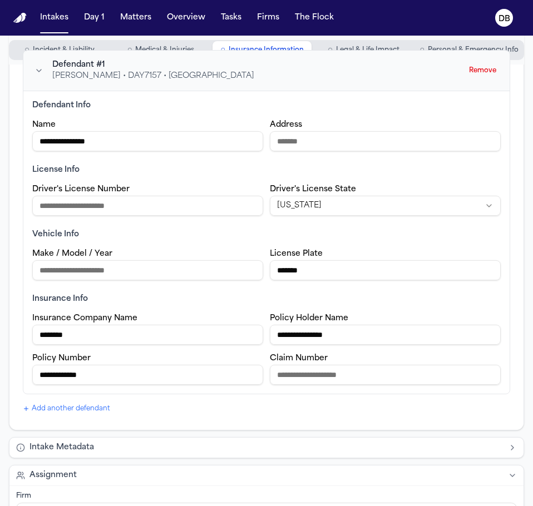
click at [360, 140] on input "Address" at bounding box center [385, 141] width 231 height 20
click at [220, 262] on input "Make / Model / Year" at bounding box center [147, 270] width 231 height 20
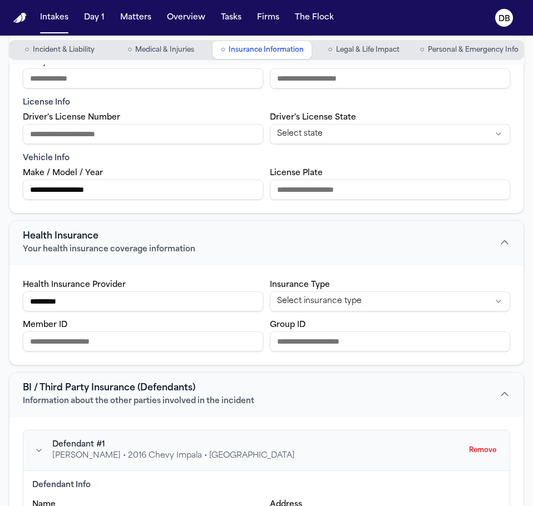
scroll to position [0, 0]
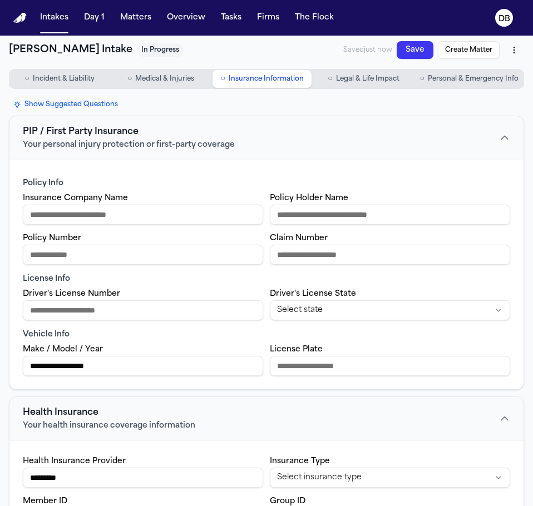
type input "**********"
click at [179, 215] on input "Insurance Company Name" at bounding box center [143, 215] width 240 height 20
type input "********"
drag, startPoint x: 443, startPoint y: 220, endPoint x: 434, endPoint y: 221, distance: 9.0
click at [442, 221] on input "Policy Holder Name" at bounding box center [390, 215] width 240 height 20
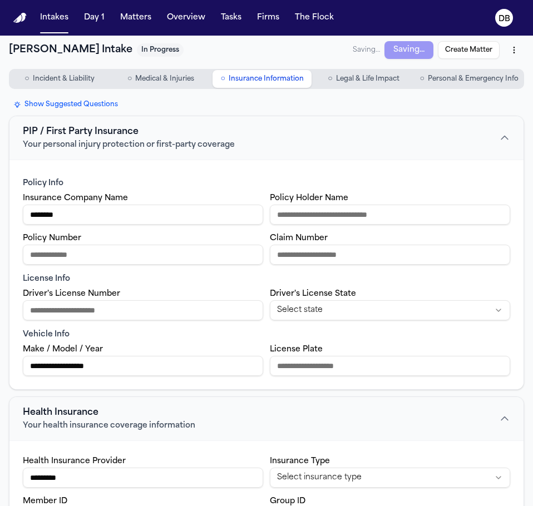
type input "*"
type input "**********"
click at [153, 257] on input "Policy Number" at bounding box center [143, 255] width 240 height 20
type input "**********"
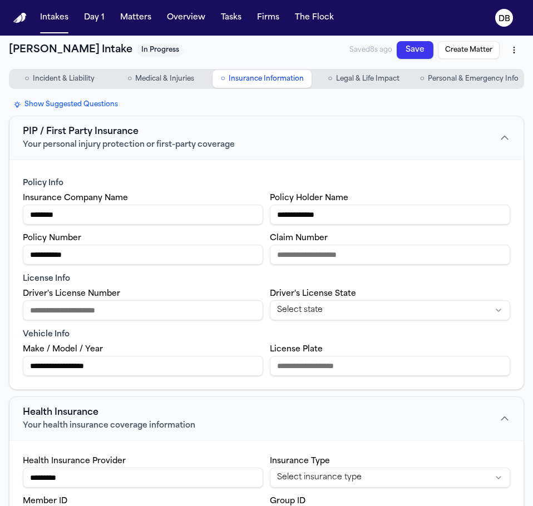
click at [227, 298] on div "Driver's License Number" at bounding box center [143, 303] width 240 height 33
click at [425, 58] on div "Saved 8s ago Save Create Matter" at bounding box center [436, 50] width 175 height 20
click at [421, 55] on button "Save" at bounding box center [414, 50] width 37 height 18
click at [200, 83] on button "○ Medical & Injuries" at bounding box center [160, 79] width 99 height 18
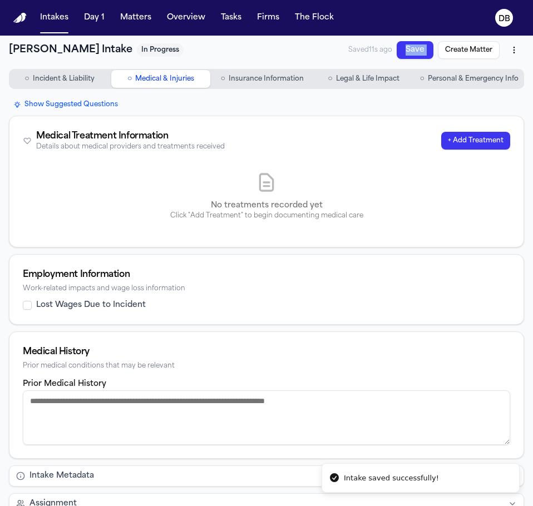
click at [441, 135] on button "+ Add Treatment" at bounding box center [475, 141] width 69 height 18
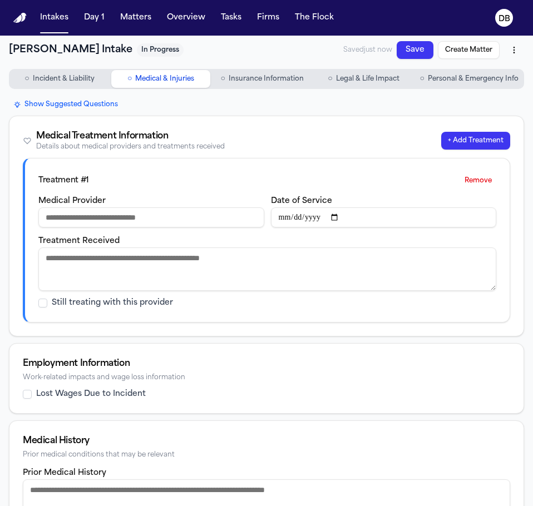
click at [171, 217] on input "Medical Provider" at bounding box center [151, 217] width 226 height 20
paste input "**********"
type input "**********"
click at [283, 222] on input "Date of Service" at bounding box center [384, 217] width 226 height 20
type input "**********"
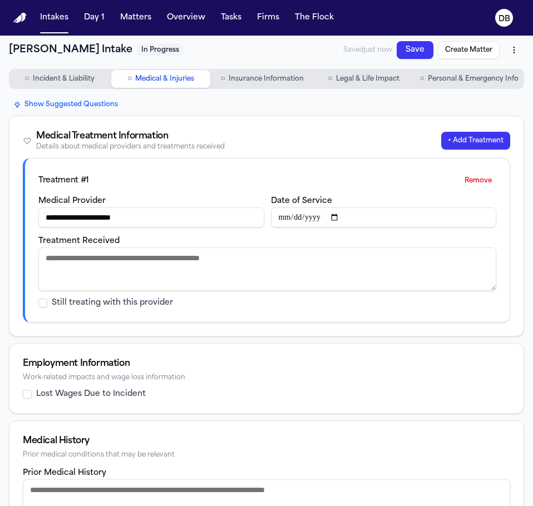
click at [147, 275] on textarea "Treatment Received" at bounding box center [267, 268] width 458 height 43
paste textarea "**********"
drag, startPoint x: 156, startPoint y: 274, endPoint x: 43, endPoint y: 264, distance: 112.8
click at [43, 264] on textarea "**********" at bounding box center [262, 268] width 449 height 43
type textarea "**********"
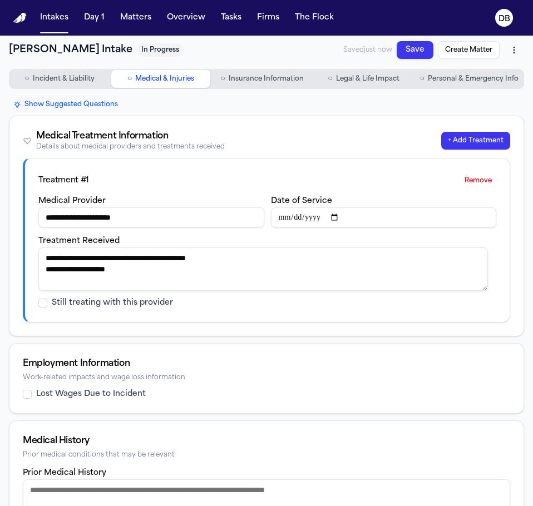
click at [485, 138] on button "+ Add Treatment" at bounding box center [475, 141] width 69 height 18
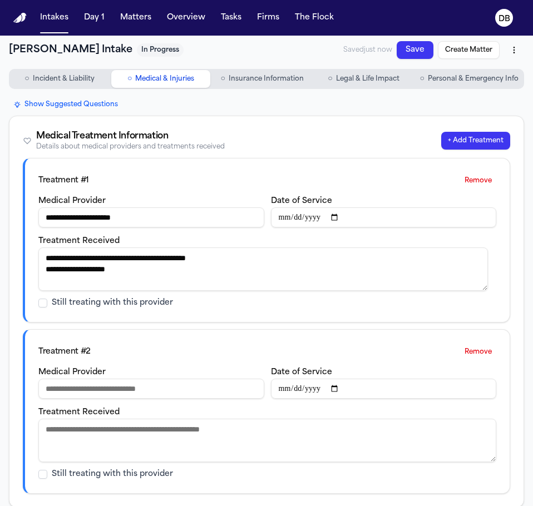
click at [485, 138] on button "+ Add Treatment" at bounding box center [475, 141] width 69 height 18
click at [473, 351] on button "Remove" at bounding box center [478, 352] width 36 height 18
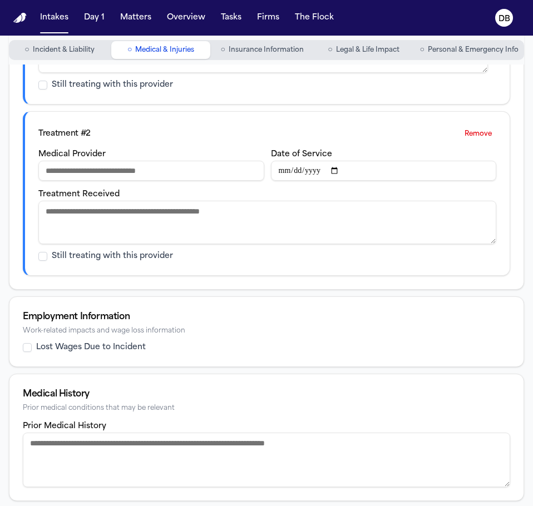
scroll to position [222, 0]
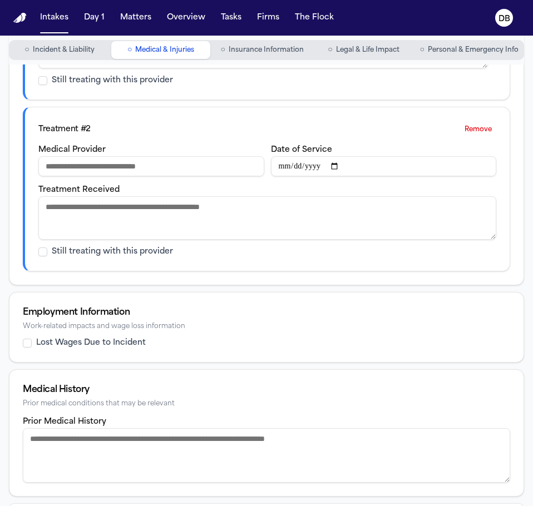
click at [475, 133] on button "Remove" at bounding box center [478, 130] width 36 height 18
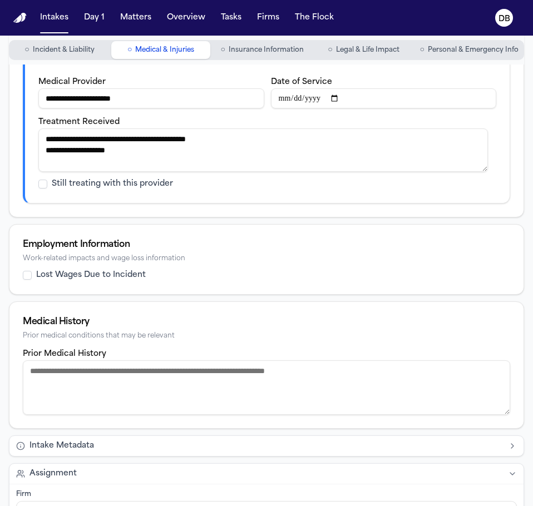
scroll to position [0, 0]
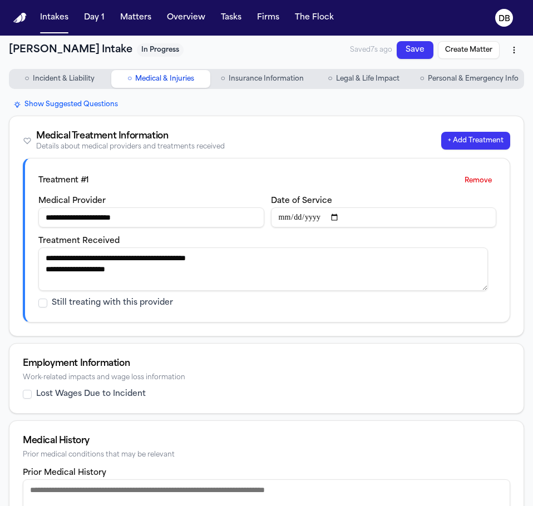
click at [68, 87] on button "○ Incident & Liability" at bounding box center [59, 79] width 99 height 18
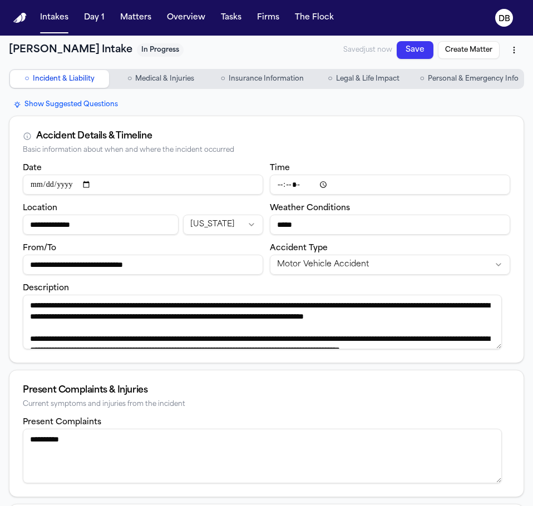
click at [396, 41] on button "Save" at bounding box center [414, 50] width 37 height 18
click at [419, 78] on button "○ Personal & Emergency Info" at bounding box center [468, 79] width 107 height 18
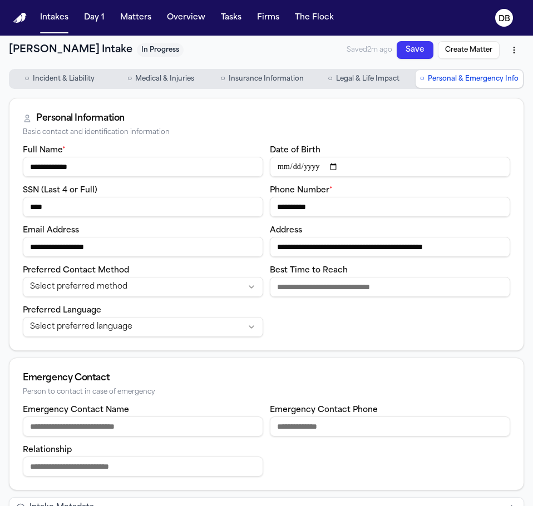
click at [386, 85] on button "○ Legal & Life Impact" at bounding box center [363, 79] width 99 height 18
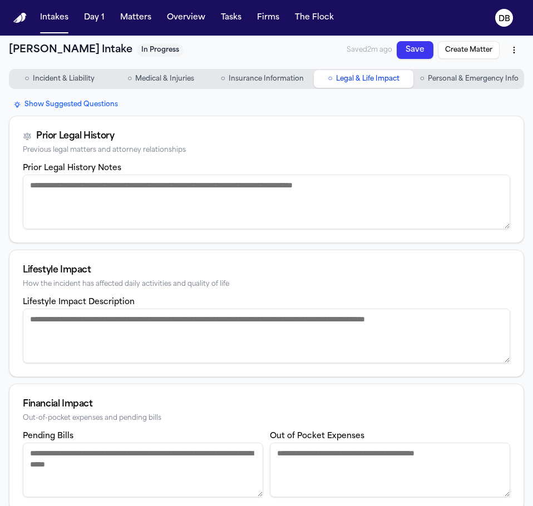
click at [284, 75] on span "Insurance Information" at bounding box center [266, 79] width 75 height 9
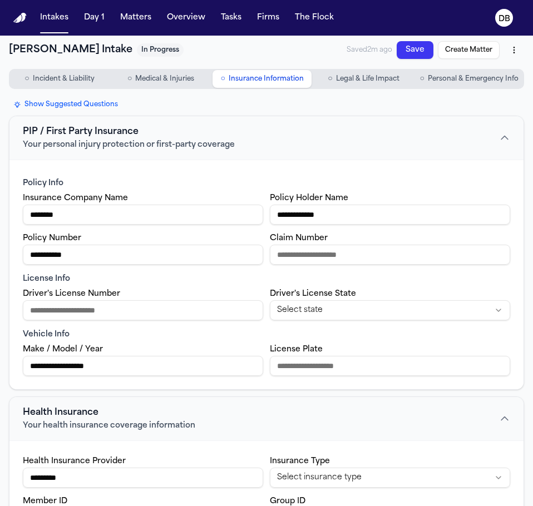
click at [210, 316] on input "Driver's License Number" at bounding box center [143, 310] width 240 height 20
drag, startPoint x: 210, startPoint y: 316, endPoint x: 25, endPoint y: 285, distance: 187.2
click at [25, 285] on div "**********" at bounding box center [266, 275] width 514 height 230
type input "*********"
click at [402, 44] on button "Save" at bounding box center [414, 50] width 37 height 18
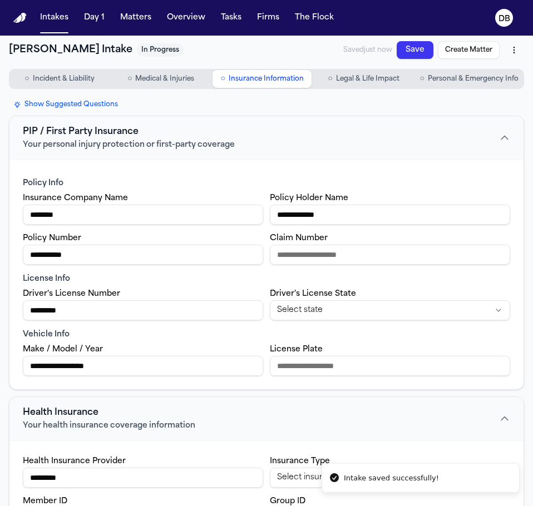
click at [471, 49] on button "Create Matter" at bounding box center [469, 50] width 62 height 18
click at [500, 48] on html "**********" at bounding box center [266, 253] width 533 height 506
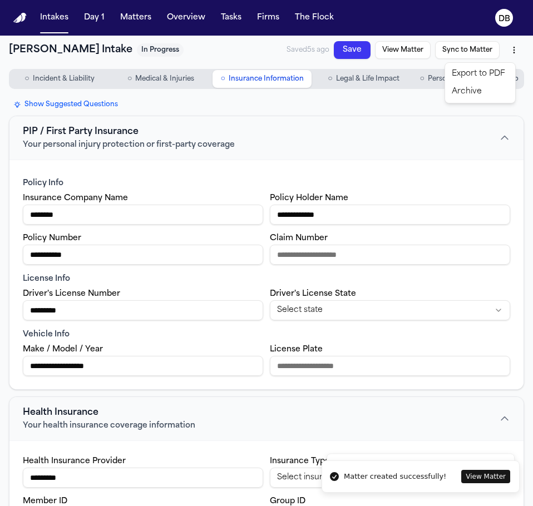
click at [491, 75] on div "Export to PDF" at bounding box center [480, 74] width 66 height 18
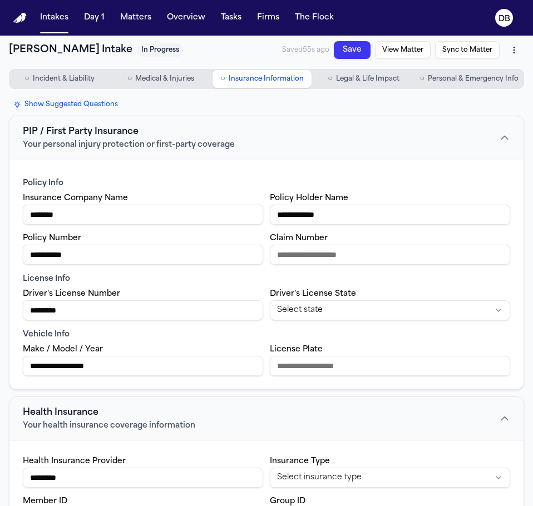
click at [503, 56] on html "**********" at bounding box center [266, 253] width 533 height 506
click at [483, 87] on div "Download PDF ([DATE] 3:13:46 PM)" at bounding box center [426, 92] width 145 height 18
